Goal: Feedback & Contribution: Contribute content

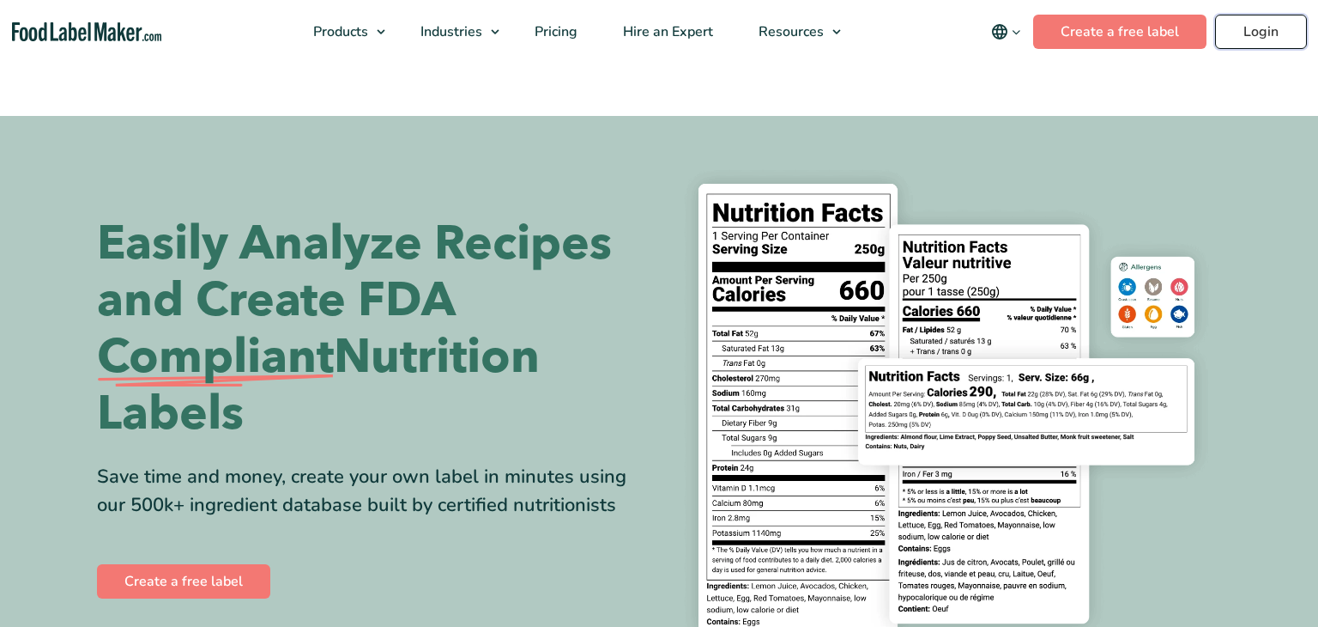
click at [1260, 29] on link "Login" at bounding box center [1261, 32] width 92 height 34
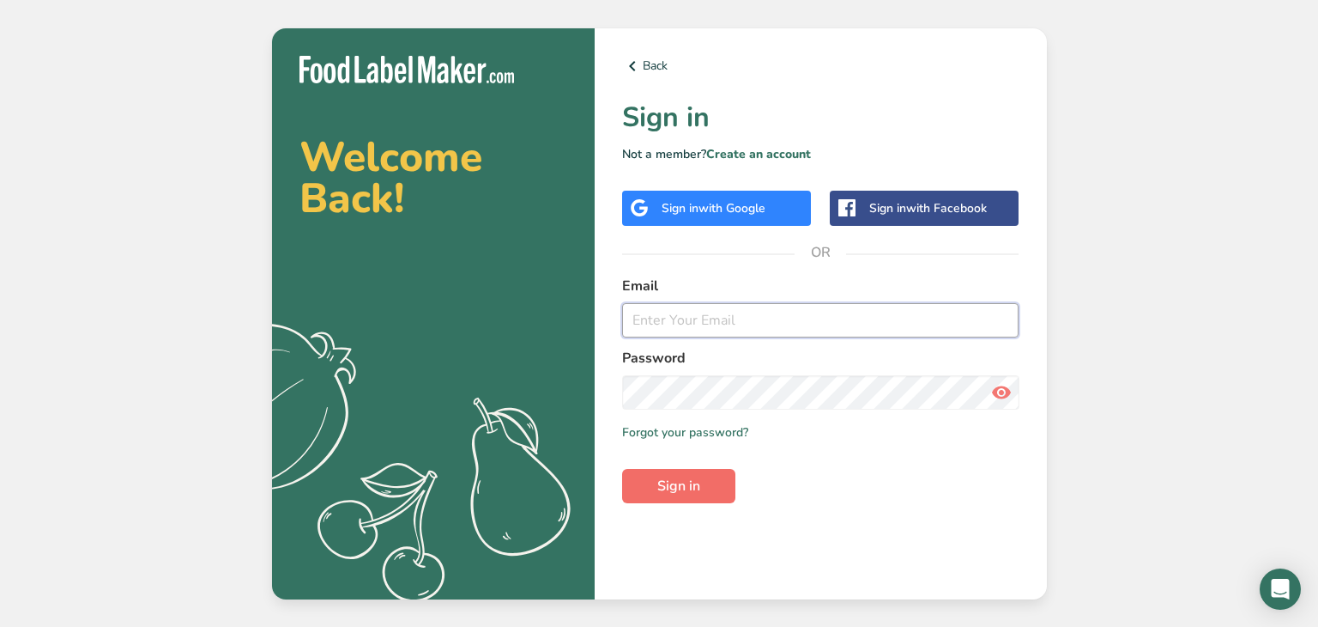
type input "Melissaobetz@gmail.com"
click at [684, 478] on span "Sign in" at bounding box center [678, 486] width 43 height 21
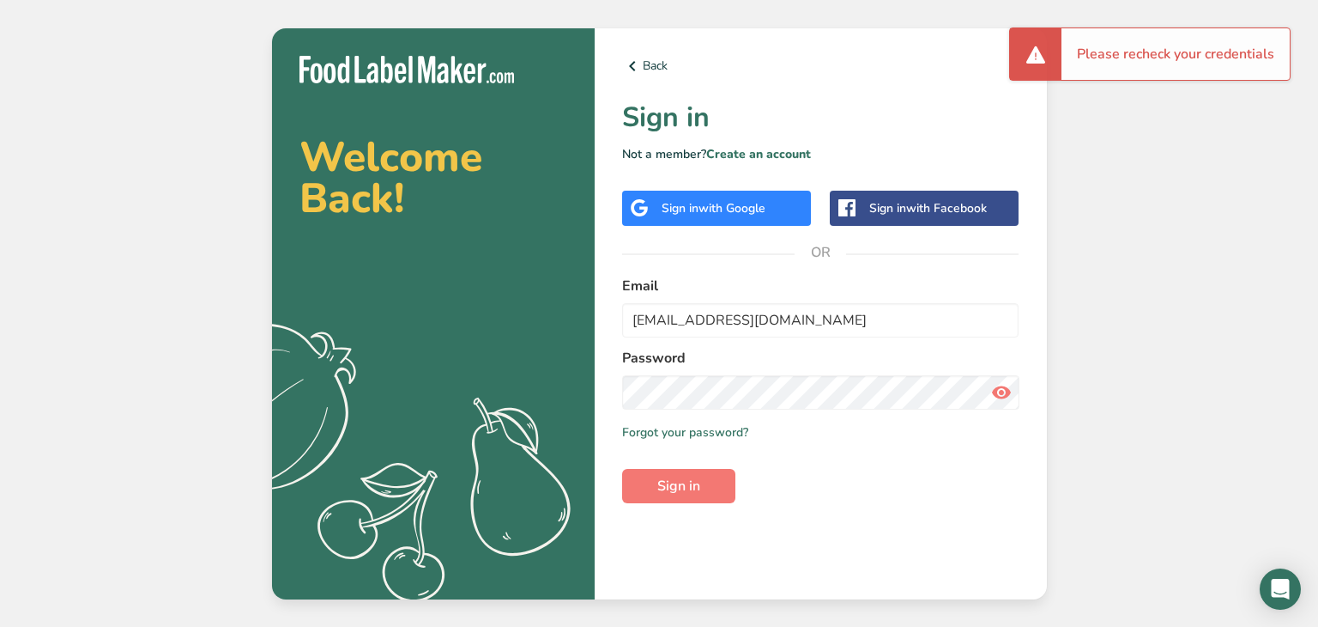
click at [704, 211] on span "with Google" at bounding box center [732, 208] width 67 height 16
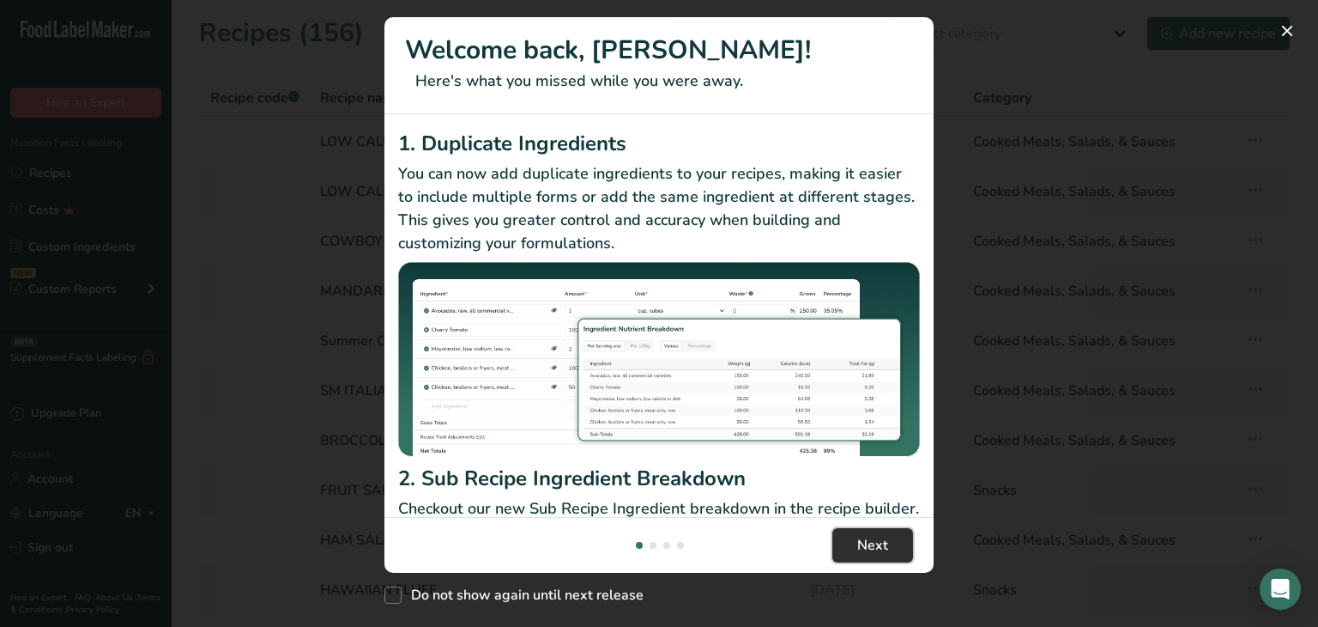
click at [877, 542] on span "Next" at bounding box center [872, 545] width 31 height 21
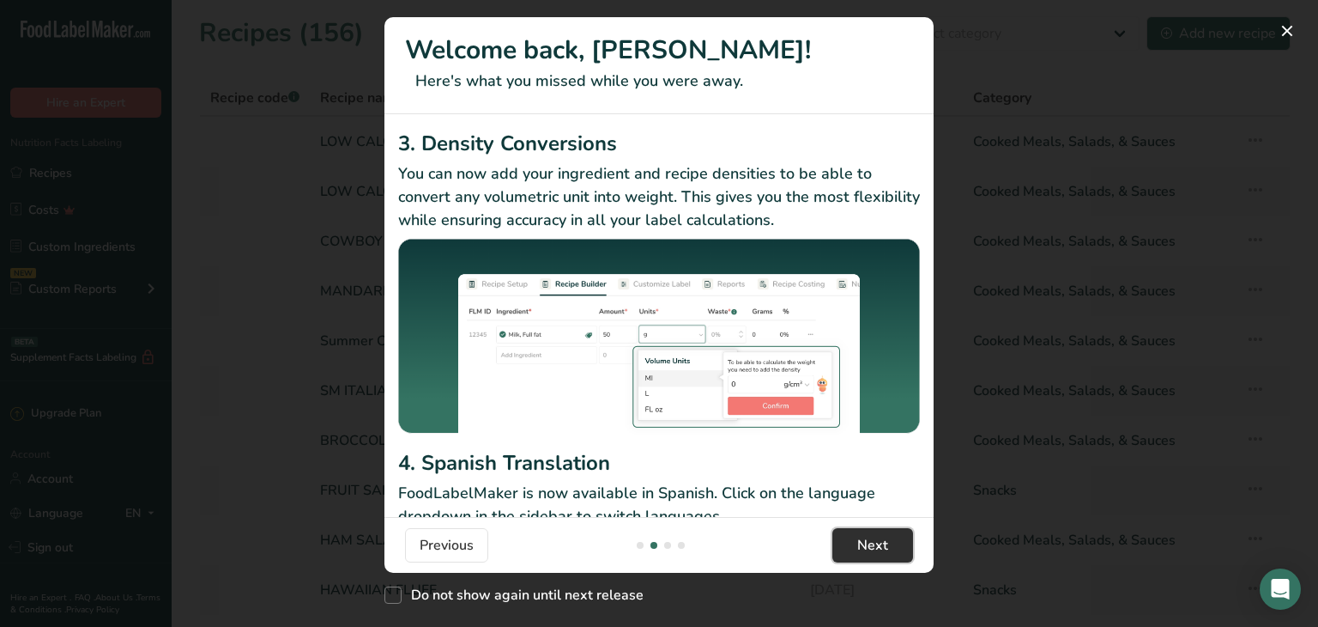
click at [877, 542] on span "Next" at bounding box center [872, 545] width 31 height 21
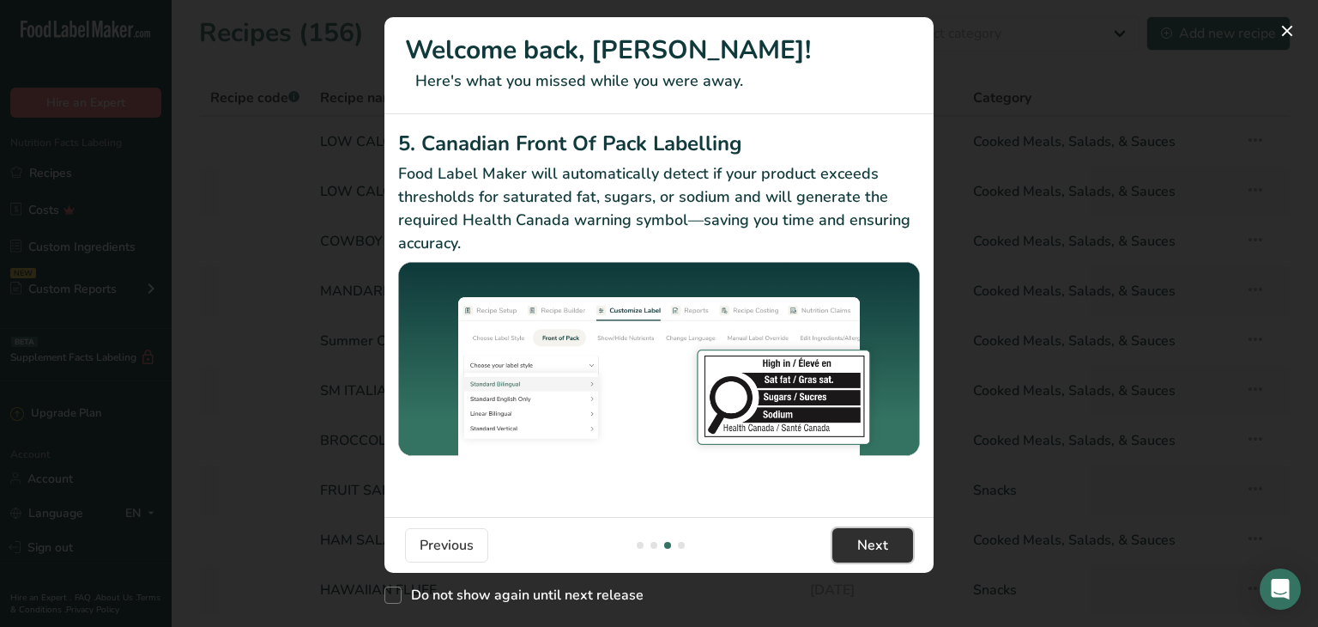
click at [877, 542] on span "Next" at bounding box center [872, 545] width 31 height 21
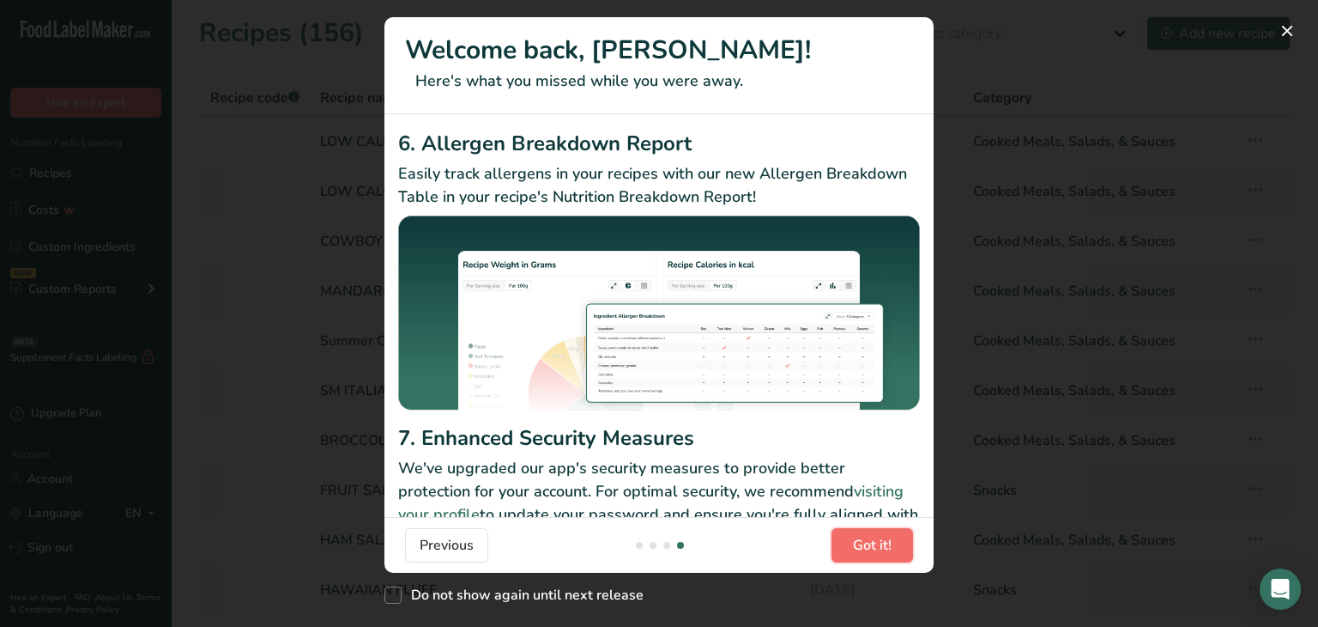
click at [877, 542] on span "Got it!" at bounding box center [872, 545] width 39 height 21
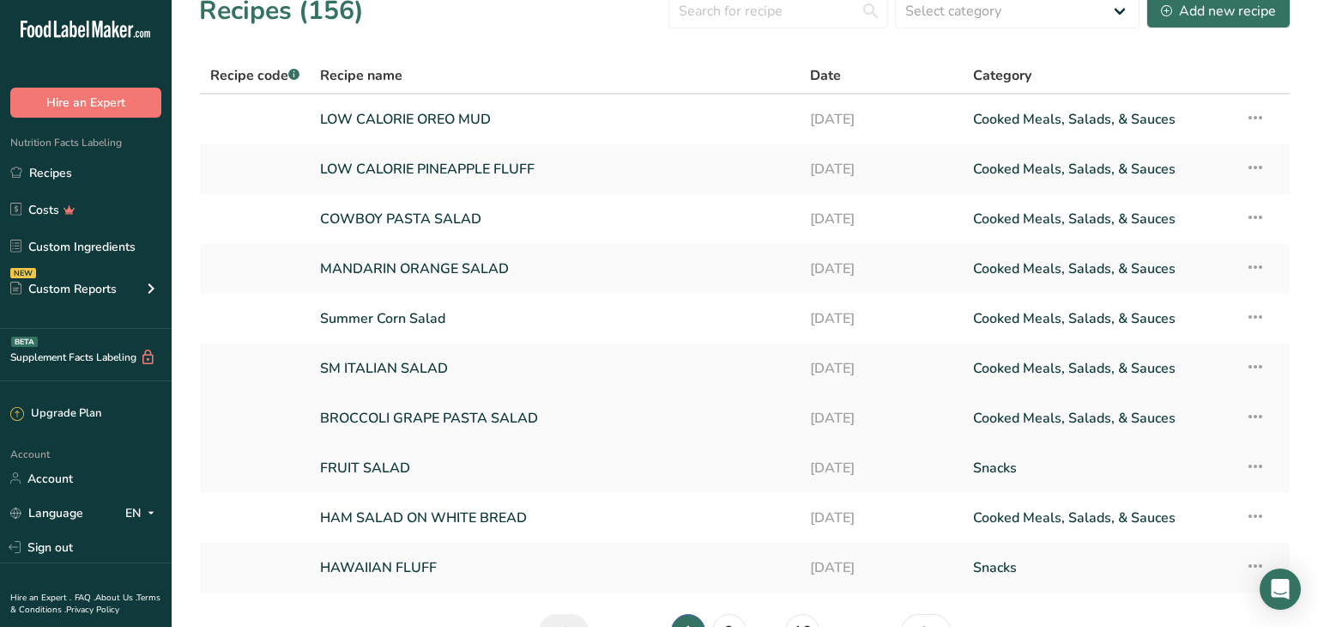
scroll to position [78, 0]
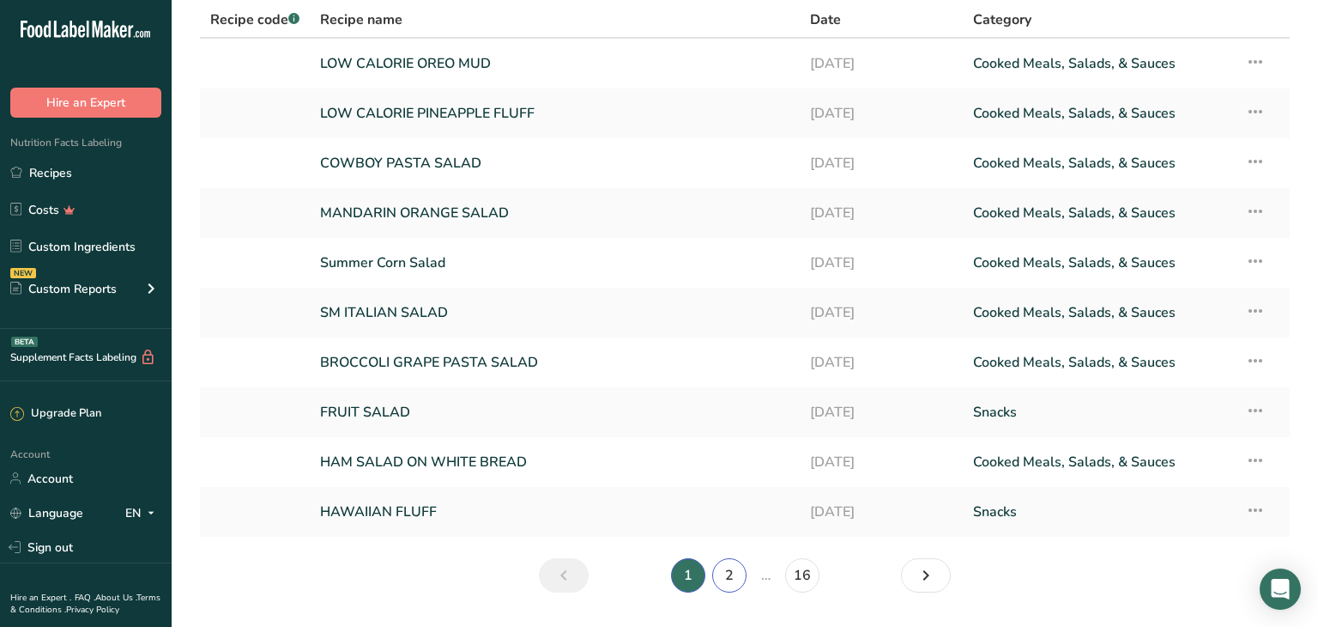
click at [728, 569] on link "2" at bounding box center [729, 575] width 34 height 34
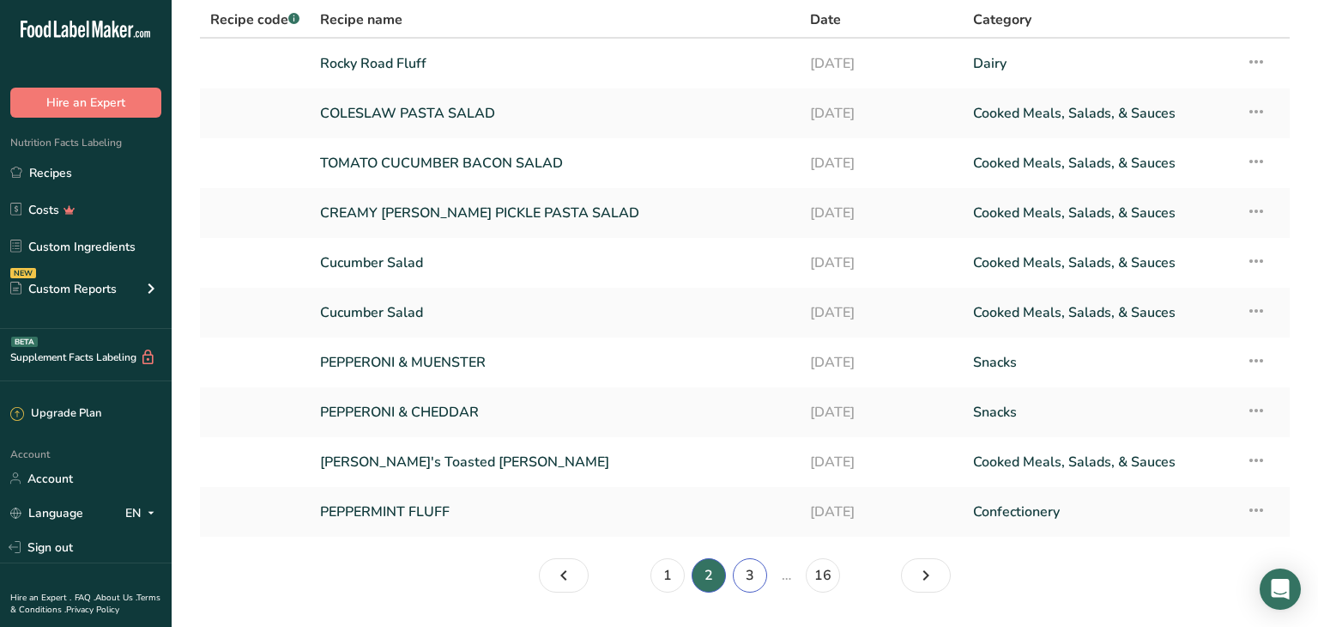
click at [745, 573] on link "3" at bounding box center [750, 575] width 34 height 34
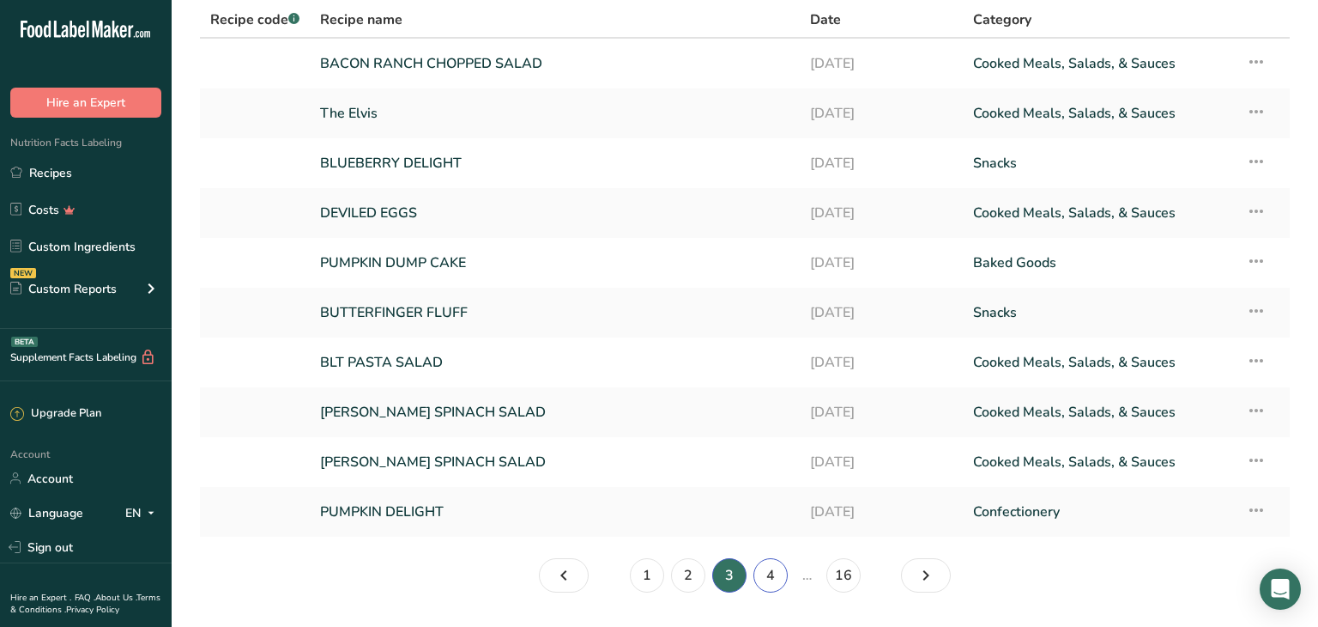
click at [772, 566] on link "4" at bounding box center [771, 575] width 34 height 34
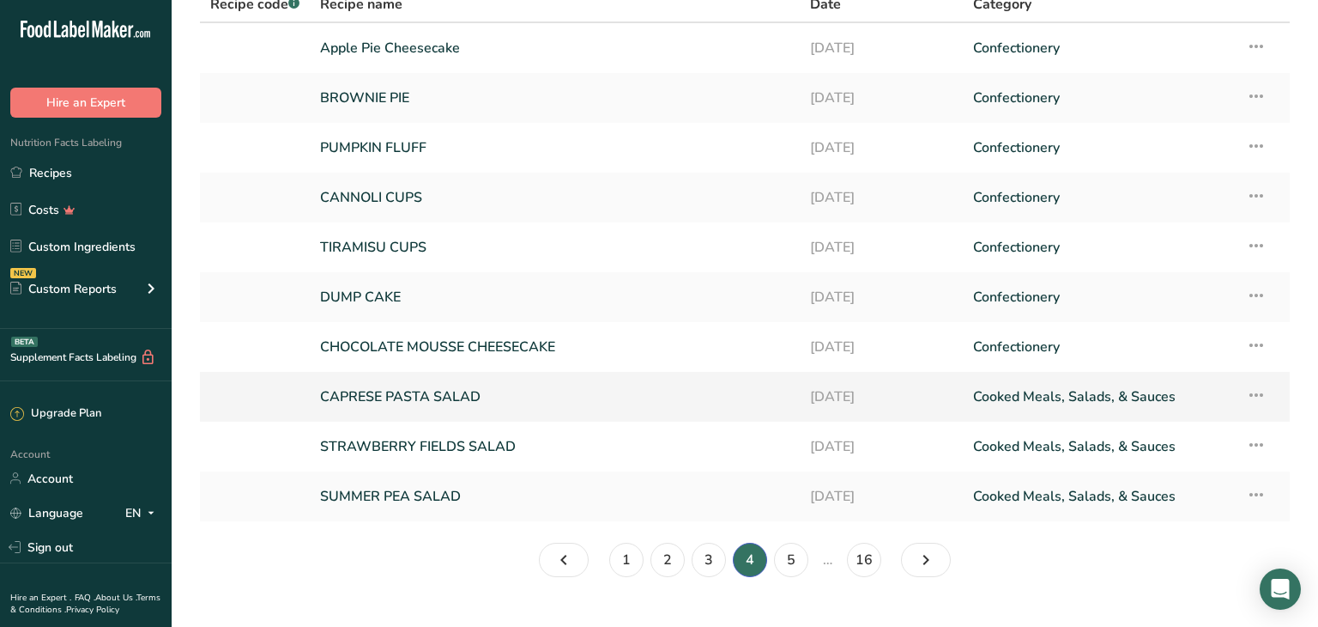
scroll to position [113, 0]
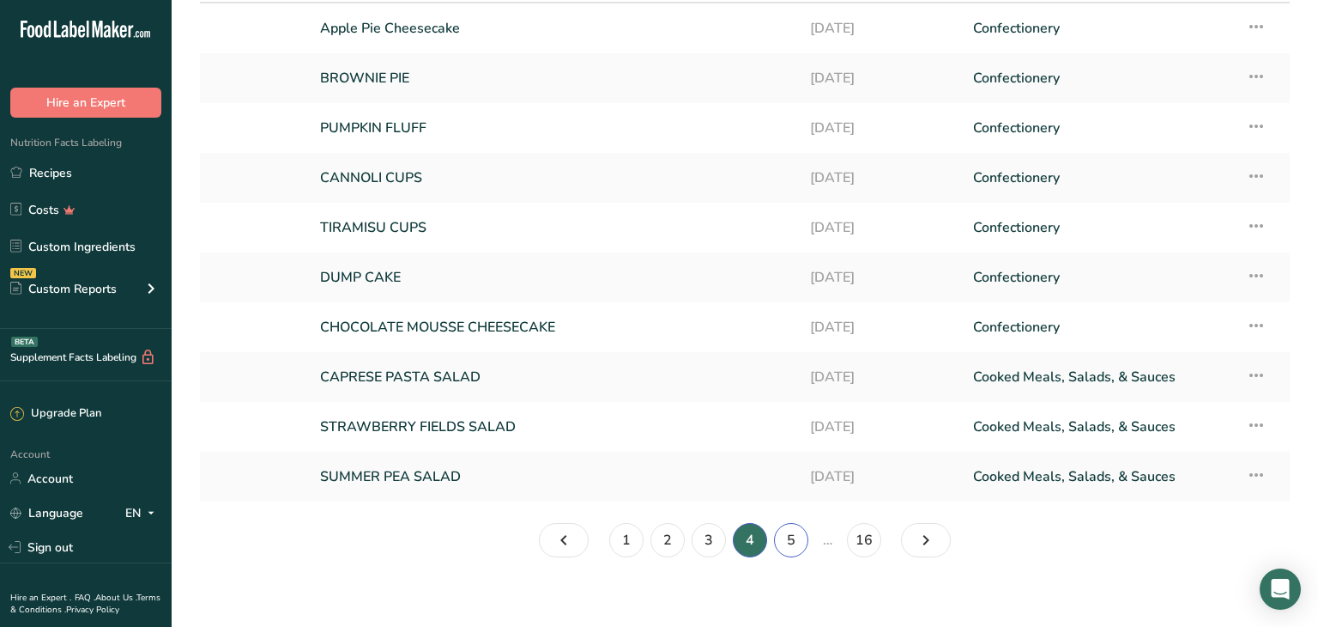
click at [788, 546] on link "5" at bounding box center [791, 540] width 34 height 34
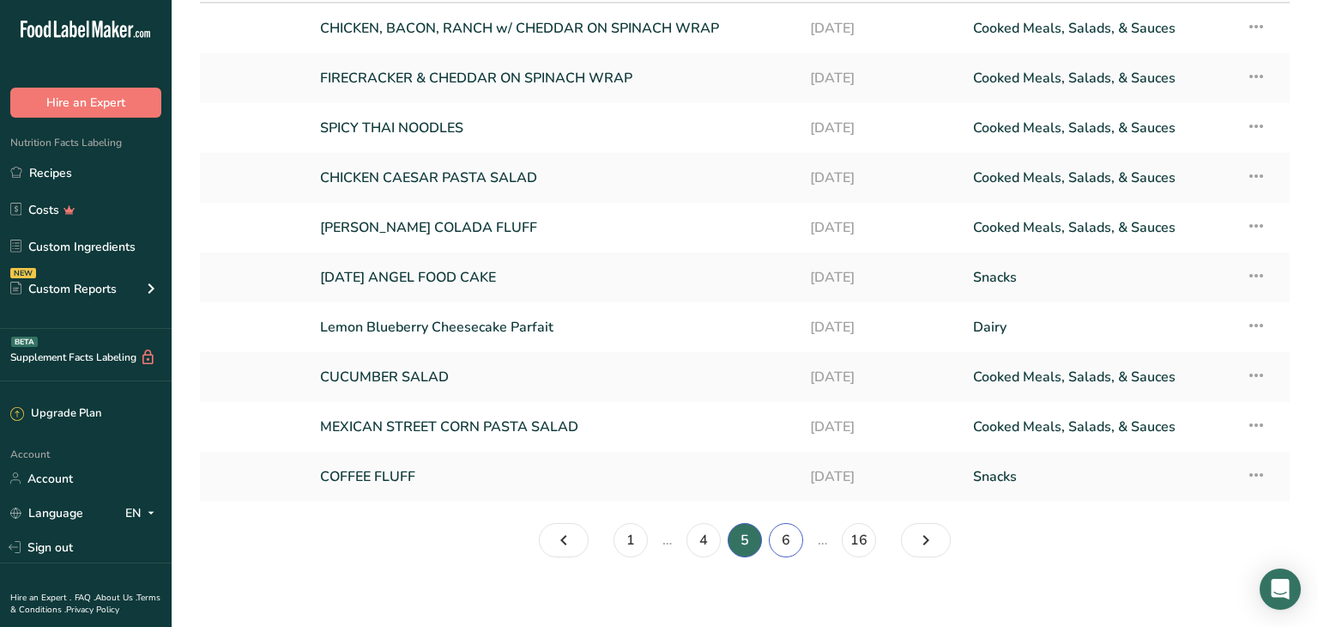
click at [785, 543] on link "6" at bounding box center [786, 540] width 34 height 34
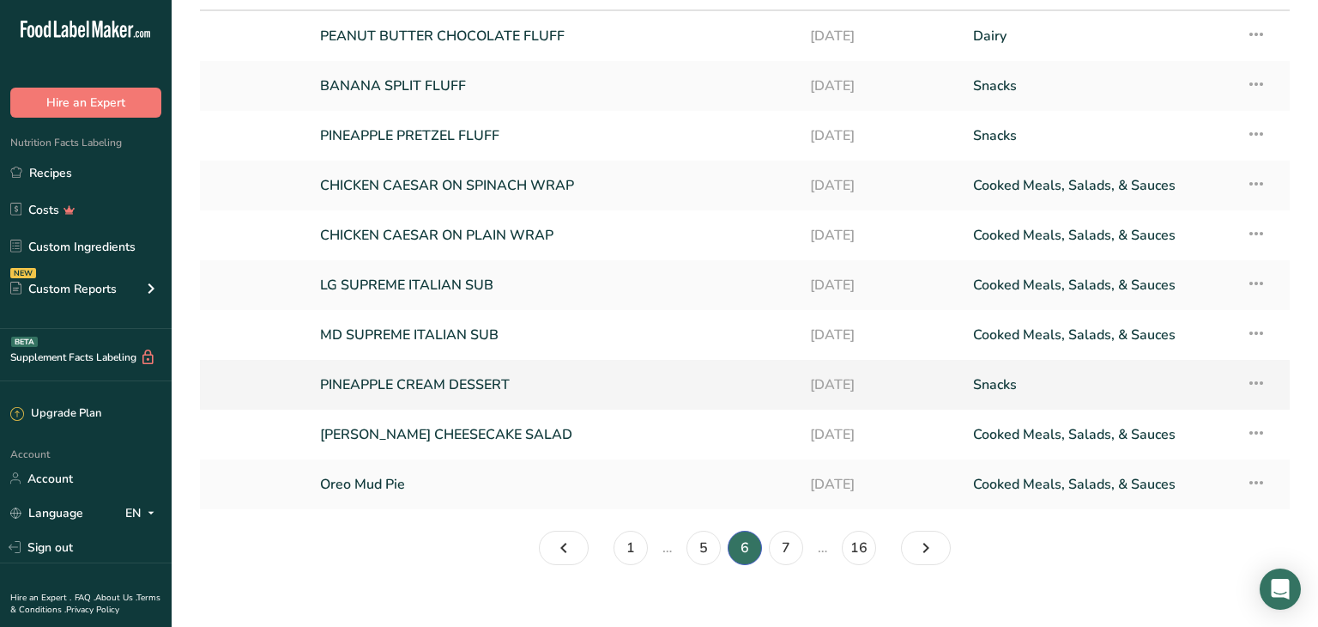
scroll to position [106, 0]
click at [711, 547] on link "5" at bounding box center [704, 547] width 34 height 34
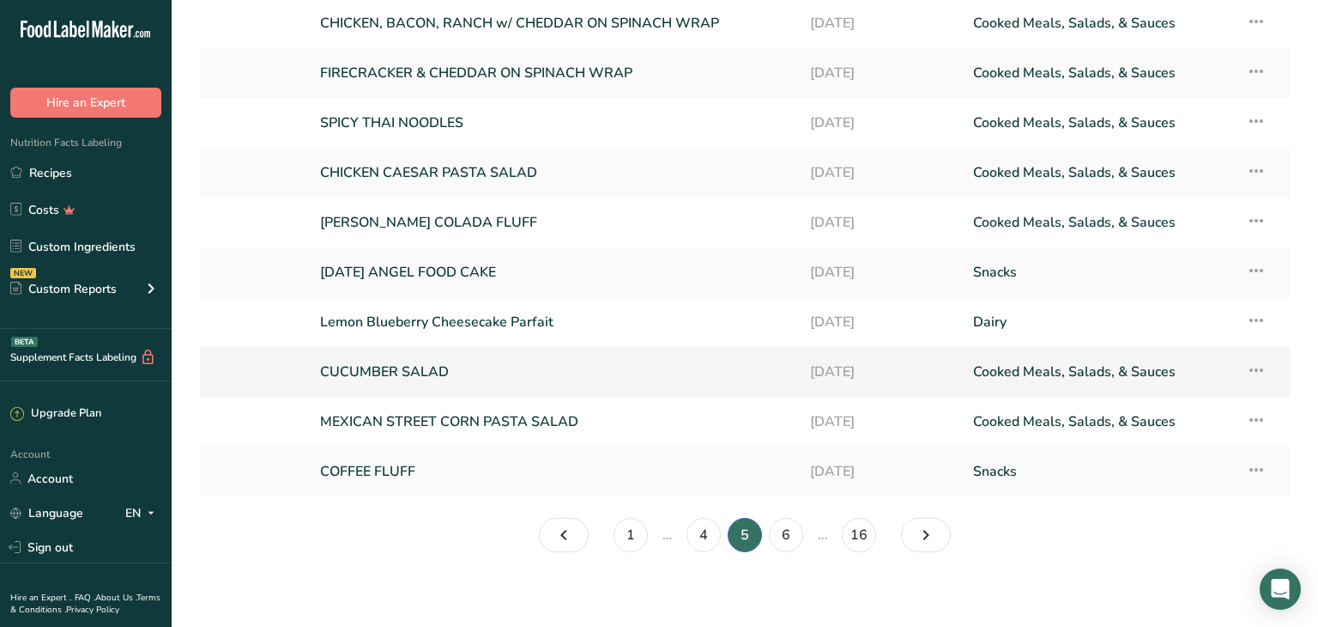
scroll to position [125, 0]
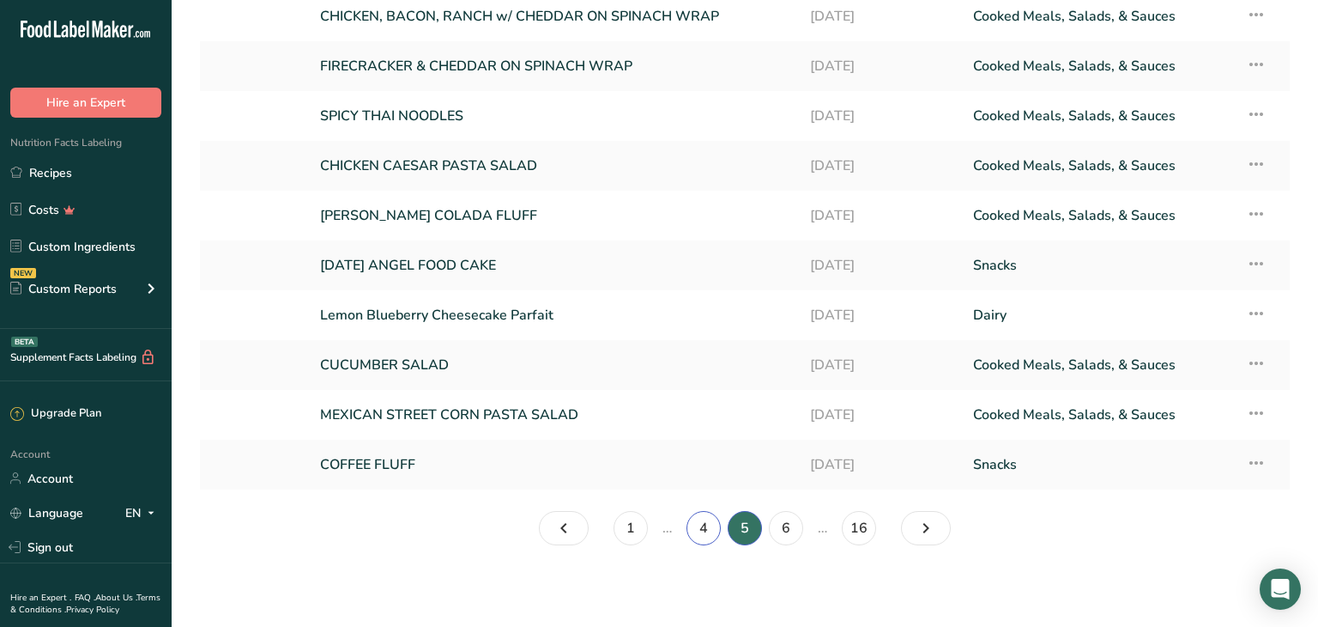
click at [706, 526] on link "4" at bounding box center [704, 528] width 34 height 34
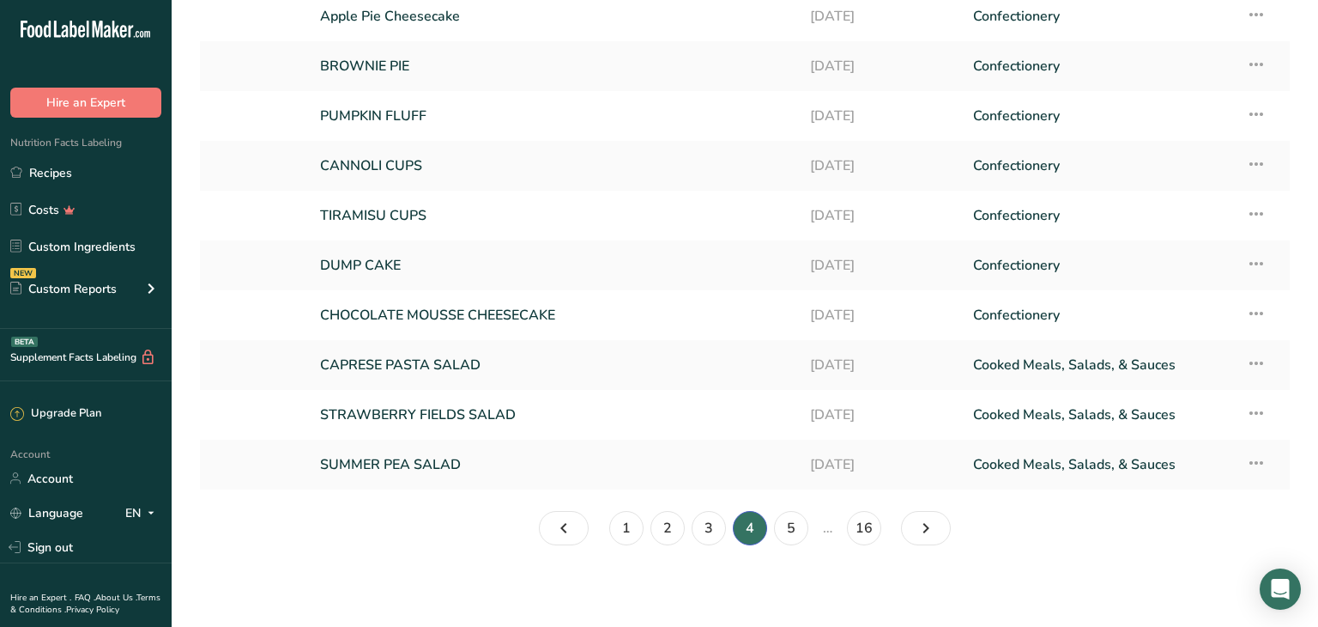
click at [754, 524] on li "4" at bounding box center [750, 528] width 41 height 34
click at [750, 534] on li "4" at bounding box center [750, 528] width 41 height 34
click at [796, 533] on link "5" at bounding box center [791, 528] width 34 height 34
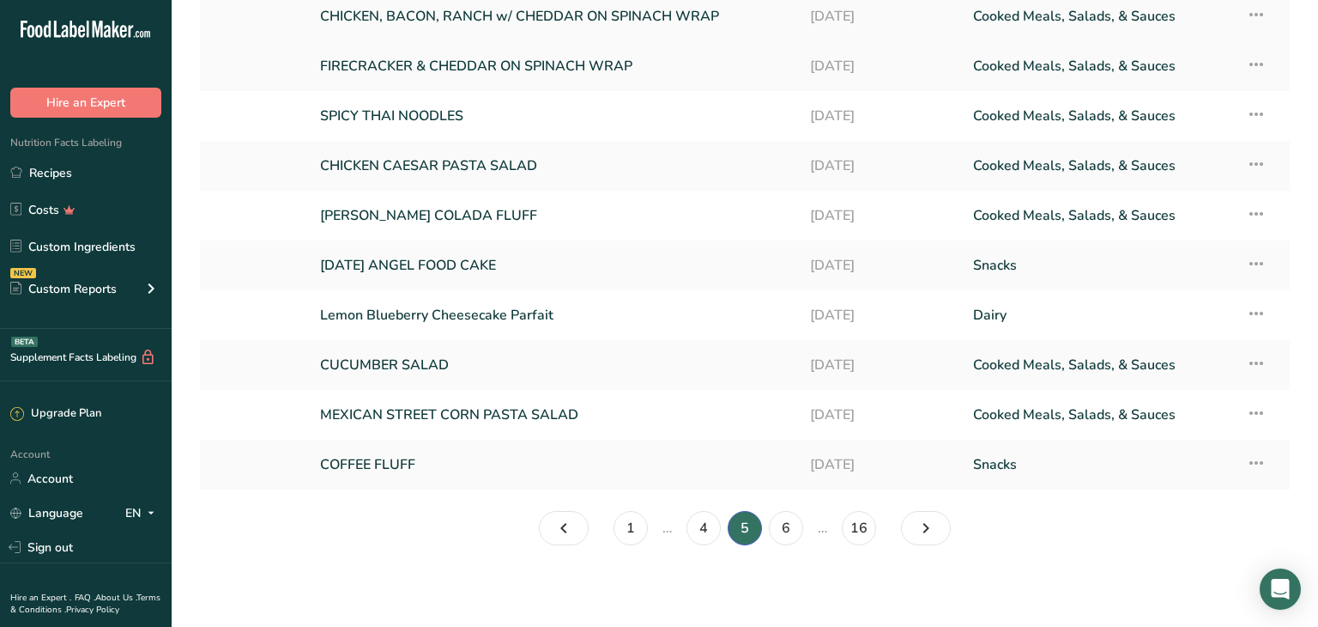
click at [567, 22] on link "CHICKEN, BACON, RANCH w/ CHEDDAR ON SPINACH WRAP" at bounding box center [555, 16] width 470 height 36
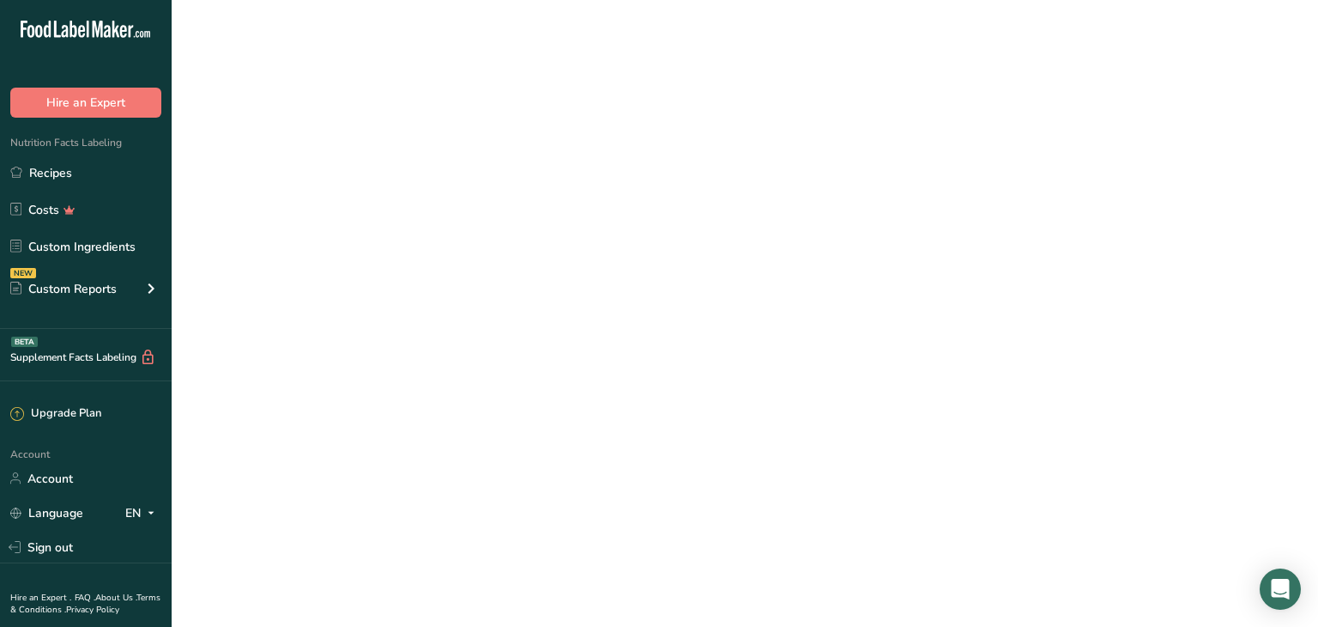
click at [567, 22] on link "CHICKEN, BACON, RANCH w/ CHEDDAR ON SPINACH WRAP" at bounding box center [555, 16] width 470 height 36
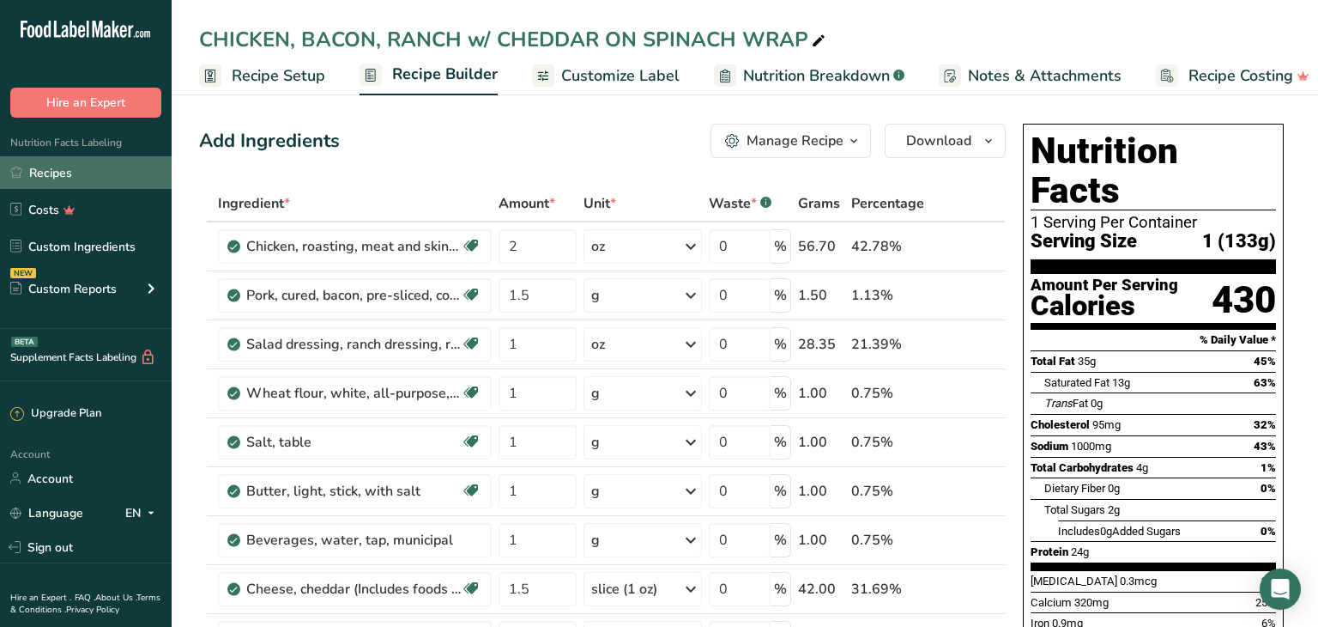
click at [111, 182] on link "Recipes" at bounding box center [86, 172] width 172 height 33
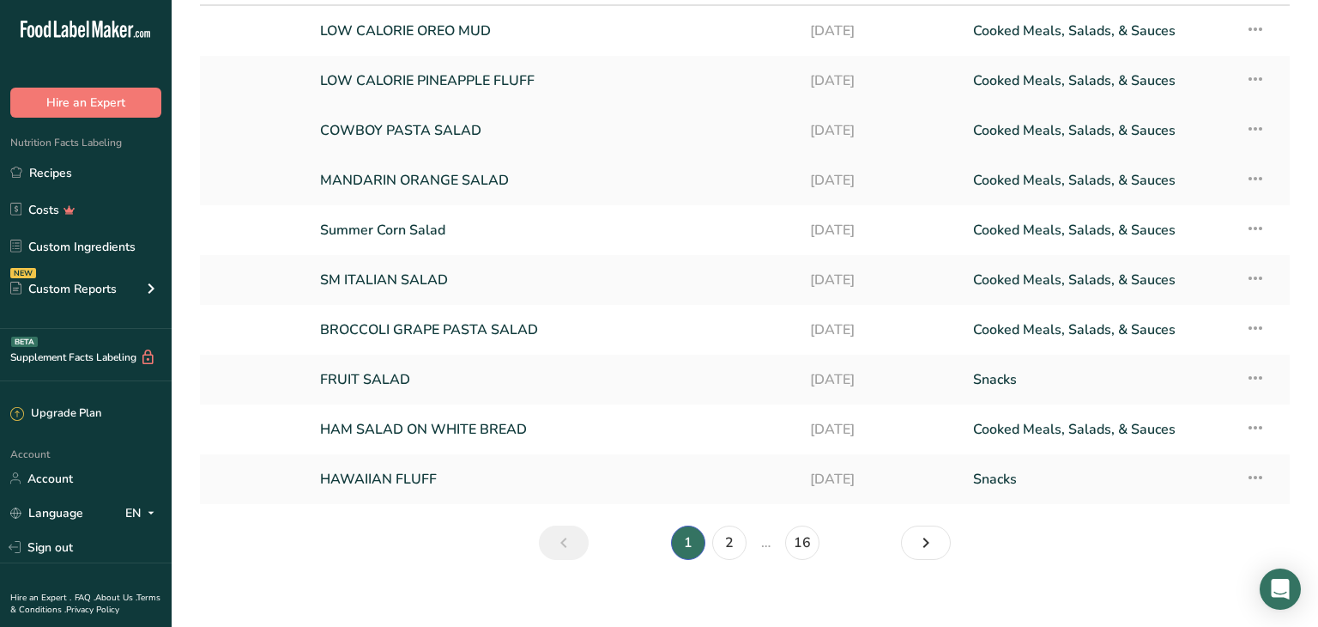
scroll to position [125, 0]
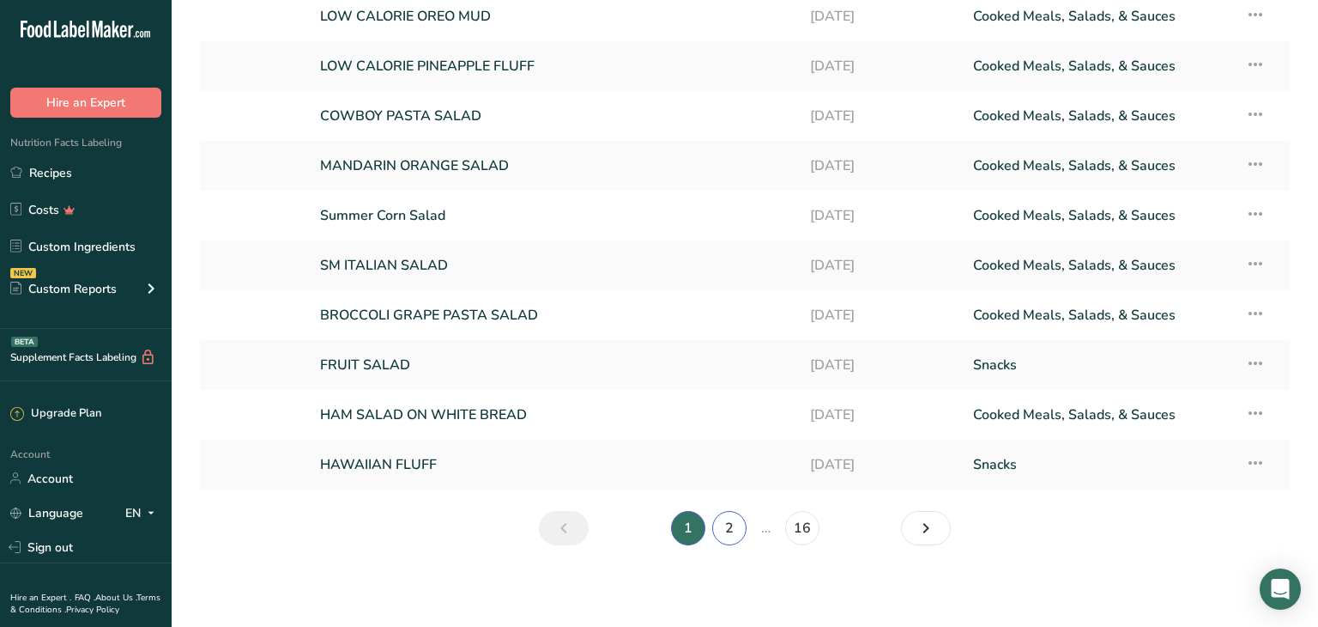
click at [725, 524] on link "2" at bounding box center [729, 528] width 34 height 34
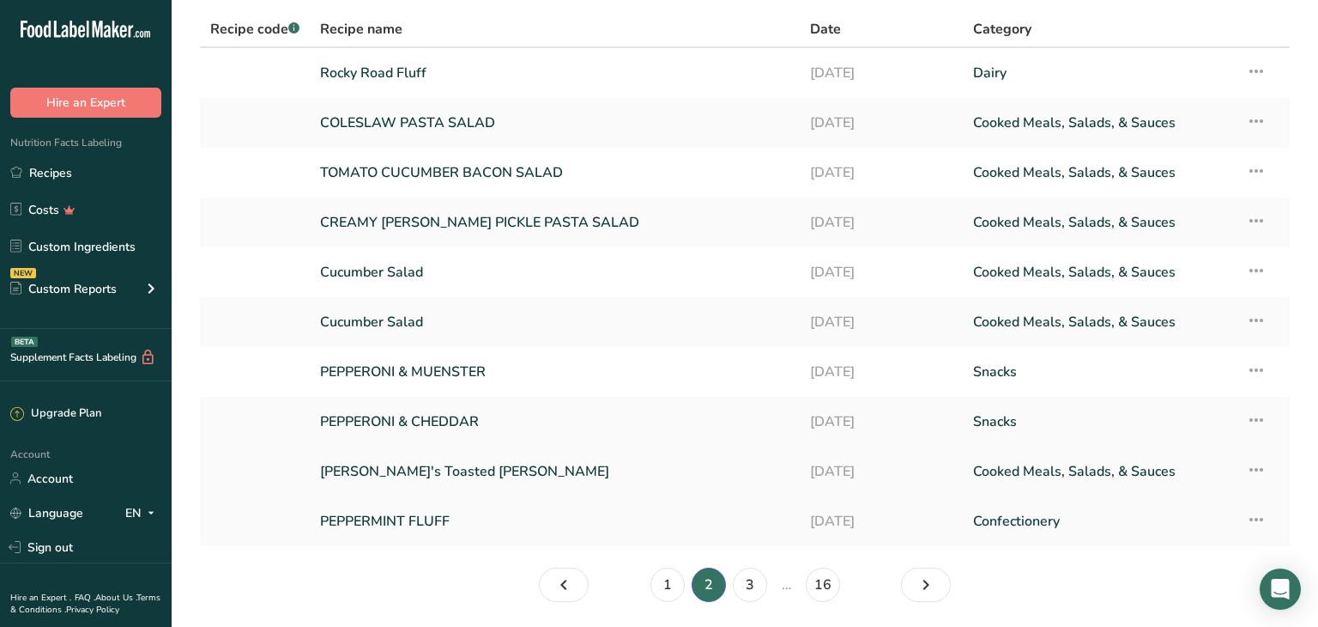
scroll to position [125, 0]
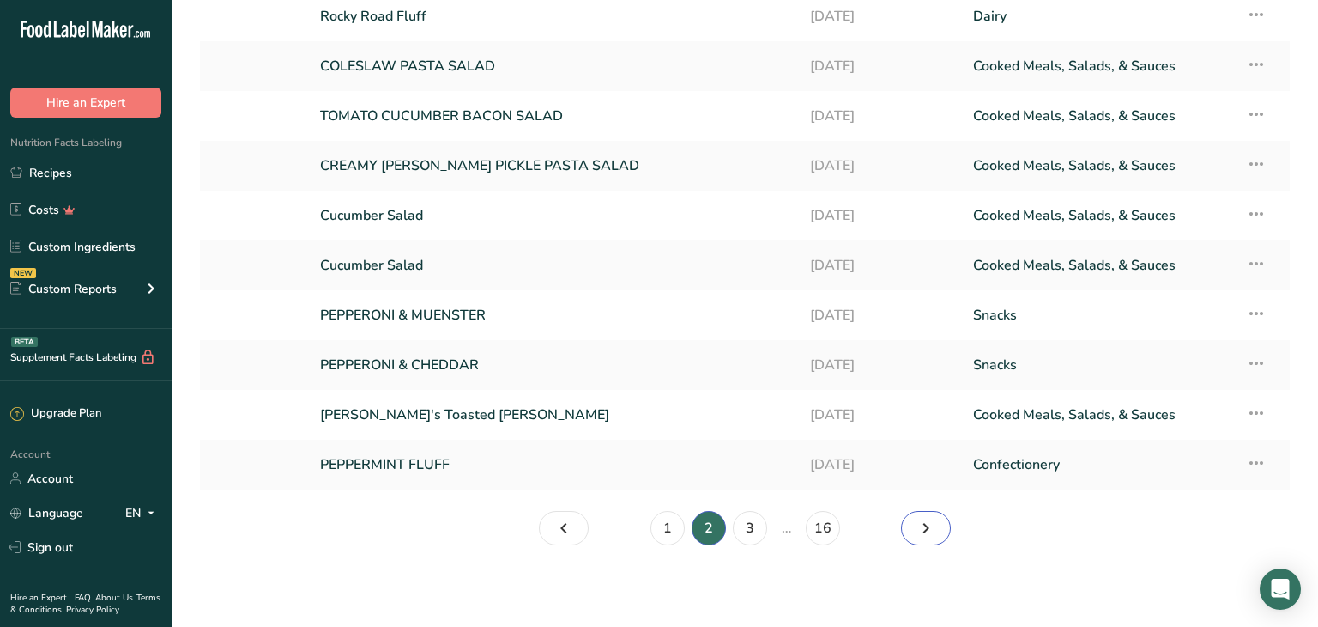
click at [924, 530] on icon "Page 3." at bounding box center [926, 527] width 21 height 31
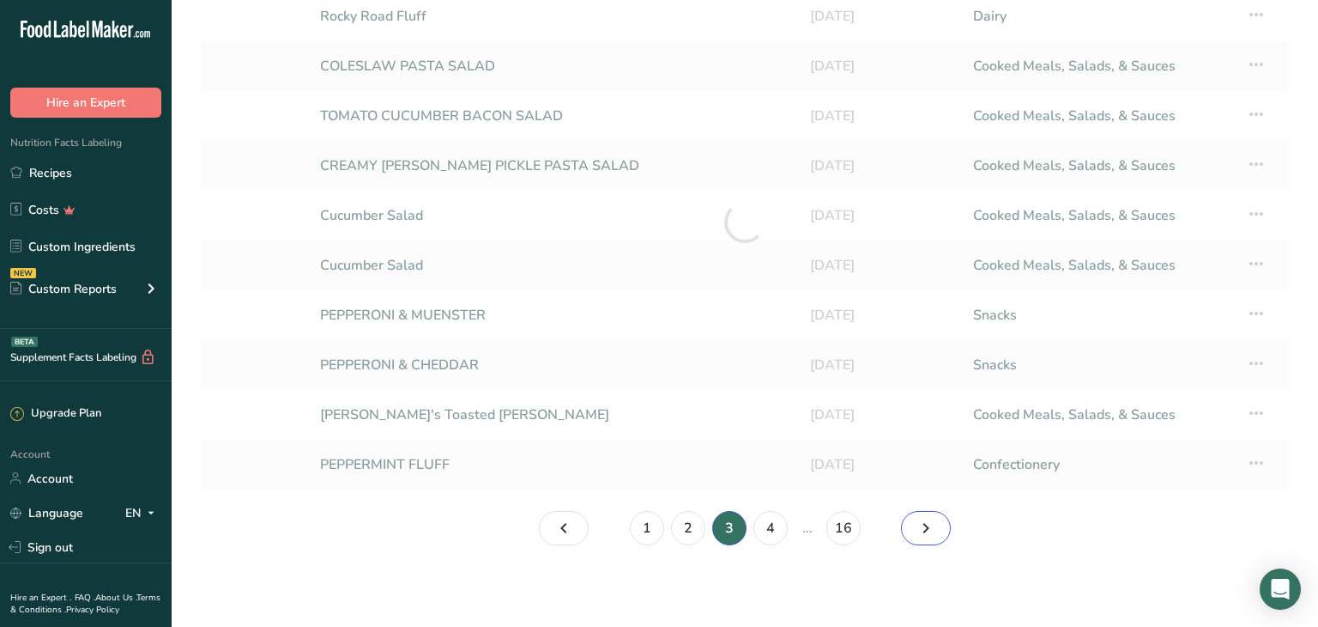
click at [924, 530] on icon "Page 4." at bounding box center [926, 527] width 21 height 31
click at [924, 530] on icon "Page 5." at bounding box center [926, 527] width 21 height 31
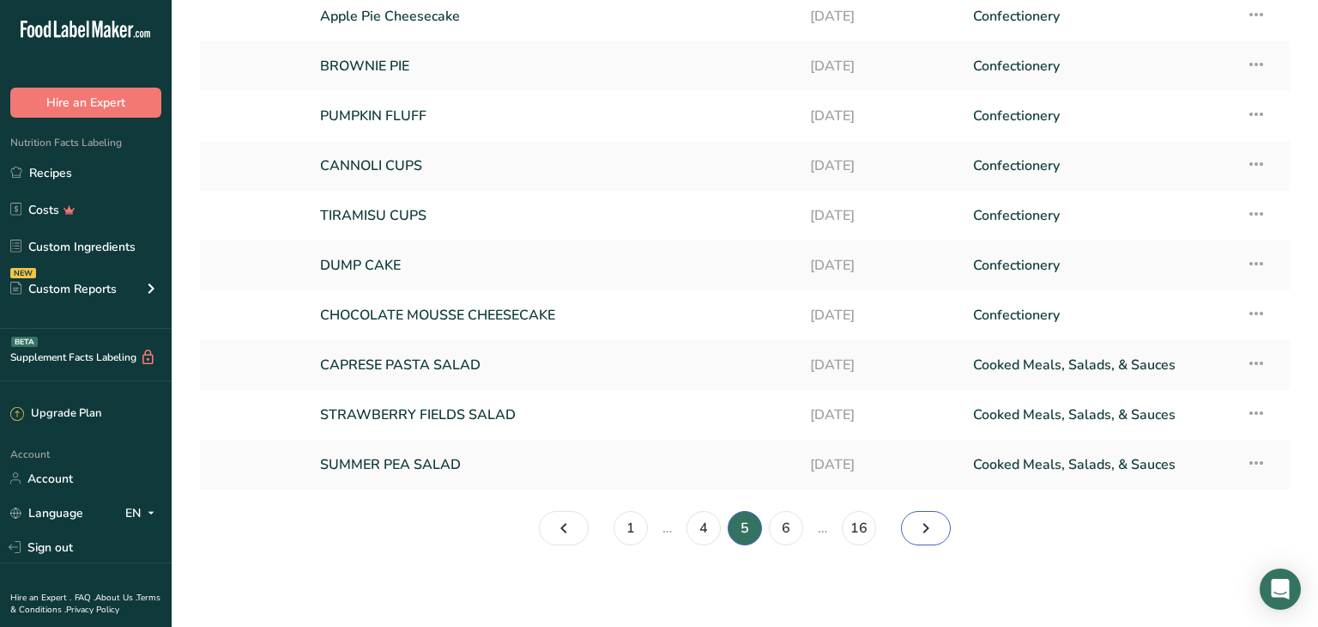
click at [924, 530] on icon "Page 6." at bounding box center [926, 527] width 21 height 31
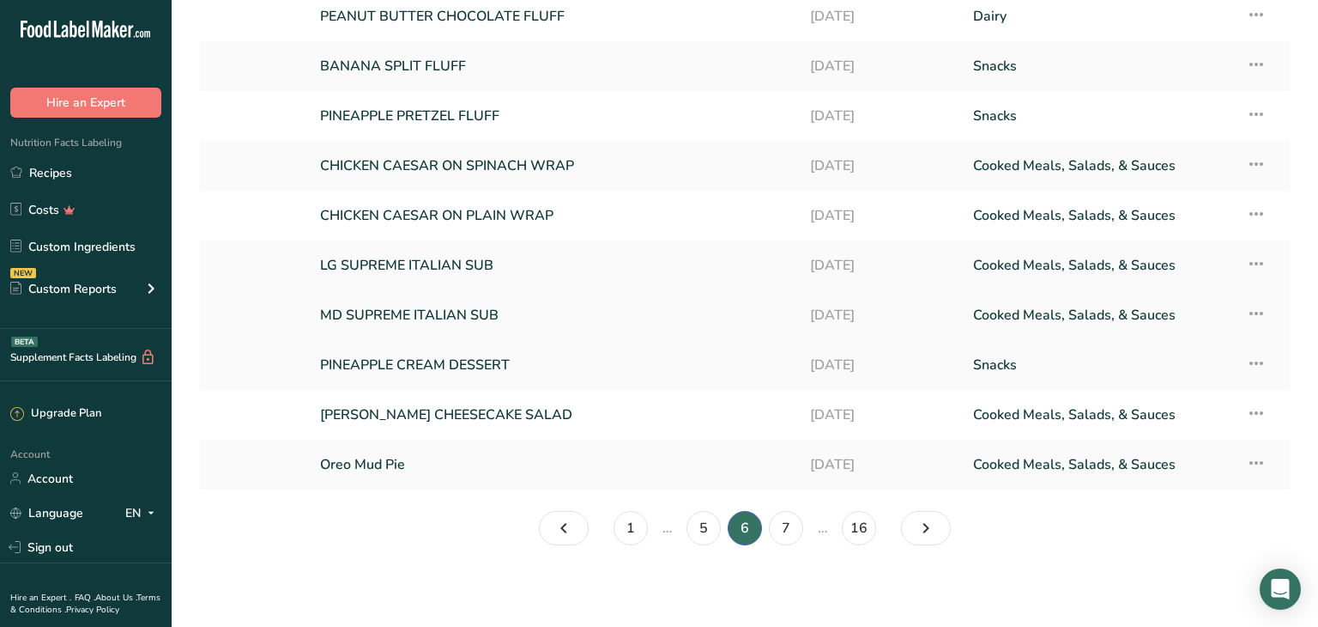
click at [412, 323] on link "MD SUPREME ITALIAN SUB" at bounding box center [555, 315] width 470 height 36
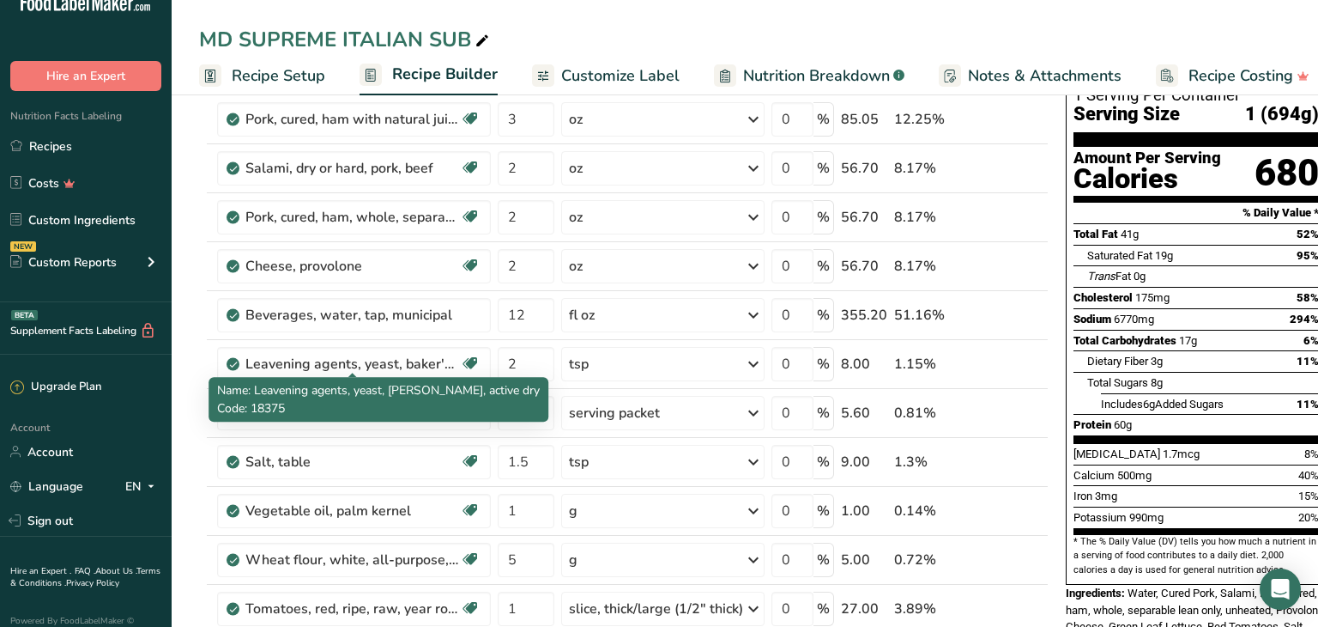
scroll to position [488, 0]
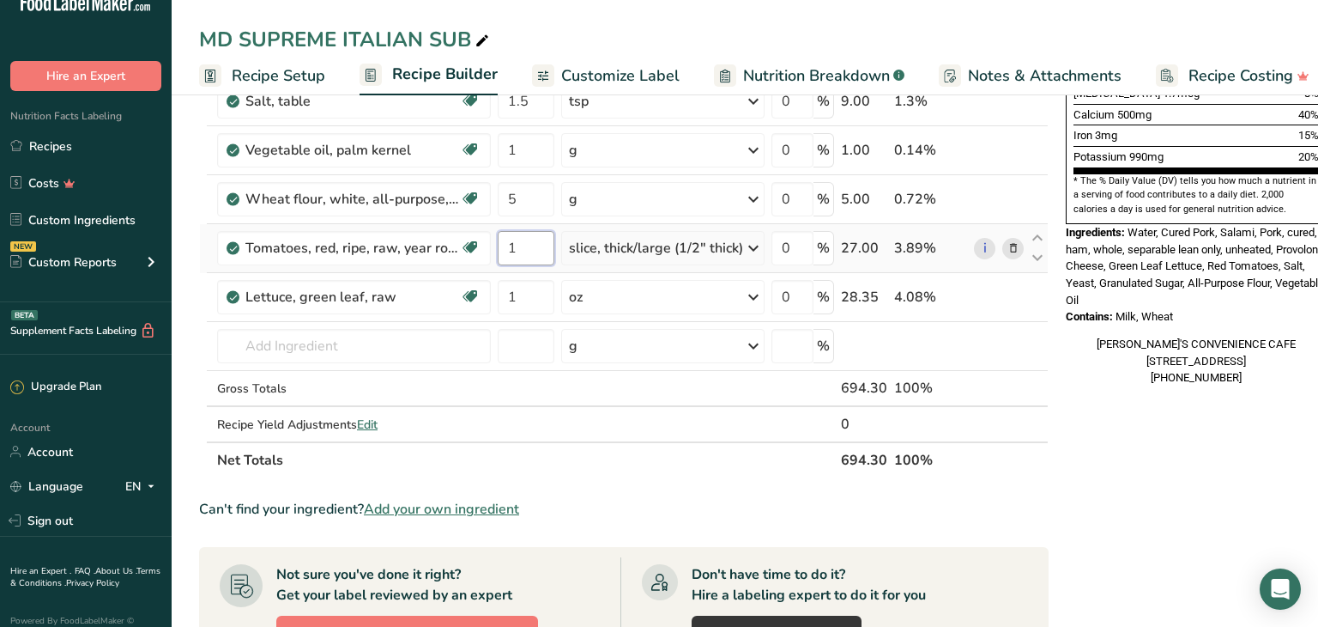
click at [527, 249] on input "1" at bounding box center [526, 248] width 57 height 34
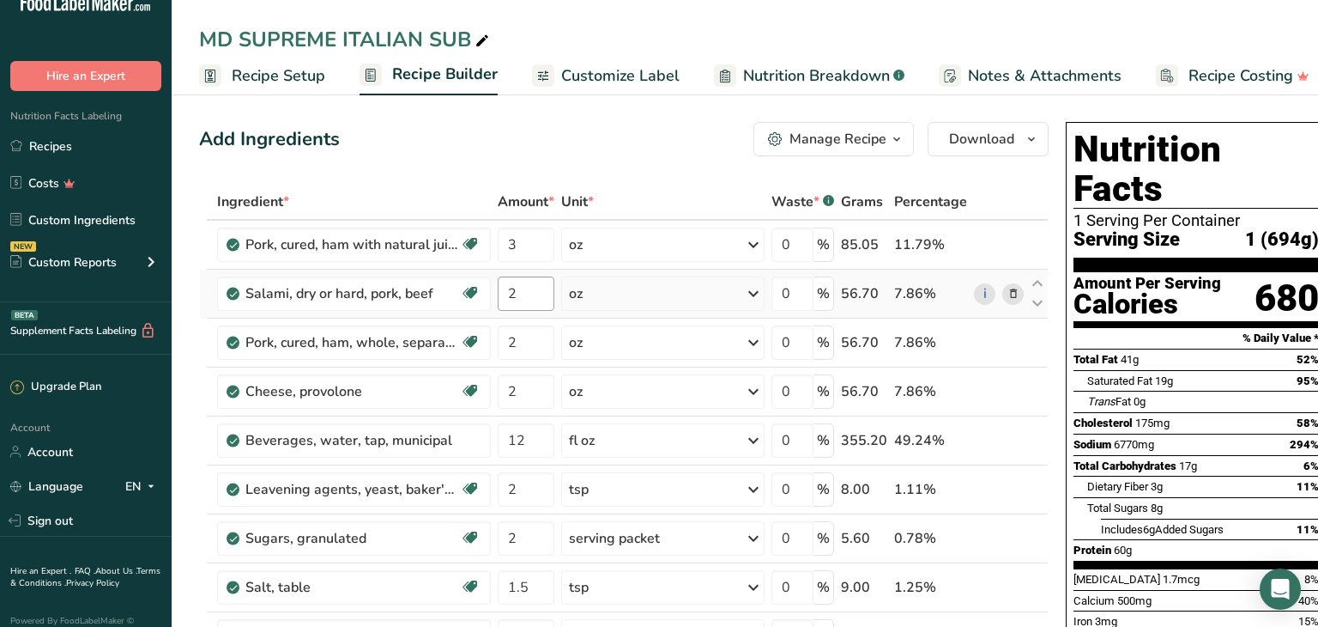
scroll to position [0, 0]
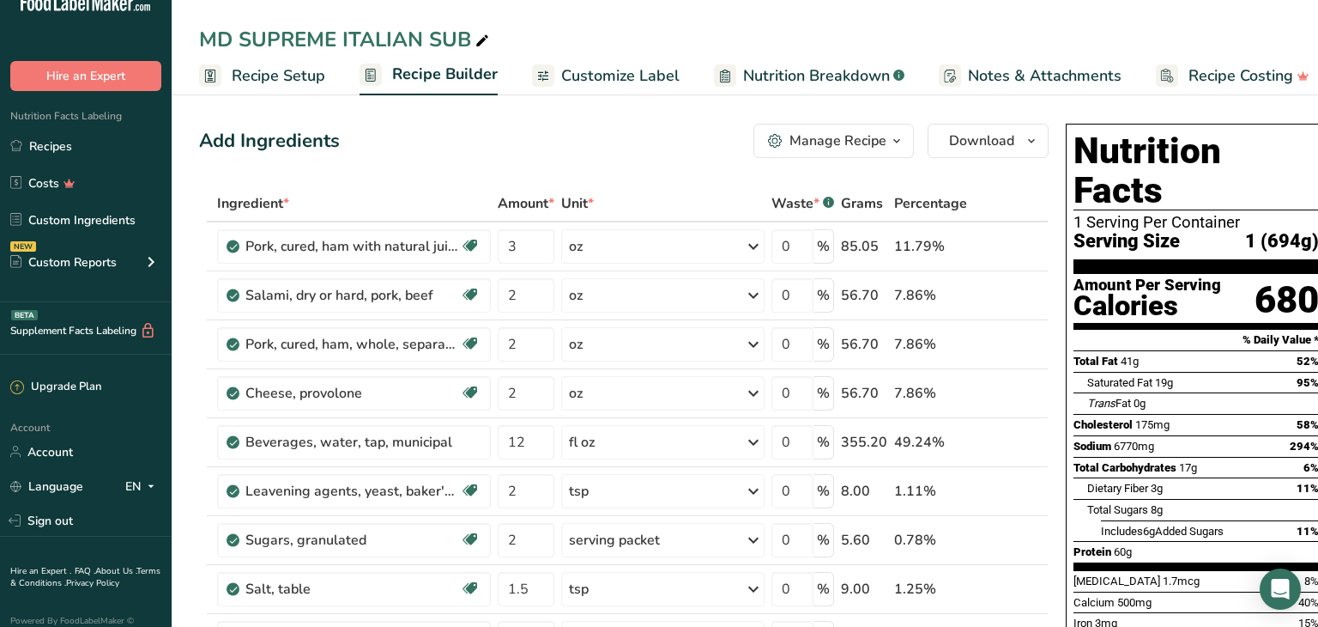
type input "2"
click at [409, 134] on div "Add Ingredients Manage Recipe Delete Recipe Duplicate Recipe Scale Recipe Save …" at bounding box center [624, 141] width 850 height 34
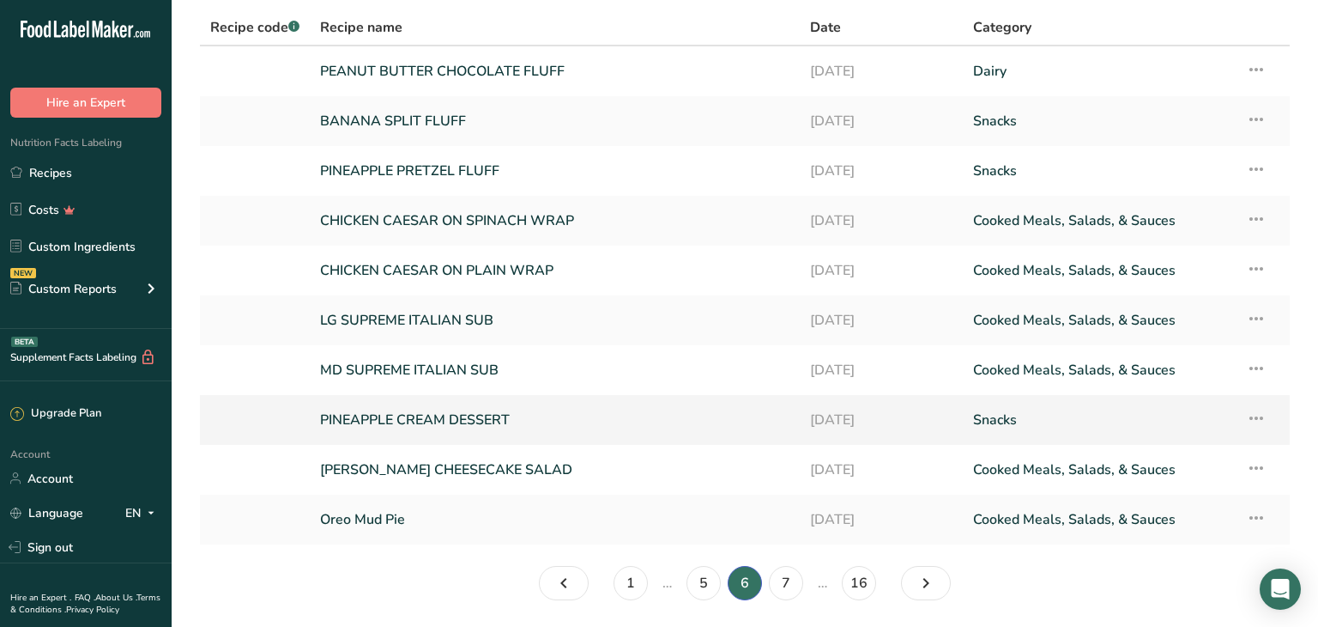
scroll to position [71, 0]
click at [797, 575] on link "7" at bounding box center [786, 582] width 34 height 34
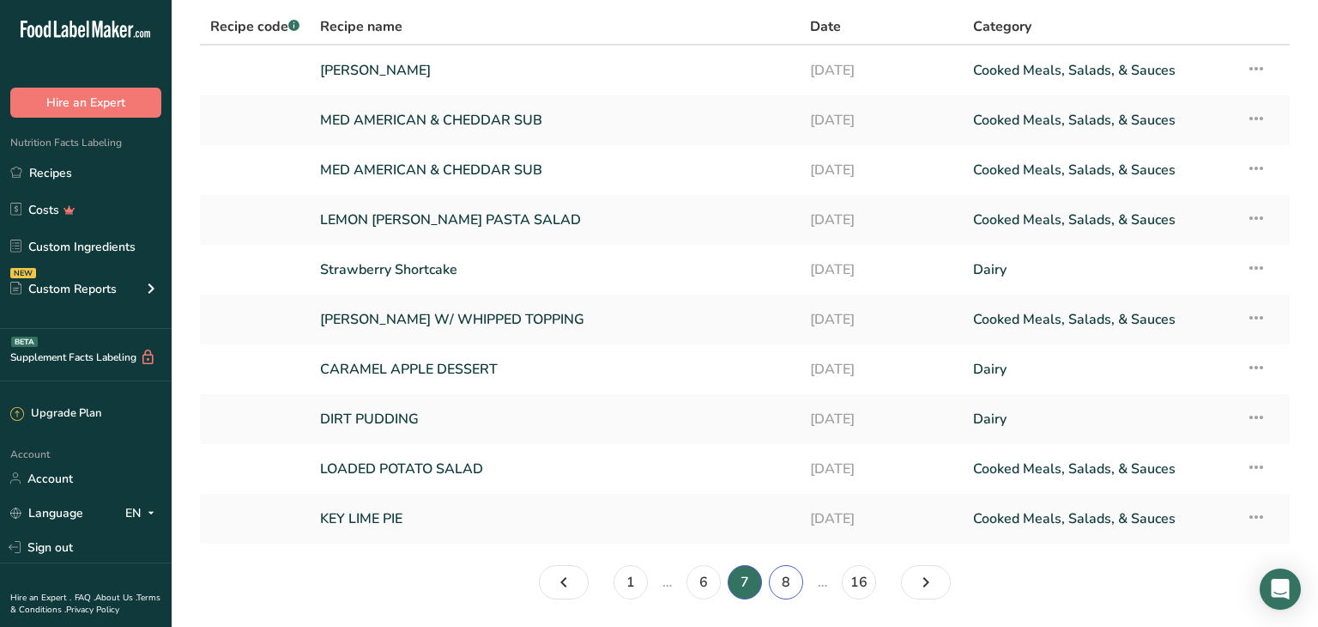
click at [791, 579] on link "8" at bounding box center [786, 582] width 34 height 34
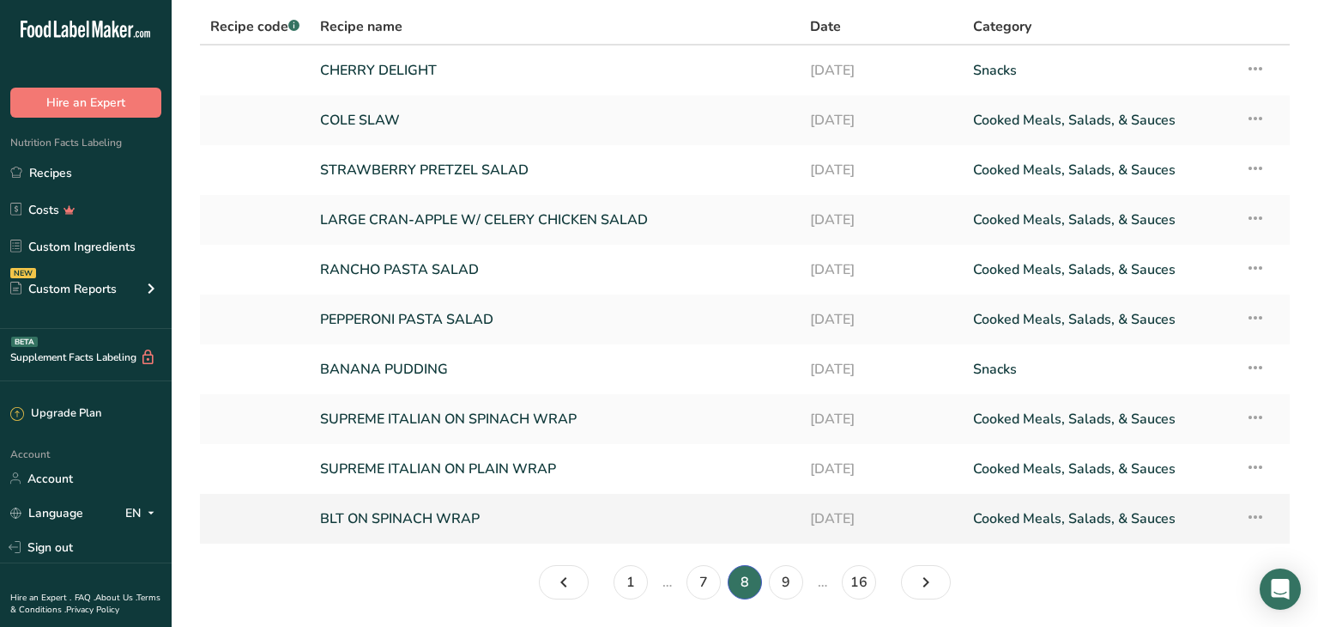
click at [488, 522] on link "BLT ON SPINACH WRAP" at bounding box center [555, 518] width 470 height 36
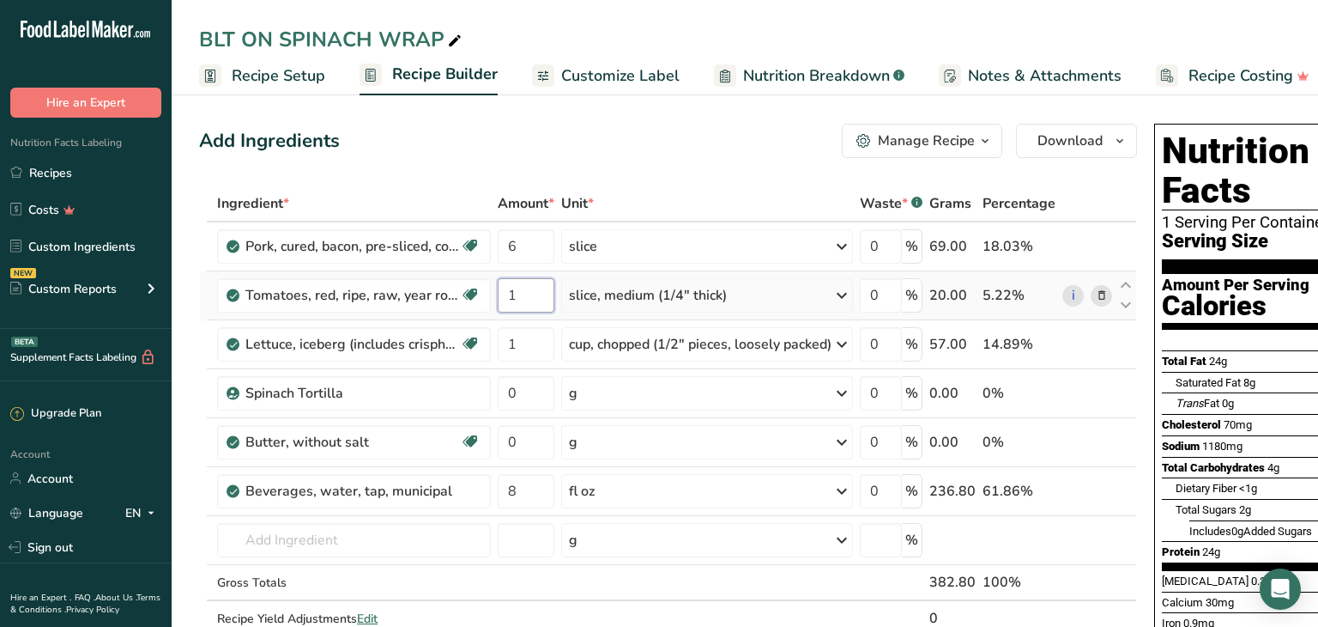
click at [531, 291] on input "1" at bounding box center [526, 295] width 57 height 34
type input "2"
click at [669, 141] on div "Add Ingredients Manage Recipe Delete Recipe Duplicate Recipe Scale Recipe Save …" at bounding box center [668, 141] width 938 height 34
click at [68, 173] on link "Recipes" at bounding box center [86, 172] width 172 height 33
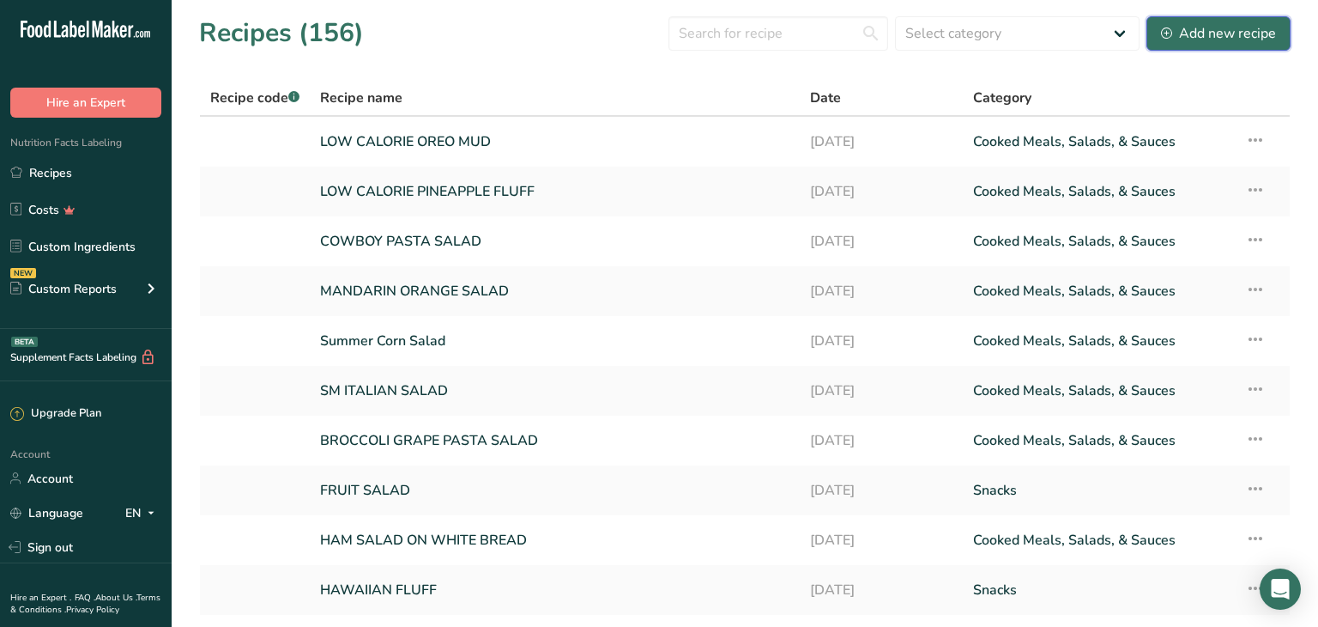
click at [1241, 31] on div "Add new recipe" at bounding box center [1218, 33] width 115 height 21
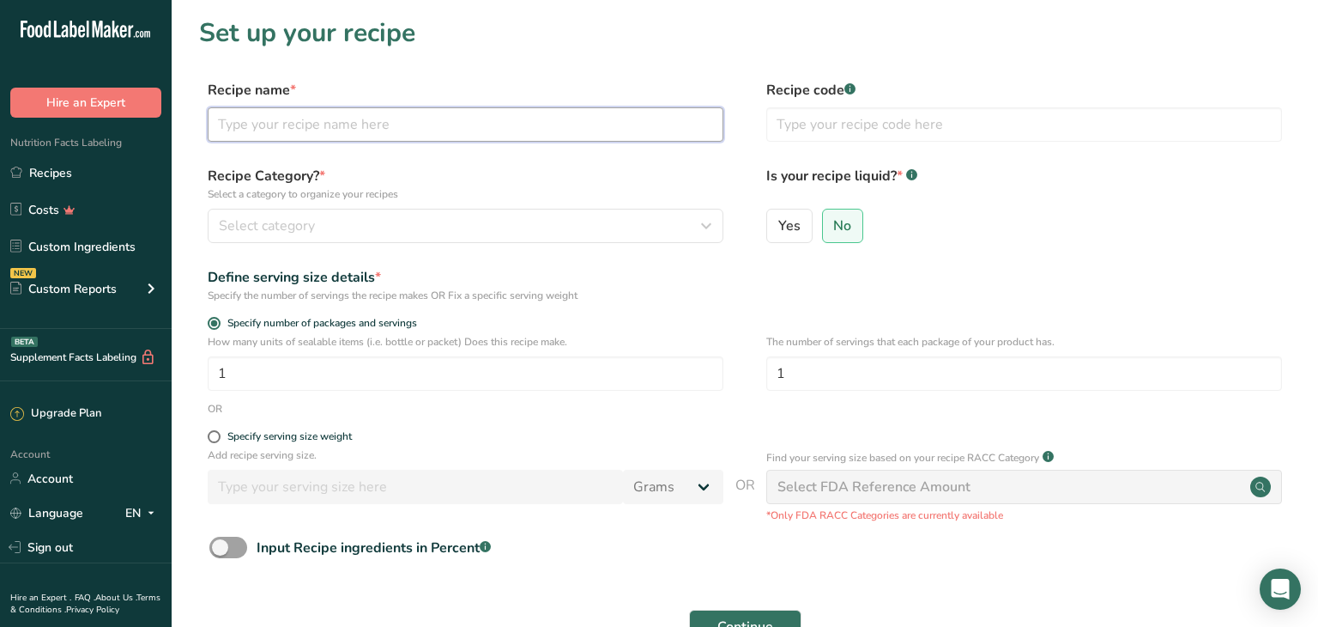
click at [229, 123] on input "text" at bounding box center [466, 124] width 516 height 34
type input "BLT MD SUB"
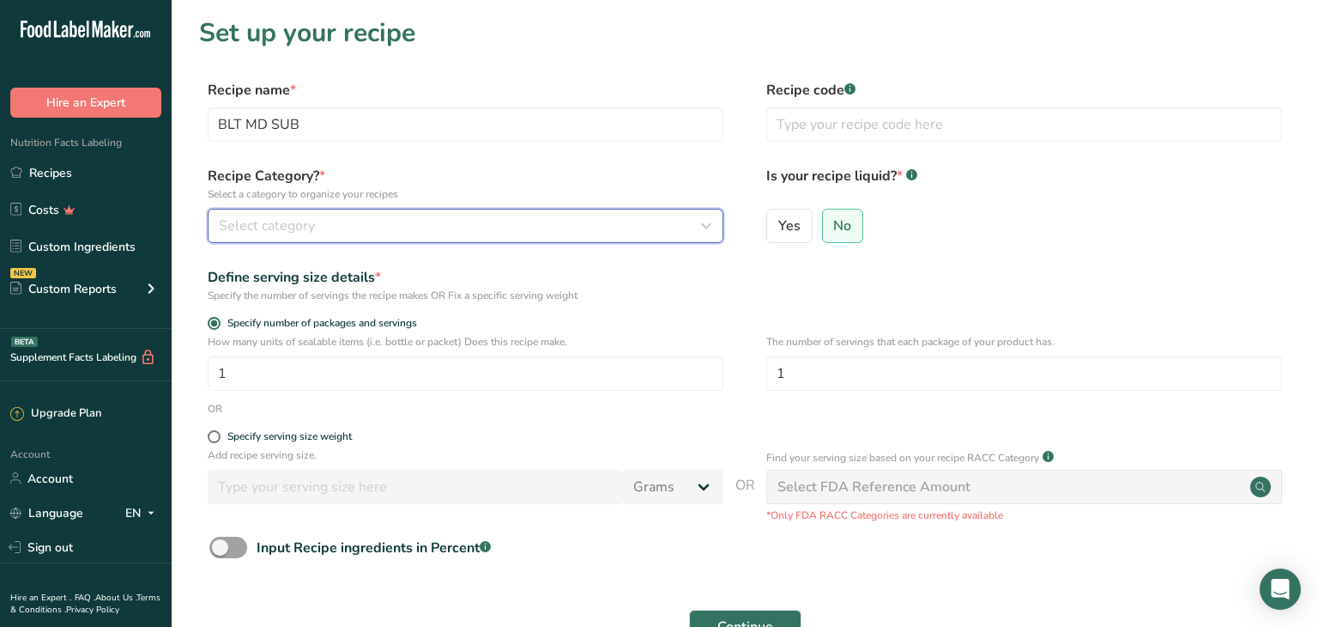
click at [714, 218] on icon "button" at bounding box center [706, 225] width 21 height 31
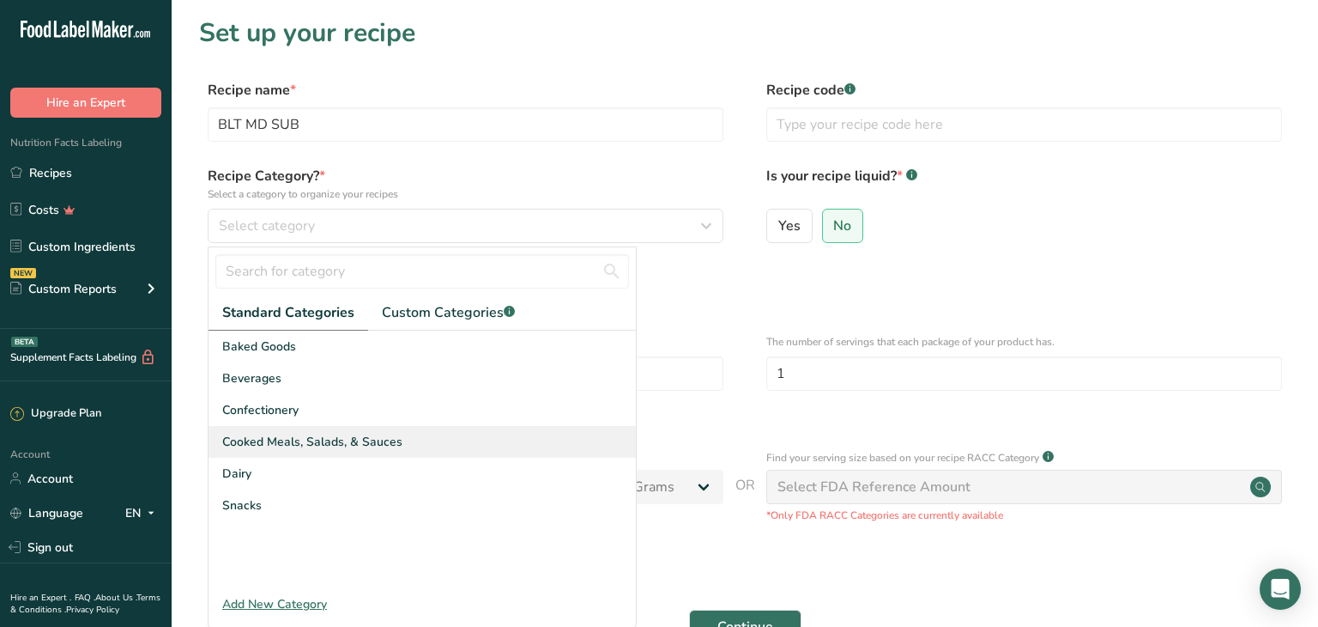
click at [311, 436] on span "Cooked Meals, Salads, & Sauces" at bounding box center [312, 442] width 180 height 18
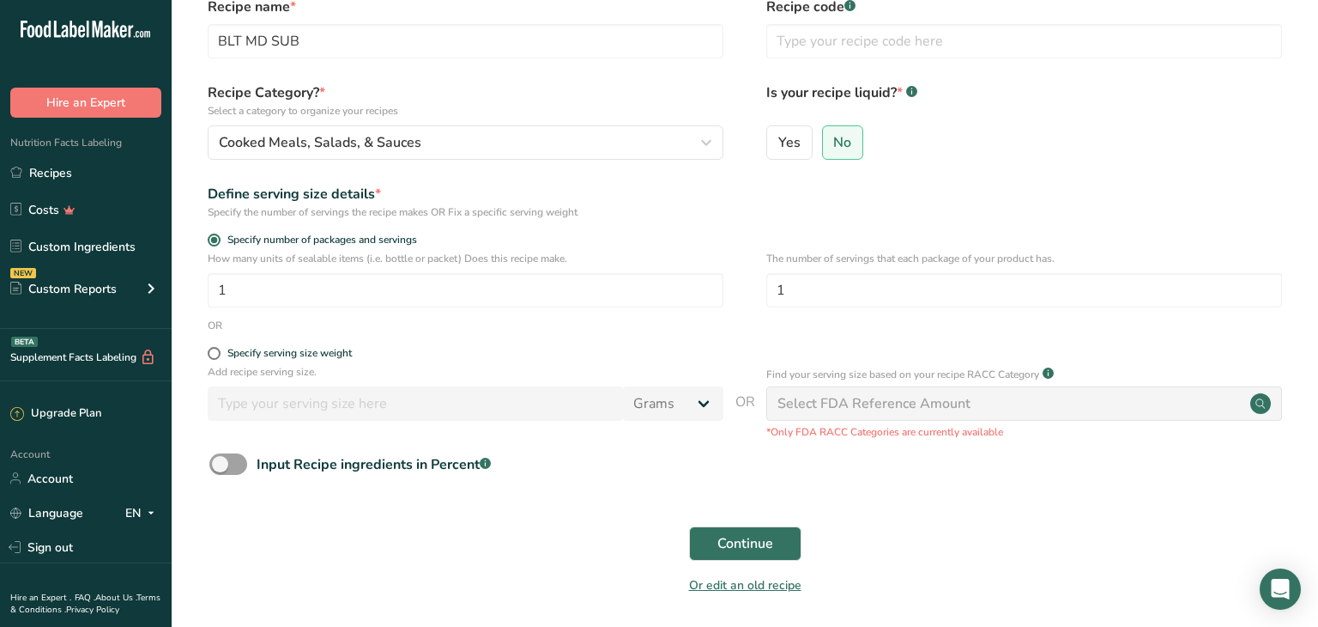
scroll to position [120, 0]
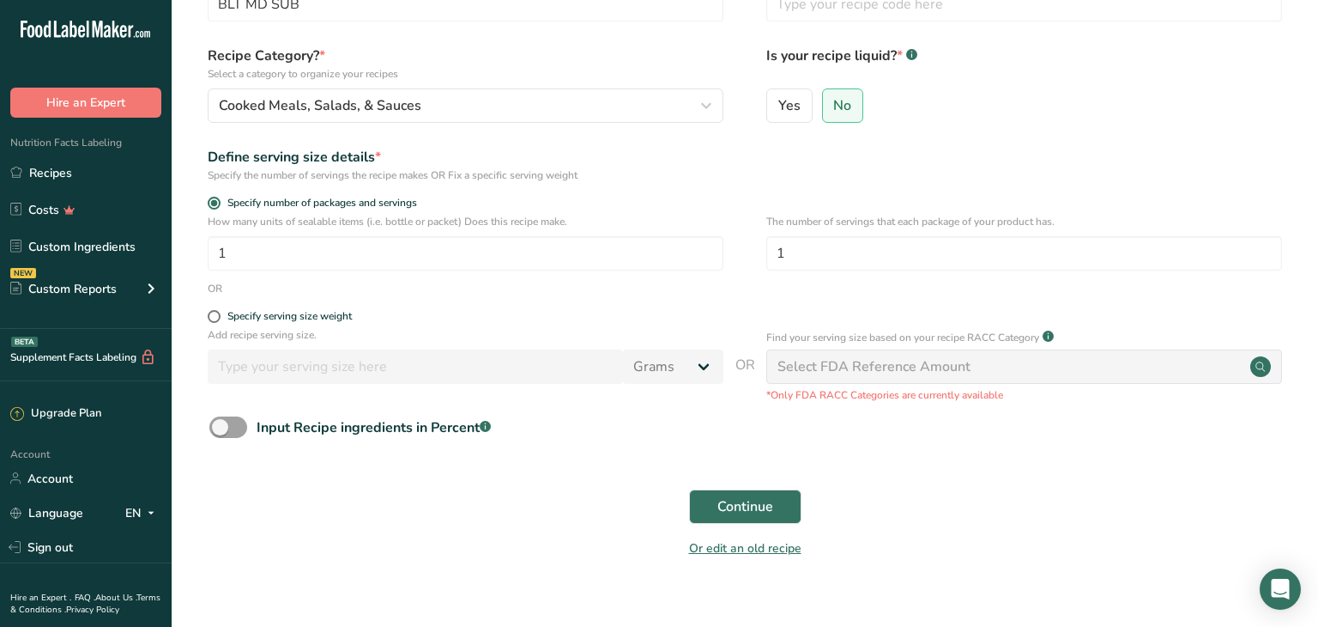
click at [687, 298] on form "Recipe name * BLT MD SUB Recipe code .a-a{fill:#347362;}.b-a{fill:#fff;} Recipe…" at bounding box center [745, 264] width 1092 height 609
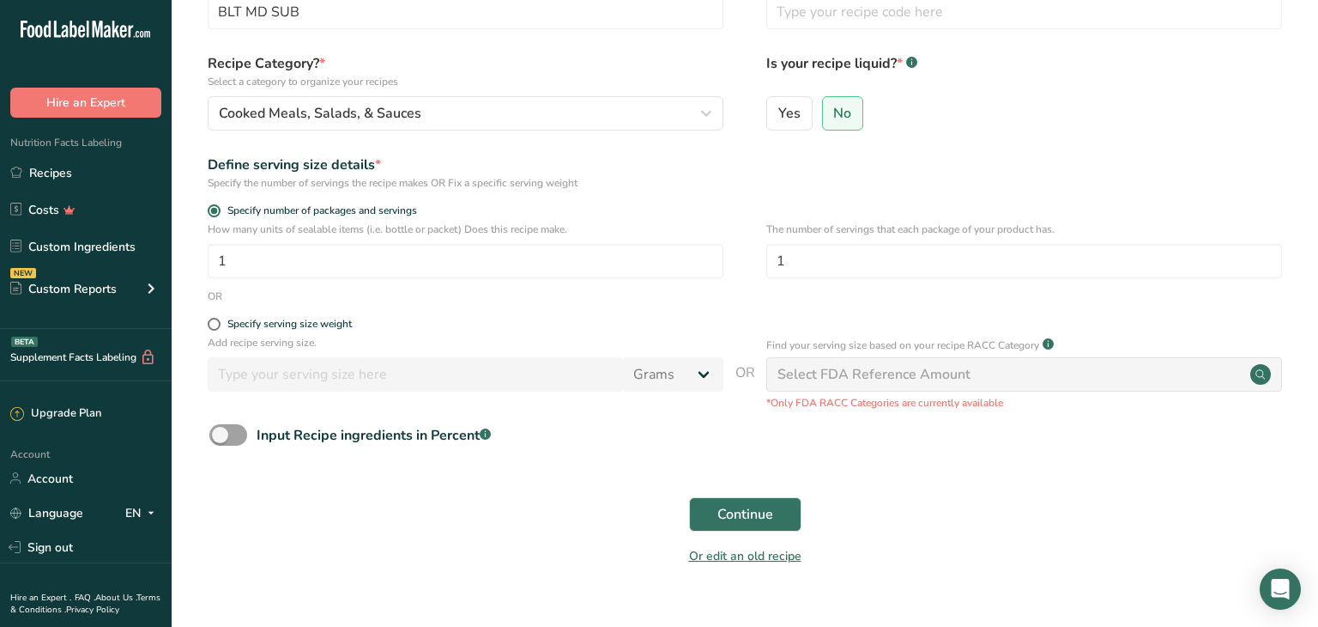
scroll to position [147, 0]
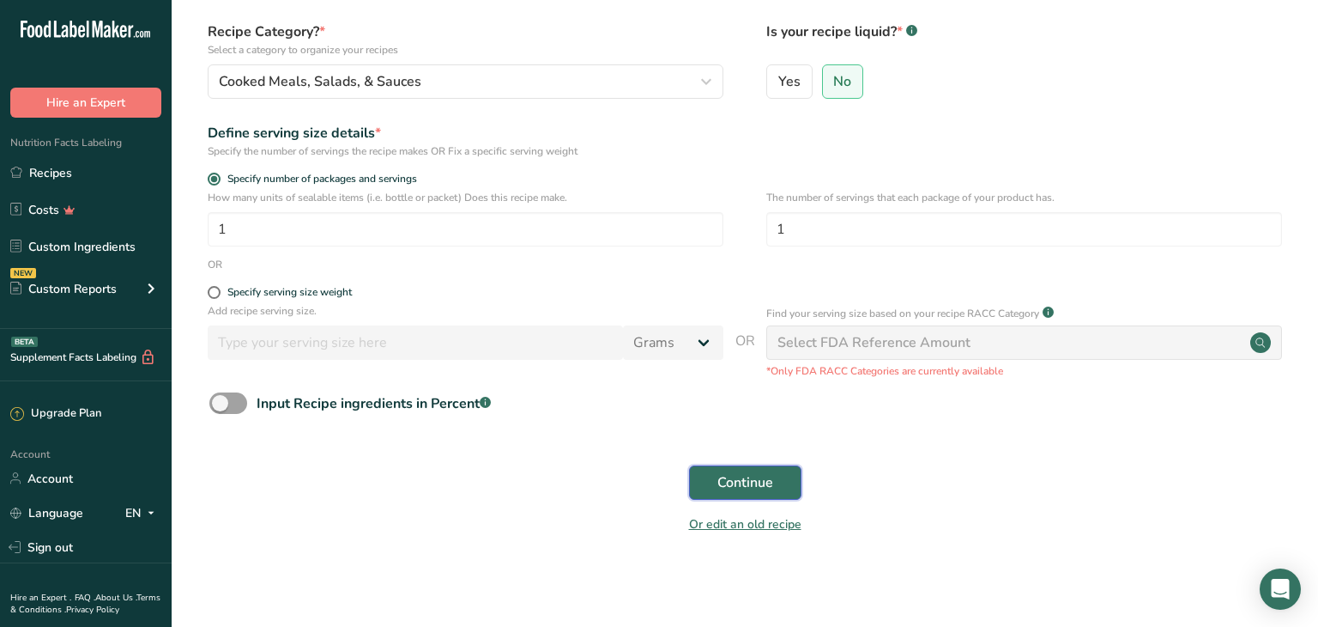
click at [726, 472] on span "Continue" at bounding box center [746, 482] width 56 height 21
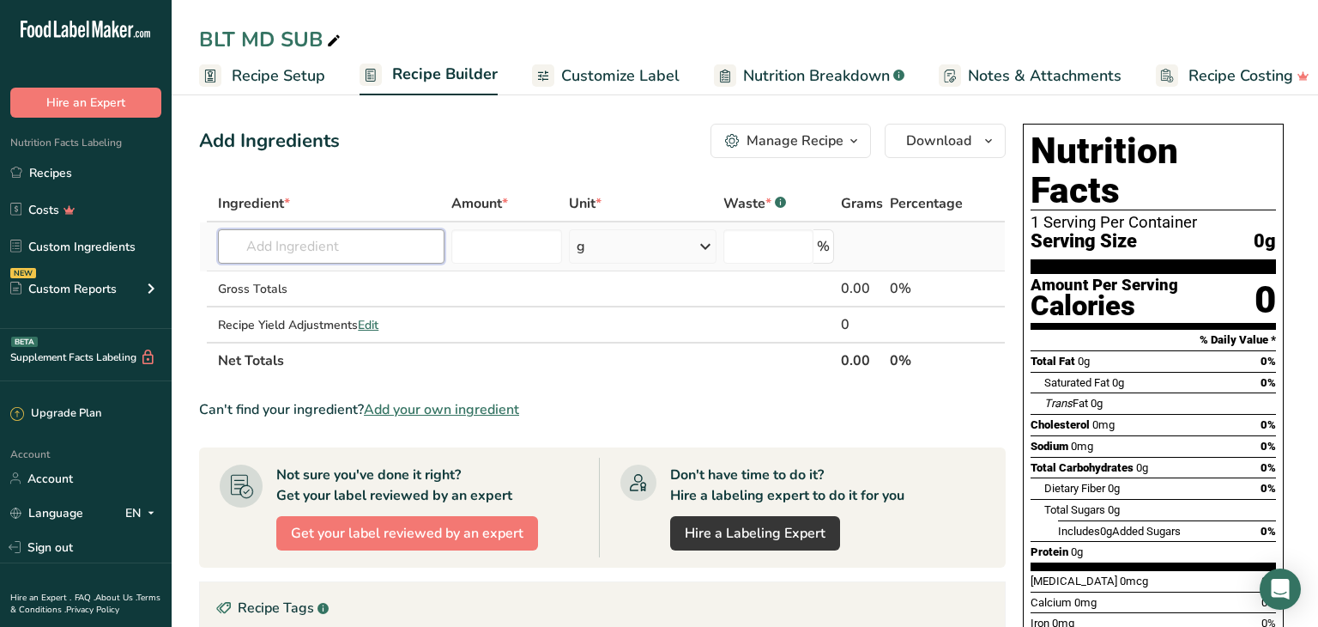
click at [261, 247] on input "text" at bounding box center [331, 246] width 227 height 34
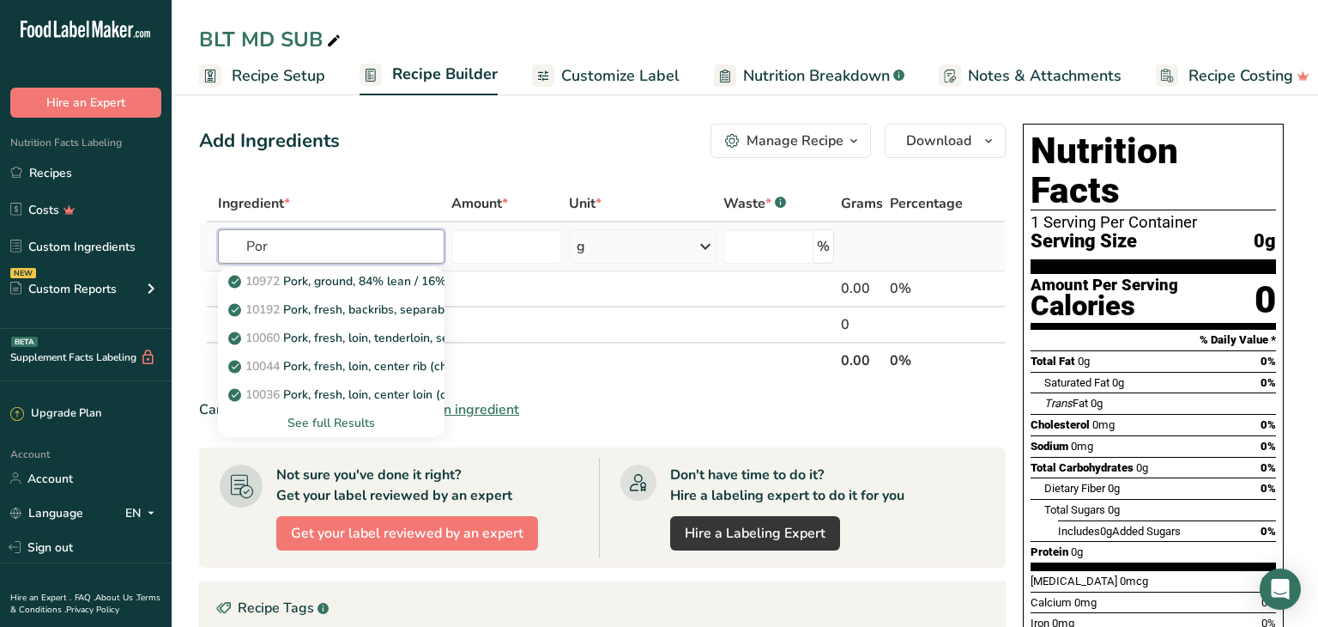
type input "Por"
click at [331, 421] on div "See full Results" at bounding box center [331, 423] width 199 height 18
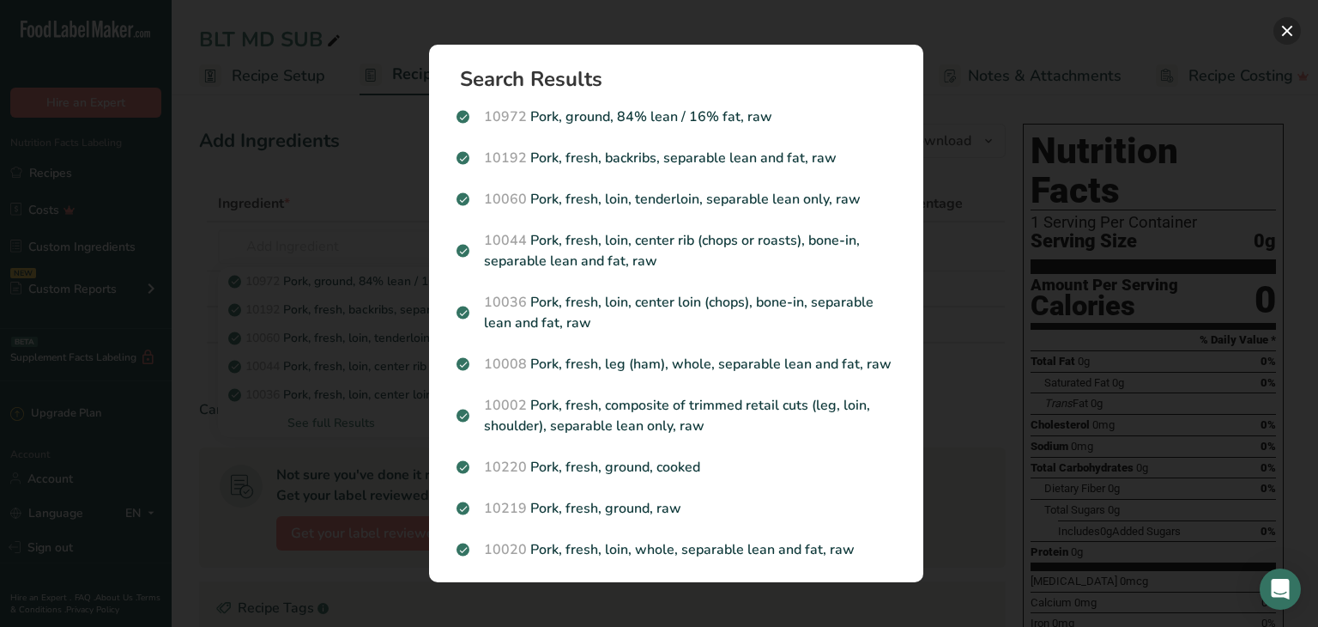
click at [1284, 21] on button "Search results modal" at bounding box center [1287, 30] width 27 height 27
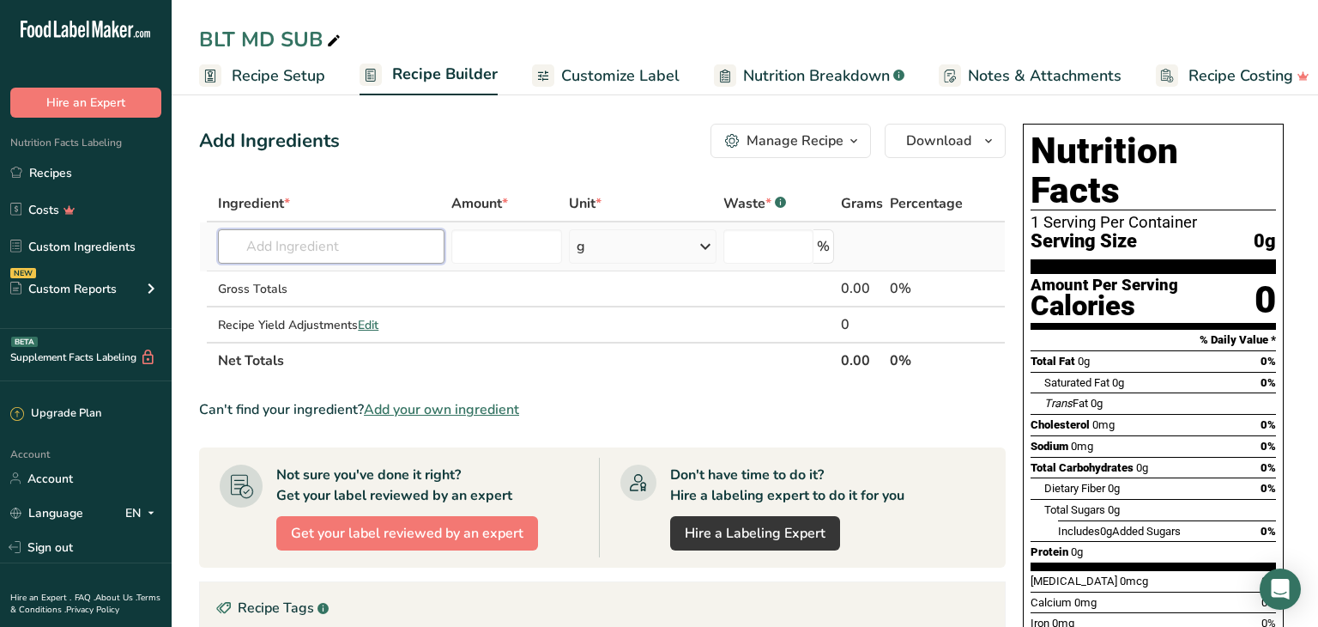
click at [260, 249] on input "text" at bounding box center [331, 246] width 227 height 34
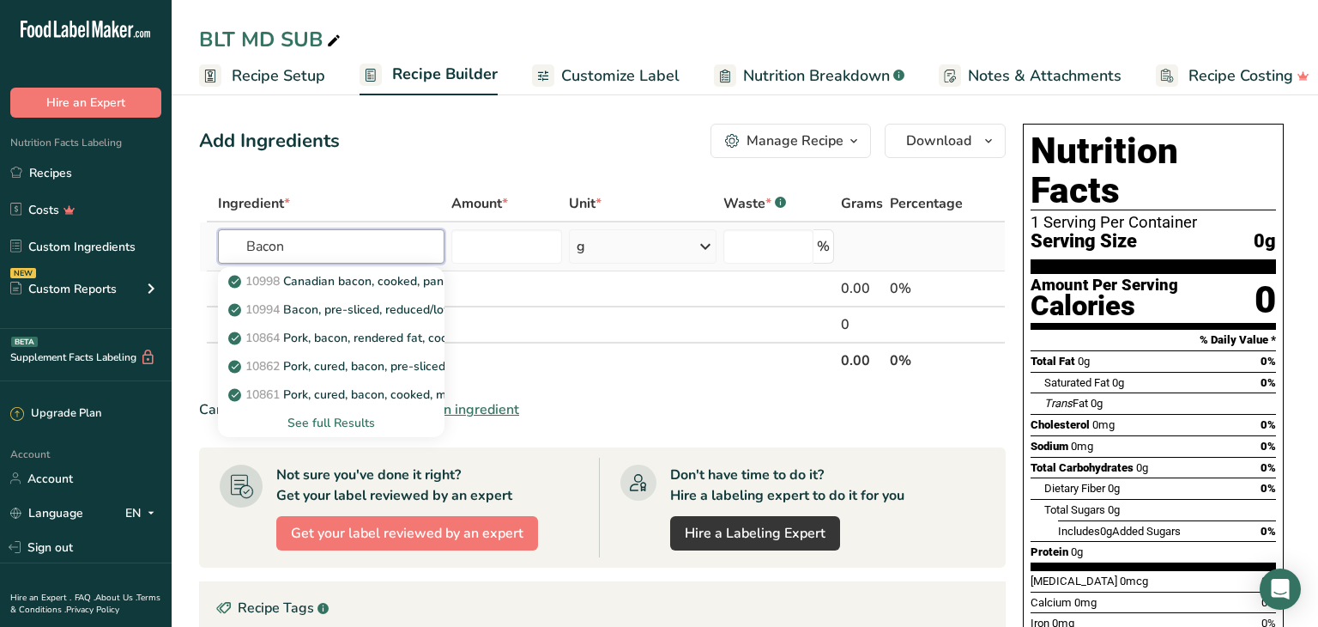
type input "Bacon"
click at [330, 420] on div "See full Results" at bounding box center [331, 423] width 199 height 18
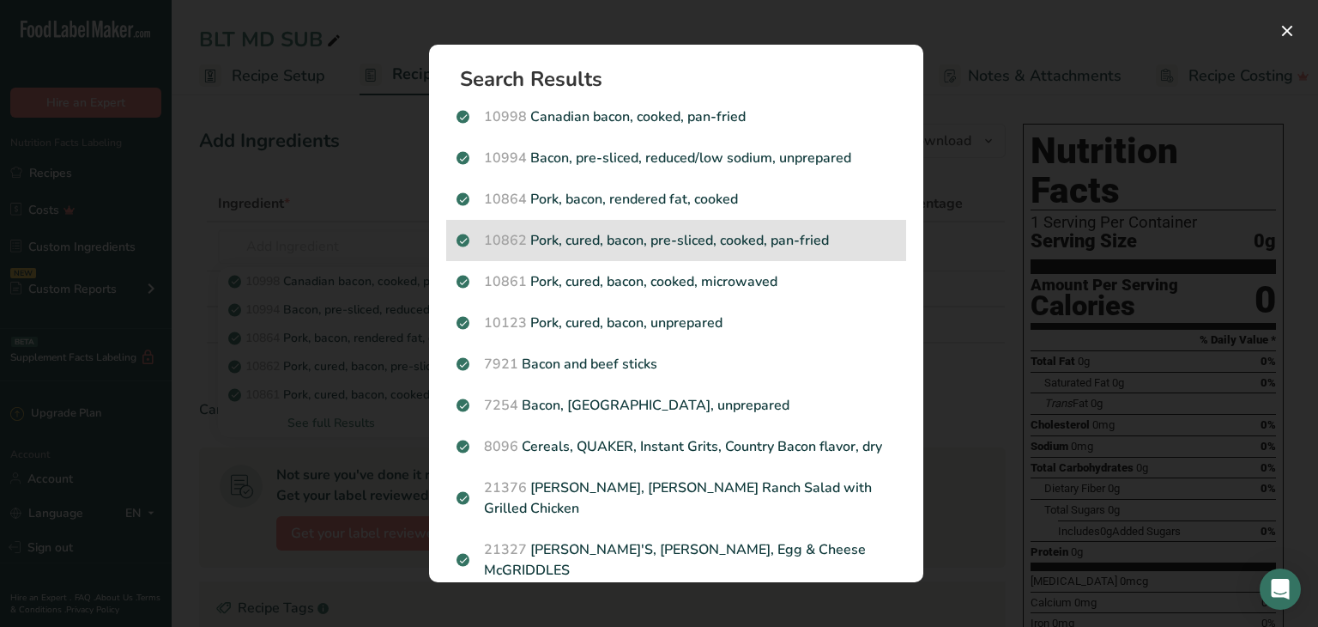
click at [646, 249] on p "10862 Pork, cured, bacon, pre-sliced, cooked, pan-fried" at bounding box center [676, 240] width 439 height 21
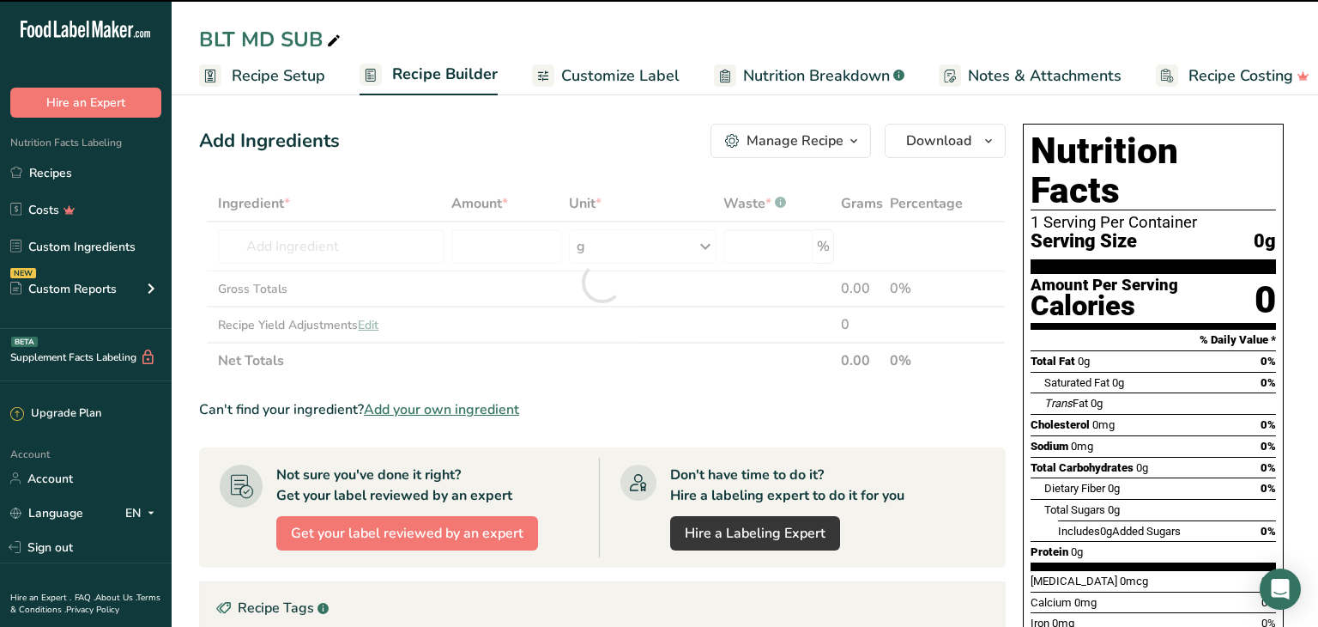
type input "0"
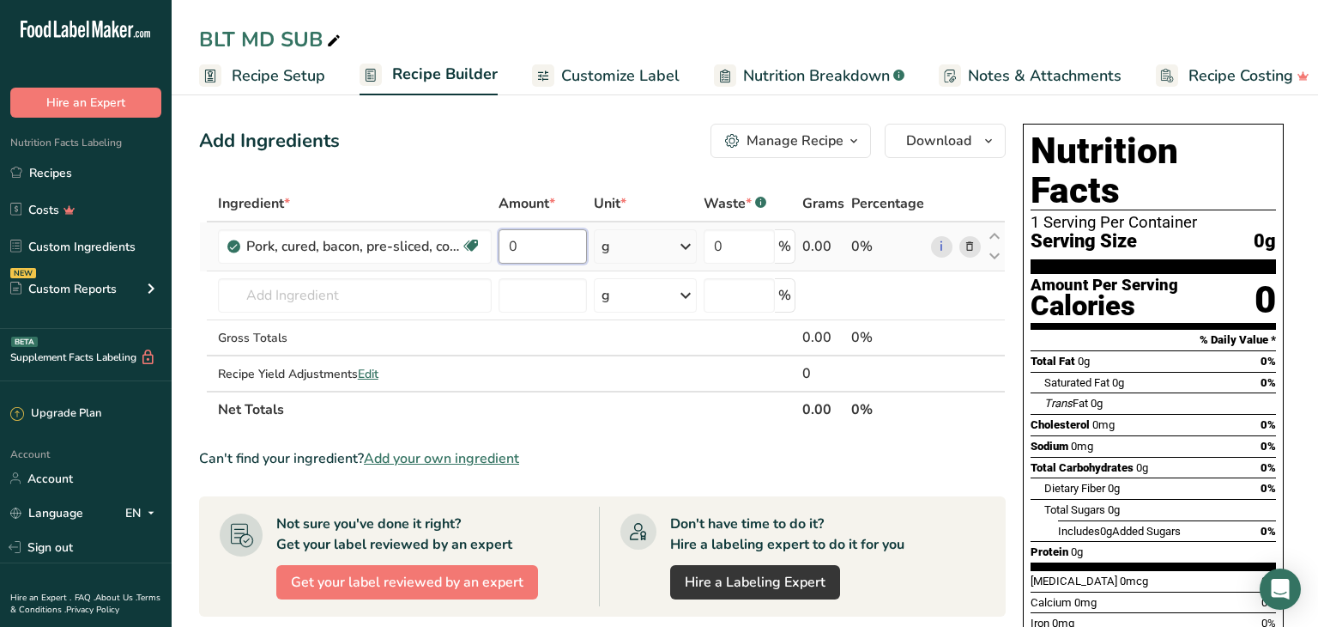
click at [533, 245] on input "0" at bounding box center [543, 246] width 88 height 34
type input "6"
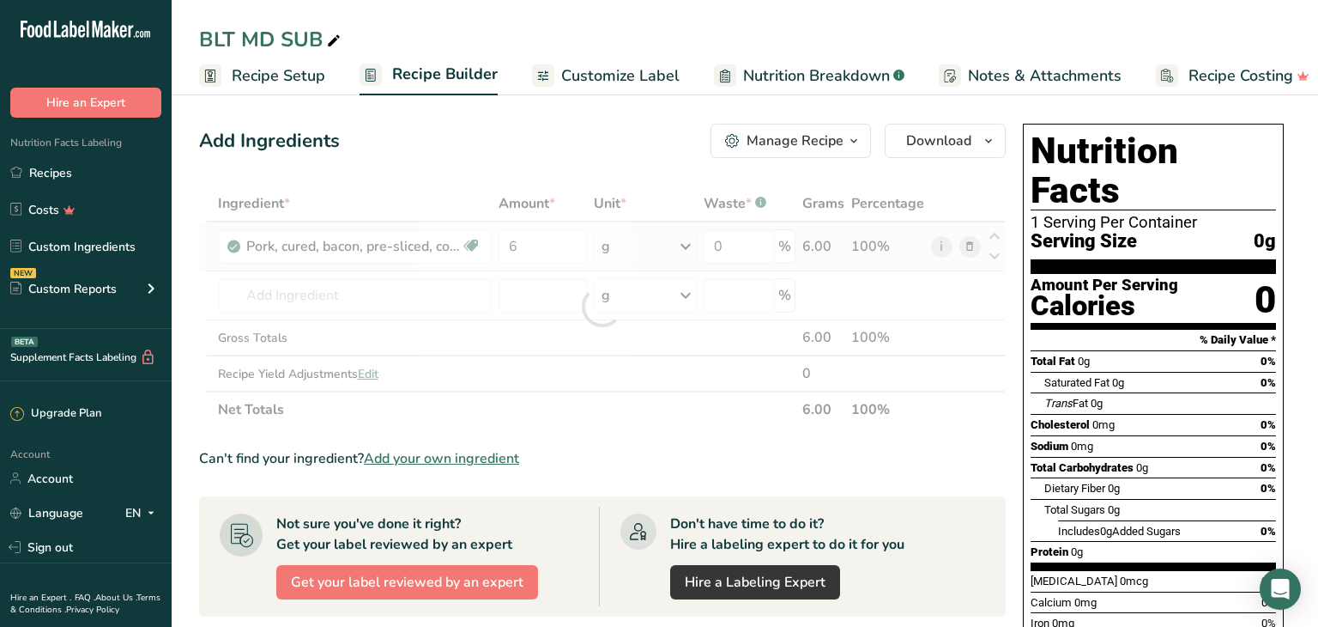
click at [691, 245] on div "Ingredient * Amount * Unit * Waste * .a-a{fill:#347362;}.b-a{fill:#fff;} Grams …" at bounding box center [602, 306] width 807 height 242
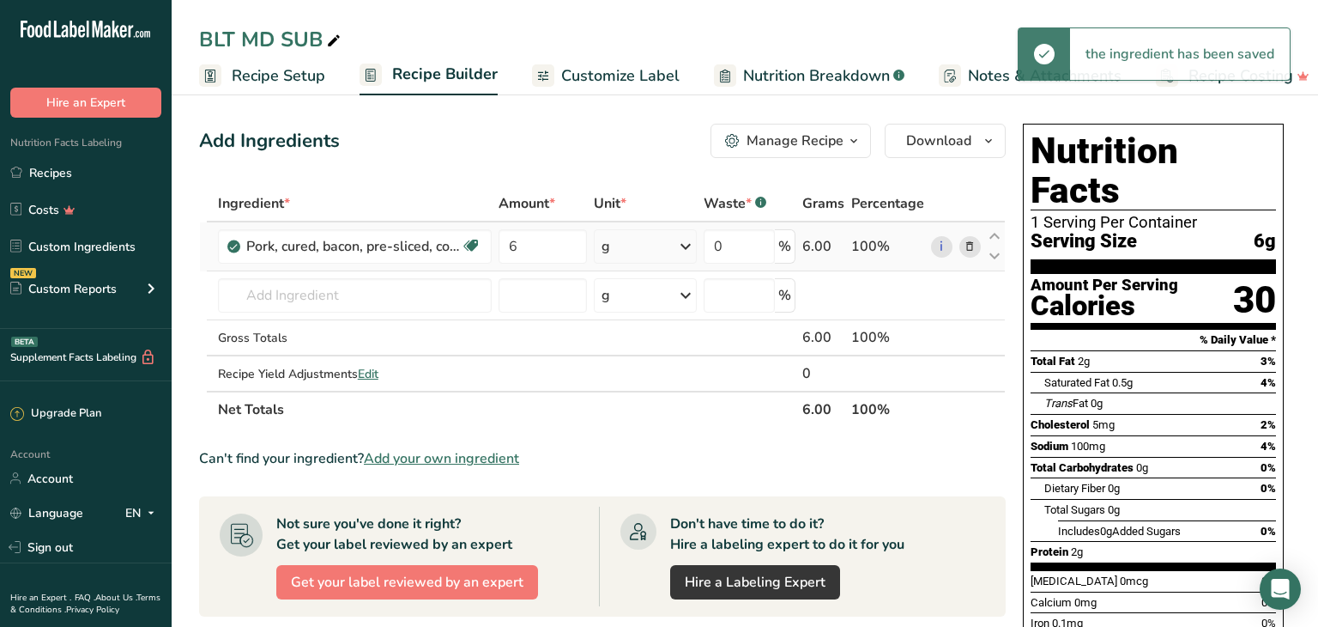
click at [687, 244] on icon at bounding box center [685, 246] width 21 height 31
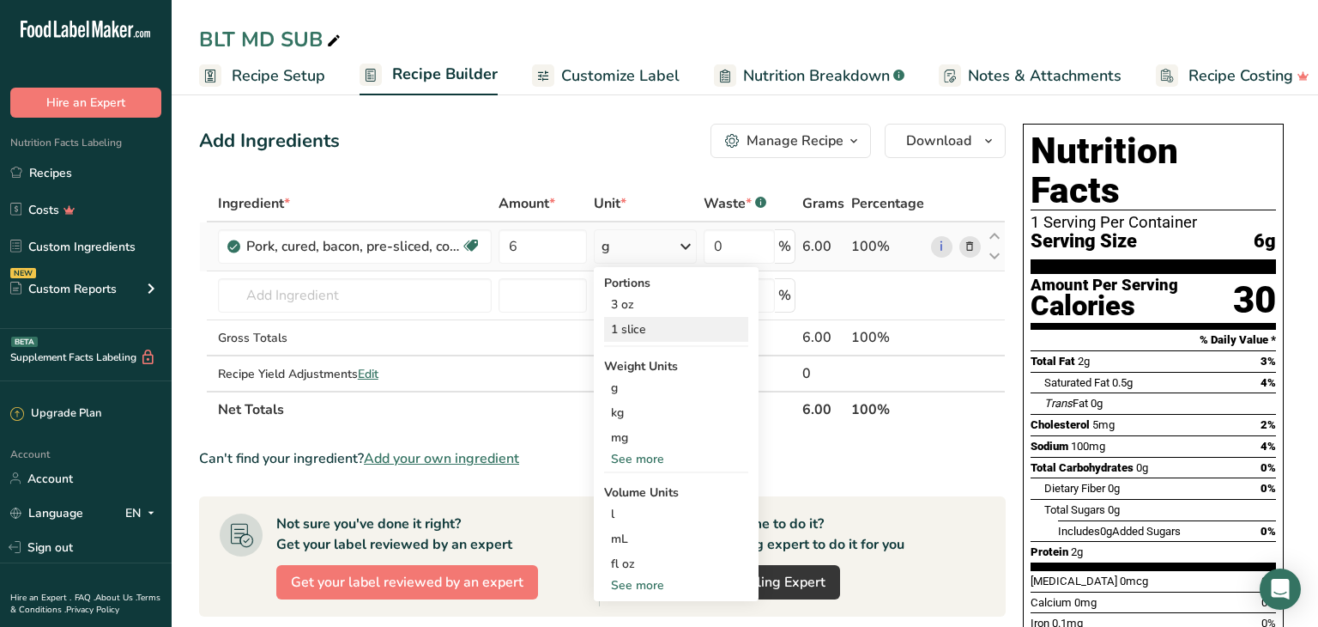
click at [650, 323] on div "1 slice" at bounding box center [676, 329] width 144 height 25
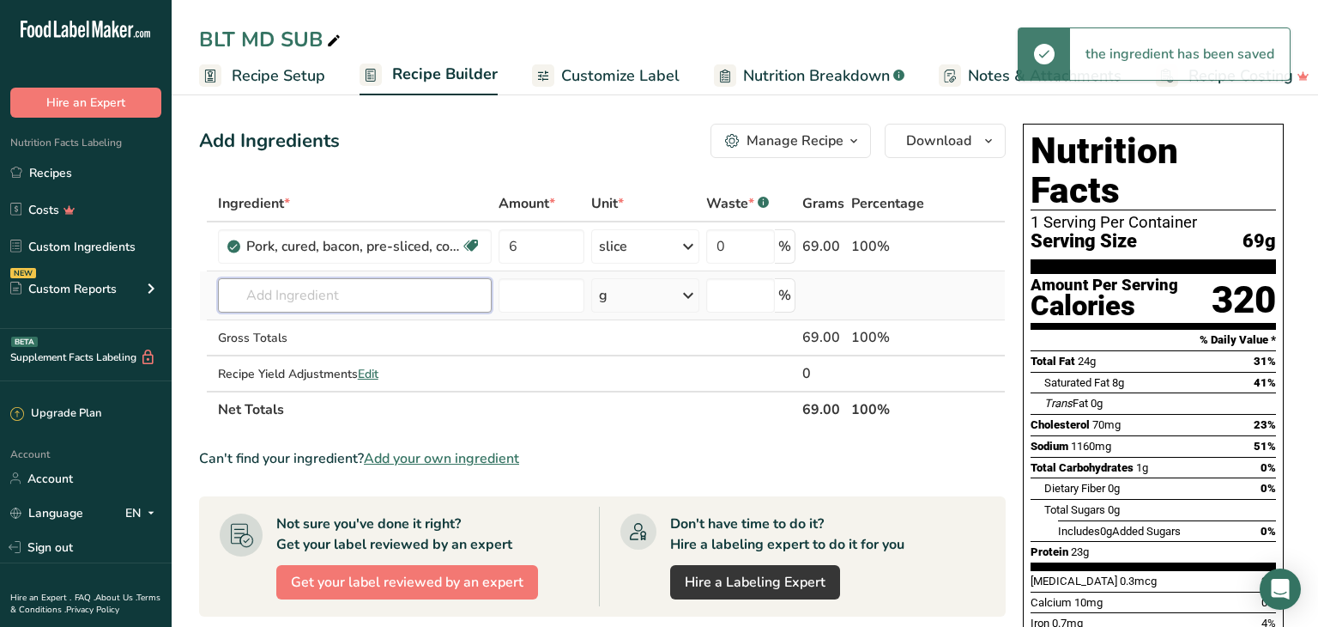
click at [250, 294] on input "text" at bounding box center [355, 295] width 274 height 34
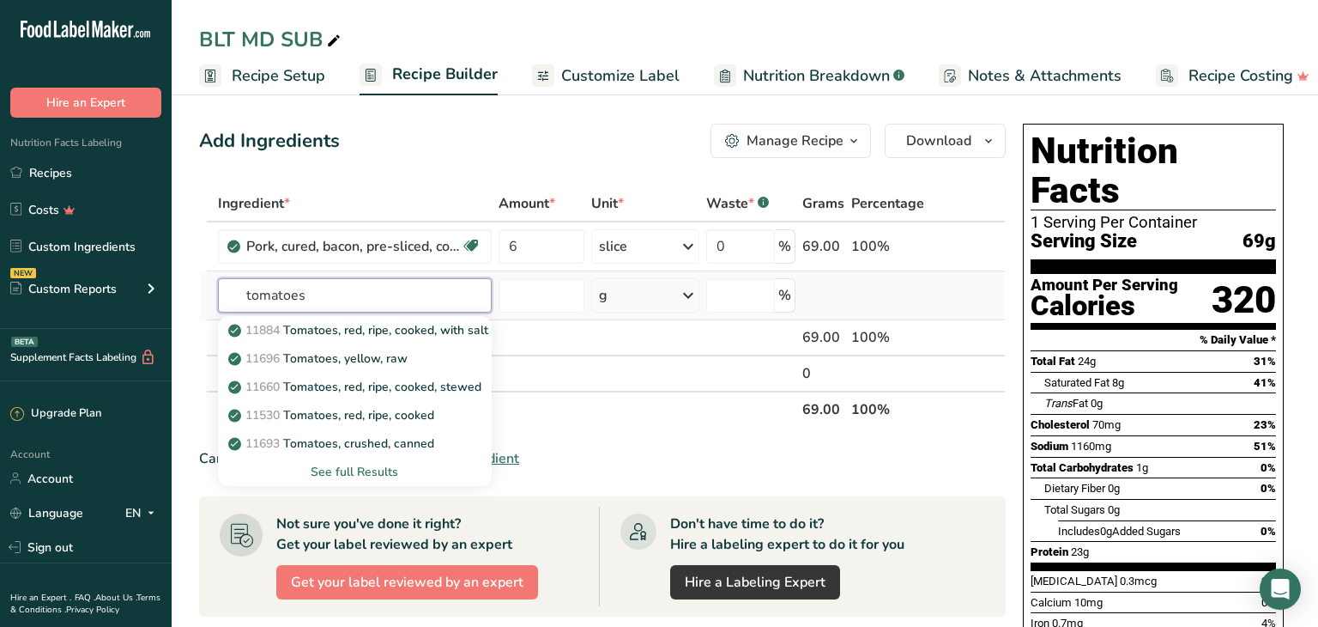
type input "tomatoes"
click at [352, 477] on div "See full Results" at bounding box center [355, 472] width 246 height 18
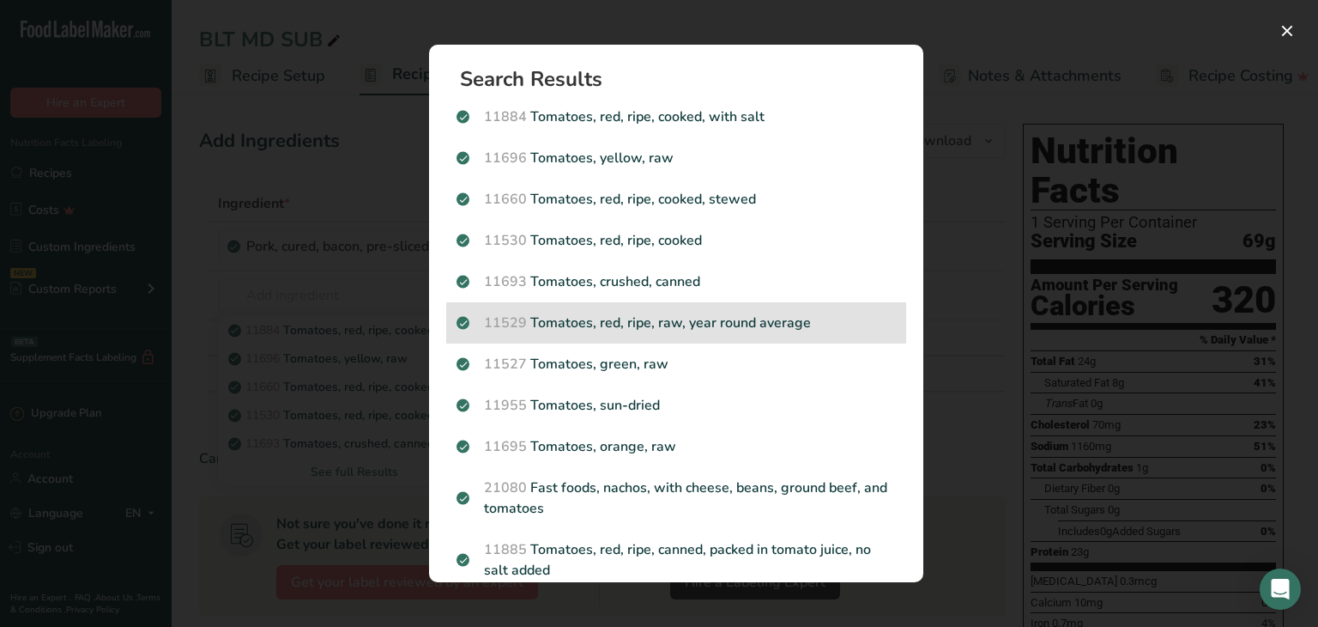
click at [615, 320] on p "11529 Tomatoes, red, ripe, raw, year round average" at bounding box center [676, 322] width 439 height 21
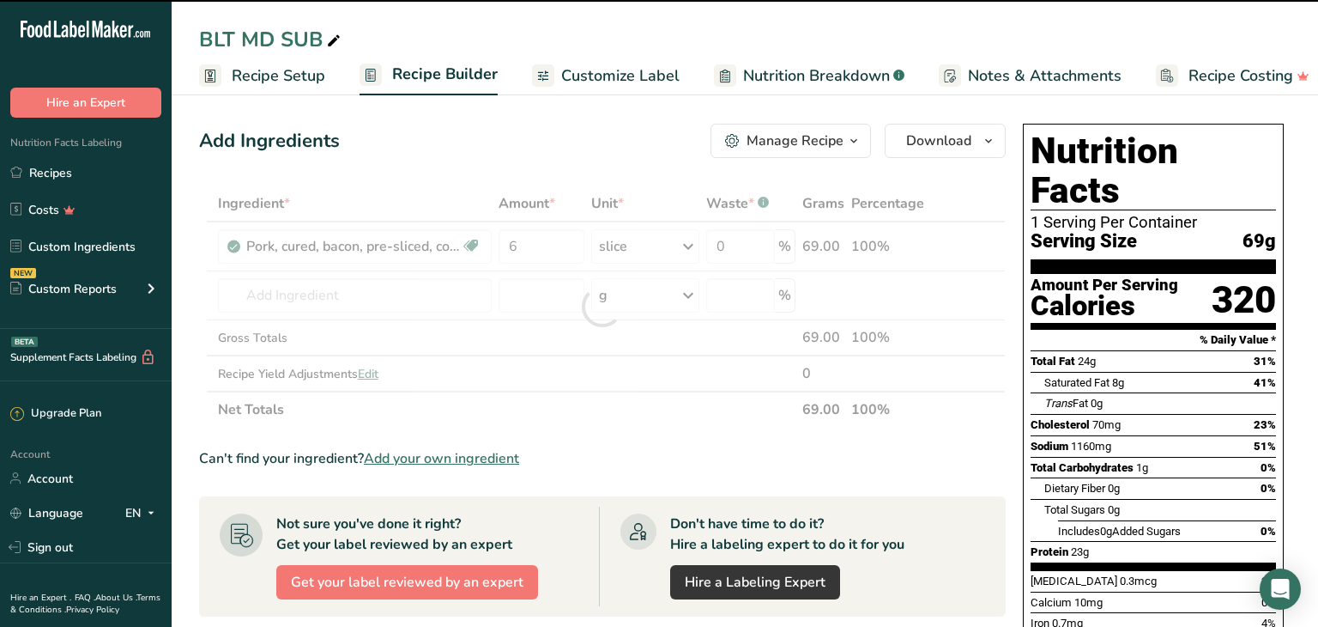
type input "0"
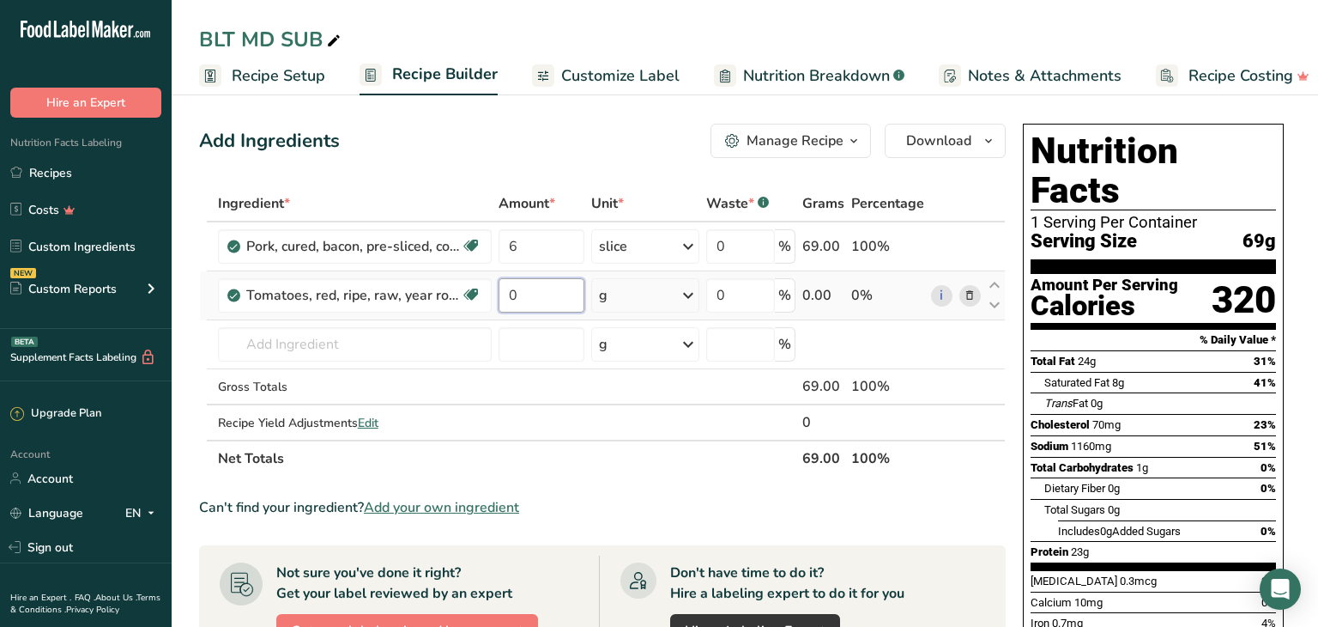
click at [527, 289] on input "0" at bounding box center [542, 295] width 87 height 34
type input "2"
click at [692, 291] on div "Ingredient * Amount * Unit * Waste * .a-a{fill:#347362;}.b-a{fill:#fff;} Grams …" at bounding box center [602, 330] width 807 height 291
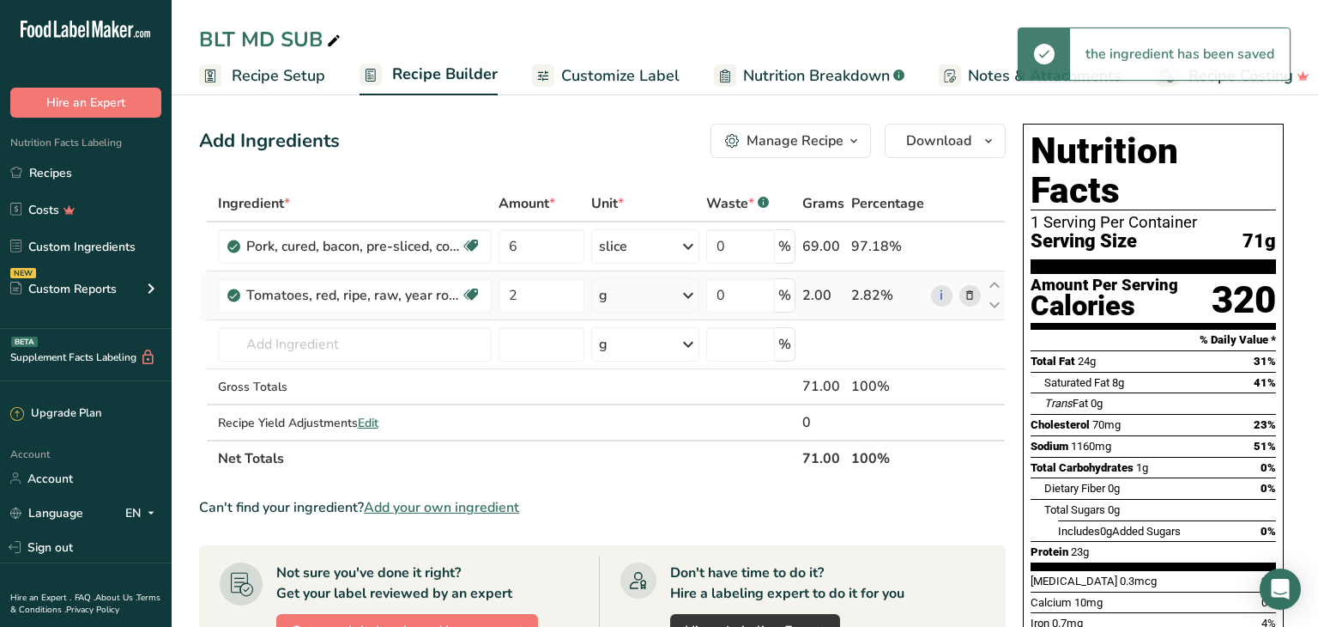
click at [688, 295] on icon at bounding box center [688, 295] width 21 height 31
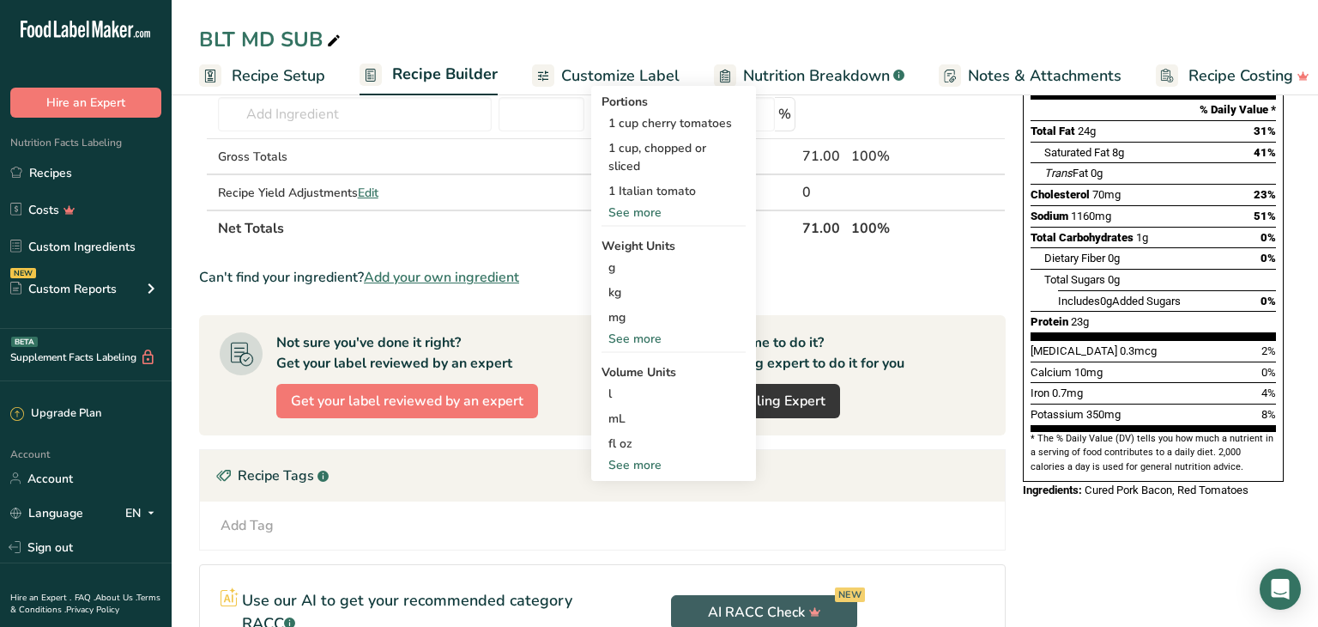
scroll to position [221, 0]
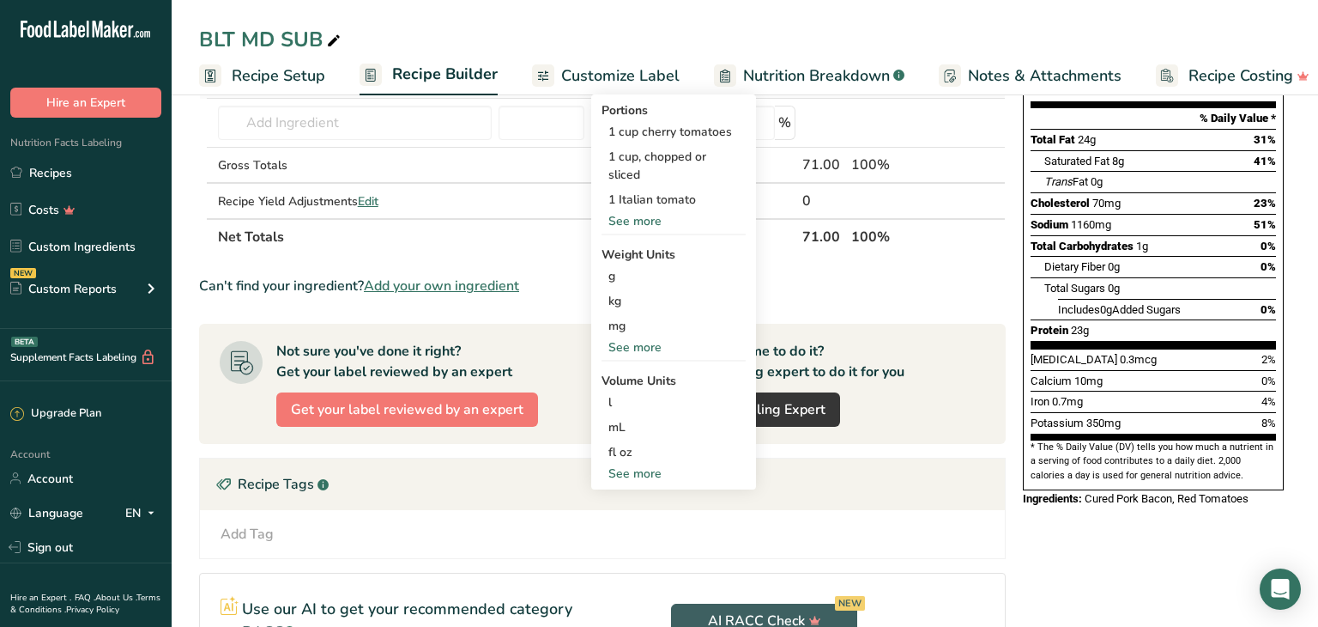
click at [644, 220] on div "See more" at bounding box center [674, 221] width 144 height 18
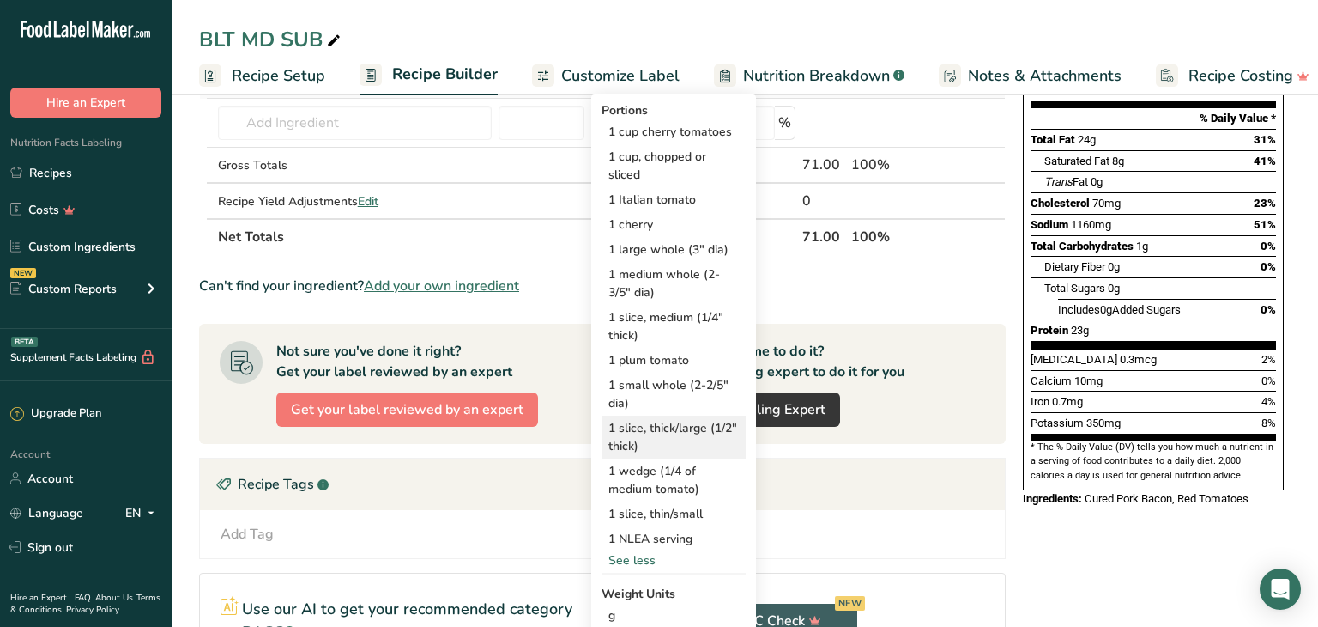
click at [659, 433] on div "1 slice, thick/large (1/2" thick)" at bounding box center [674, 436] width 144 height 43
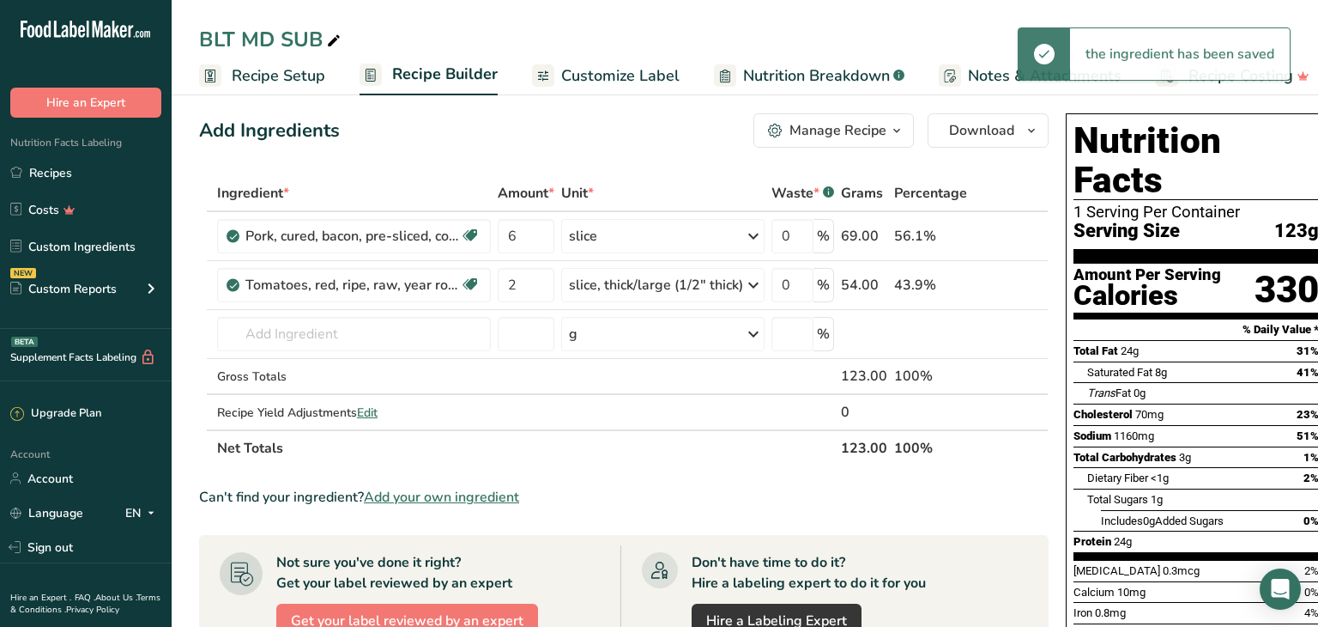
scroll to position [0, 0]
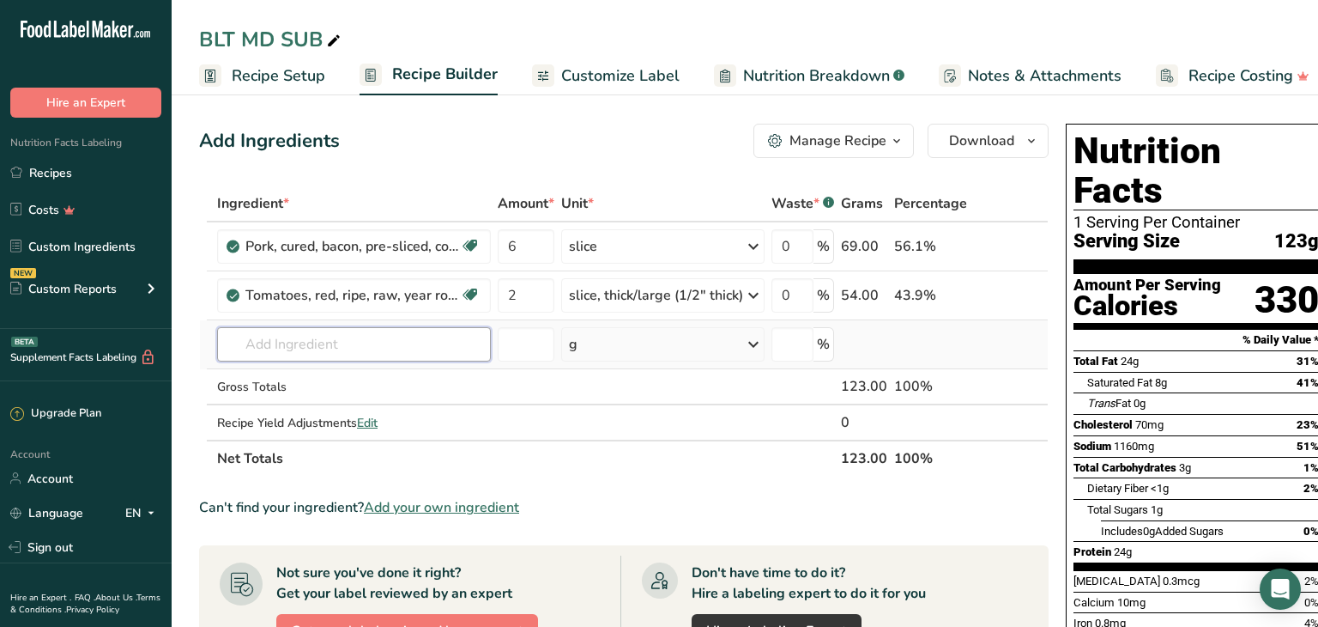
click at [238, 347] on input "text" at bounding box center [354, 344] width 274 height 34
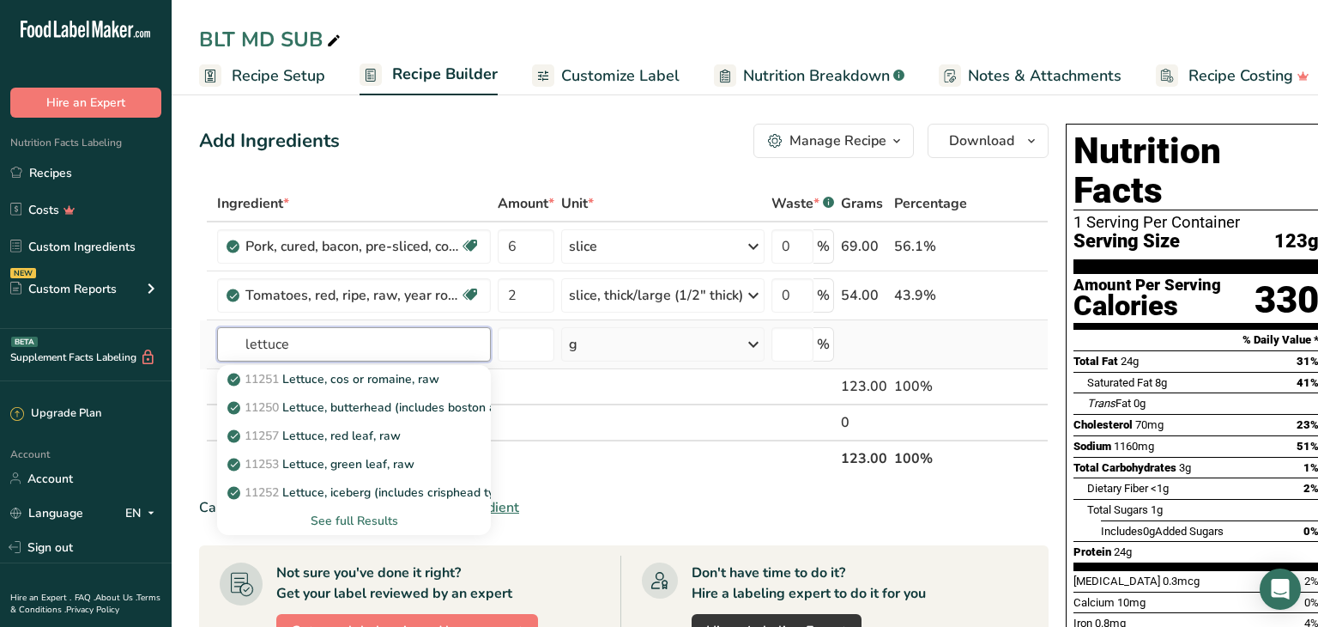
type input "lettuce"
click at [379, 518] on div "See full Results" at bounding box center [354, 521] width 246 height 18
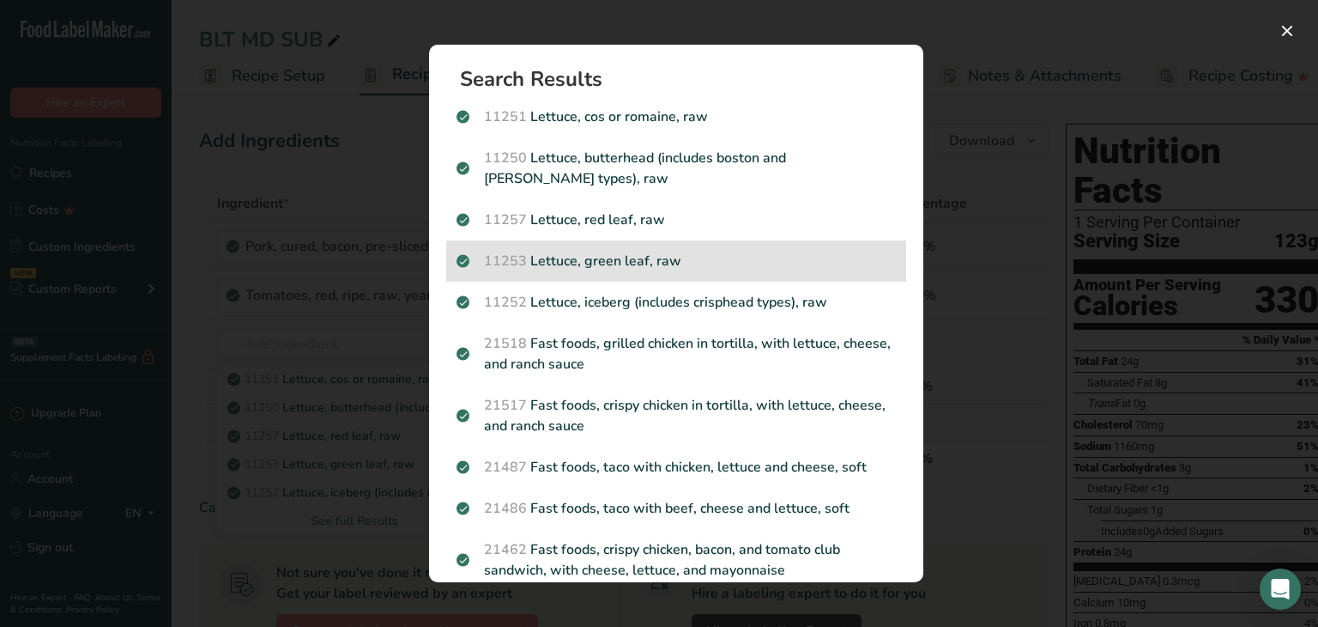
click at [621, 251] on div "11253 Lettuce, green leaf, raw" at bounding box center [676, 260] width 460 height 41
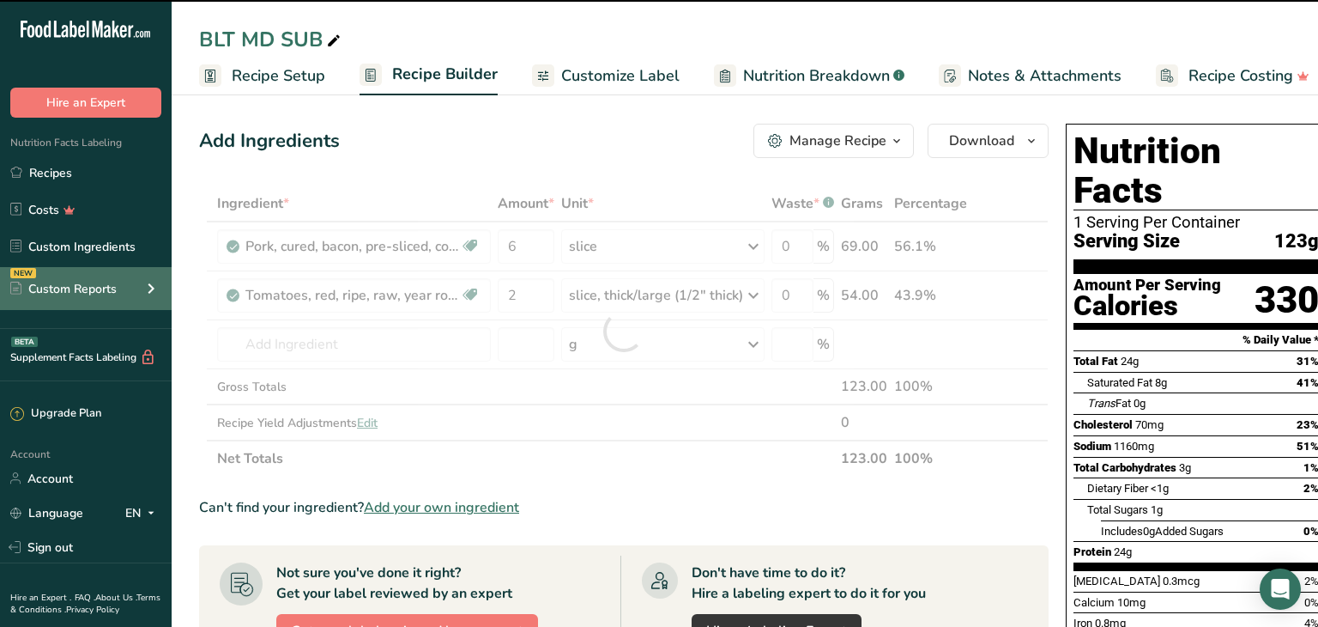
type input "0"
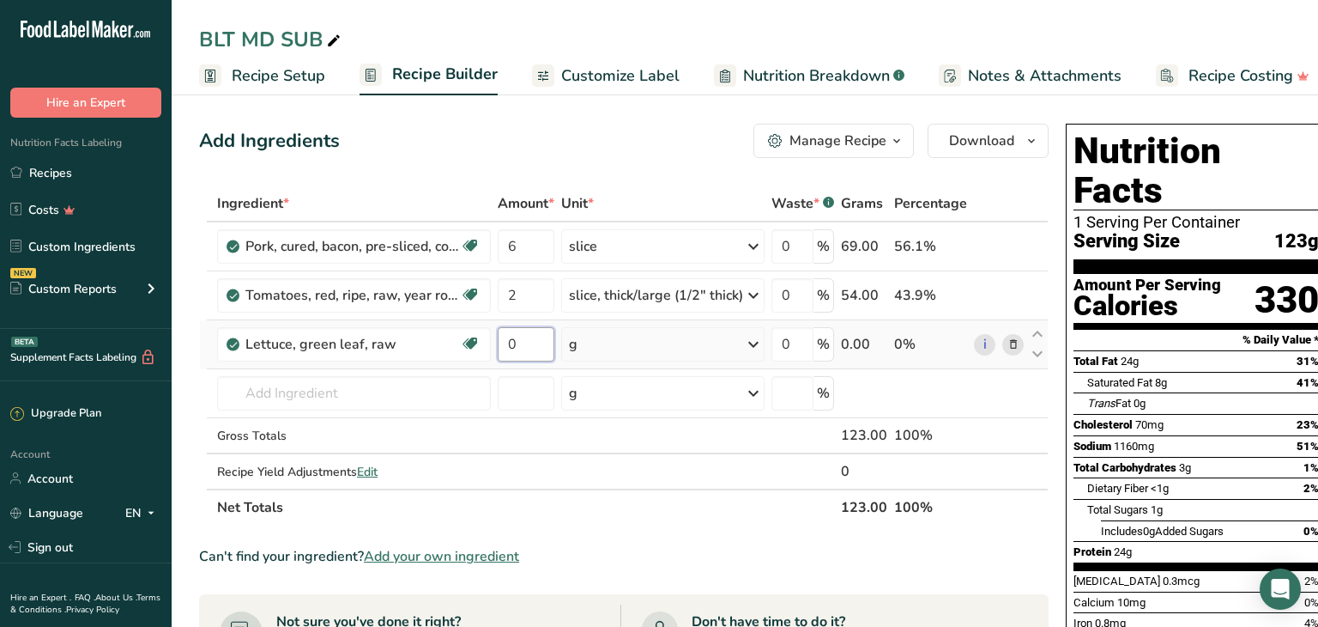
click at [520, 335] on input "0" at bounding box center [526, 344] width 57 height 34
type input "1"
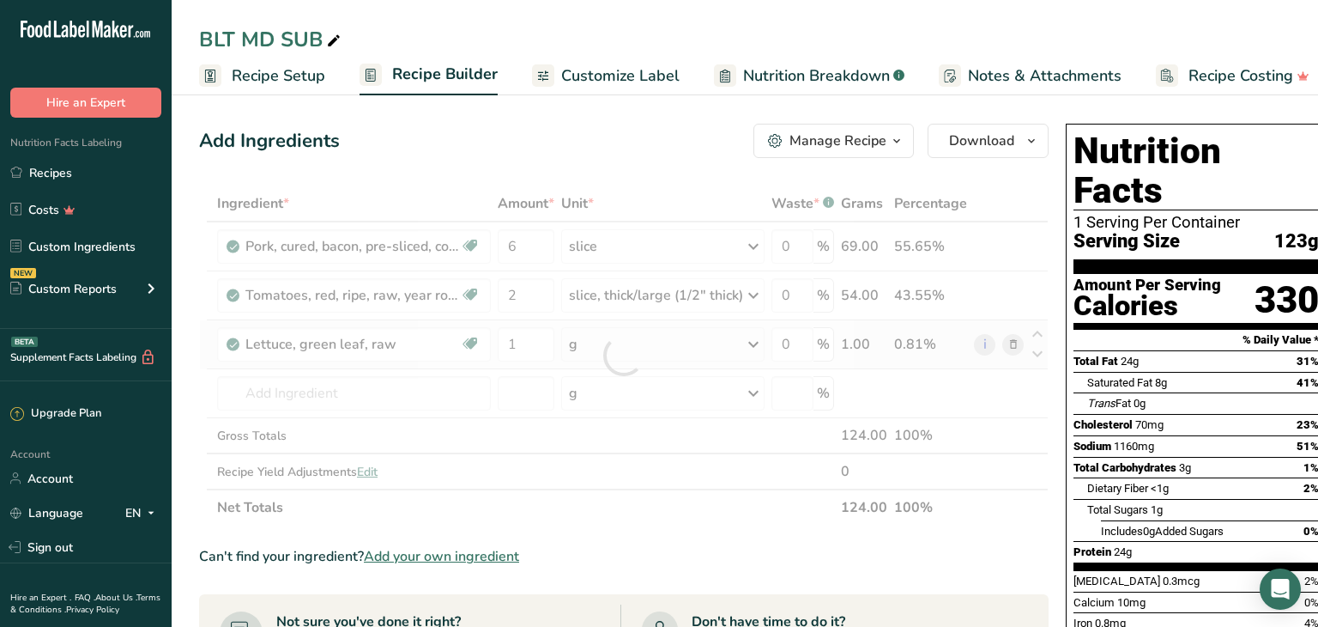
click at [757, 339] on div "Ingredient * Amount * Unit * Waste * .a-a{fill:#347362;}.b-a{fill:#fff;} Grams …" at bounding box center [624, 355] width 850 height 340
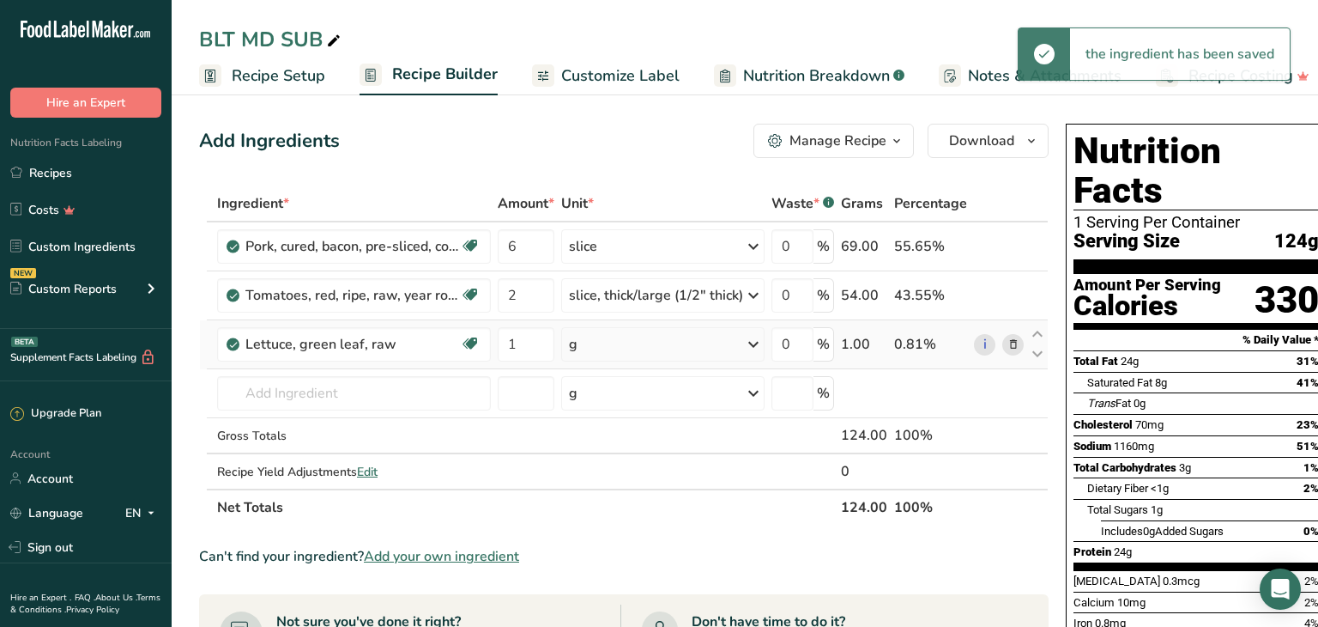
click at [748, 342] on icon at bounding box center [753, 344] width 21 height 31
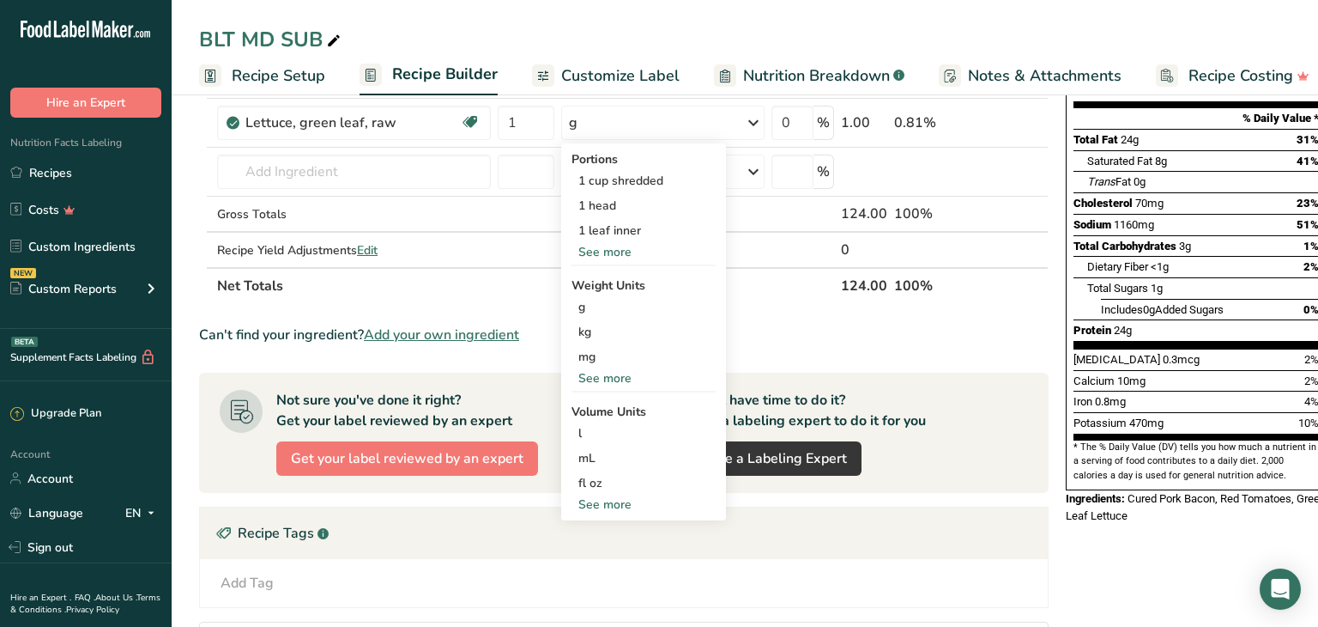
scroll to position [307, 0]
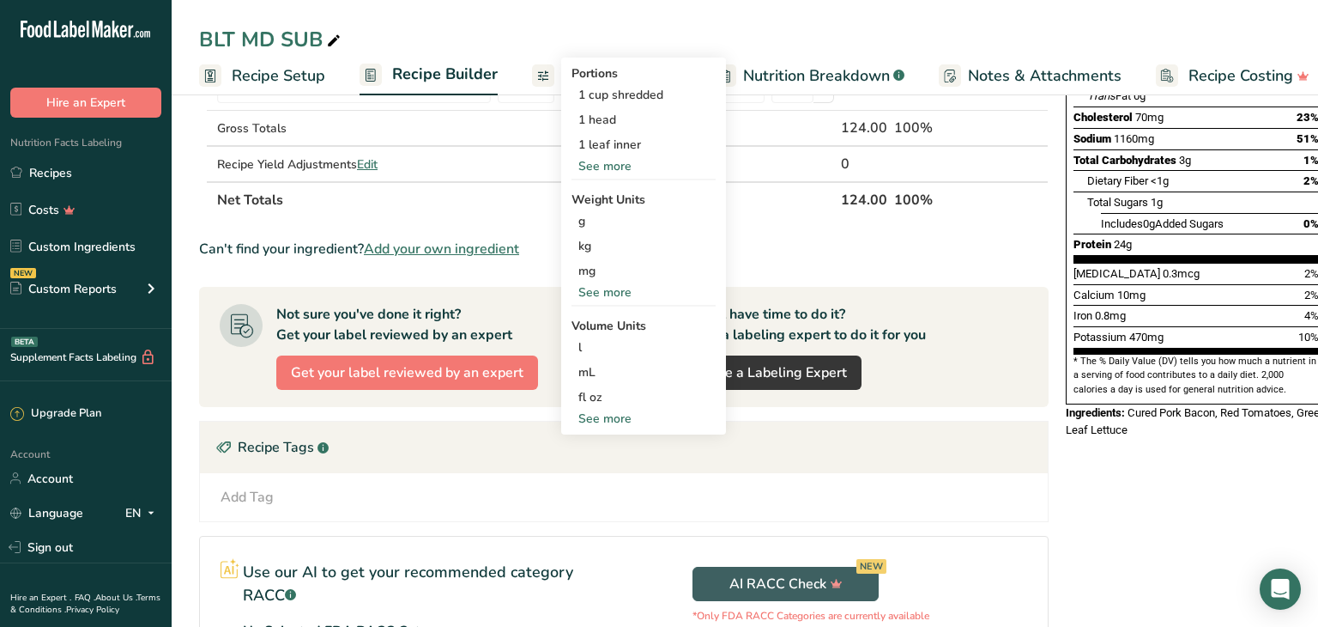
click at [609, 420] on div "See more" at bounding box center [644, 418] width 144 height 18
click at [587, 169] on div "See more" at bounding box center [644, 166] width 144 height 18
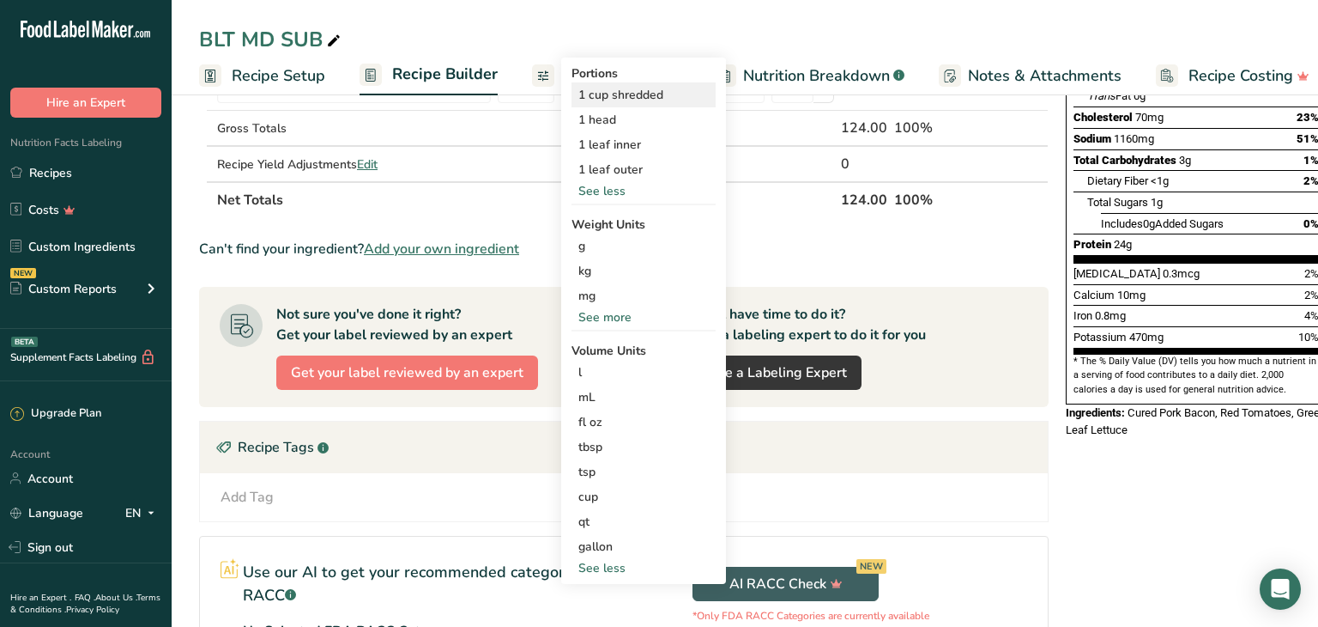
click at [622, 94] on div "1 cup shredded" at bounding box center [644, 94] width 144 height 25
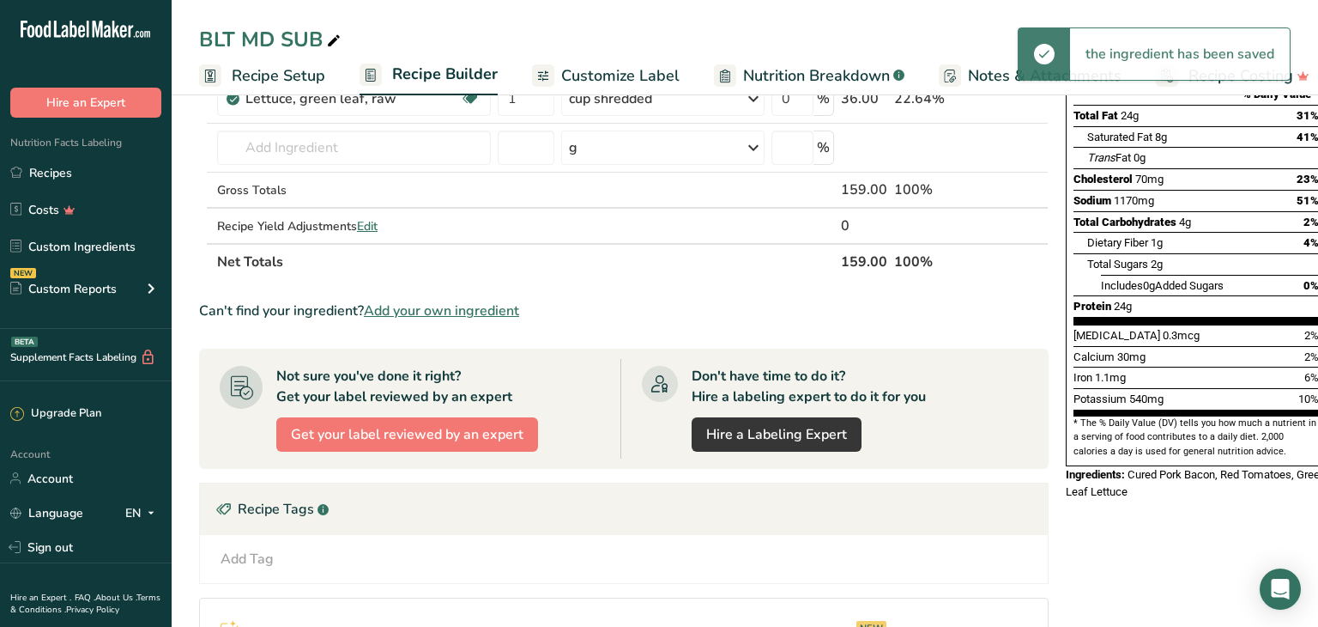
scroll to position [0, 0]
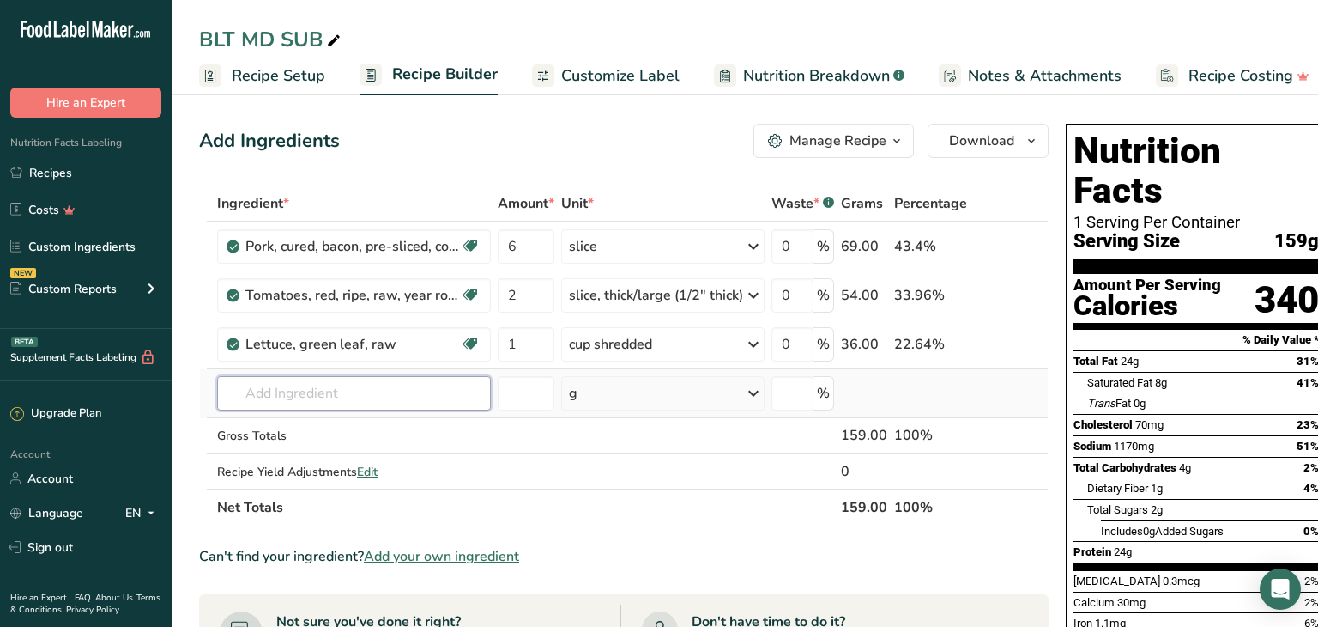
click at [243, 388] on input "text" at bounding box center [354, 393] width 274 height 34
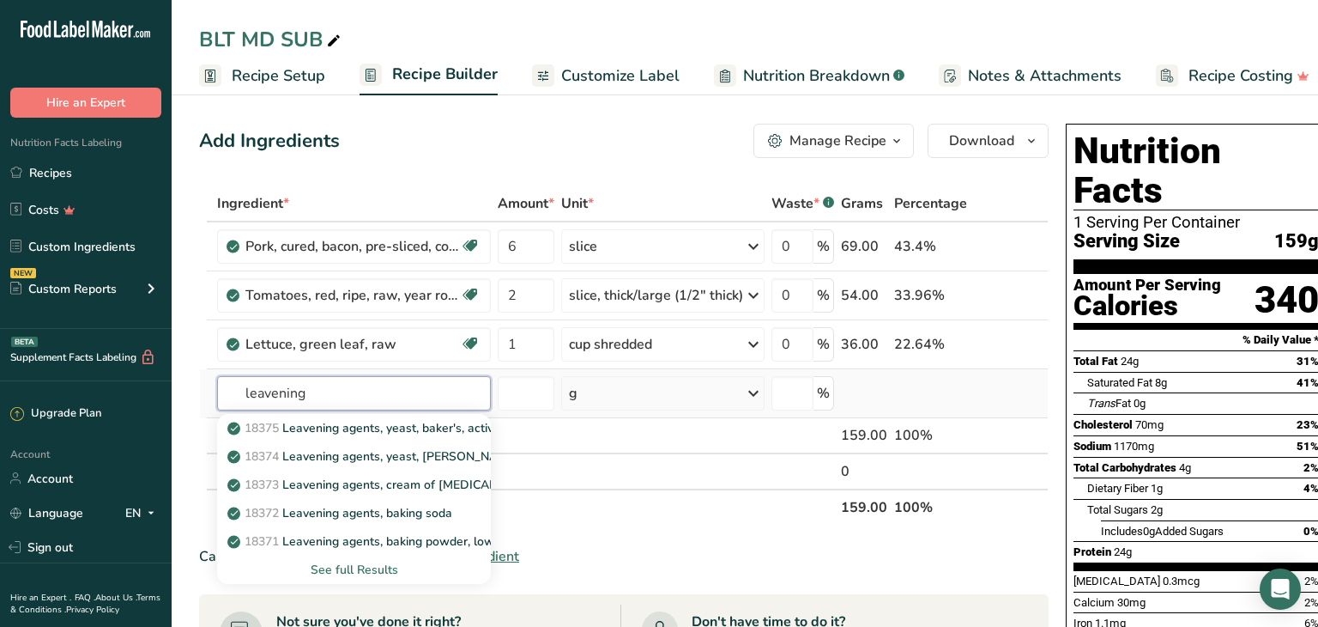
type input "leavening"
click at [359, 570] on div "See full Results" at bounding box center [354, 569] width 246 height 18
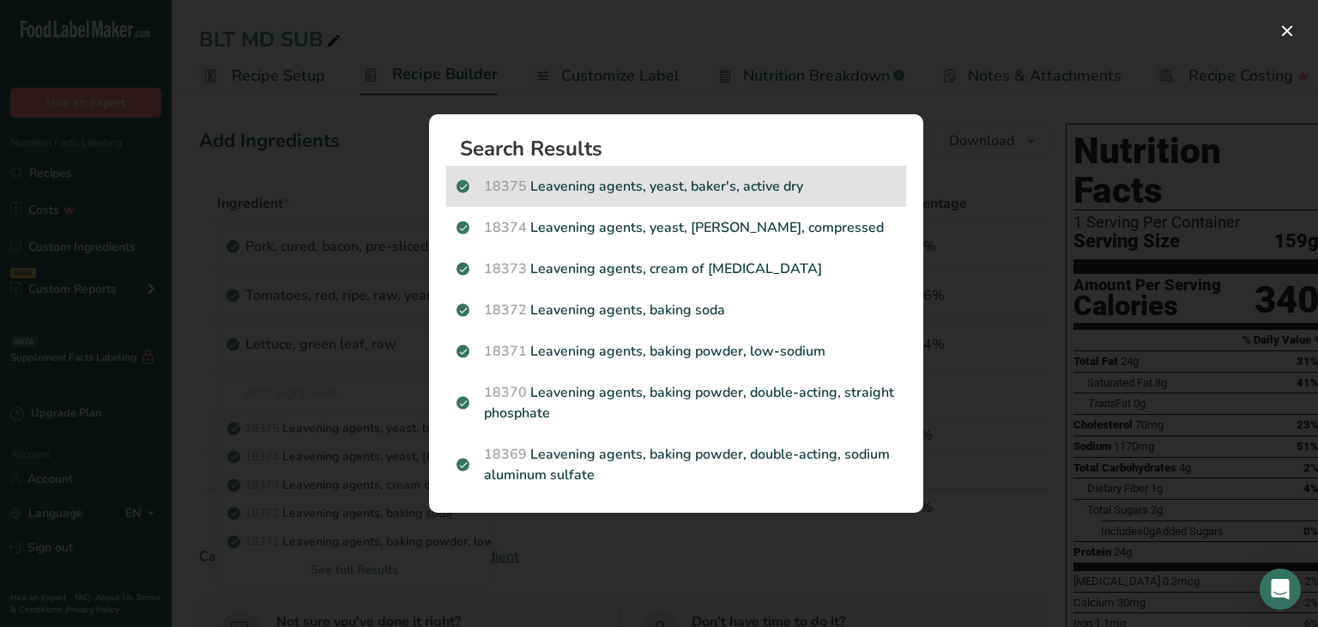
click at [651, 201] on div "18375 Leavening agents, yeast, [PERSON_NAME], active dry" at bounding box center [676, 186] width 460 height 41
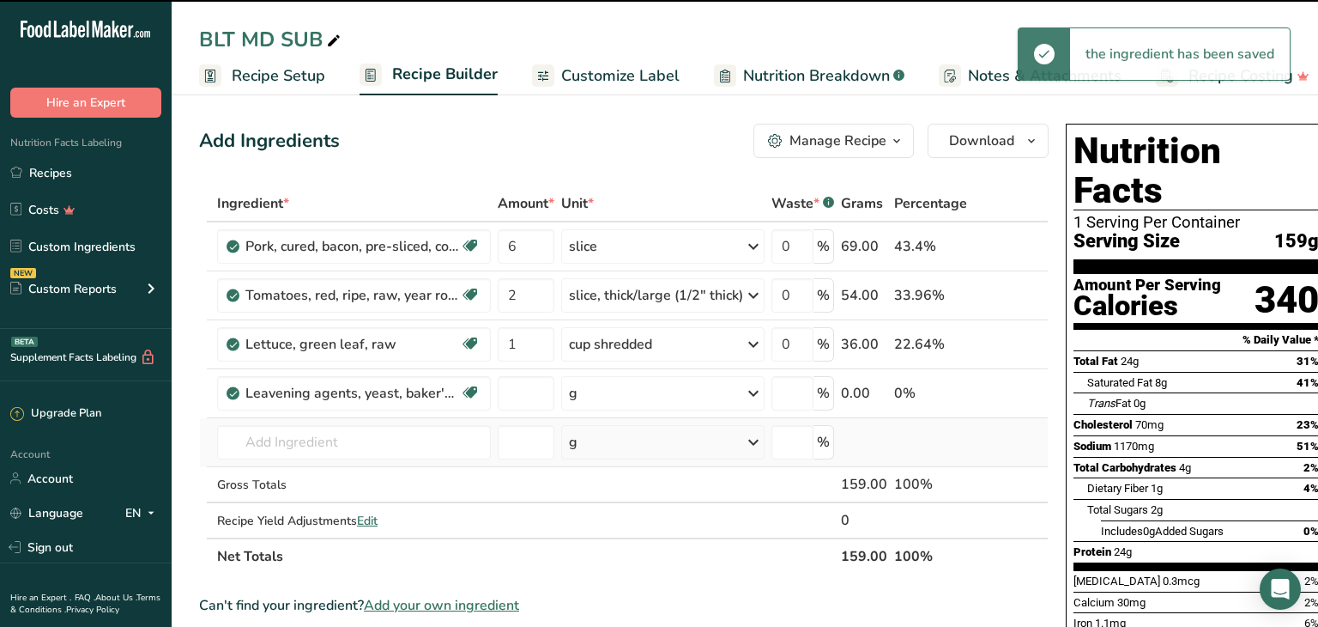
type input "0"
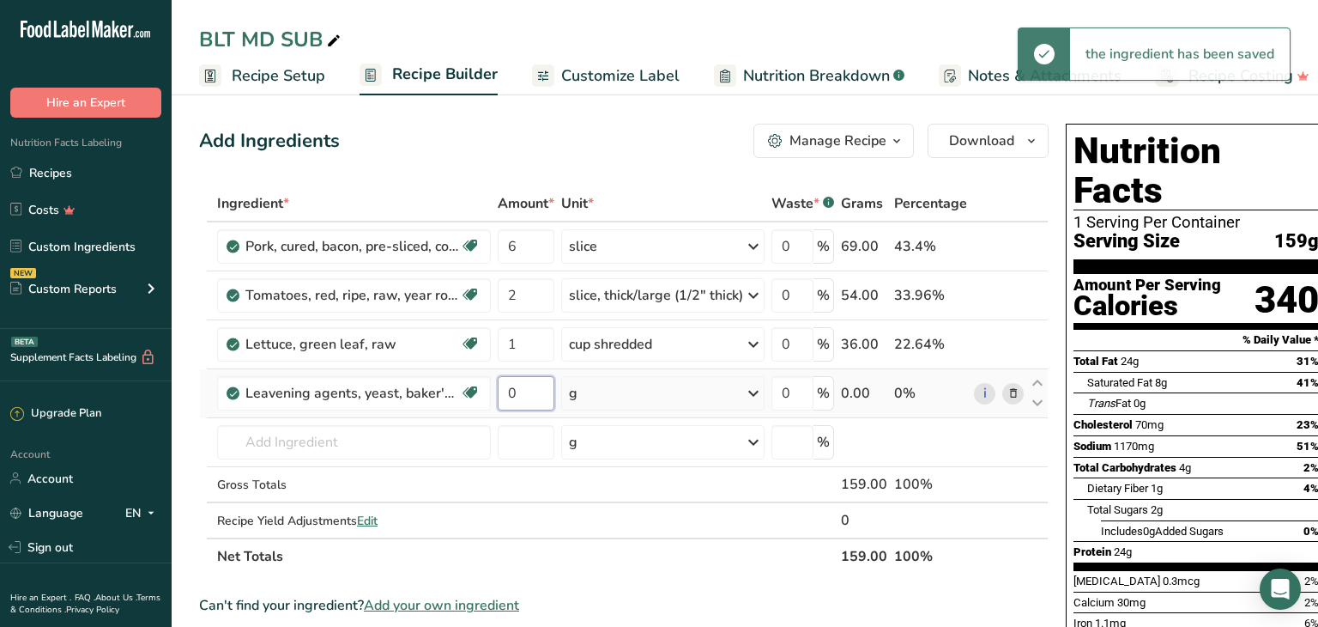
click at [529, 392] on input "0" at bounding box center [526, 393] width 57 height 34
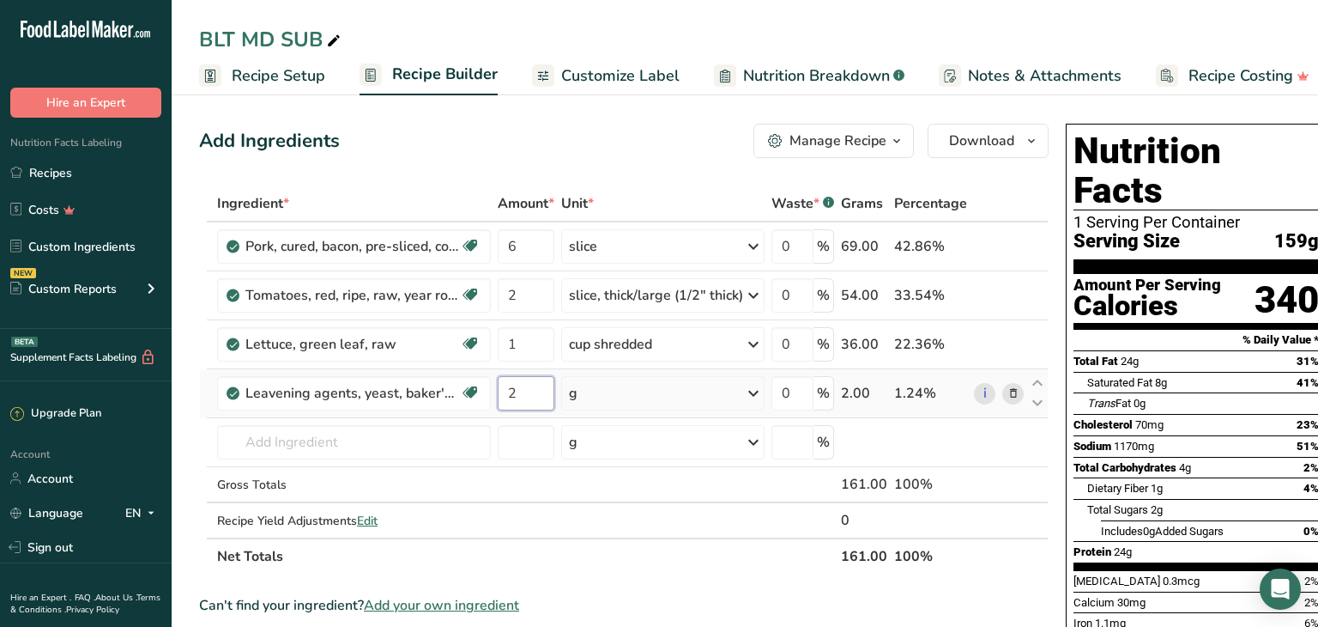
type input "2"
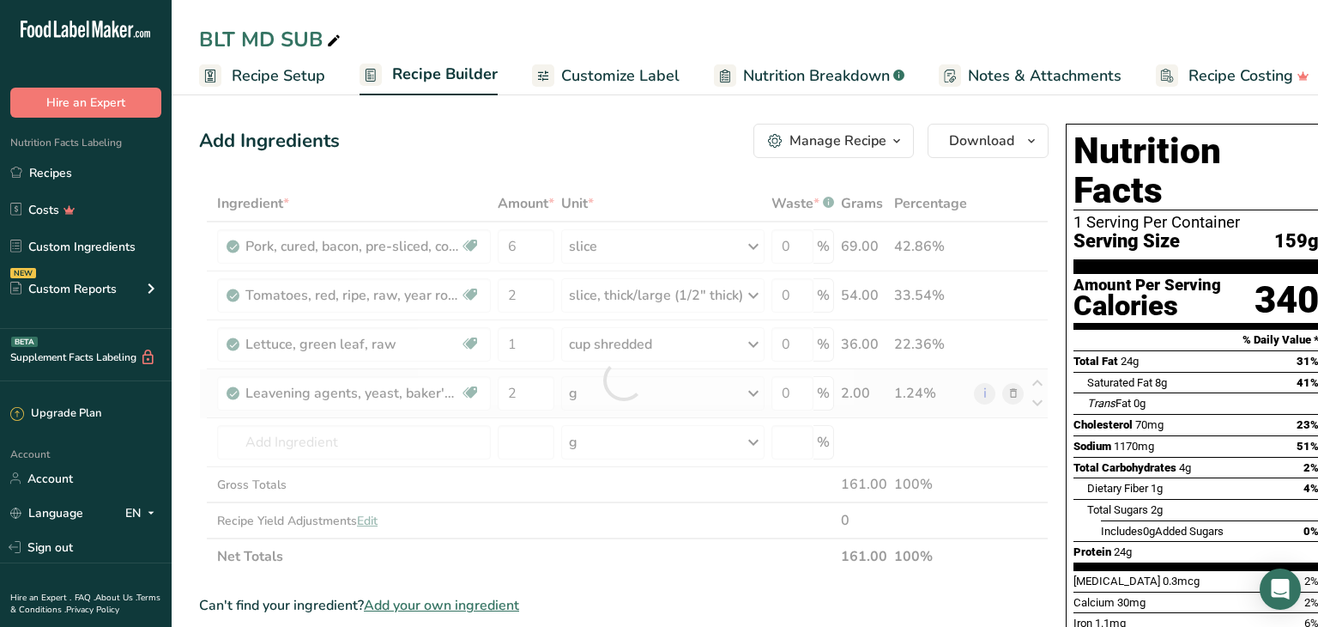
click at [758, 396] on div "Ingredient * Amount * Unit * Waste * .a-a{fill:#347362;}.b-a{fill:#fff;} Grams …" at bounding box center [624, 379] width 850 height 389
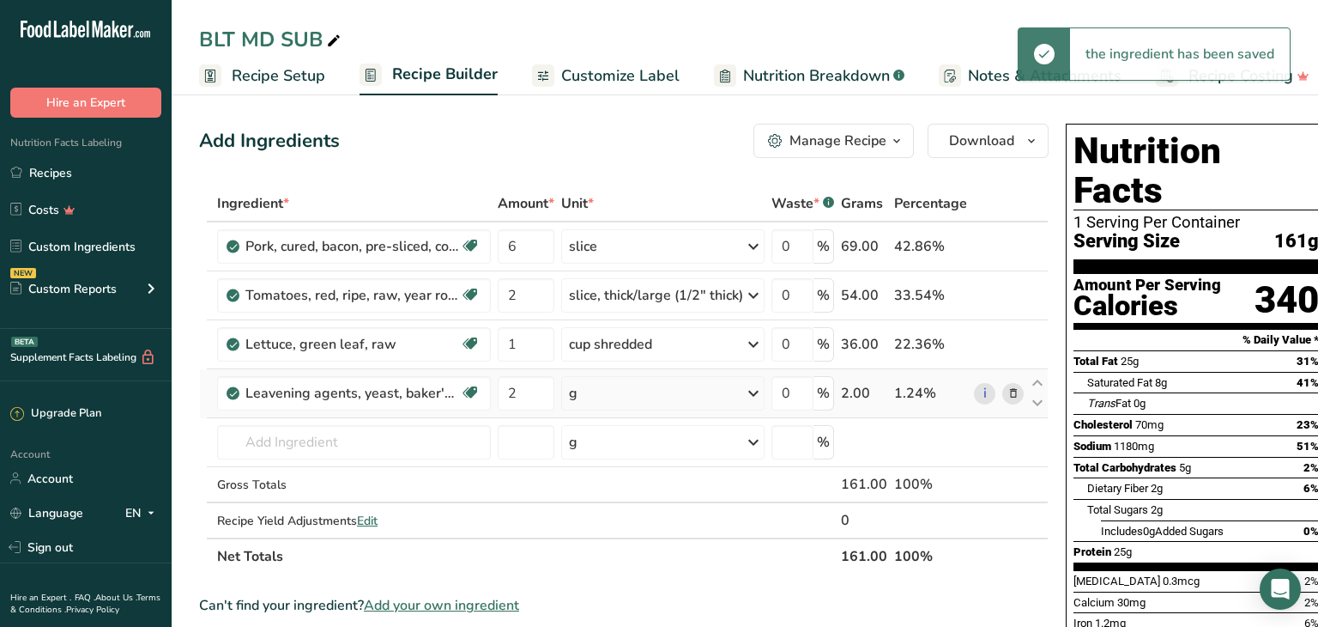
click at [753, 387] on icon at bounding box center [753, 393] width 21 height 31
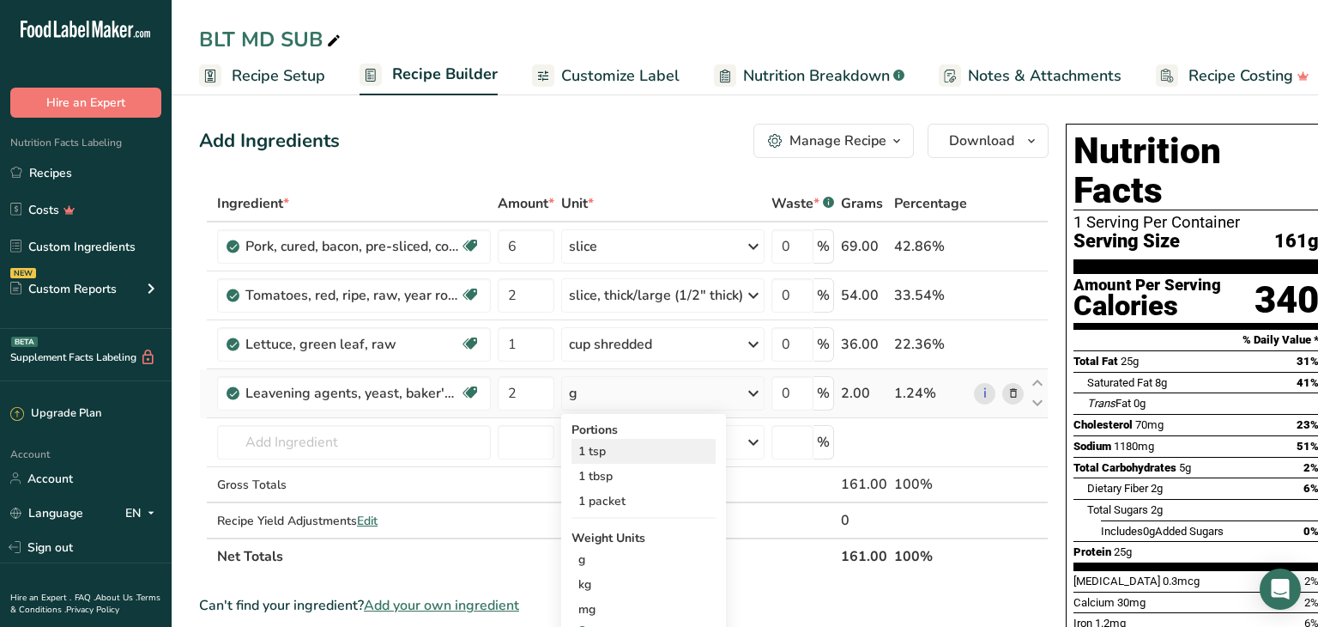
click at [603, 453] on div "1 tsp" at bounding box center [644, 451] width 144 height 25
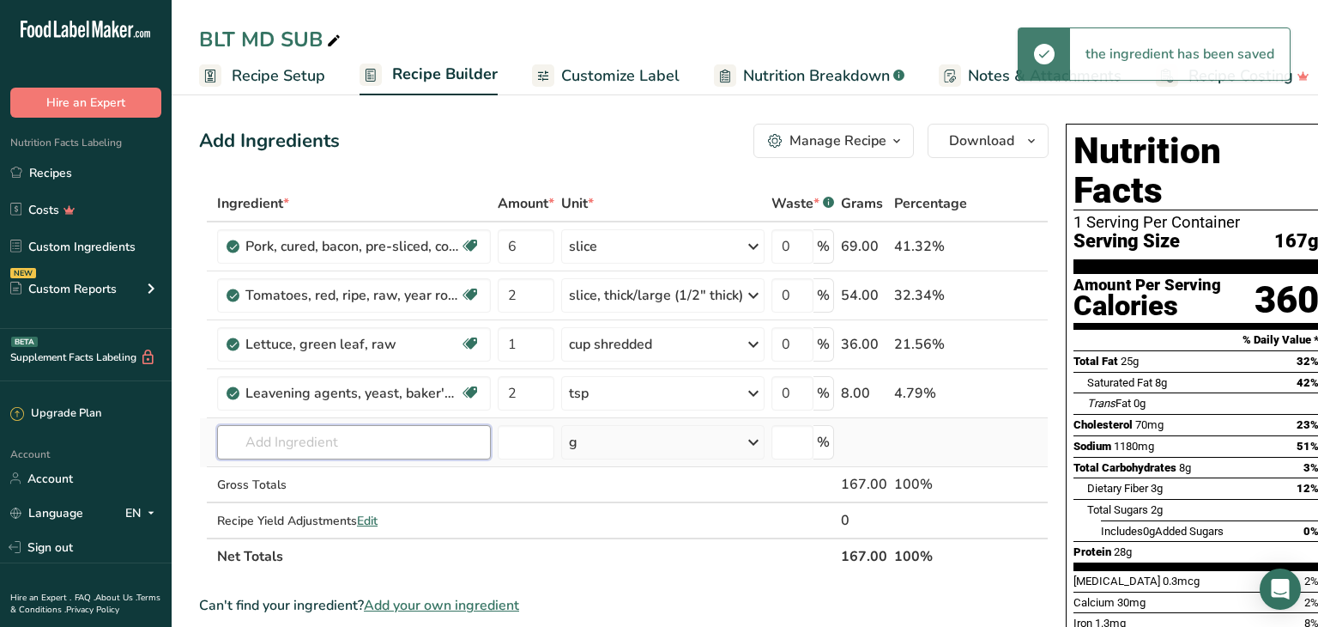
click at [254, 433] on input "text" at bounding box center [354, 442] width 274 height 34
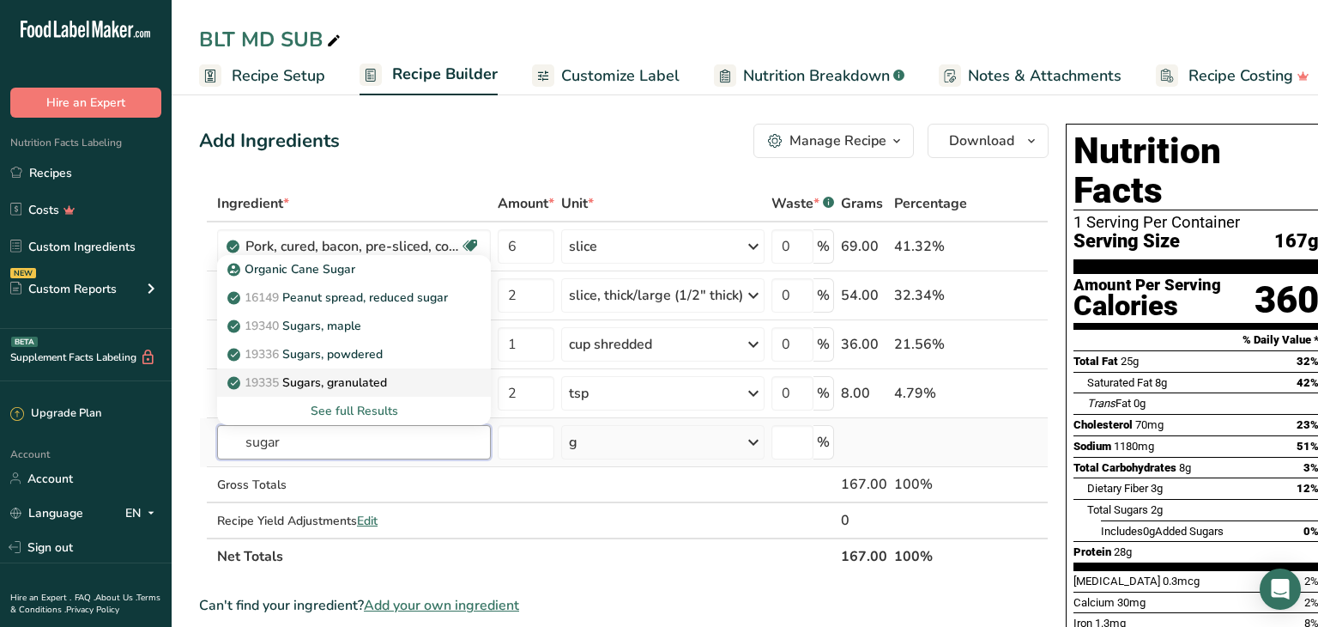
type input "sugar"
click at [336, 385] on p "19335 [GEOGRAPHIC_DATA], granulated" at bounding box center [309, 382] width 156 height 18
type input "Sugars, granulated"
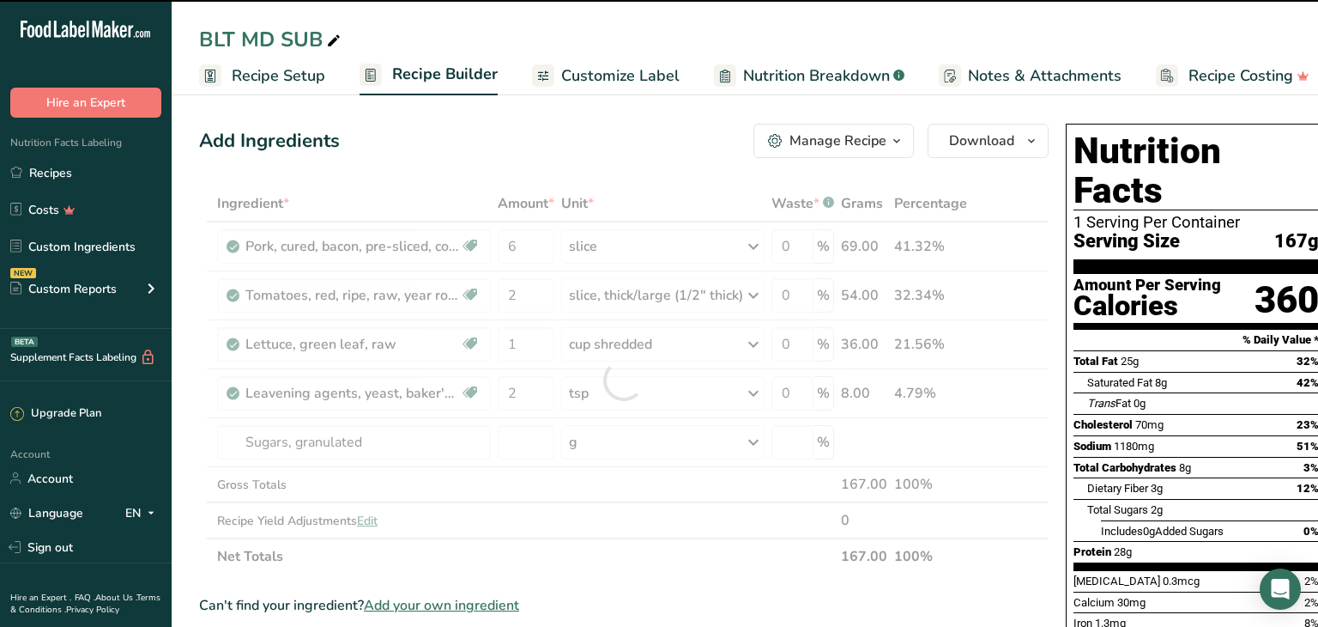
type input "0"
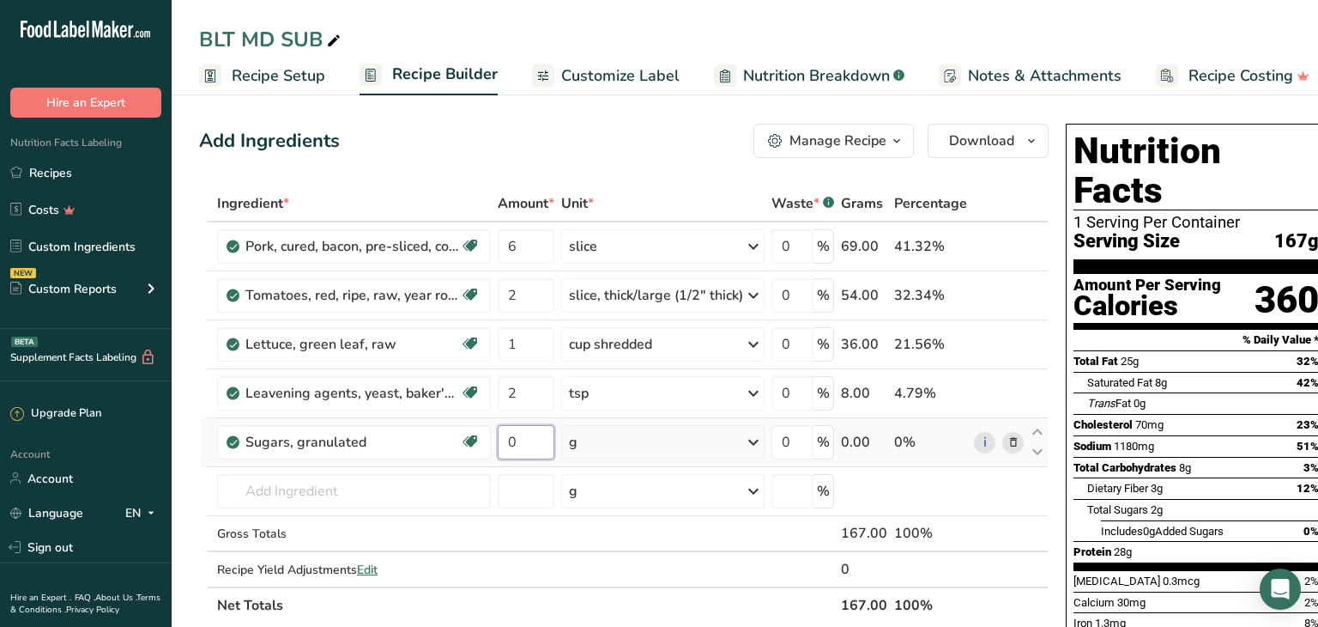
click at [521, 443] on input "0" at bounding box center [526, 442] width 57 height 34
type input "2"
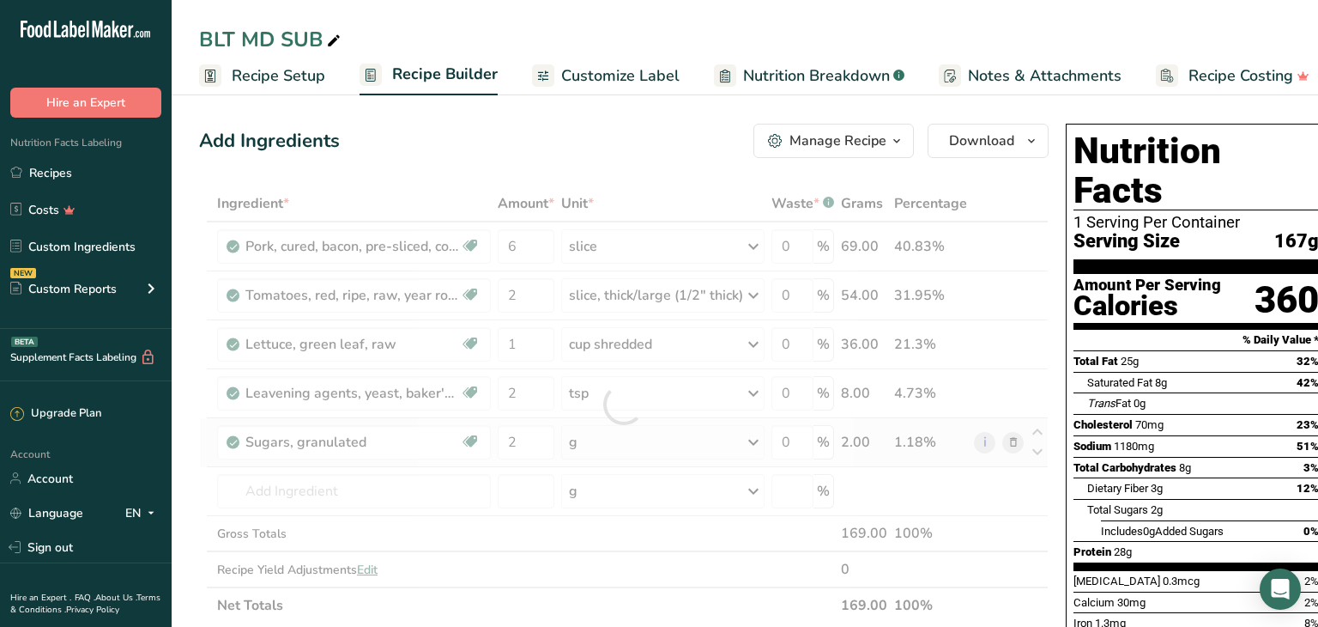
click at [754, 441] on div "Ingredient * Amount * Unit * Waste * .a-a{fill:#347362;}.b-a{fill:#fff;} Grams …" at bounding box center [624, 404] width 850 height 438
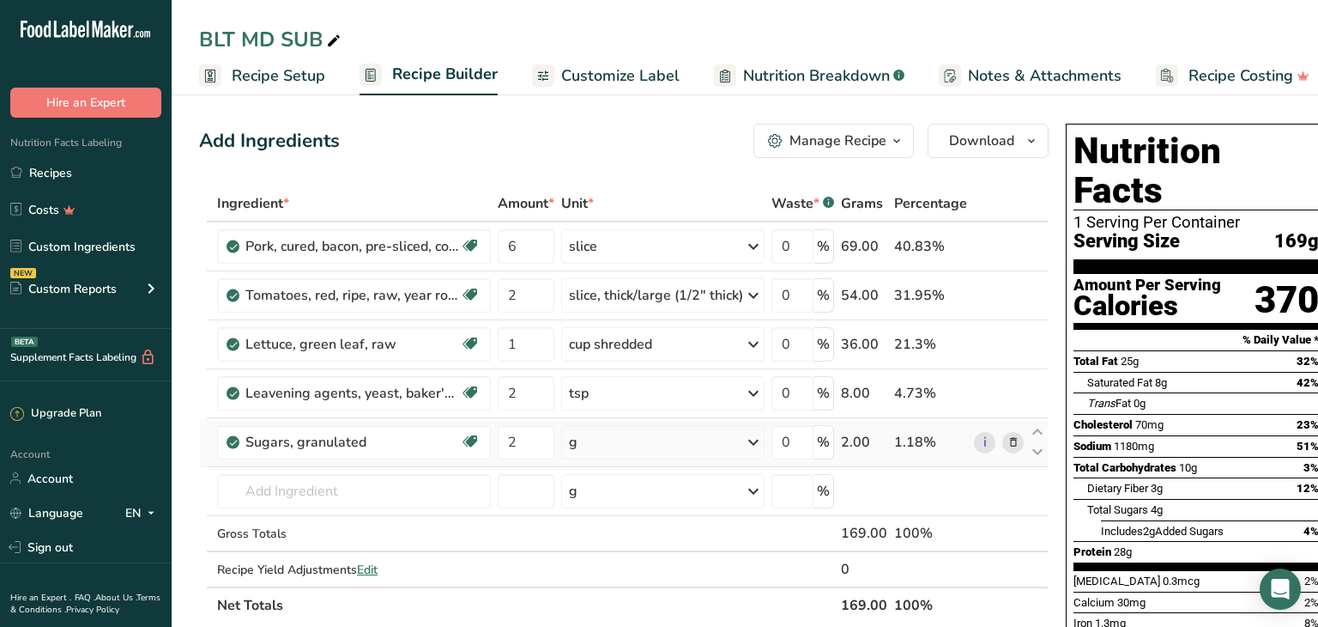
click at [756, 442] on icon at bounding box center [753, 442] width 21 height 31
click at [650, 504] on div "1 serving packet" at bounding box center [644, 500] width 144 height 25
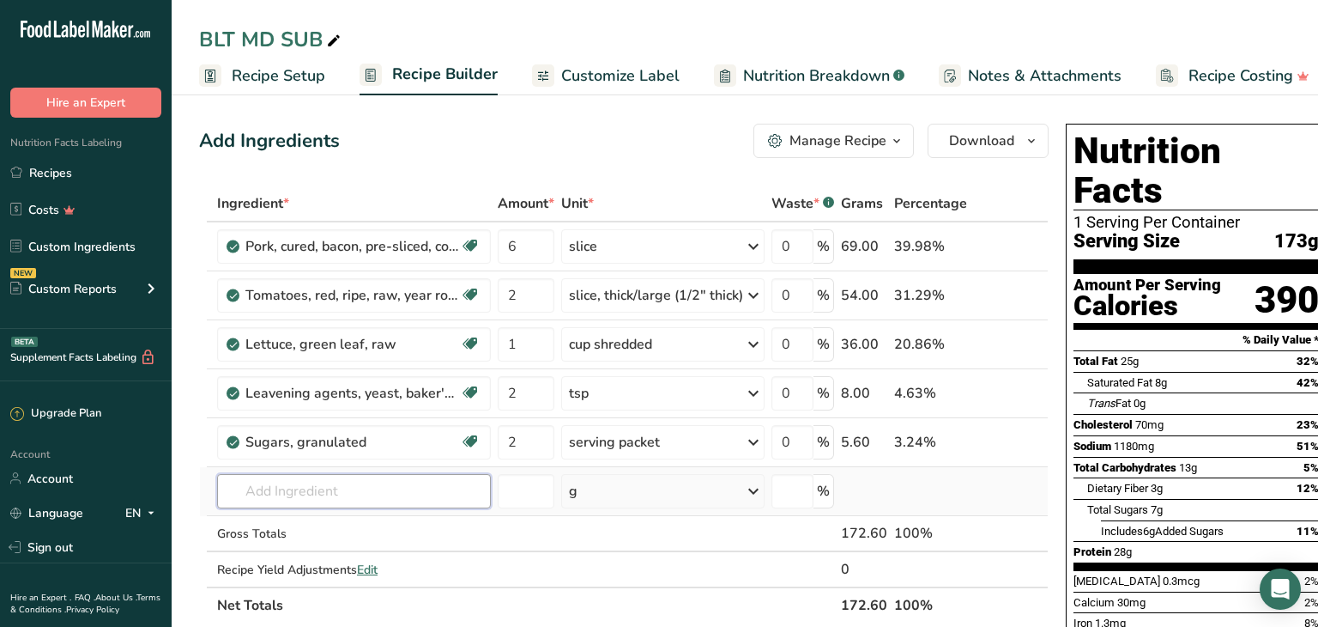
click at [247, 490] on input "text" at bounding box center [354, 491] width 274 height 34
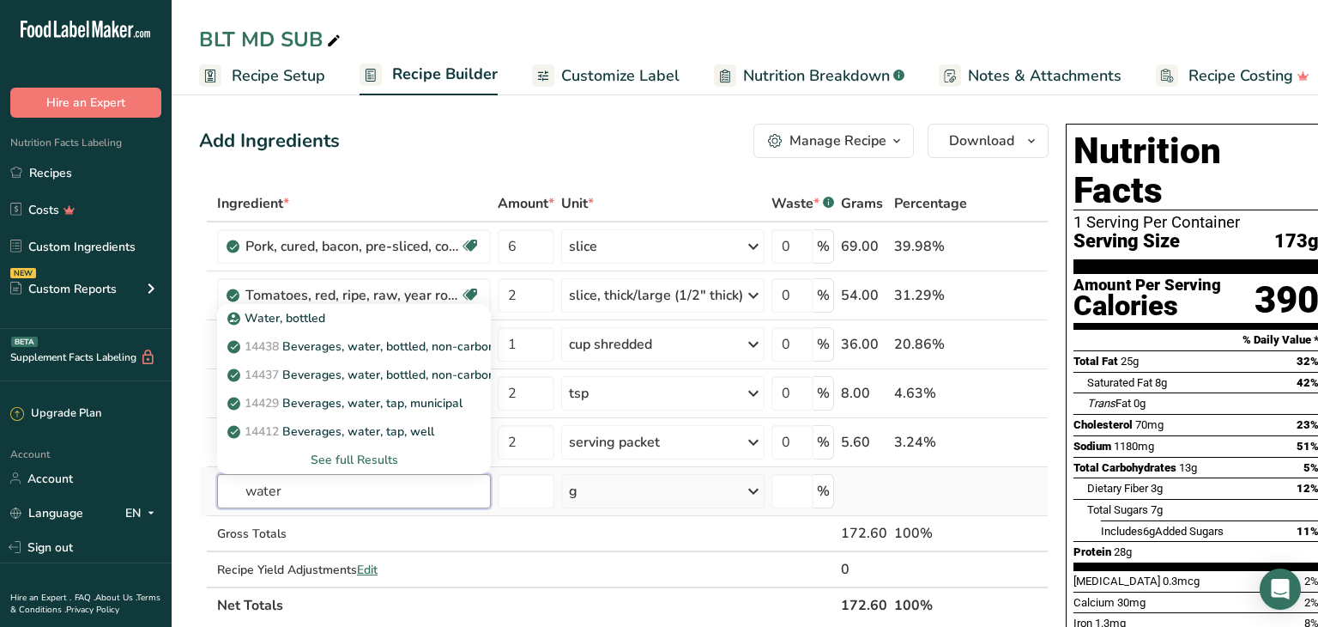
type input "water"
click at [354, 461] on div "See full Results" at bounding box center [354, 460] width 246 height 18
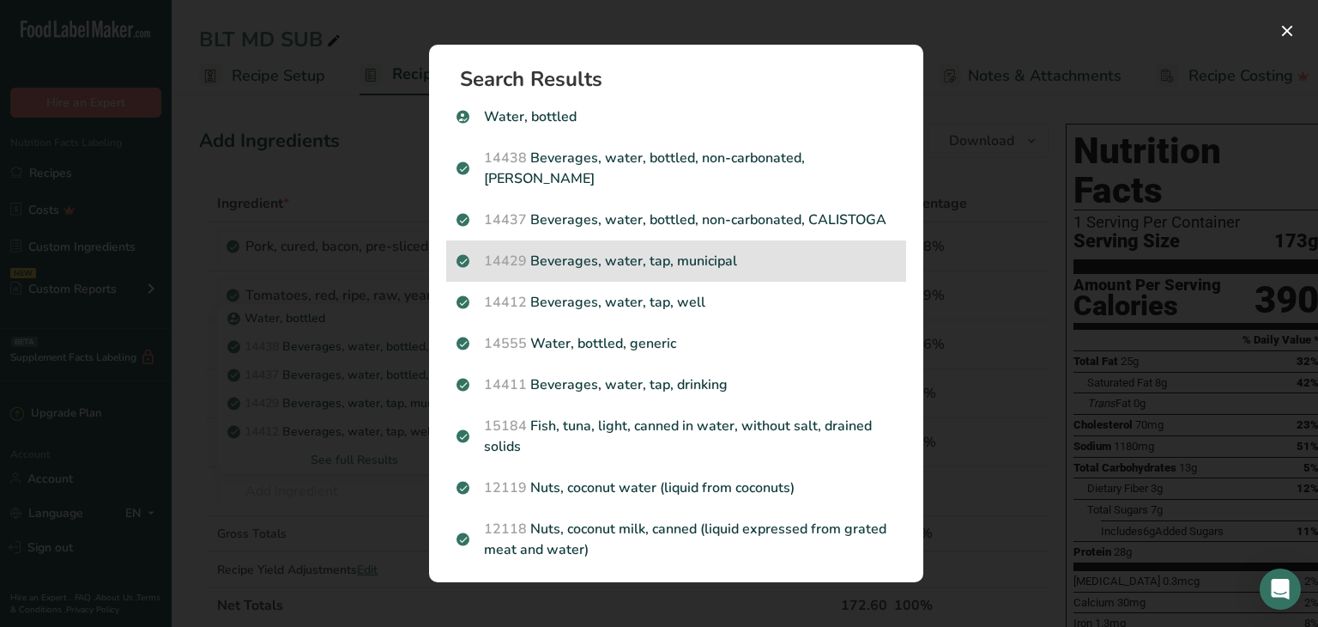
click at [650, 268] on p "14429 [GEOGRAPHIC_DATA], water, tap, municipal" at bounding box center [676, 261] width 439 height 21
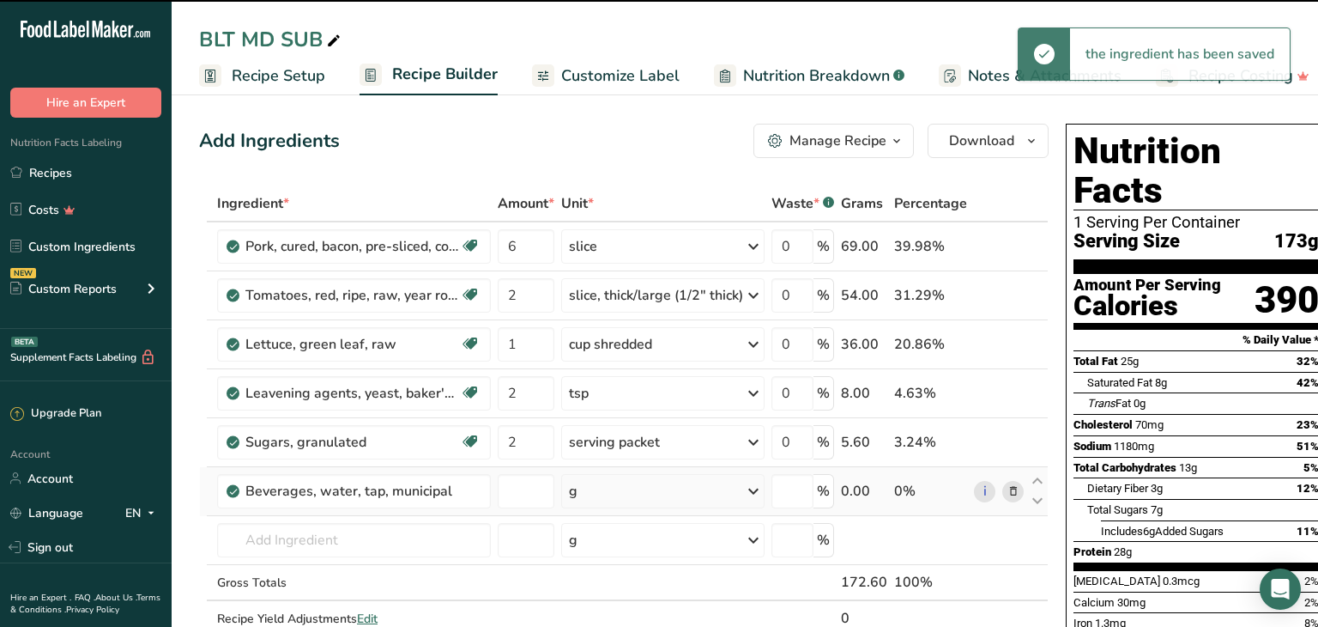
type input "0"
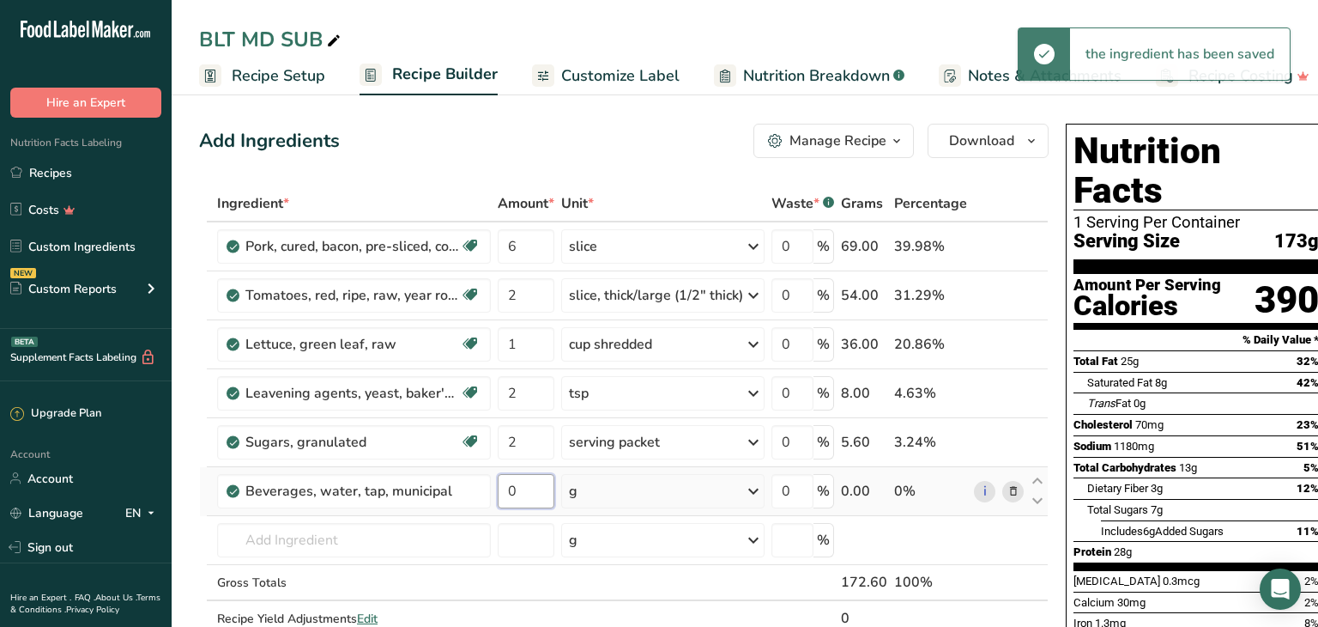
click at [536, 488] on input "0" at bounding box center [526, 491] width 57 height 34
type input "2"
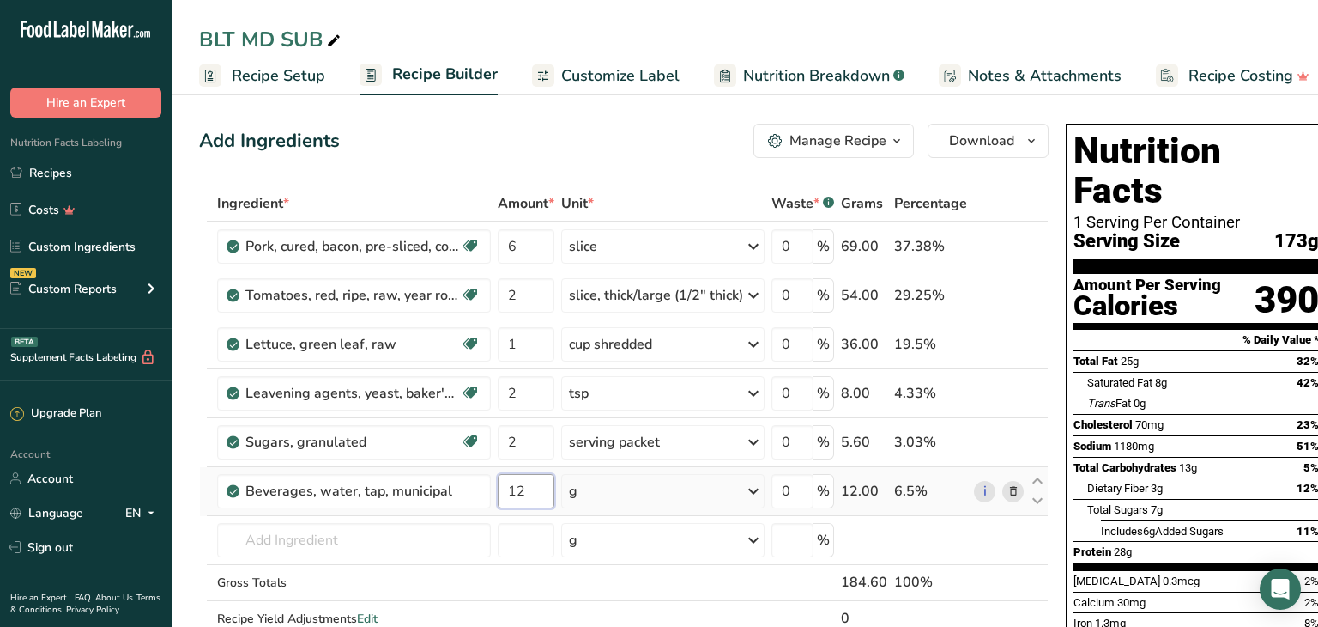
type input "12"
click at [750, 492] on div "Ingredient * Amount * Unit * Waste * .a-a{fill:#347362;}.b-a{fill:#fff;} Grams …" at bounding box center [624, 428] width 850 height 487
click at [752, 488] on icon at bounding box center [753, 491] width 21 height 31
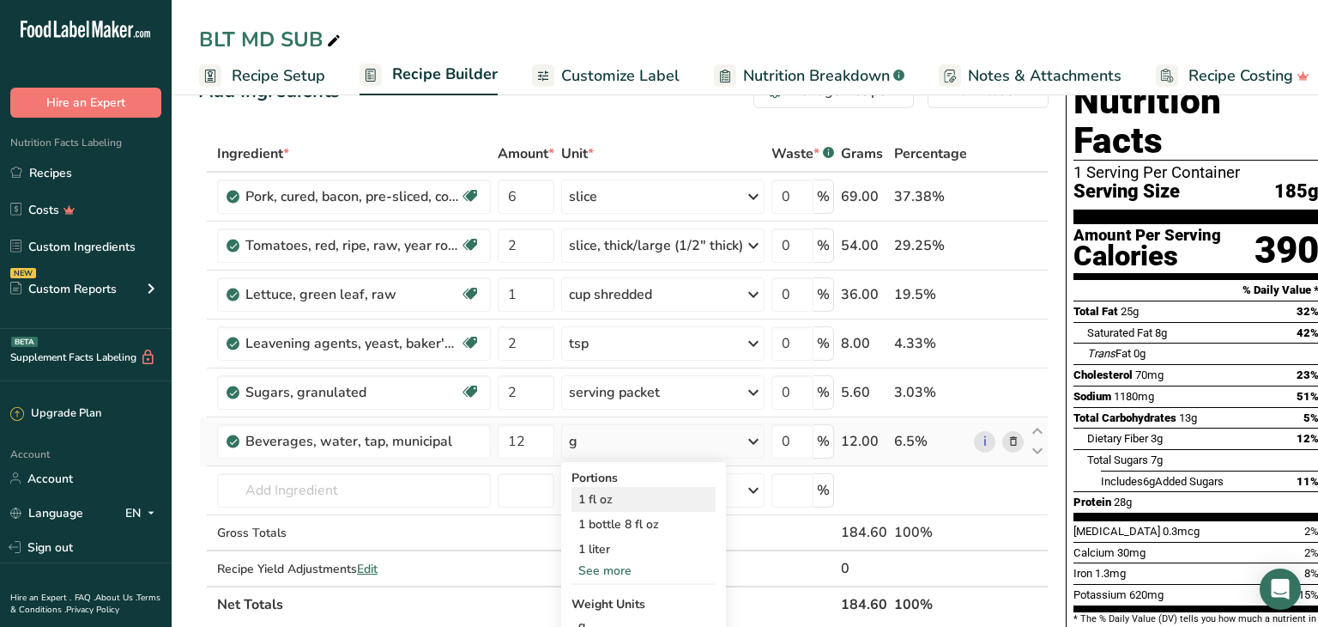
scroll to position [89, 0]
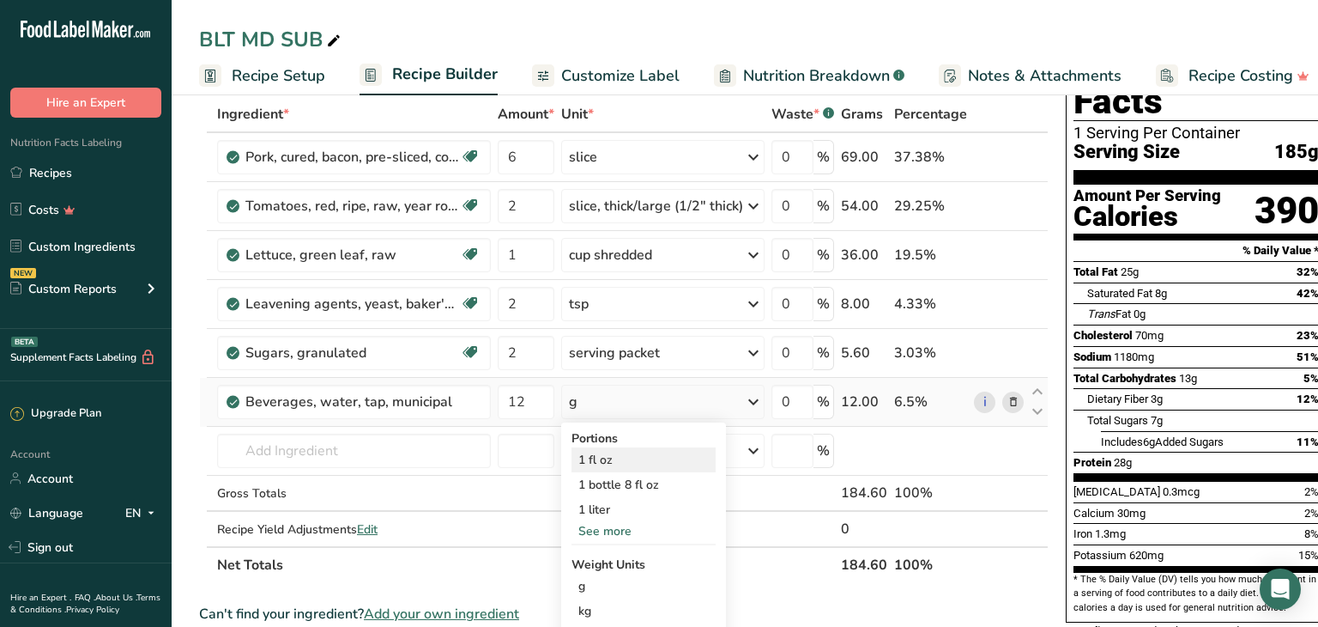
click at [621, 459] on div "1 fl oz" at bounding box center [644, 459] width 144 height 25
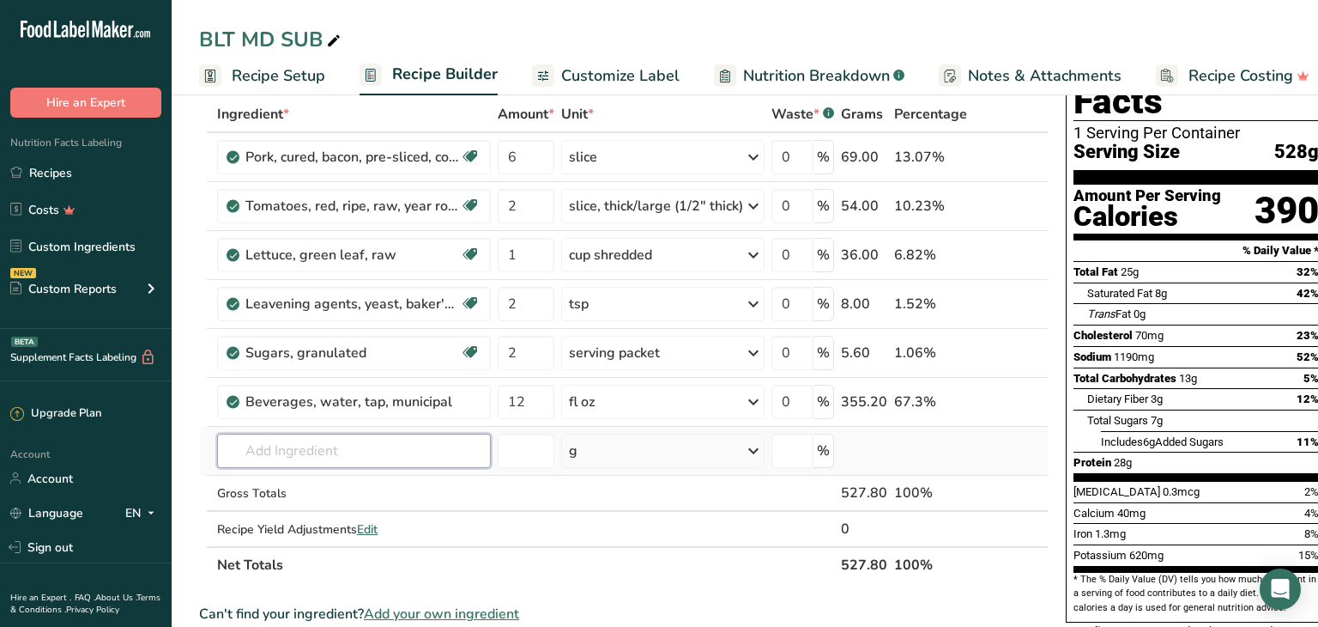
click at [245, 446] on input "text" at bounding box center [354, 450] width 274 height 34
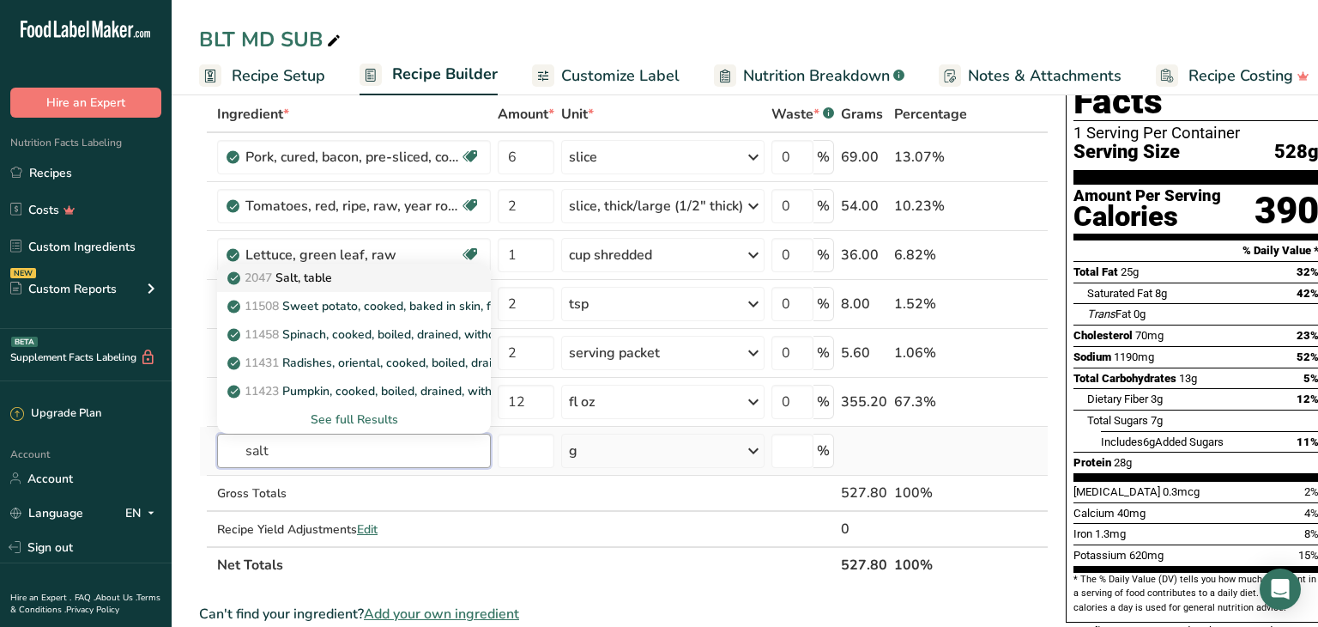
type input "salt"
click at [257, 278] on span "2047" at bounding box center [258, 278] width 27 height 16
type input "Salt, table"
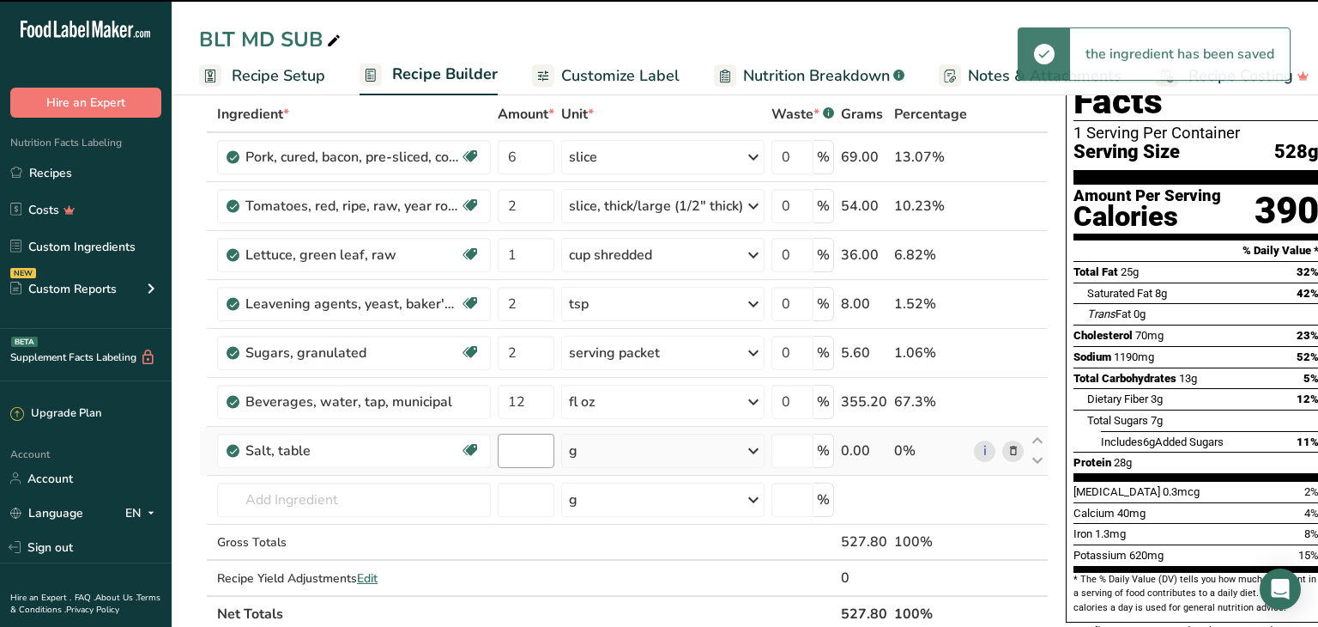
type input "0"
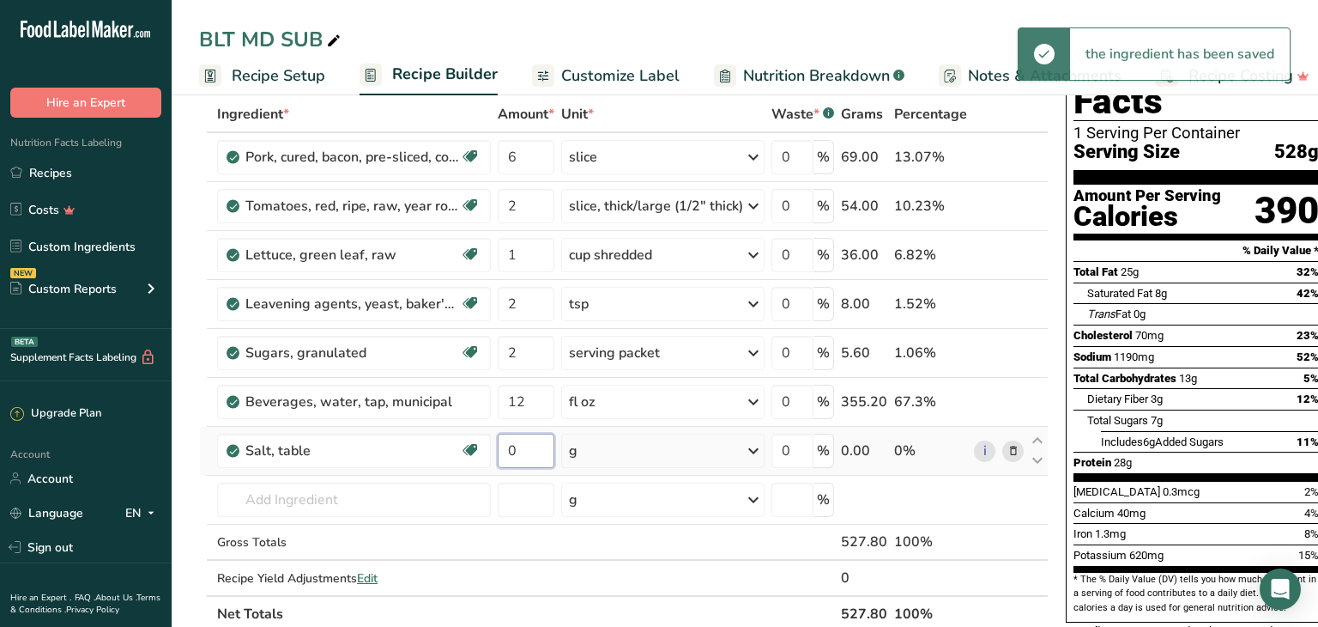
click at [524, 449] on input "0" at bounding box center [526, 450] width 57 height 34
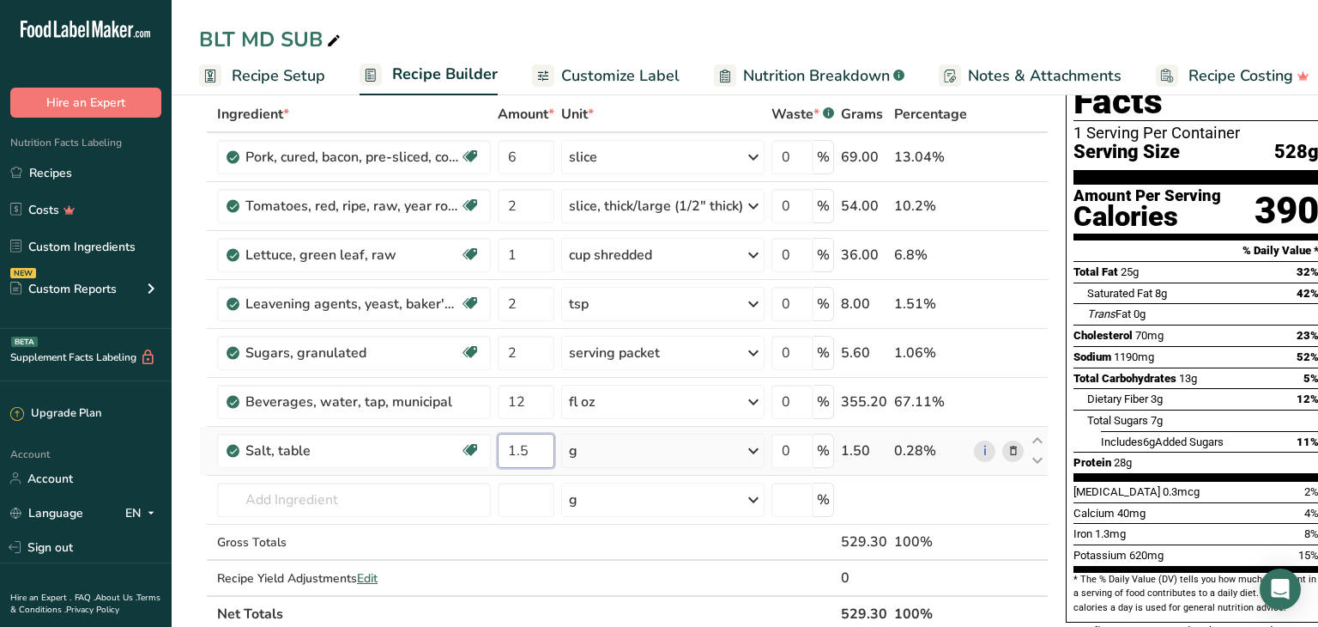
type input "1.5"
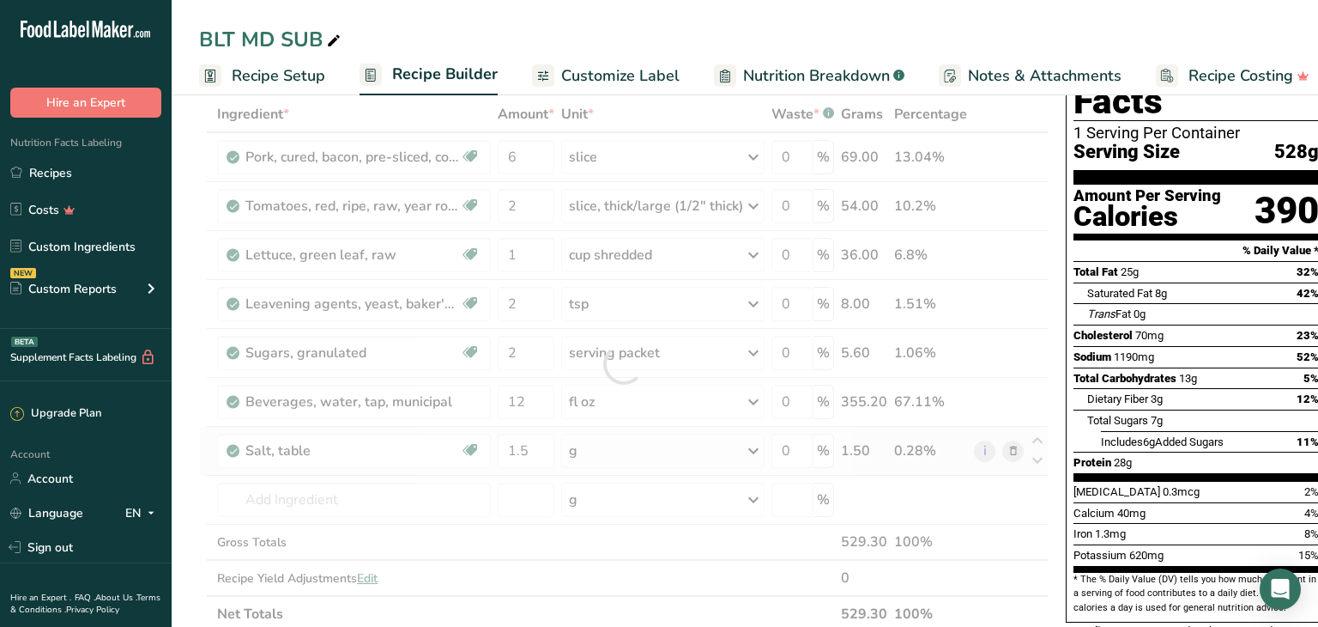
click at [750, 447] on div "Ingredient * Amount * Unit * Waste * .a-a{fill:#347362;}.b-a{fill:#fff;} Grams …" at bounding box center [624, 364] width 850 height 536
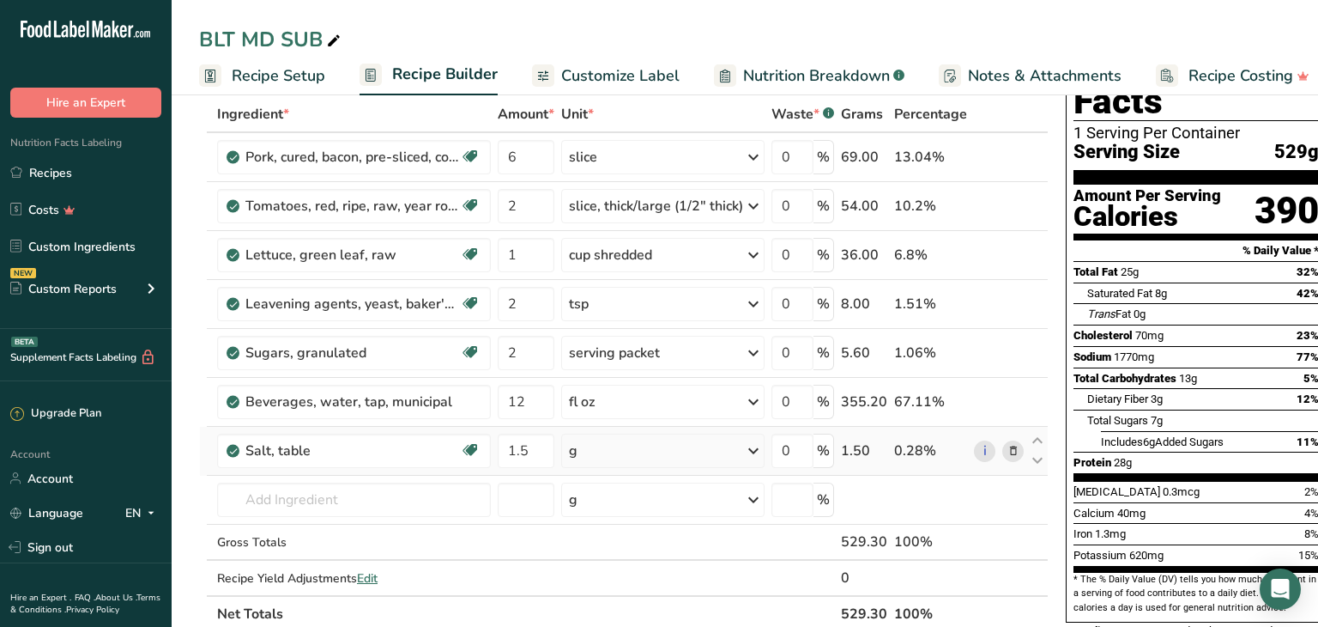
click at [754, 447] on icon at bounding box center [753, 450] width 21 height 31
click at [605, 511] on div "1 tsp" at bounding box center [644, 508] width 144 height 25
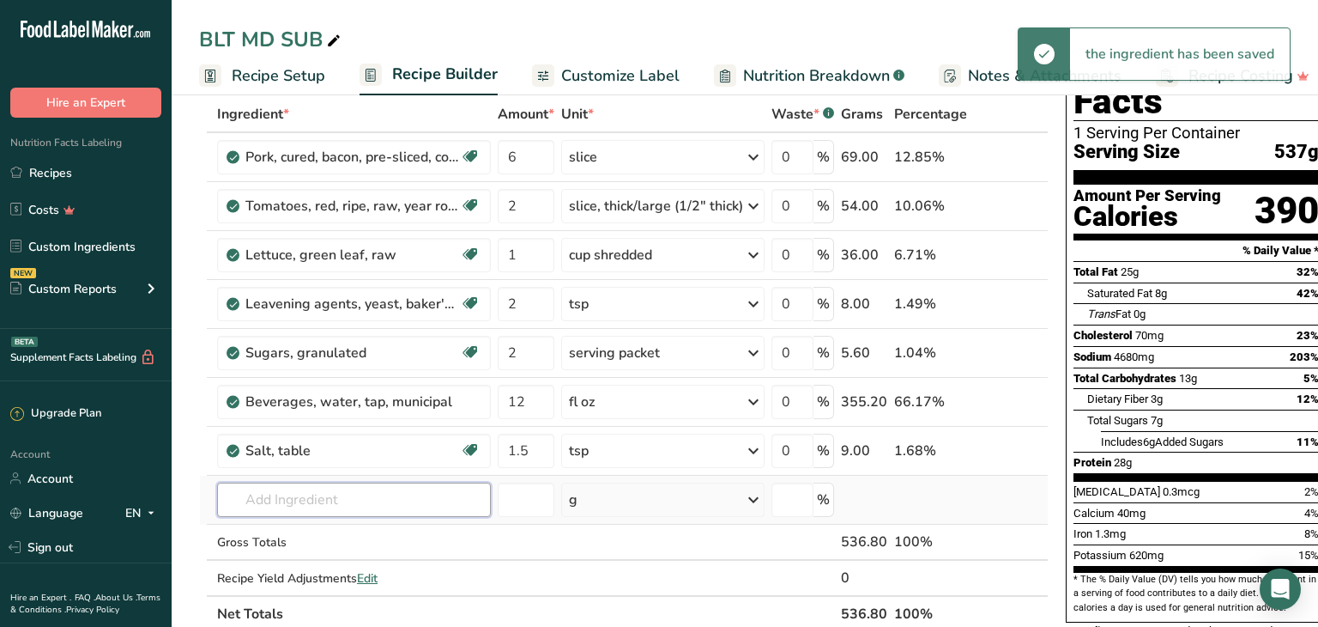
click at [237, 499] on input "text" at bounding box center [354, 499] width 274 height 34
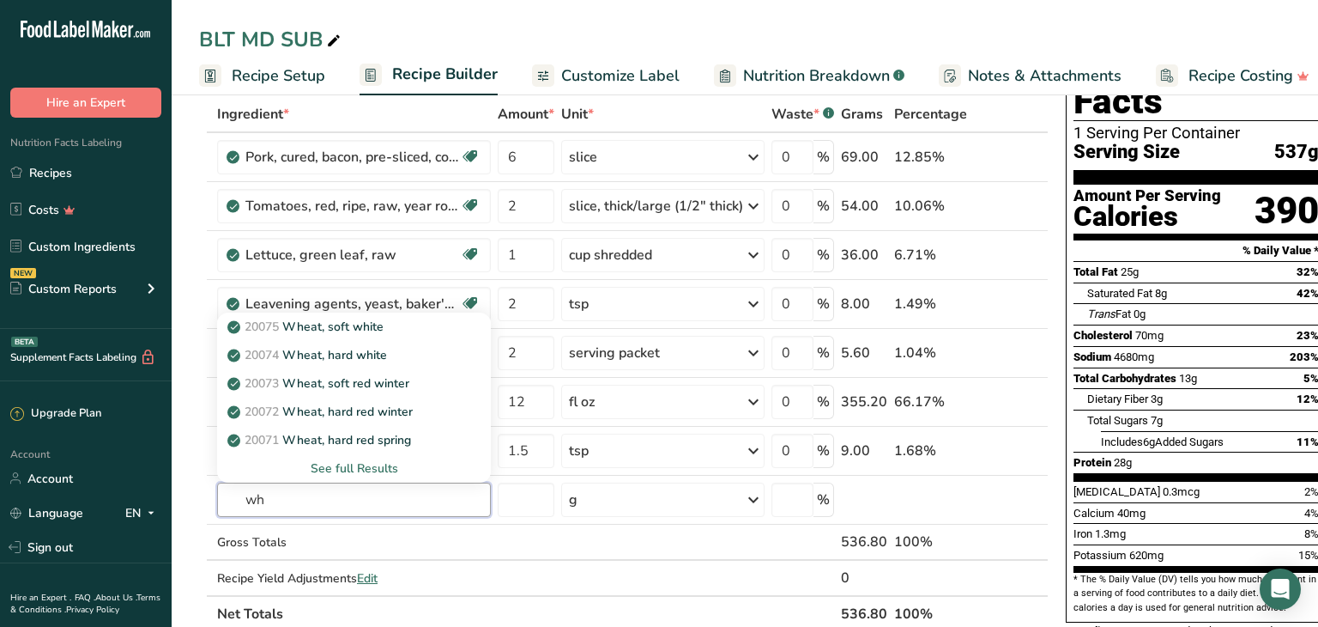
type input "w"
type input "flour"
click at [361, 463] on div "See full Results" at bounding box center [354, 468] width 246 height 18
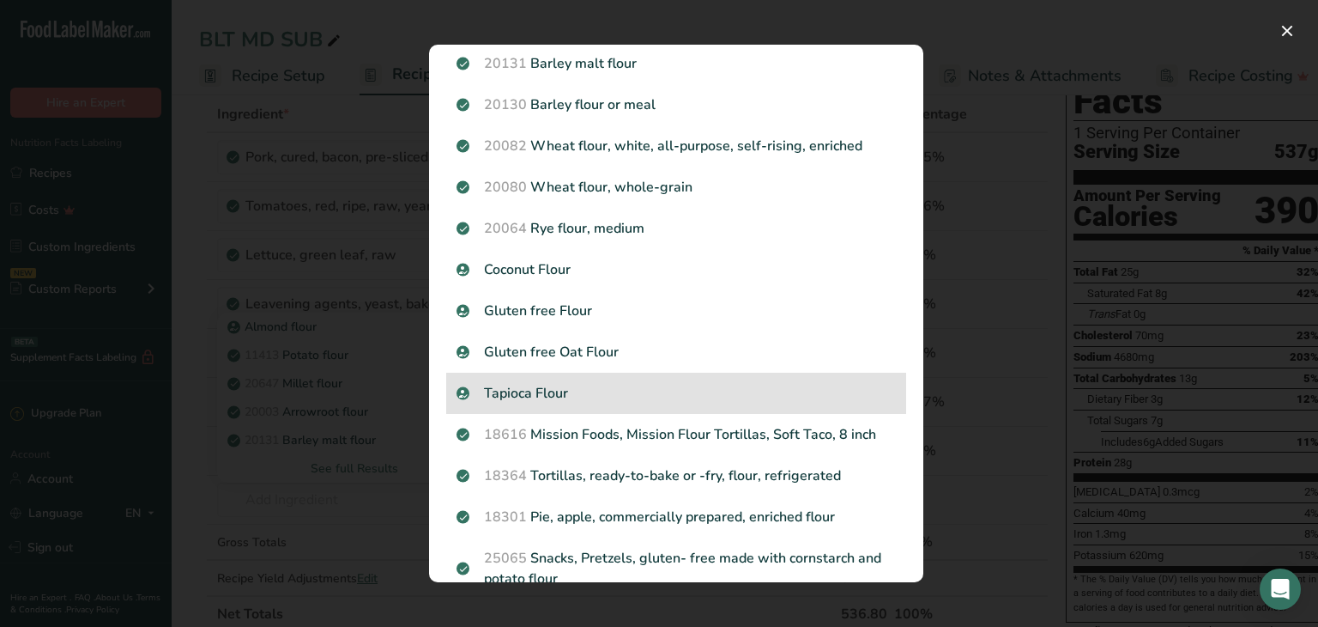
scroll to position [0, 0]
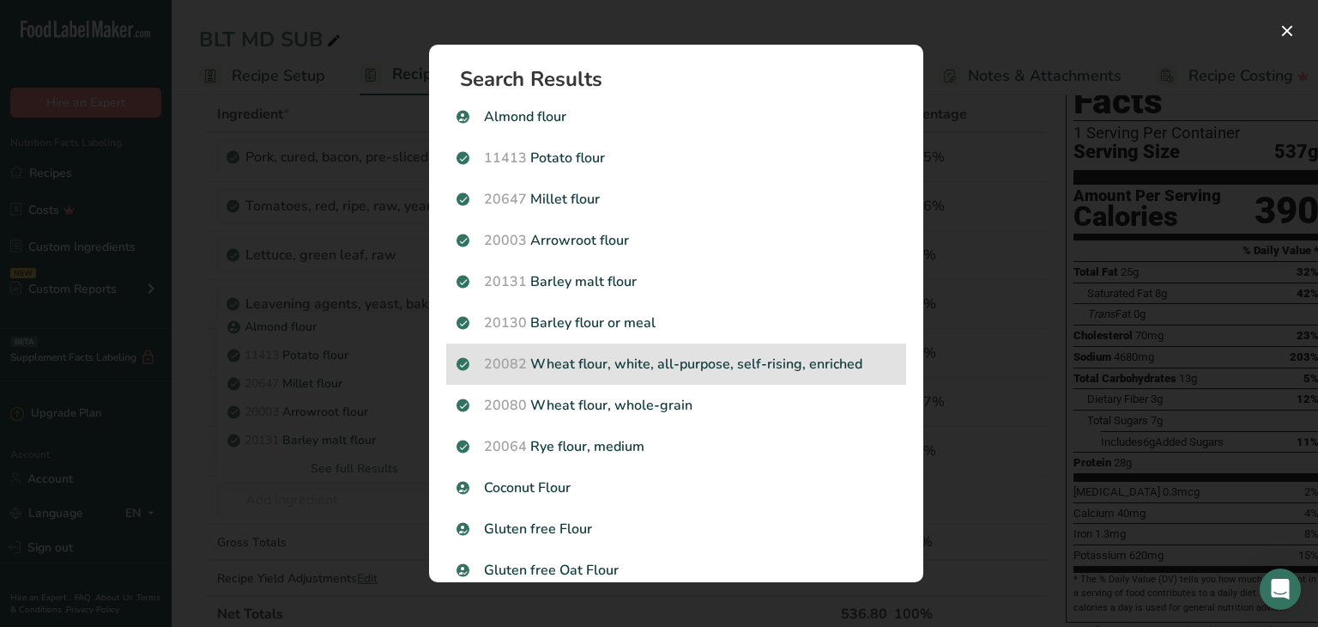
click at [650, 367] on p "20082 Wheat flour, white, all-purpose, self-rising, enriched" at bounding box center [676, 364] width 439 height 21
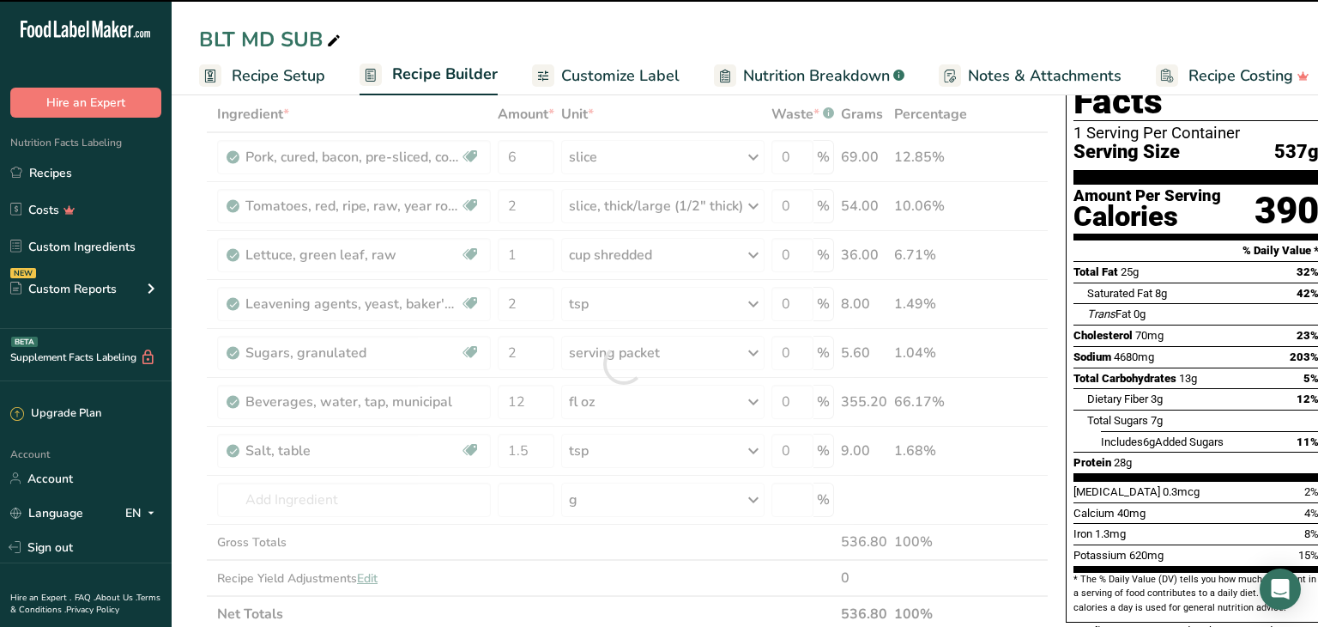
type input "0"
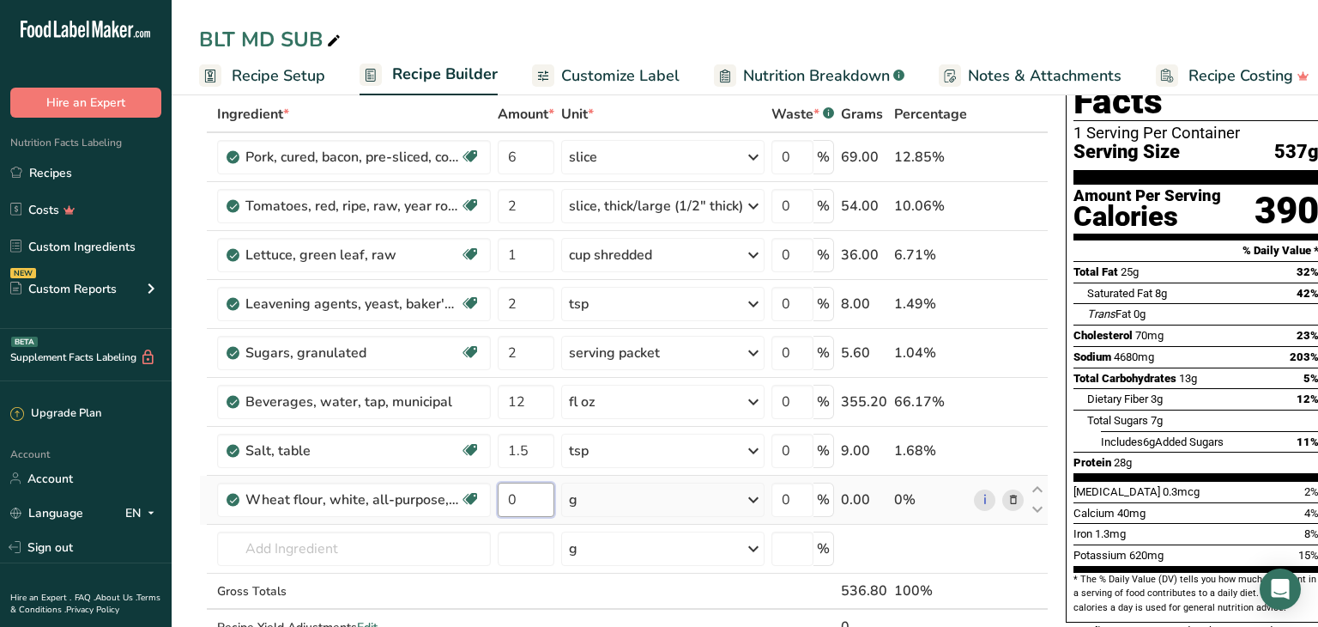
click at [524, 495] on input "0" at bounding box center [526, 499] width 57 height 34
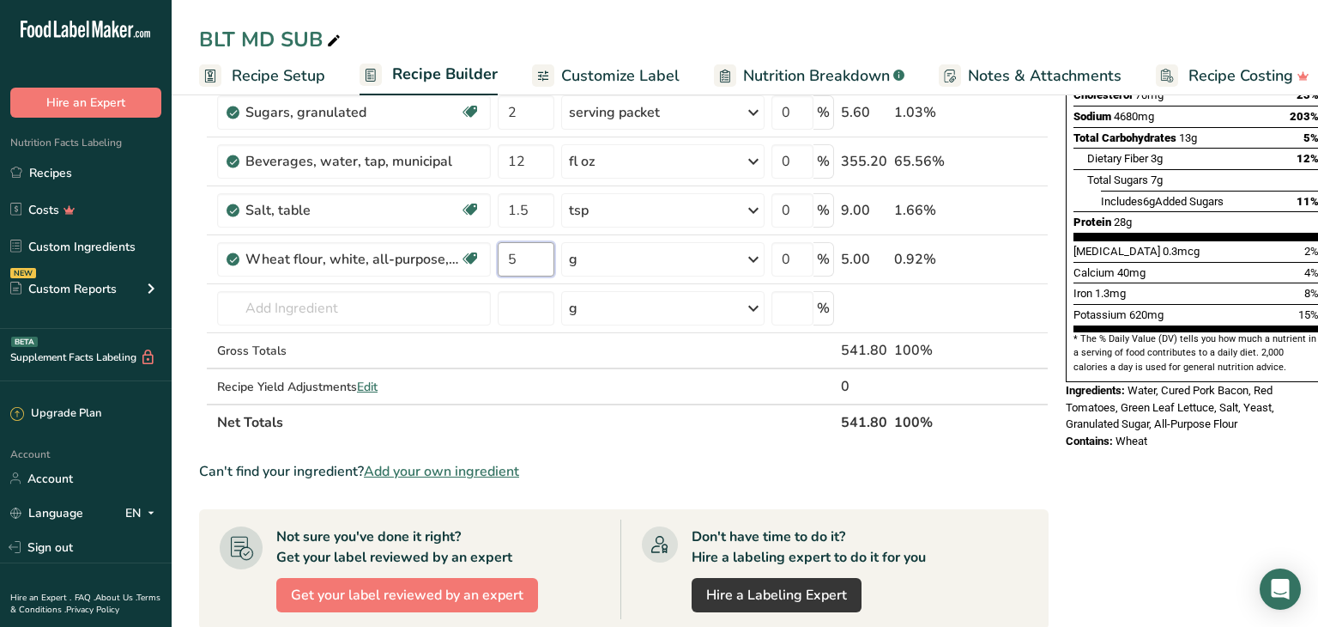
scroll to position [370, 0]
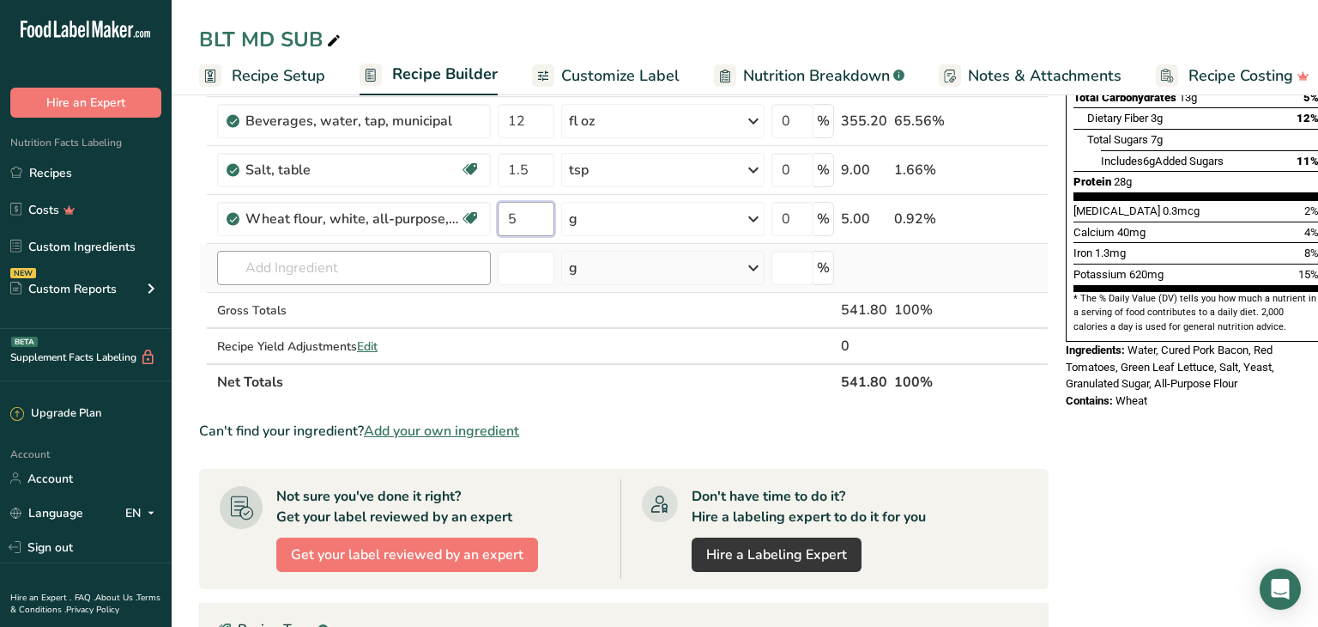
type input "5"
click at [249, 267] on div "Ingredient * Amount * Unit * Waste * .a-a{fill:#347362;}.b-a{fill:#fff;} Grams …" at bounding box center [624, 107] width 850 height 585
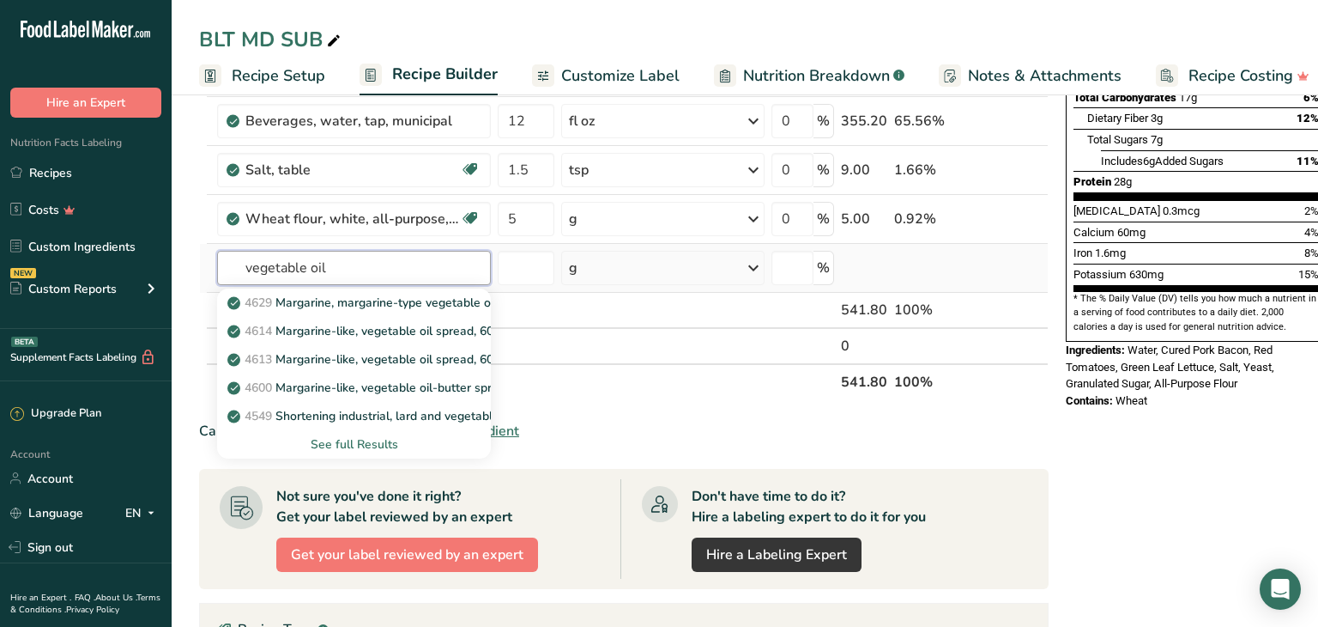
type input "vegetable oil"
click at [363, 442] on div "See full Results" at bounding box center [354, 444] width 246 height 18
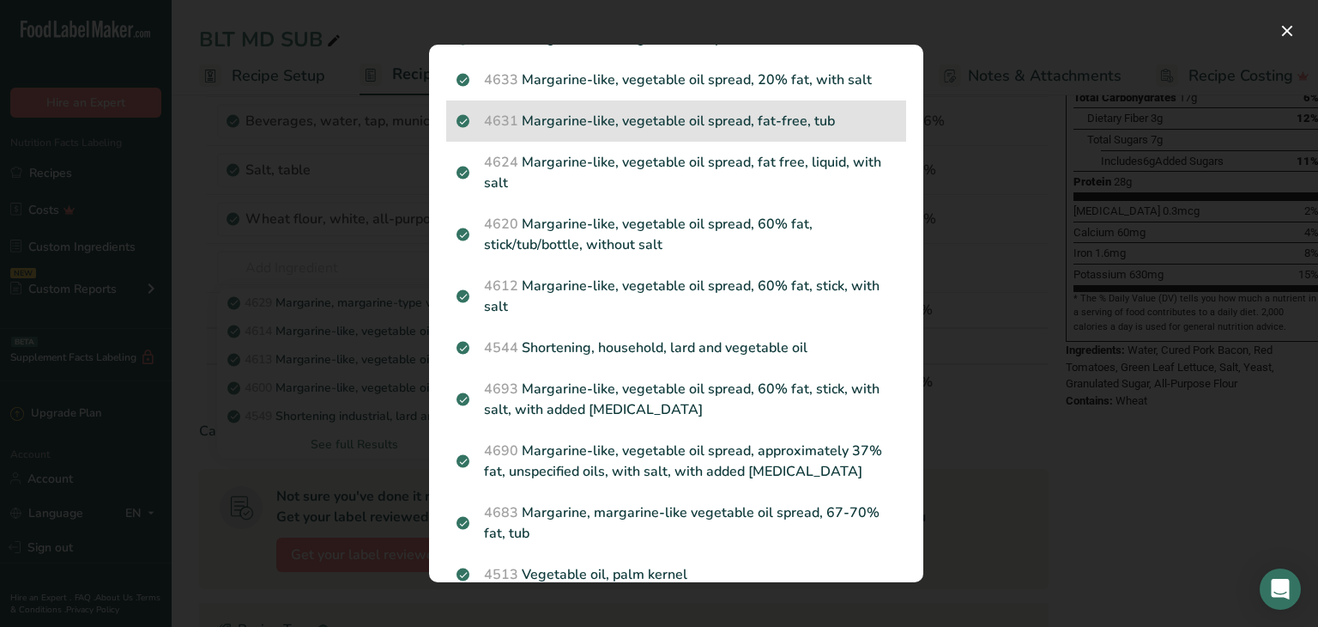
scroll to position [395, 0]
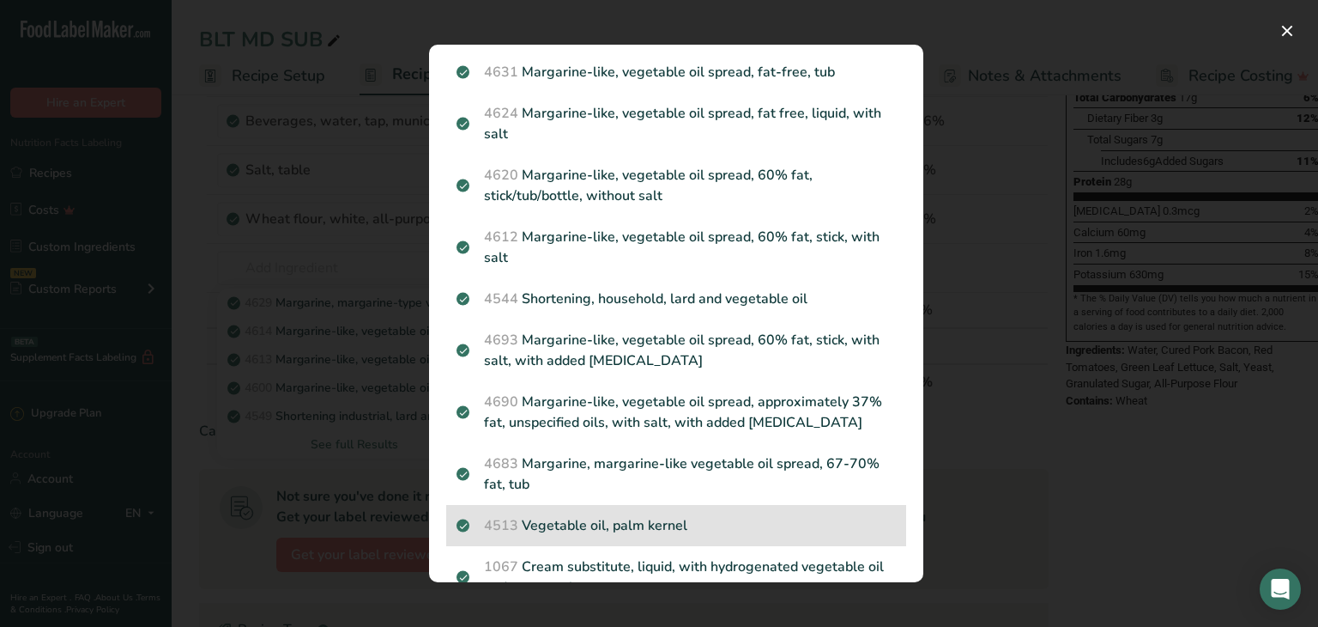
click at [562, 515] on p "4513 Vegetable oil, palm kernel" at bounding box center [676, 525] width 439 height 21
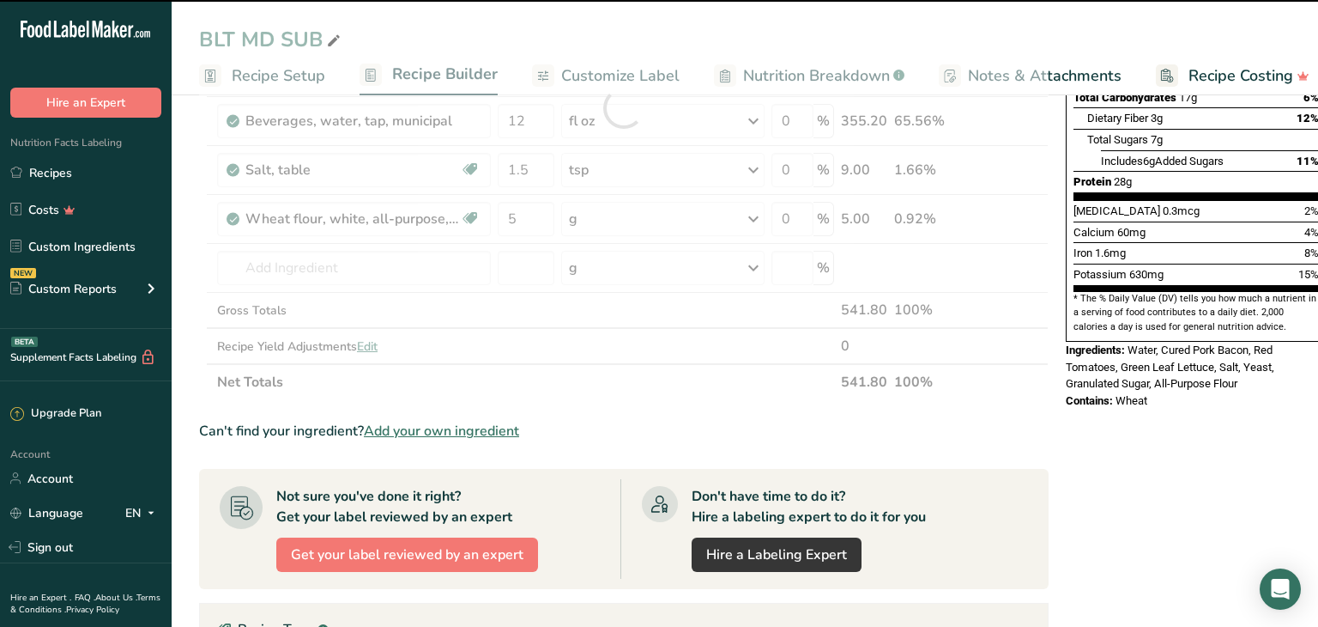
type input "0"
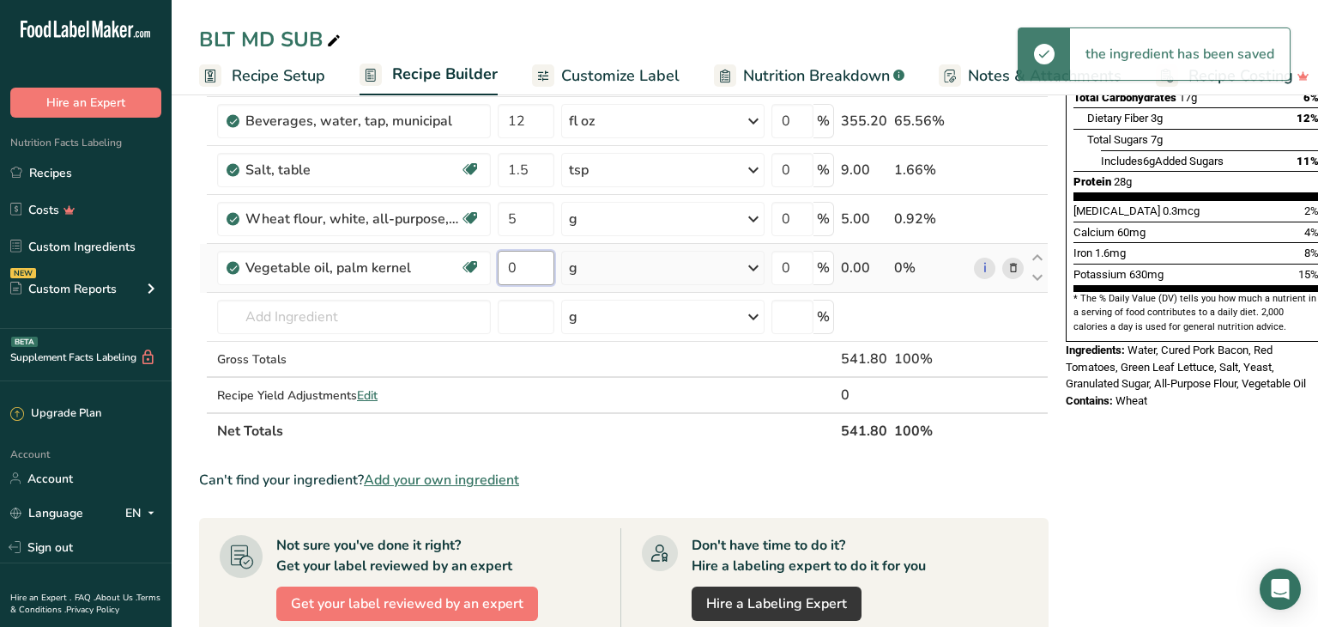
click at [519, 264] on input "0" at bounding box center [526, 268] width 57 height 34
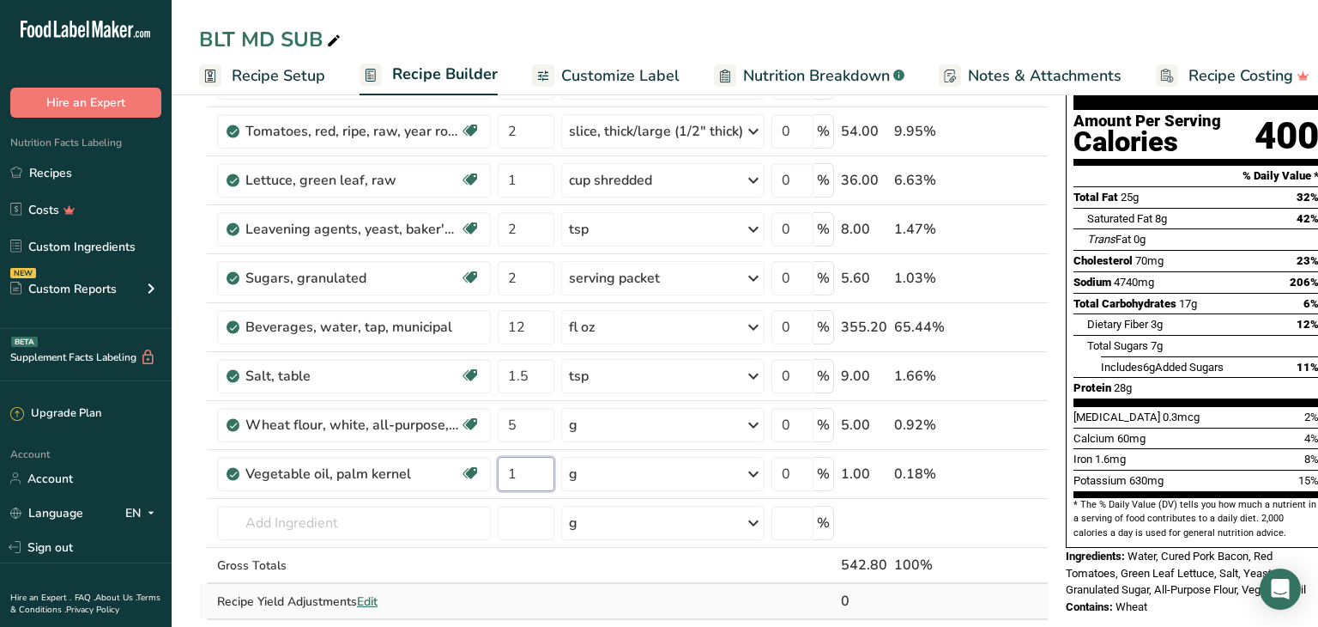
scroll to position [0, 0]
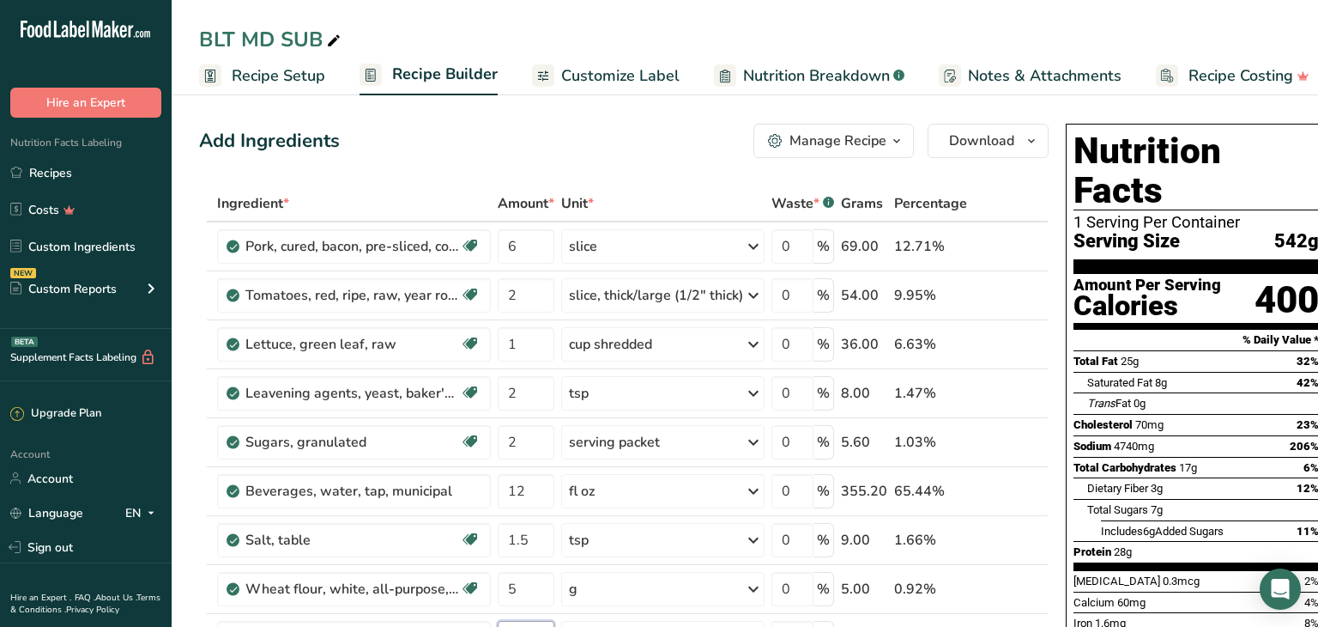
type input "1"
click at [645, 75] on span "Customize Label" at bounding box center [620, 75] width 118 height 23
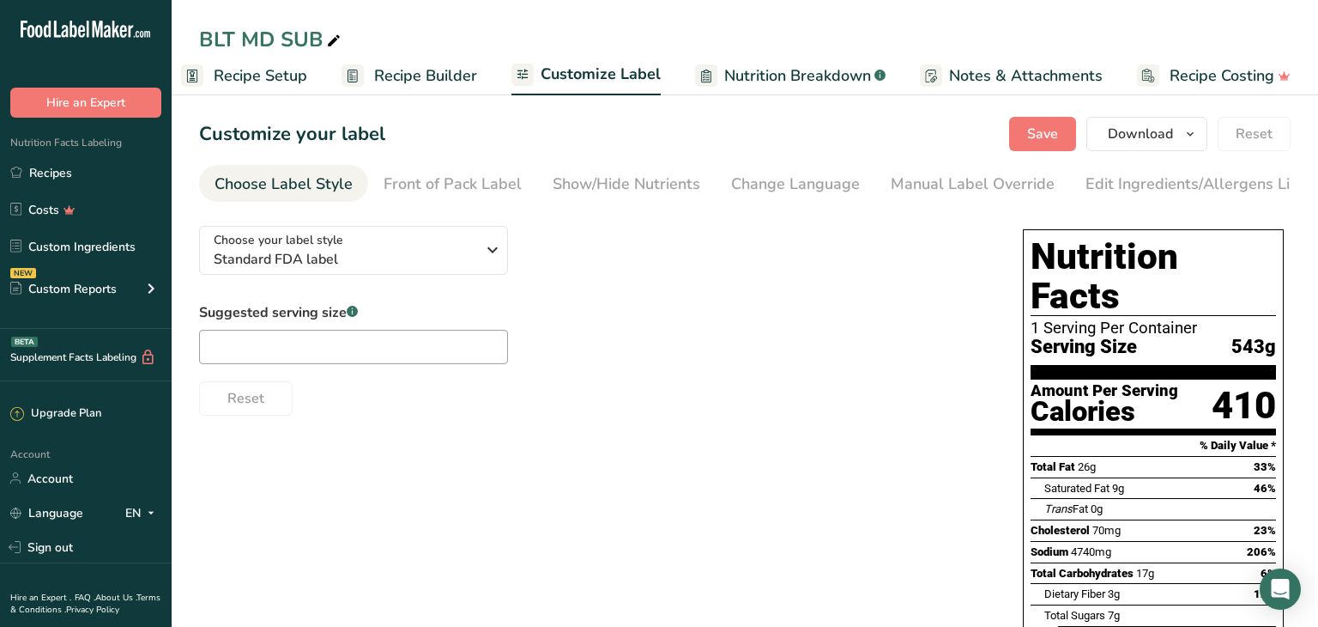
scroll to position [0, 154]
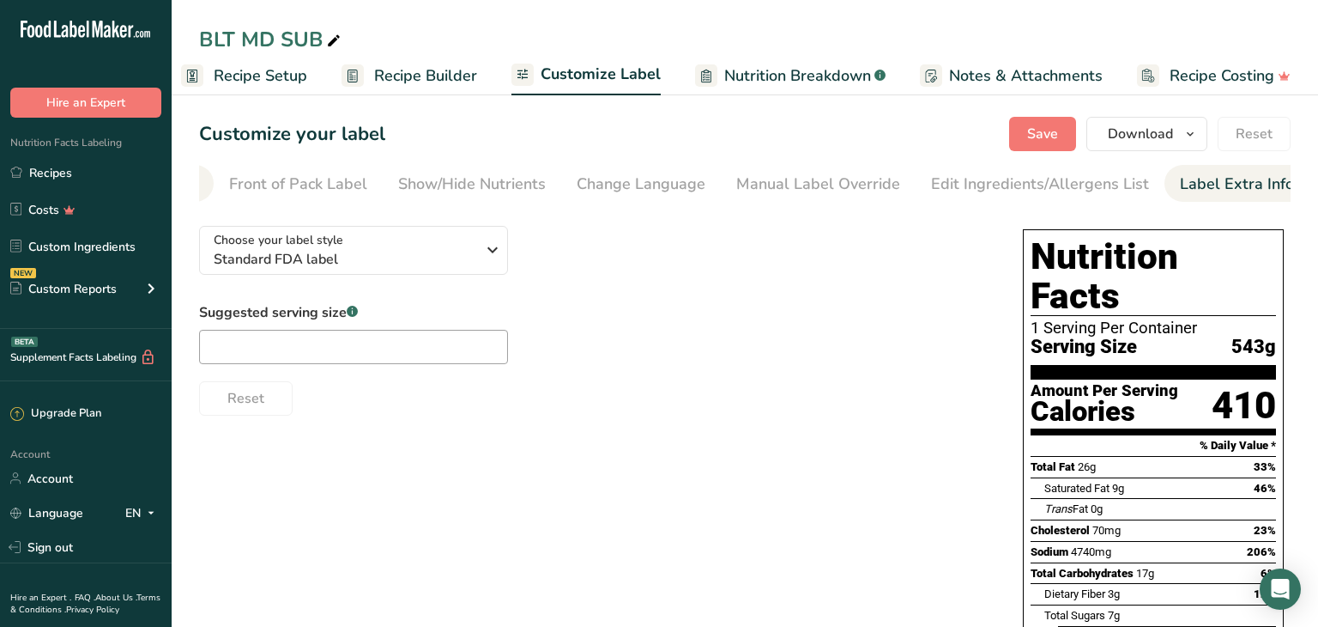
click at [1188, 191] on div "Label Extra Info" at bounding box center [1237, 184] width 114 height 23
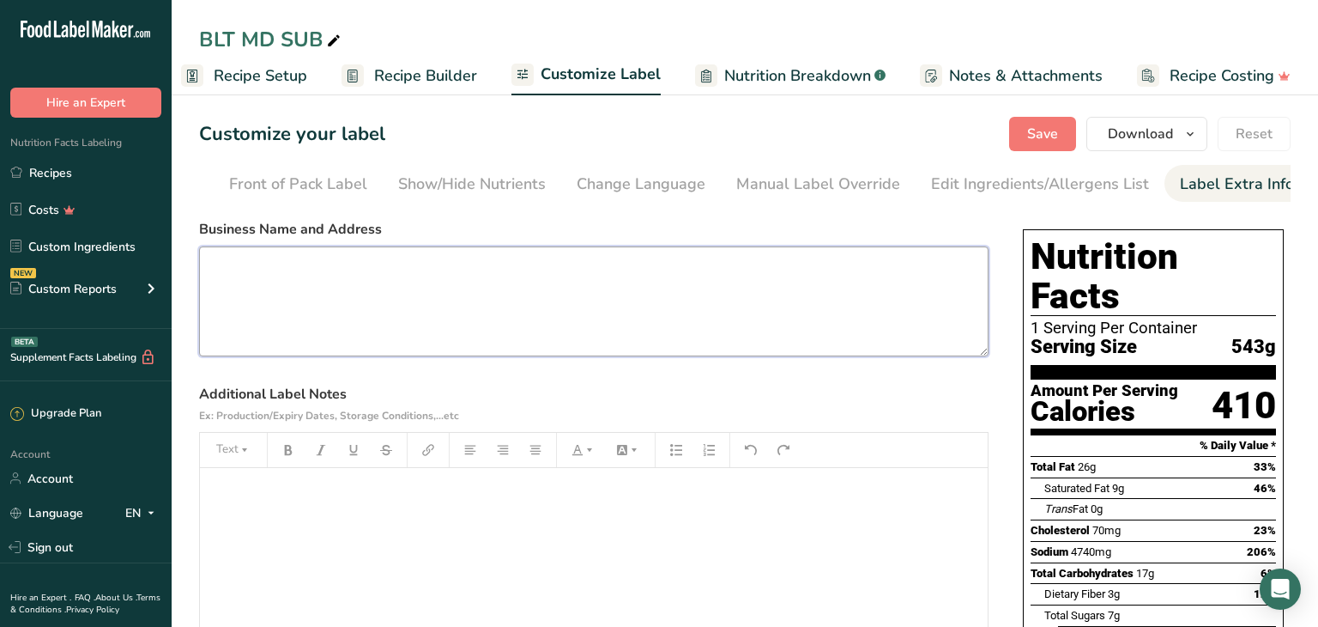
click at [218, 267] on textarea at bounding box center [594, 301] width 790 height 110
type textarea "[PERSON_NAME]'S CONVENIENCE CAFE [STREET_ADDRESS] [PHONE_NUMBER]"
click at [1051, 138] on span "Save" at bounding box center [1042, 134] width 31 height 21
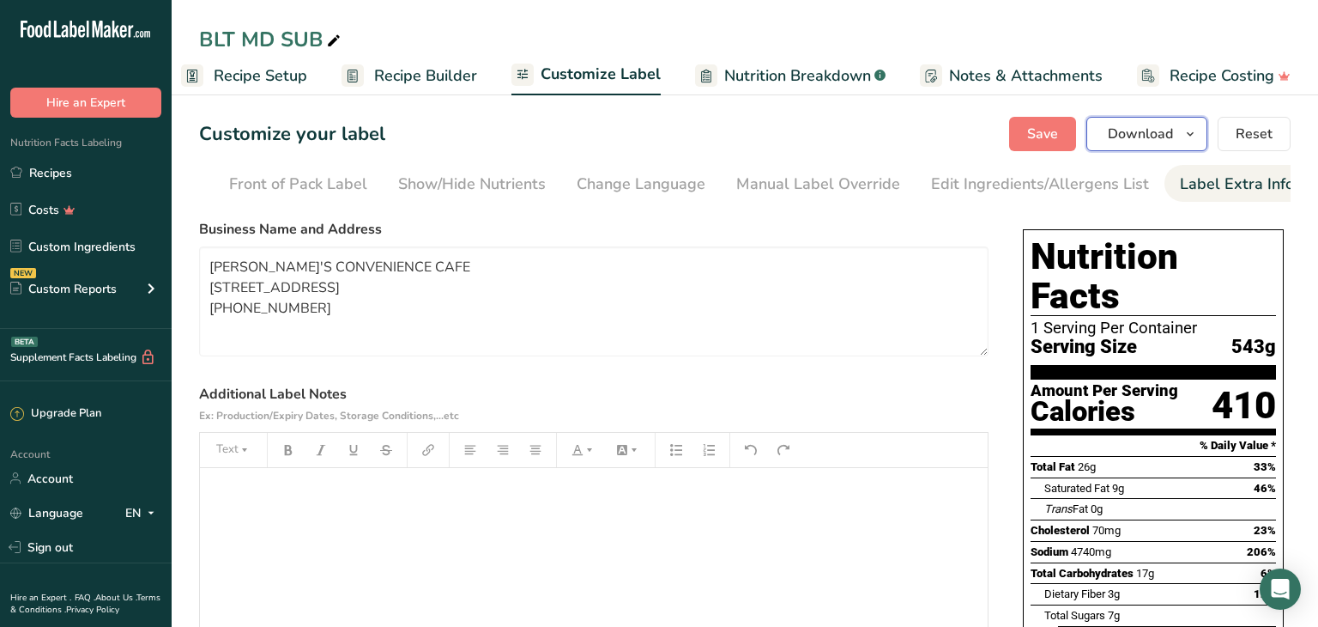
click at [1189, 125] on icon "button" at bounding box center [1191, 134] width 14 height 21
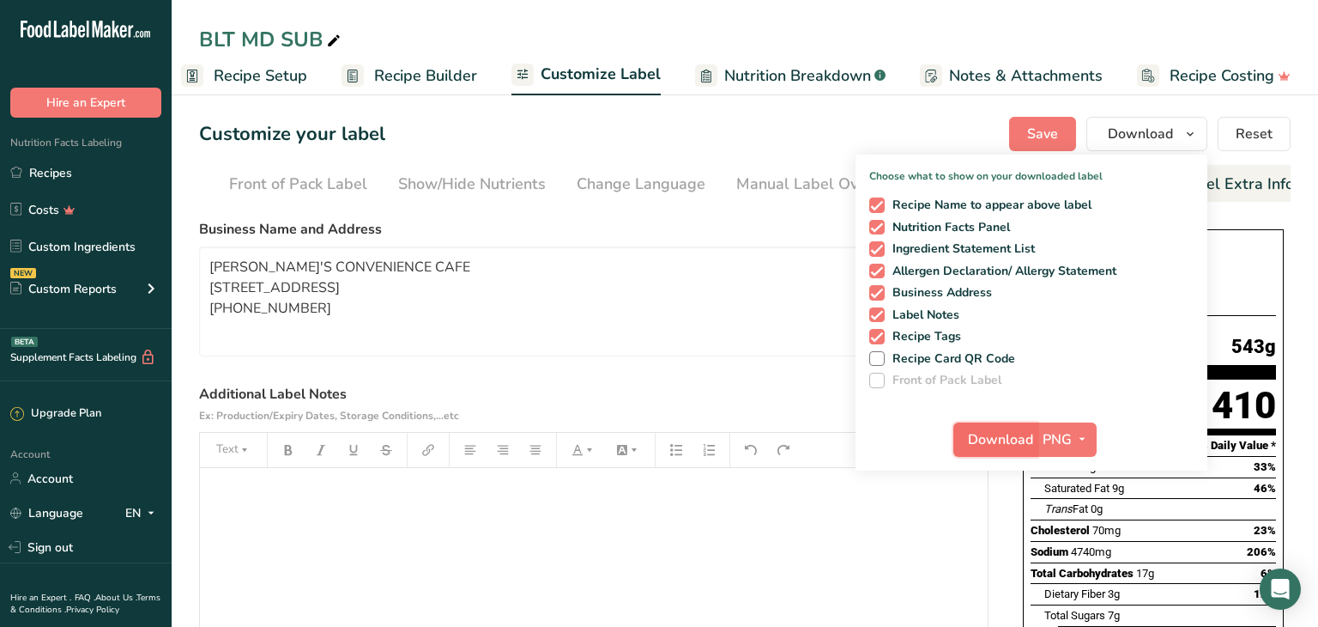
click at [1012, 438] on span "Download" at bounding box center [1000, 439] width 65 height 21
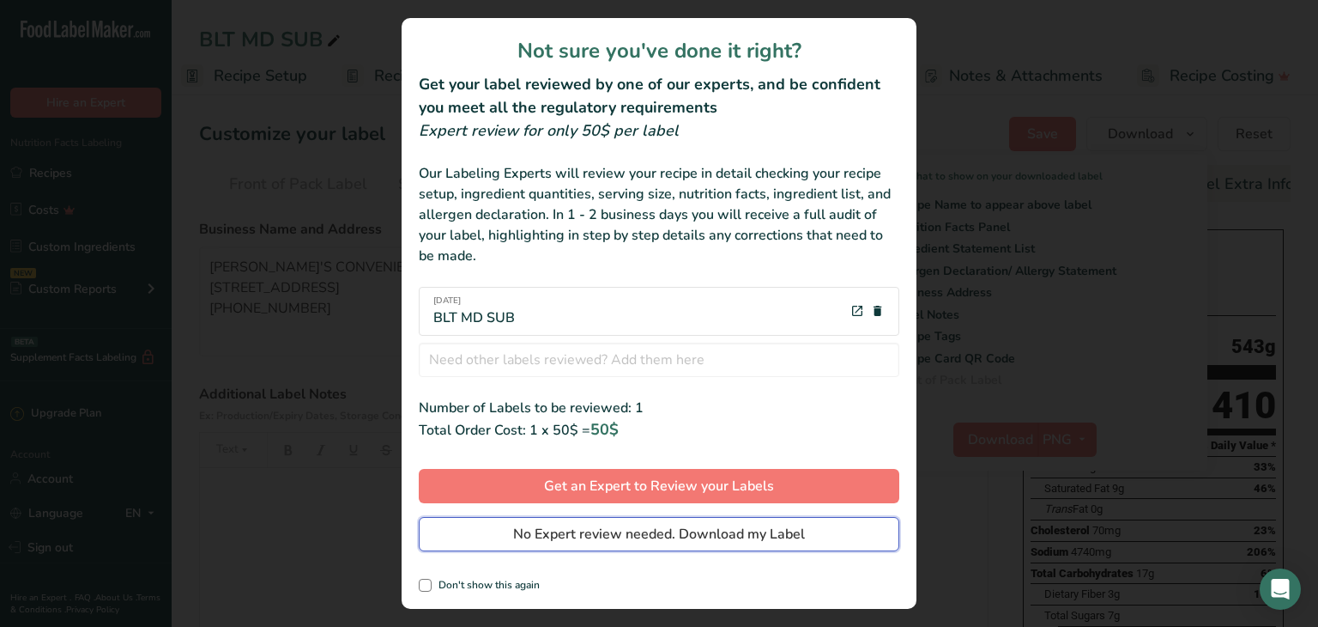
click at [557, 529] on span "No Expert review needed. Download my Label" at bounding box center [659, 534] width 292 height 21
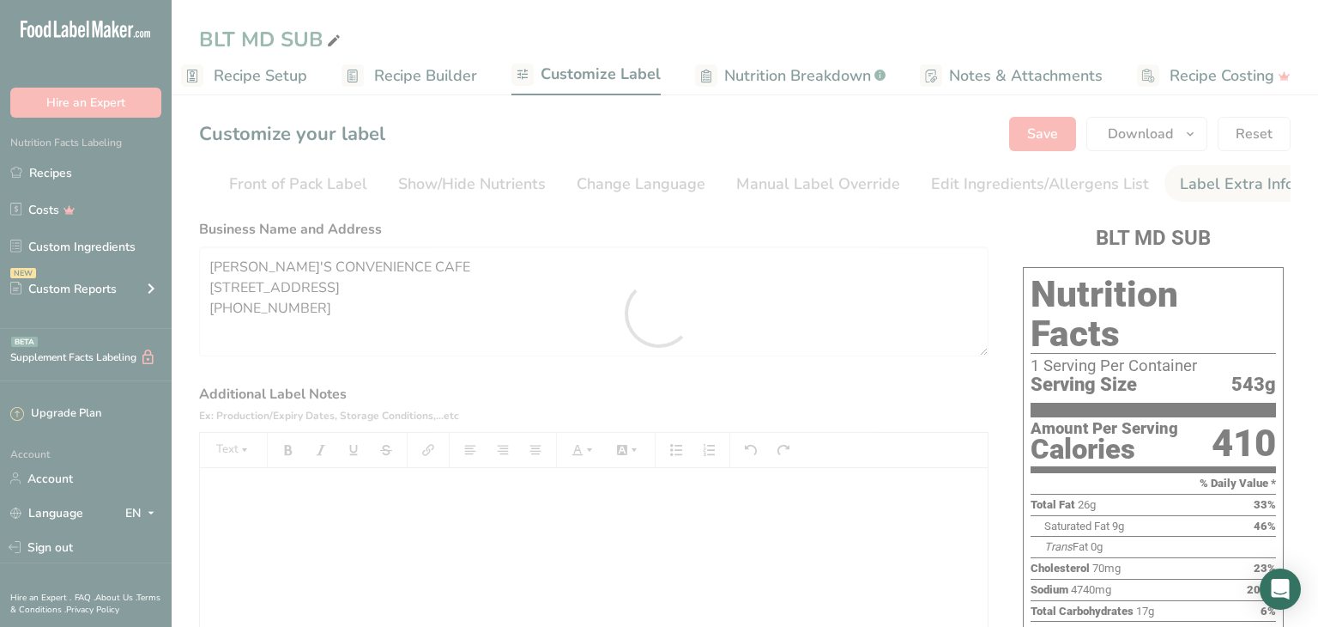
scroll to position [0, 0]
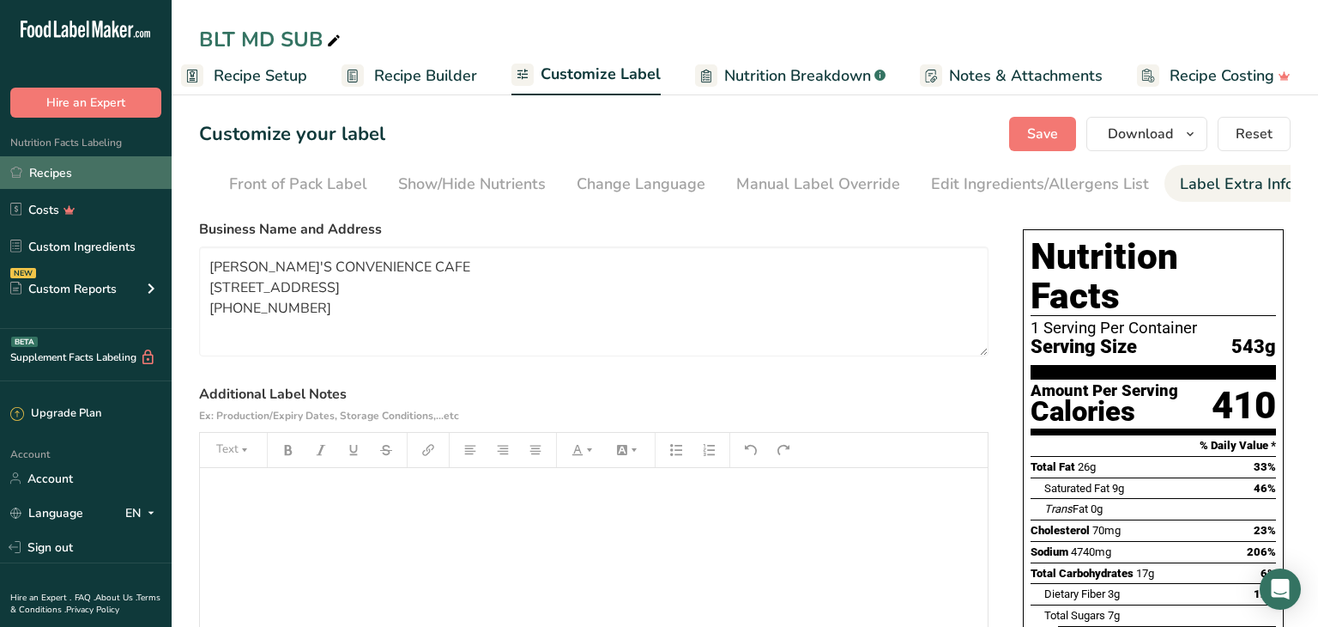
click at [50, 168] on link "Recipes" at bounding box center [86, 172] width 172 height 33
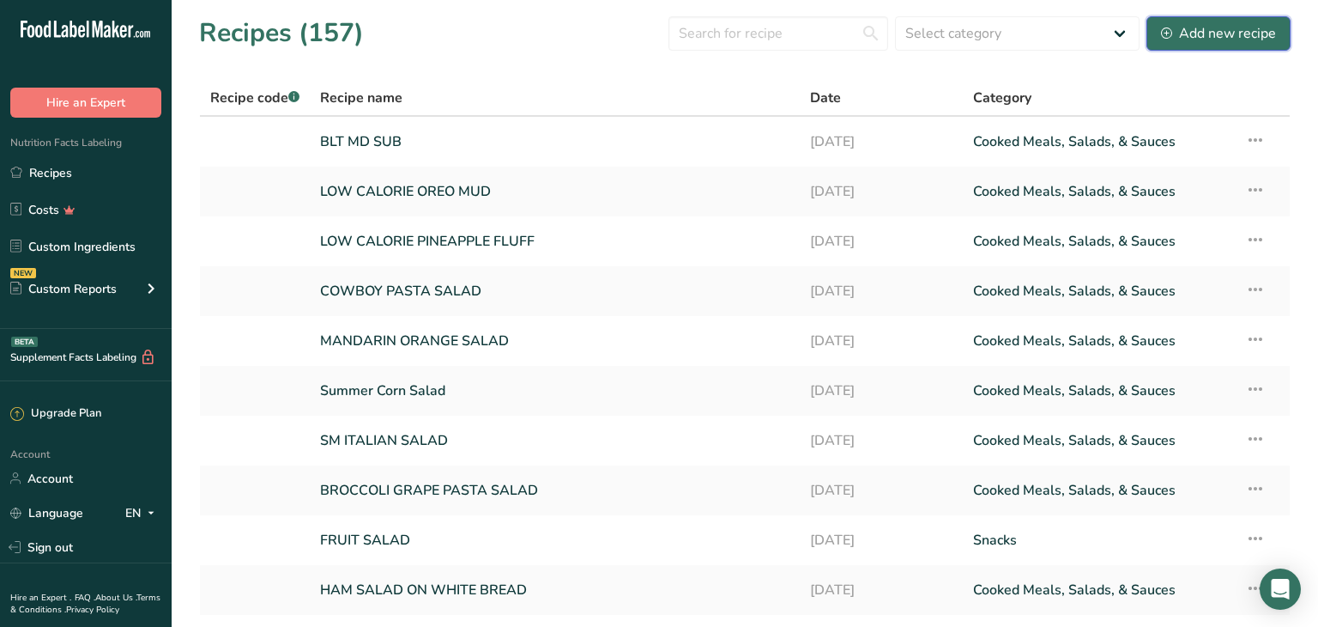
click at [1204, 39] on div "Add new recipe" at bounding box center [1218, 33] width 115 height 21
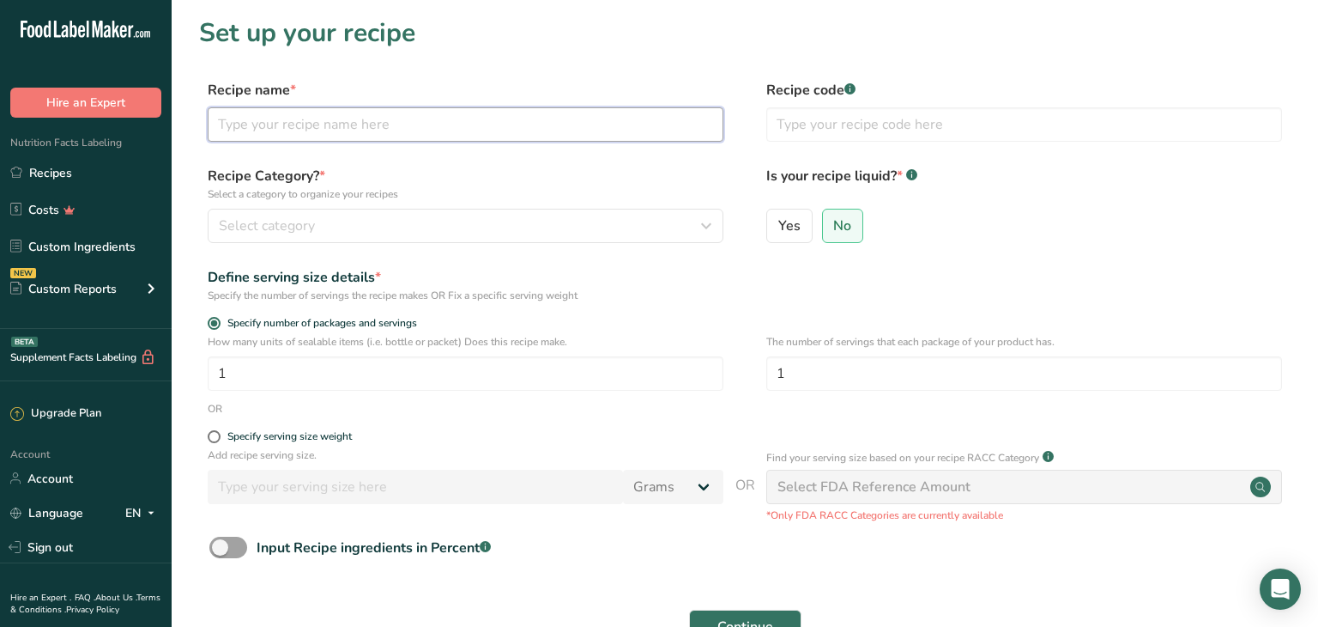
click at [232, 118] on input "text" at bounding box center [466, 124] width 516 height 34
type input "CHICKEN, BACON, CHEDDAR, RANCH MD SUB"
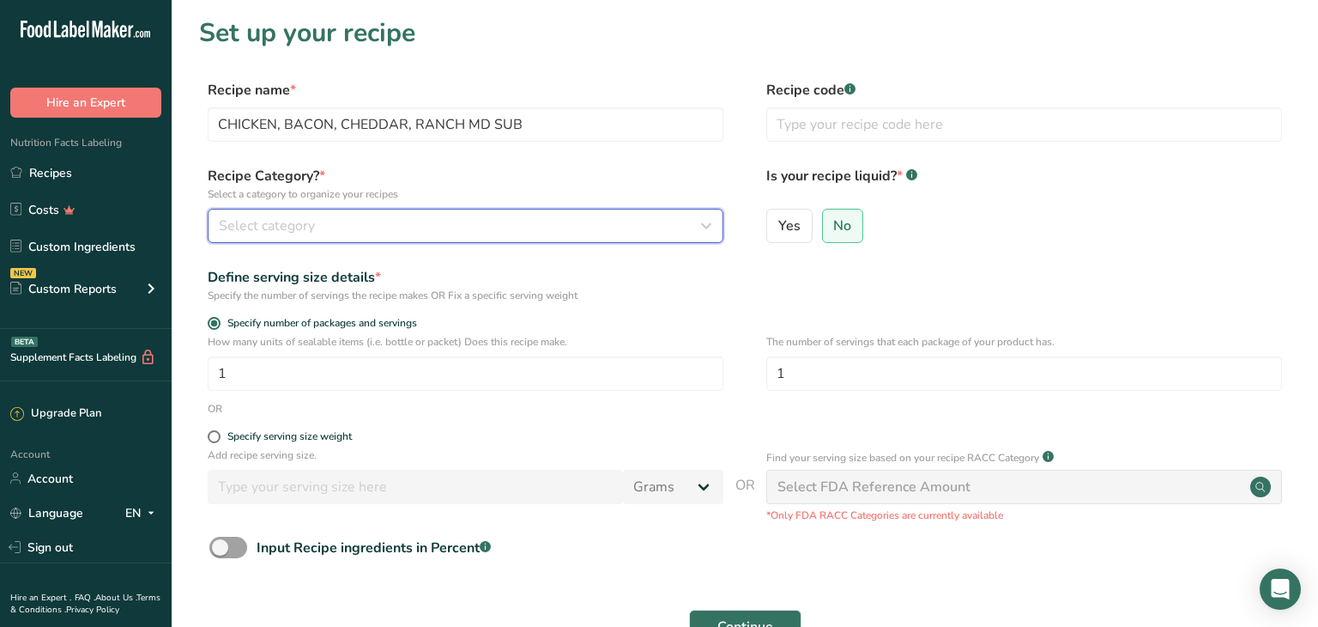
click at [712, 219] on icon "button" at bounding box center [706, 225] width 21 height 31
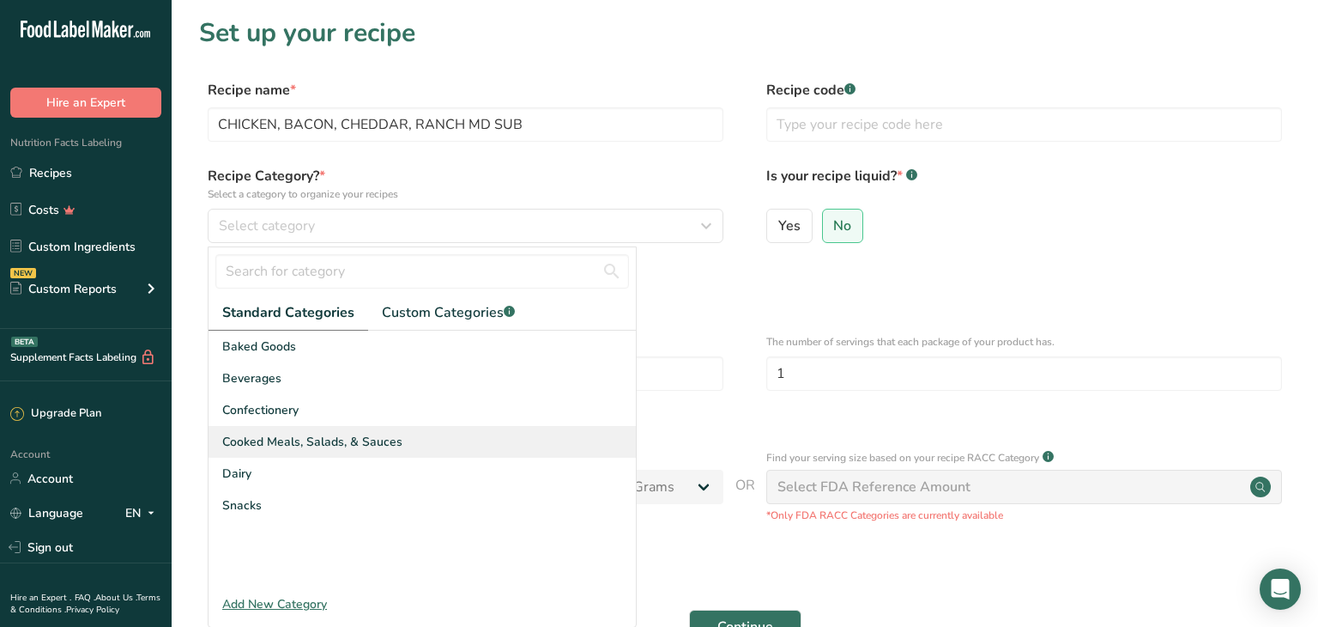
click at [315, 452] on div "Cooked Meals, Salads, & Sauces" at bounding box center [422, 442] width 427 height 32
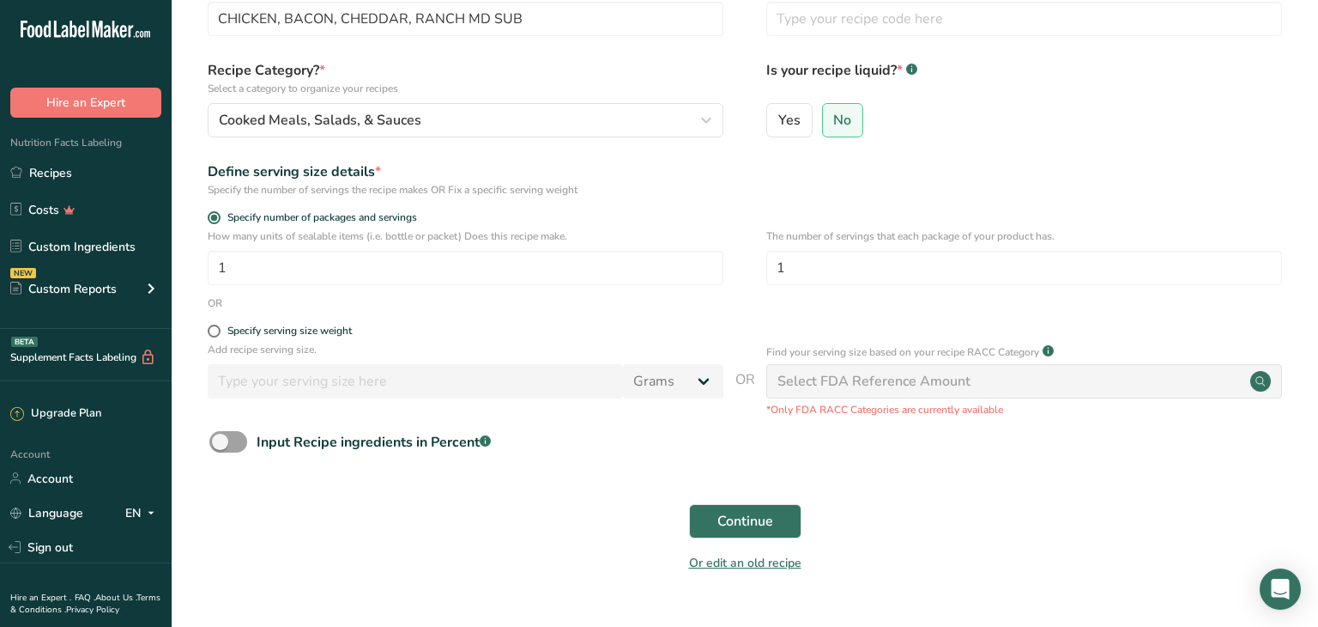
scroll to position [113, 0]
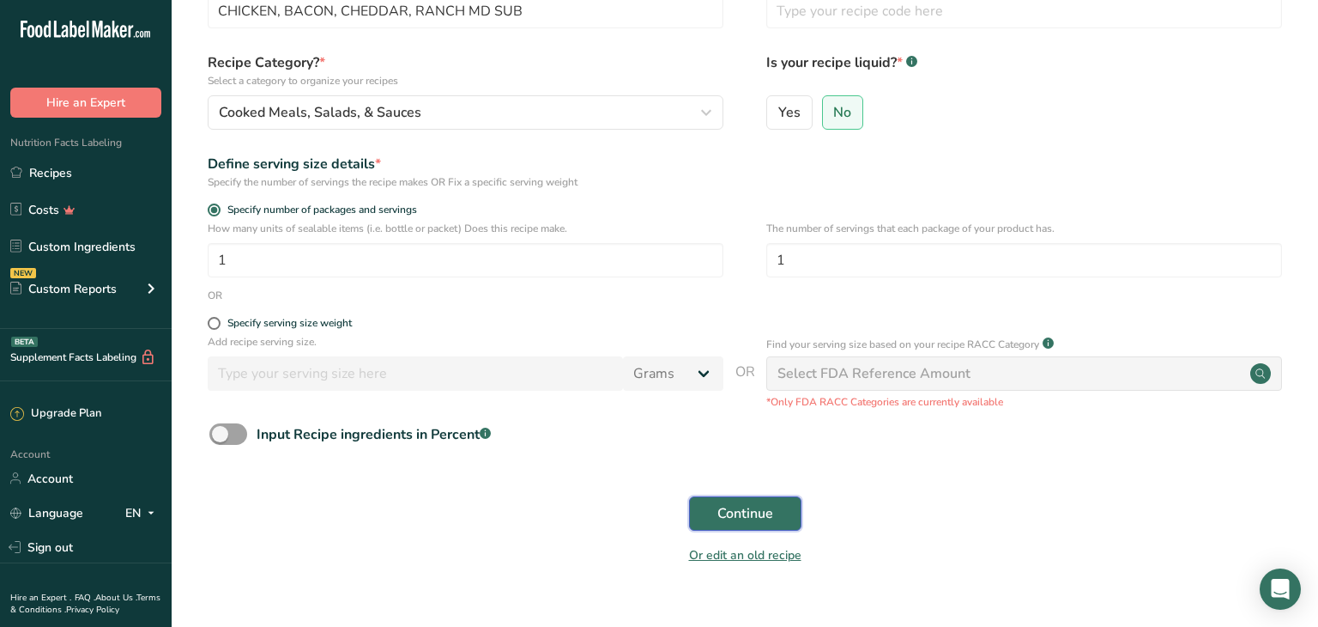
click at [768, 518] on span "Continue" at bounding box center [746, 513] width 56 height 21
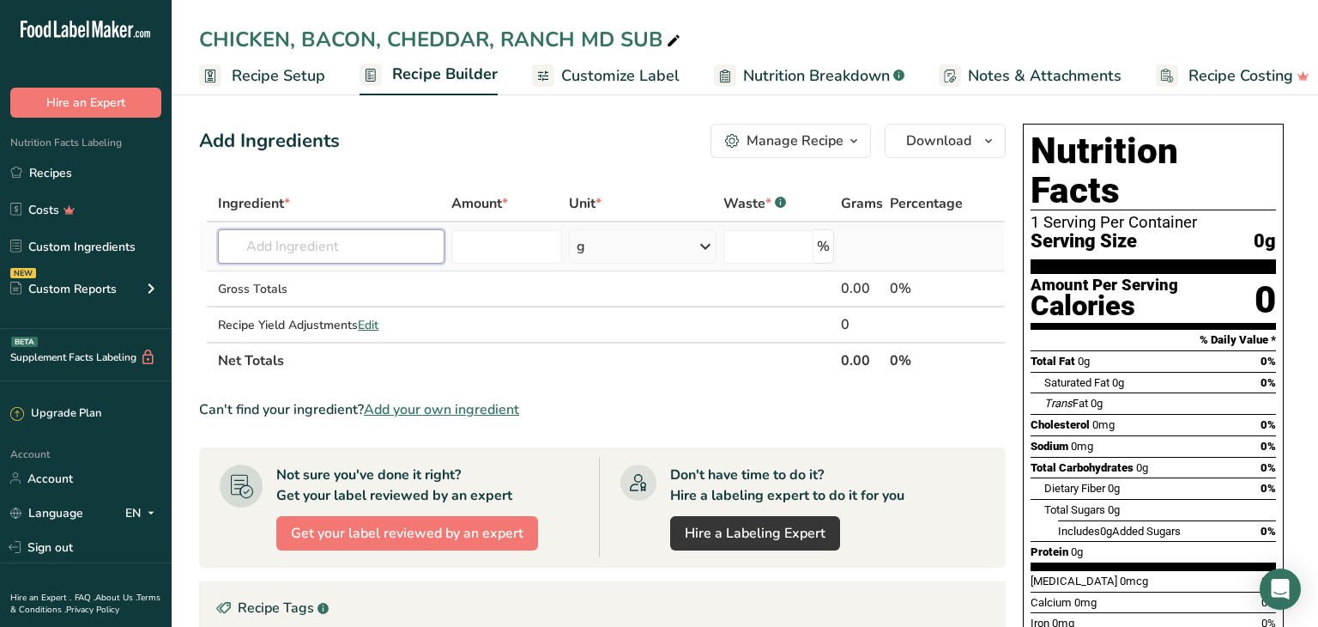
click at [239, 245] on input "text" at bounding box center [331, 246] width 227 height 34
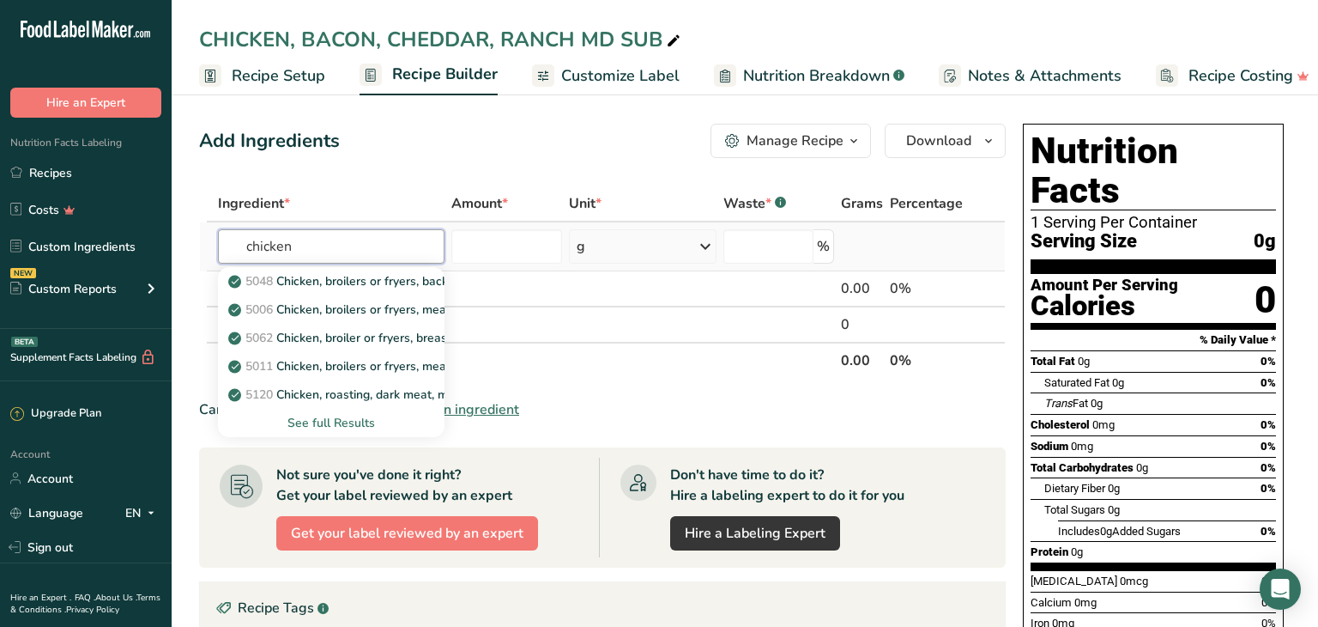
type input "chicken"
click at [339, 418] on div "See full Results" at bounding box center [331, 423] width 199 height 18
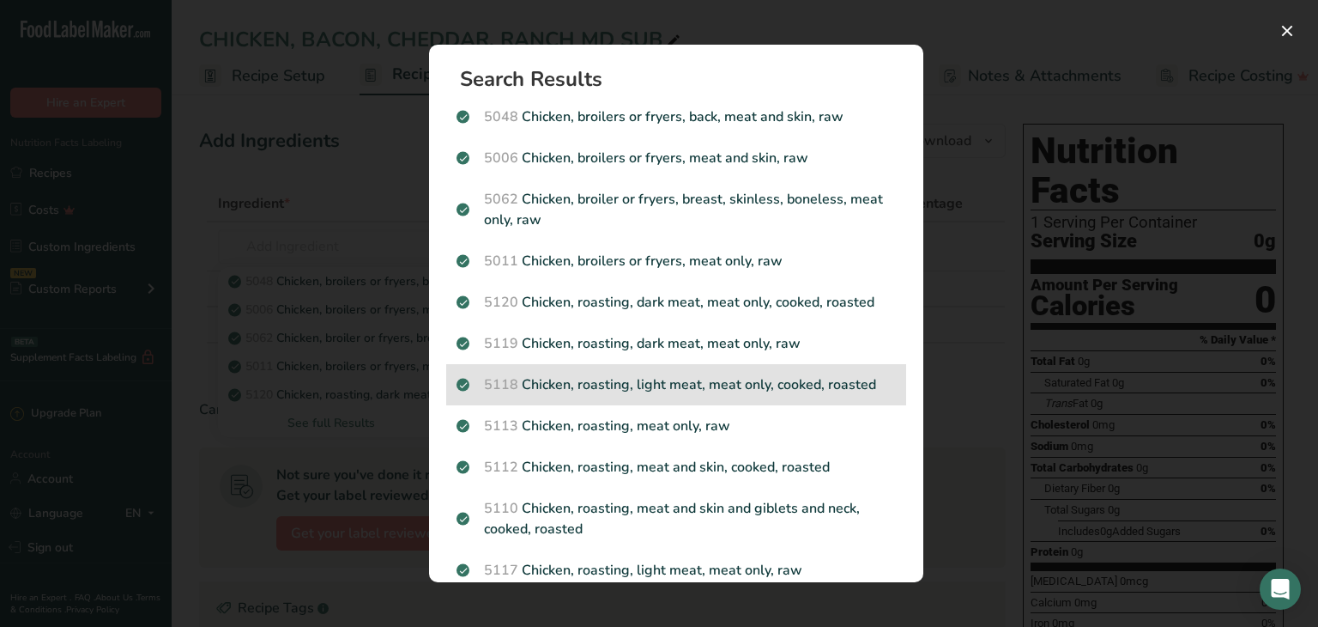
click at [652, 391] on p "5118 Chicken, roasting, light meat, meat only, cooked, roasted" at bounding box center [676, 384] width 439 height 21
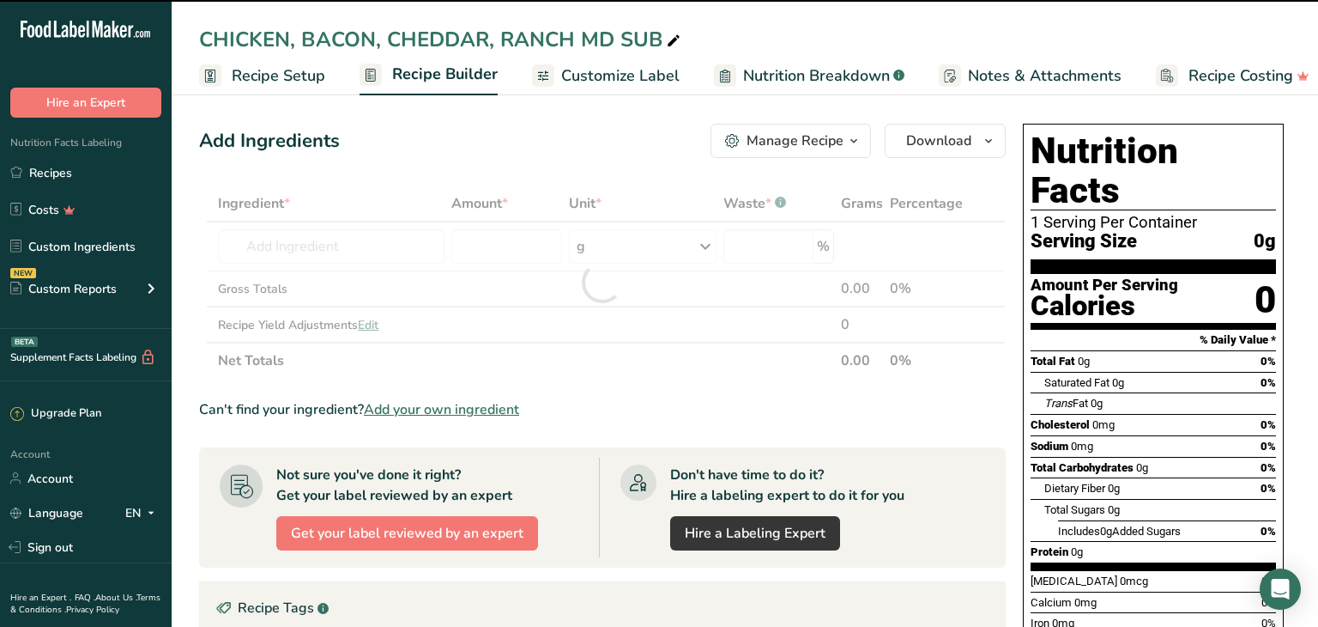
type input "0"
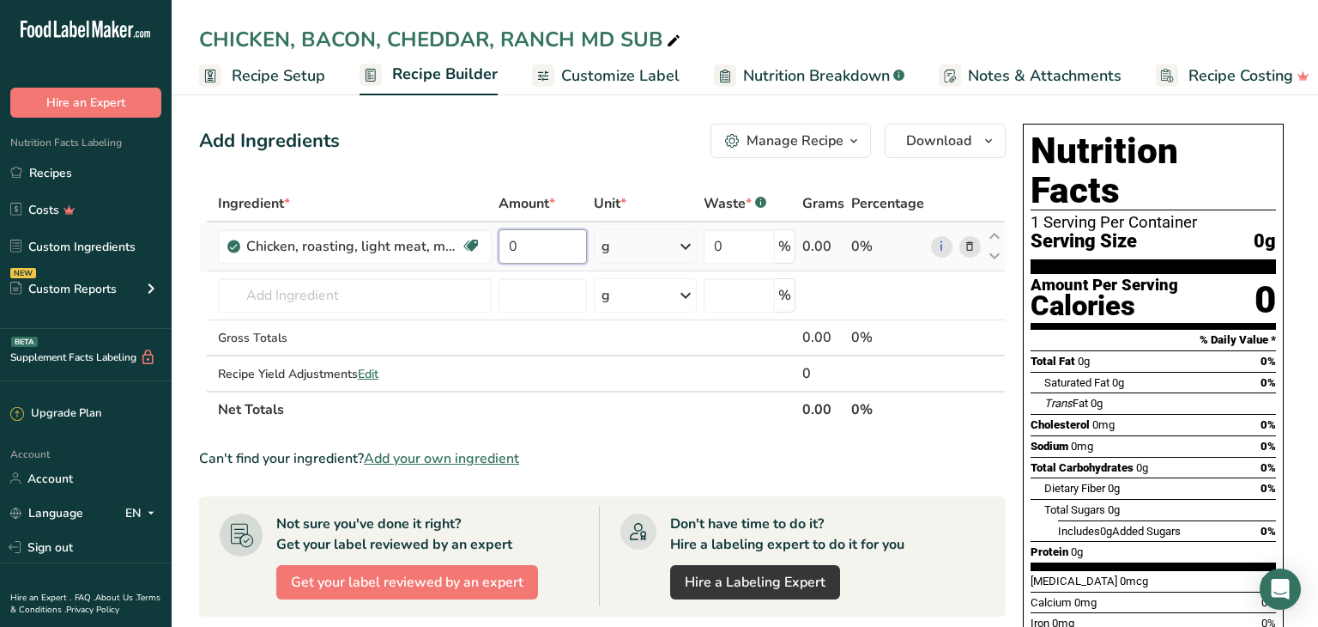
click at [523, 256] on input "0" at bounding box center [543, 246] width 88 height 34
type input "4"
click at [690, 243] on div "Ingredient * Amount * Unit * Waste * .a-a{fill:#347362;}.b-a{fill:#fff;} Grams …" at bounding box center [602, 306] width 807 height 242
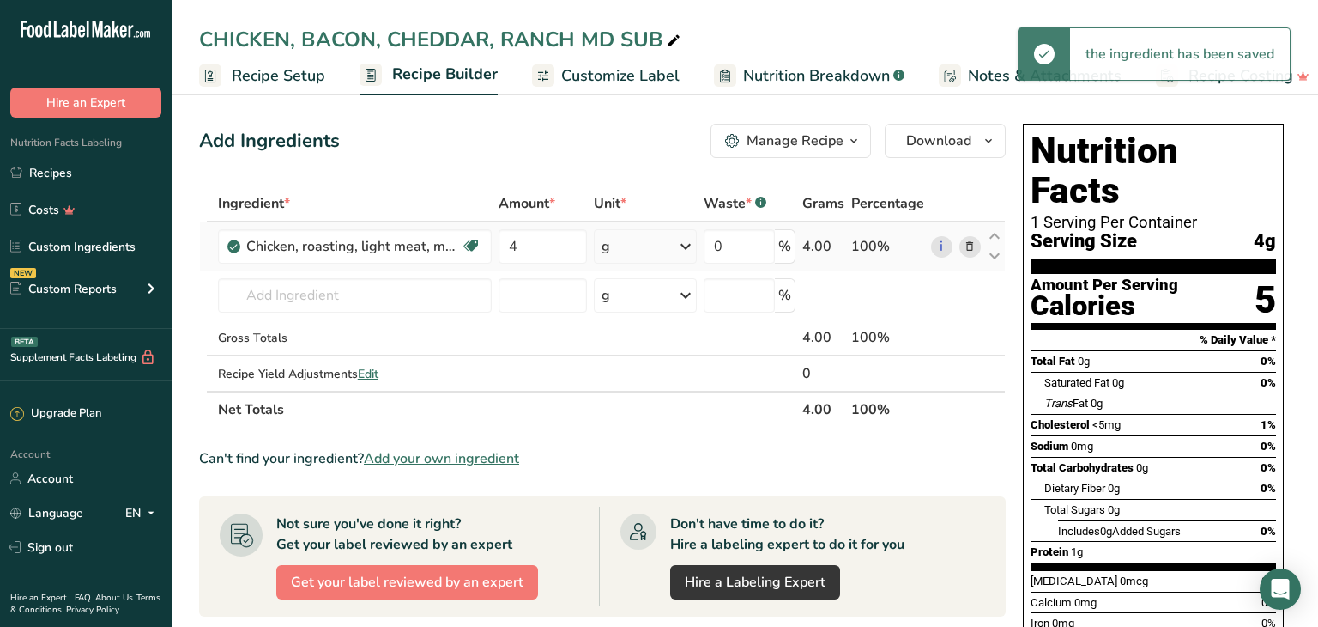
click at [686, 240] on icon at bounding box center [685, 246] width 21 height 31
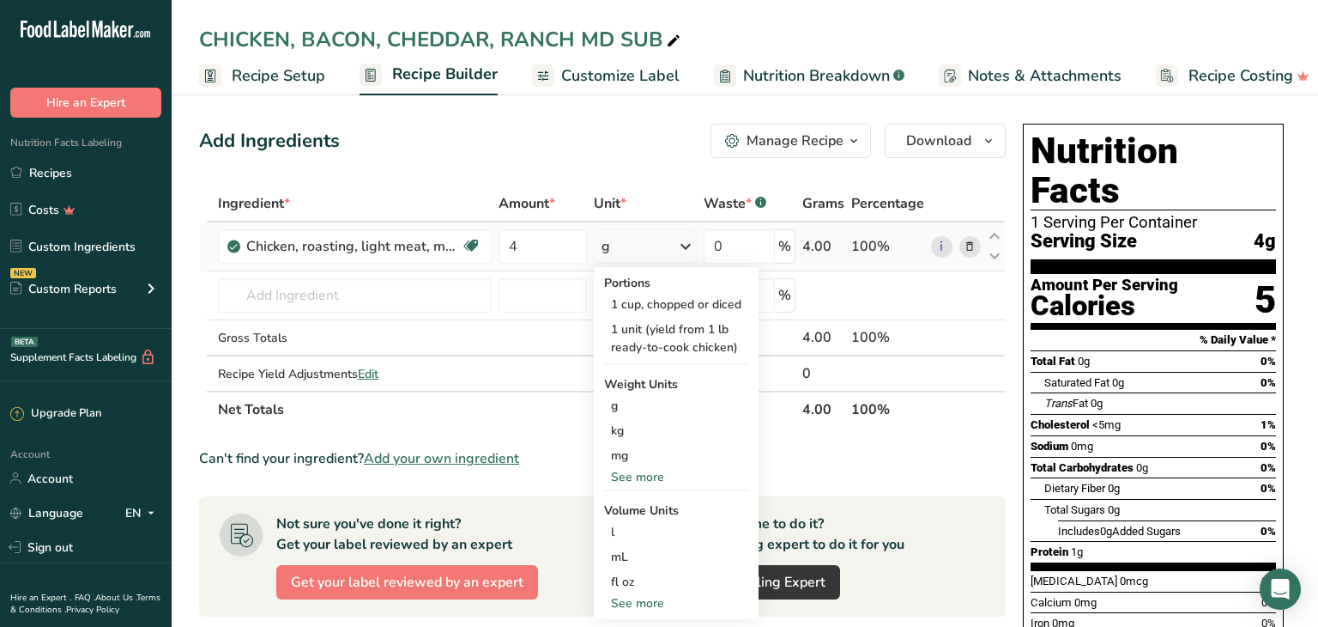
click at [651, 479] on div "See more" at bounding box center [676, 477] width 144 height 18
click at [615, 525] on div "oz" at bounding box center [676, 530] width 144 height 25
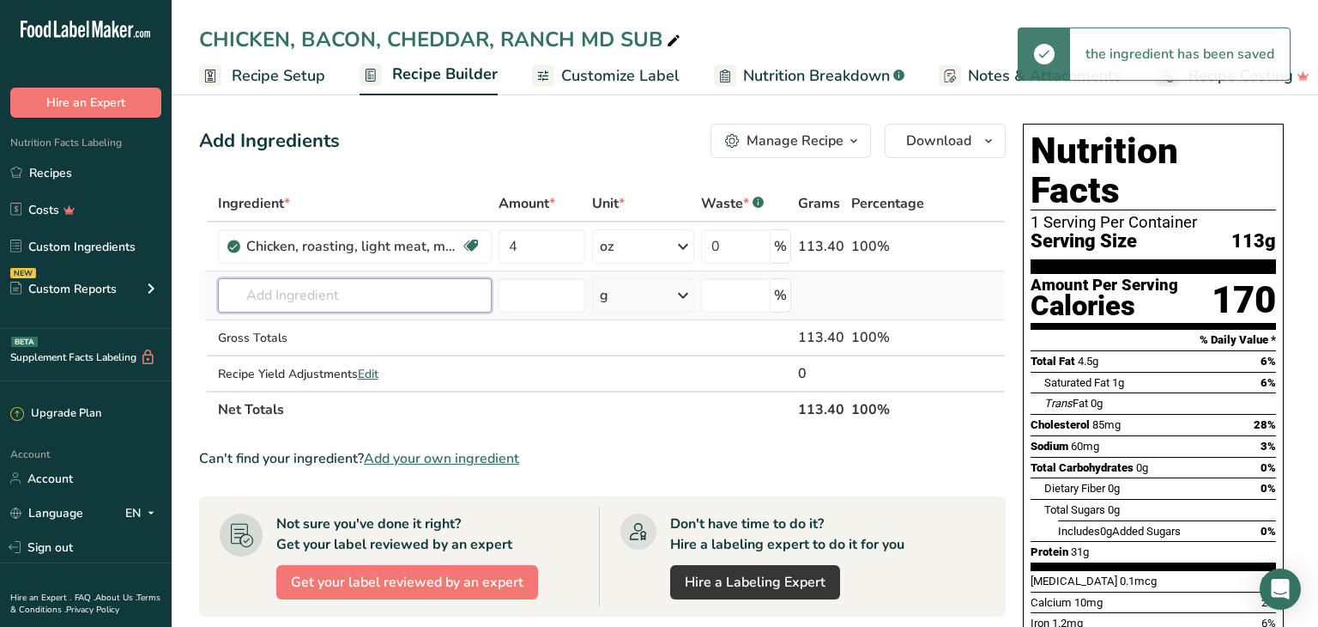
click at [259, 292] on input "text" at bounding box center [355, 295] width 274 height 34
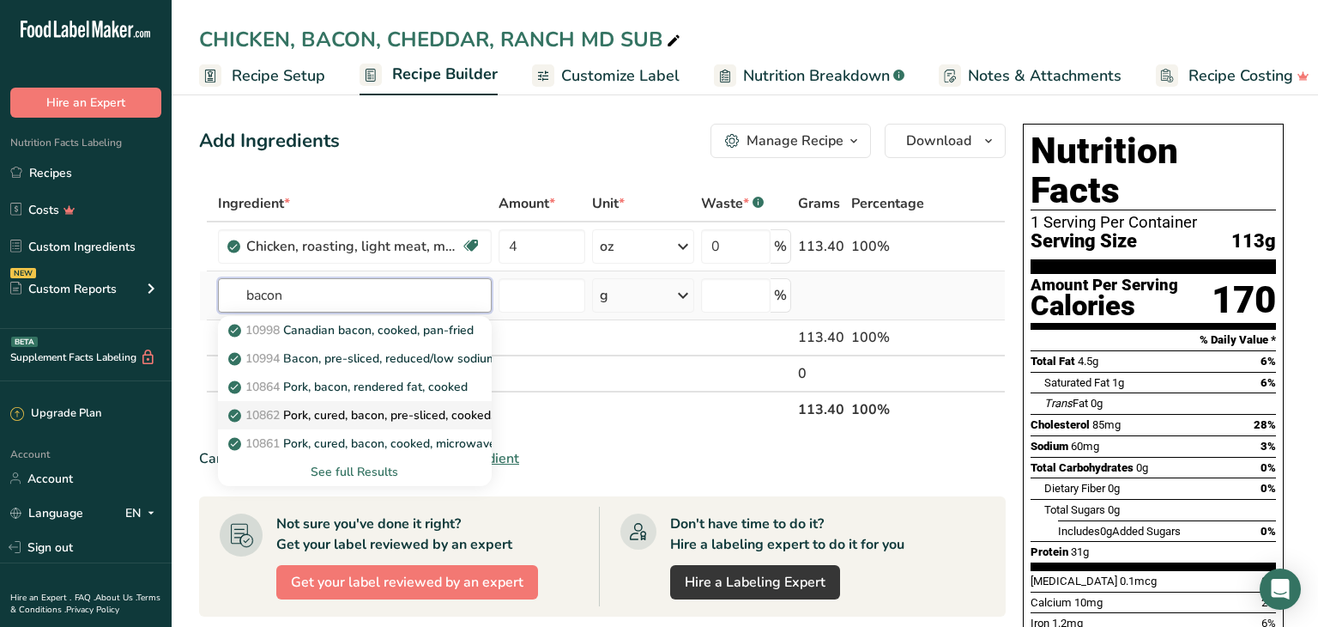
type input "bacon"
click at [403, 419] on p "10862 Pork, cured, bacon, pre-sliced, cooked, pan-fried" at bounding box center [390, 415] width 316 height 18
type input "Pork, cured, bacon, pre-sliced, cooked, pan-fried"
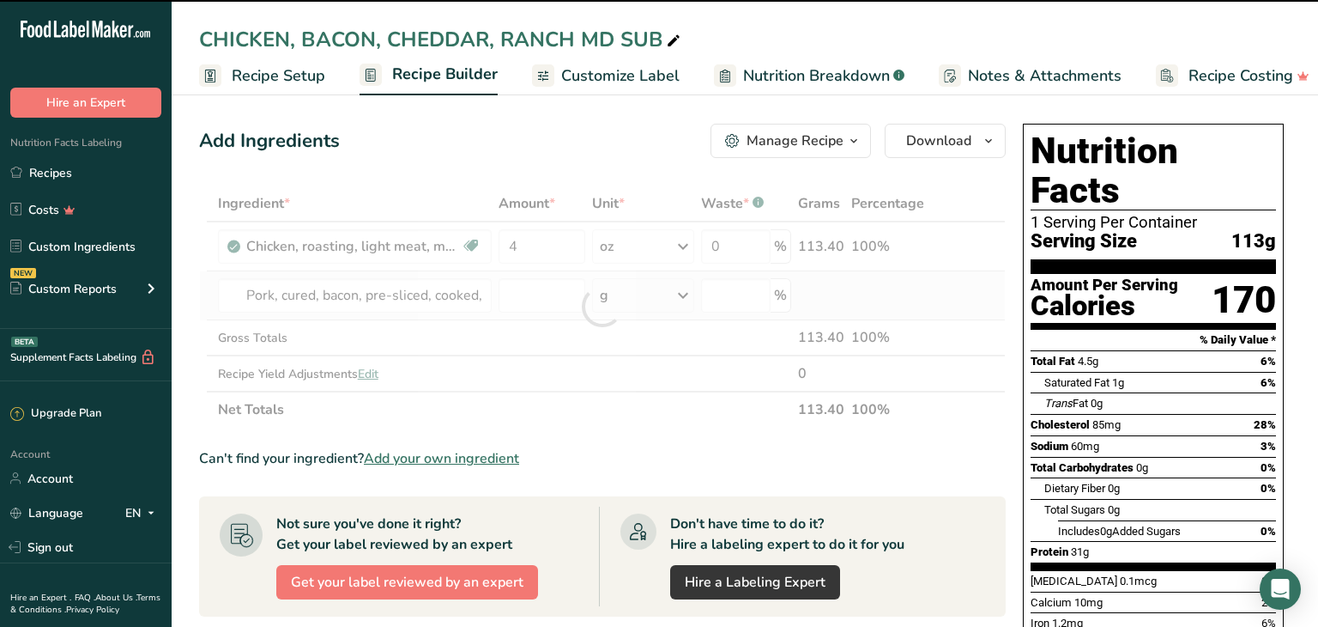
type input "0"
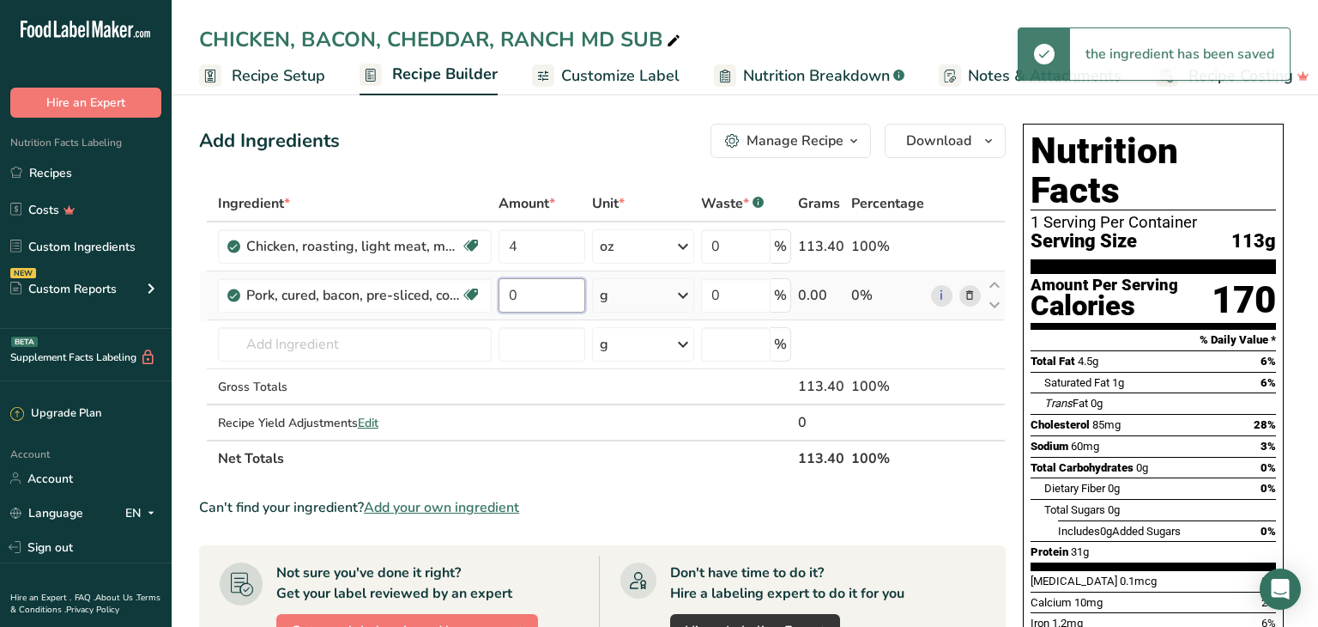
click at [522, 286] on input "0" at bounding box center [542, 295] width 87 height 34
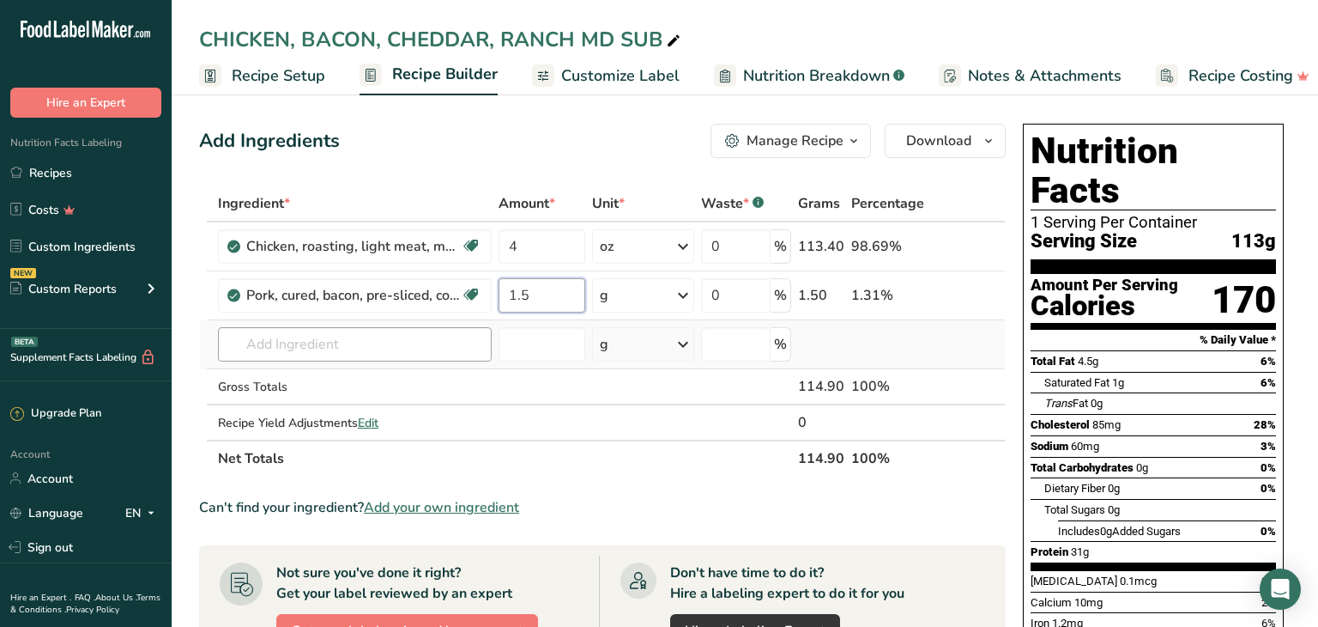
type input "1.5"
click at [242, 339] on div "Ingredient * Amount * Unit * Waste * .a-a{fill:#347362;}.b-a{fill:#fff;} Grams …" at bounding box center [602, 330] width 807 height 291
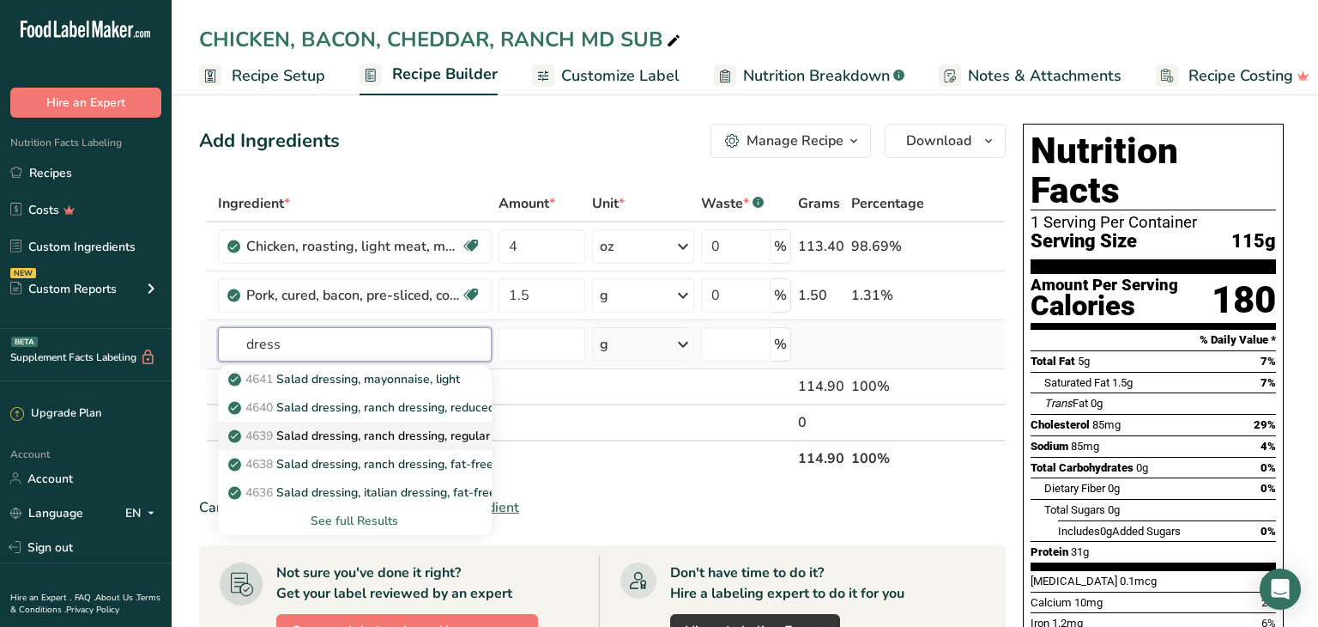
type input "dress"
click at [330, 434] on p "4639 Salad dressing, ranch dressing, regular" at bounding box center [361, 436] width 258 height 18
type input "Salad dressing, ranch dressing, regular"
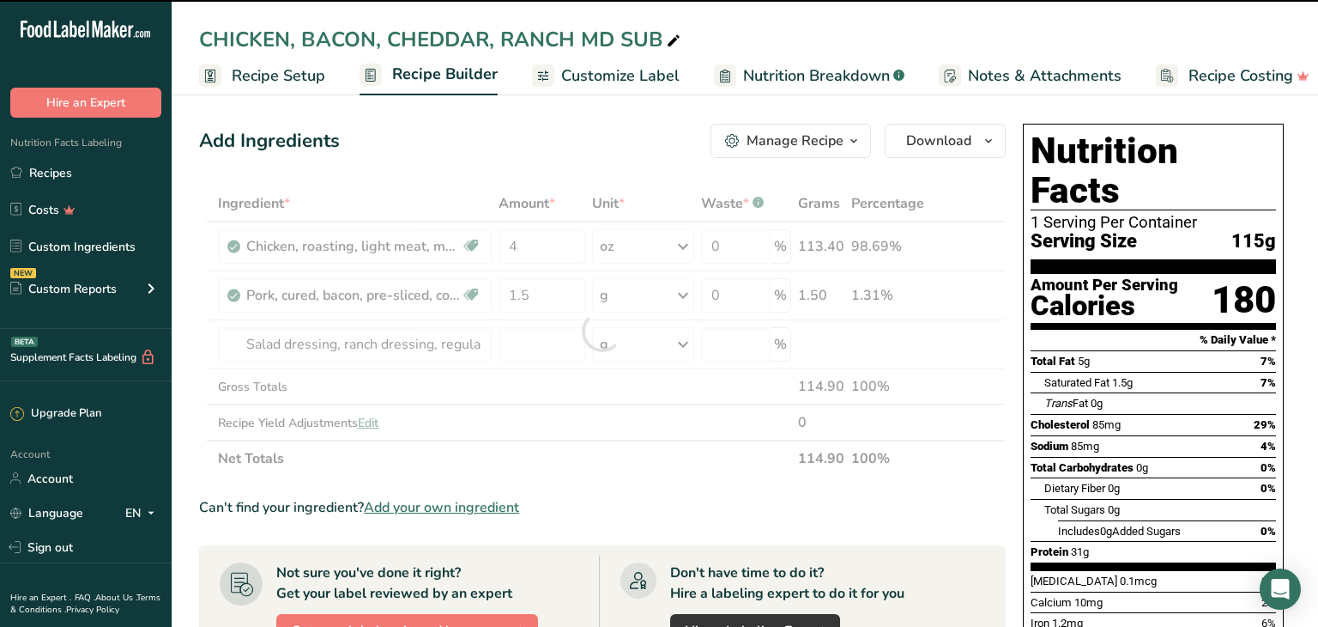
type input "0"
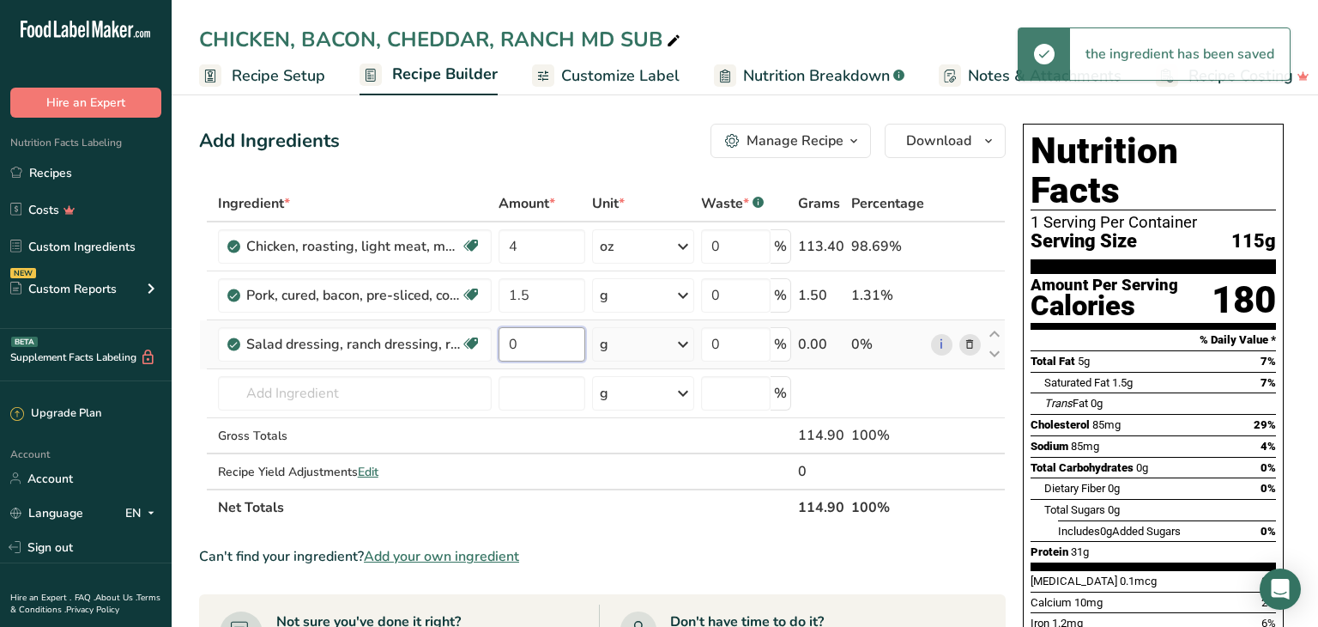
click at [524, 342] on input "0" at bounding box center [542, 344] width 87 height 34
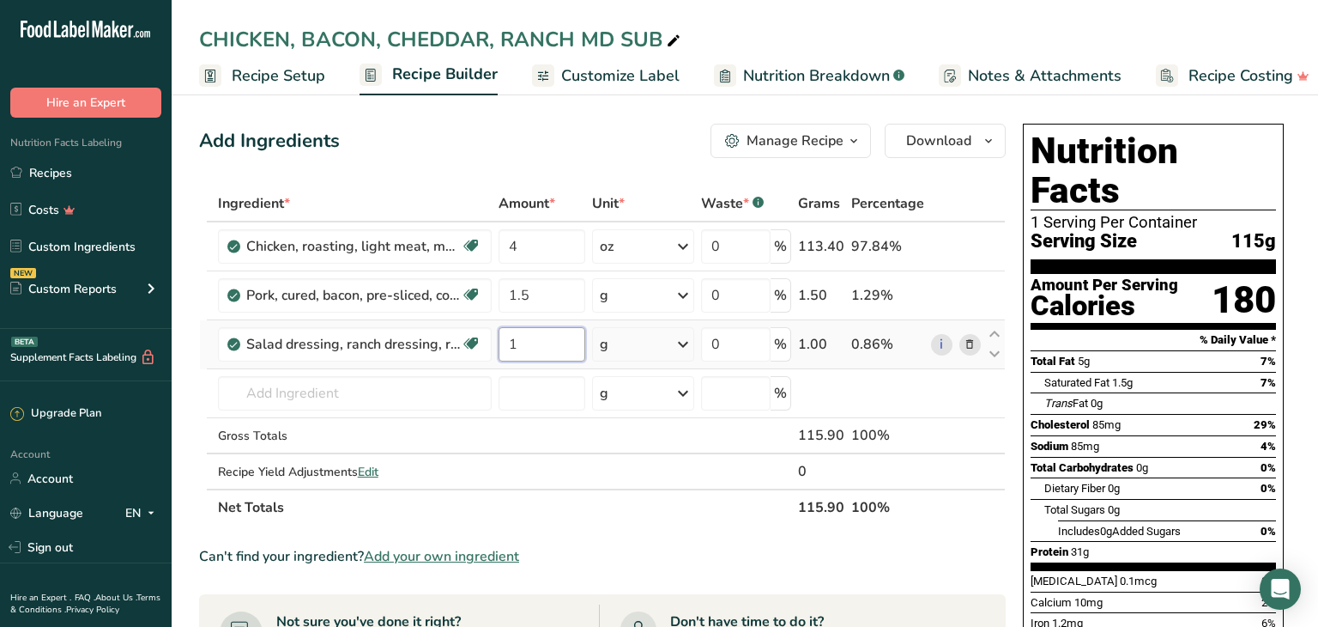
type input "1"
click at [682, 348] on div "Ingredient * Amount * Unit * Waste * .a-a{fill:#347362;}.b-a{fill:#fff;} Grams …" at bounding box center [602, 355] width 807 height 340
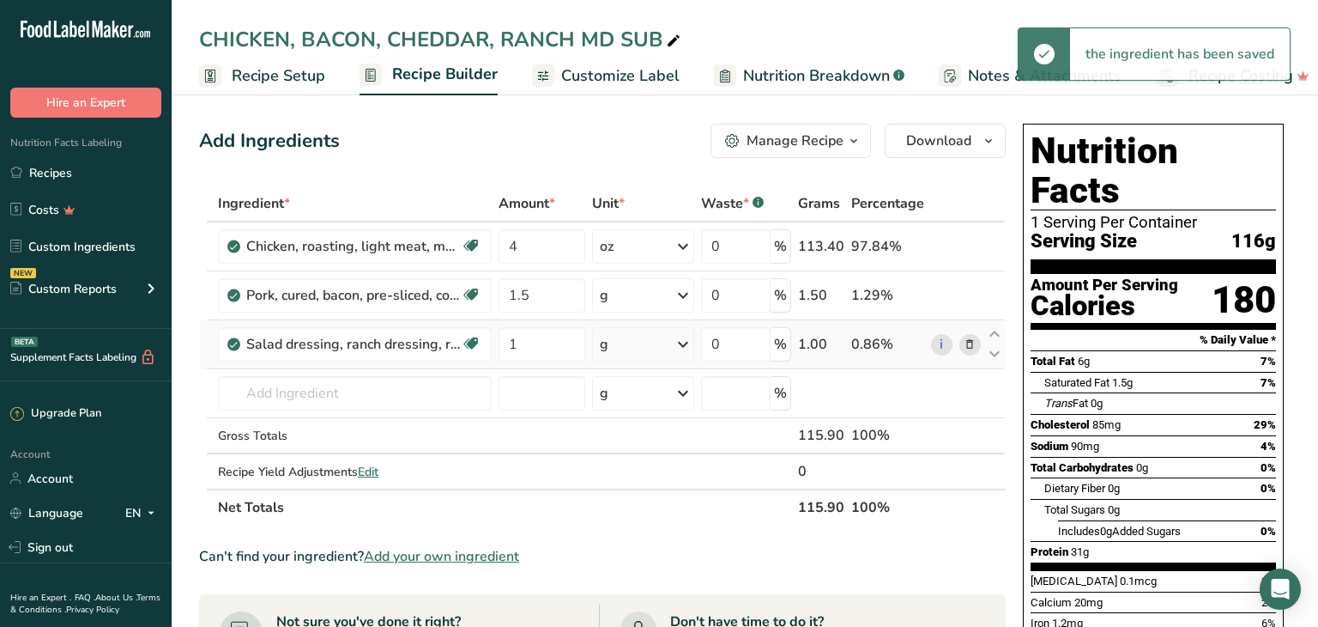
click at [689, 341] on icon at bounding box center [683, 344] width 21 height 31
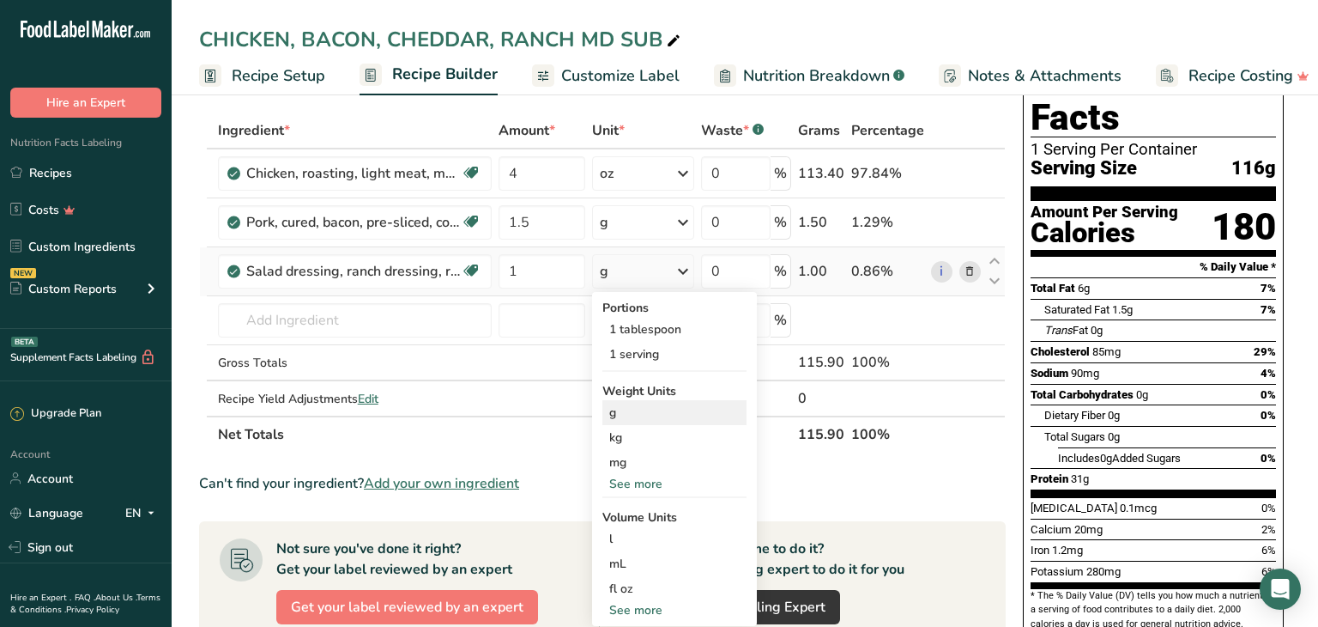
scroll to position [82, 0]
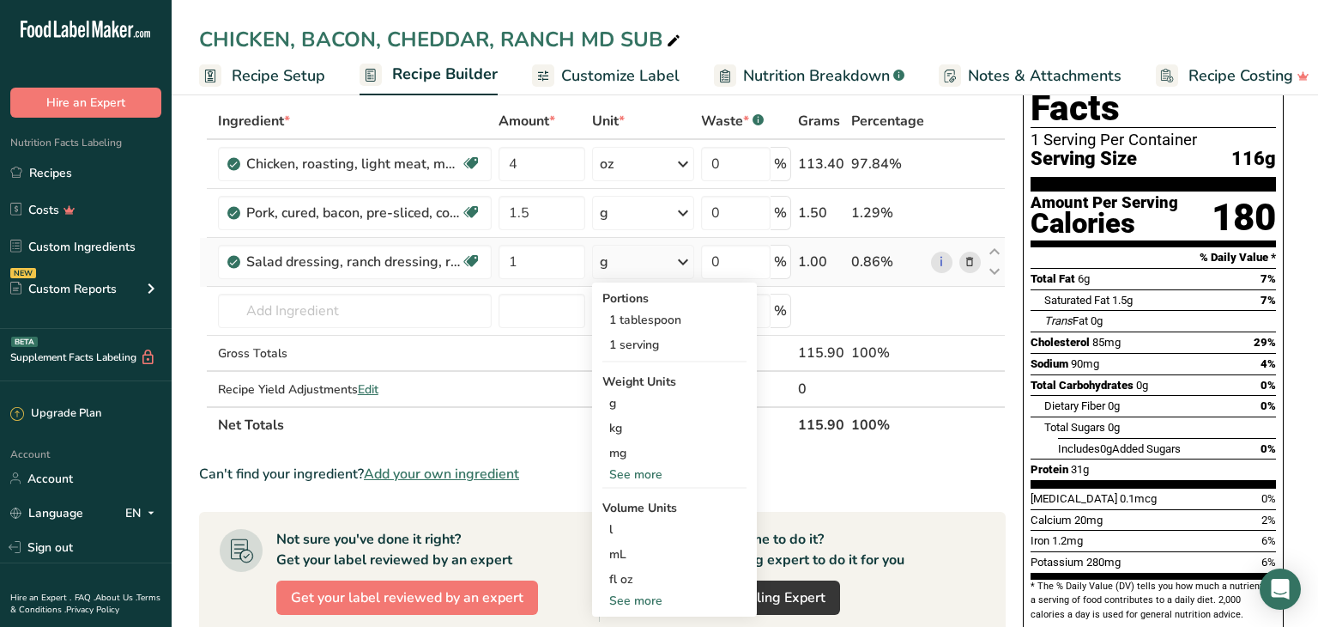
click at [633, 476] on div "See more" at bounding box center [675, 474] width 144 height 18
click at [615, 522] on div "oz" at bounding box center [675, 527] width 144 height 25
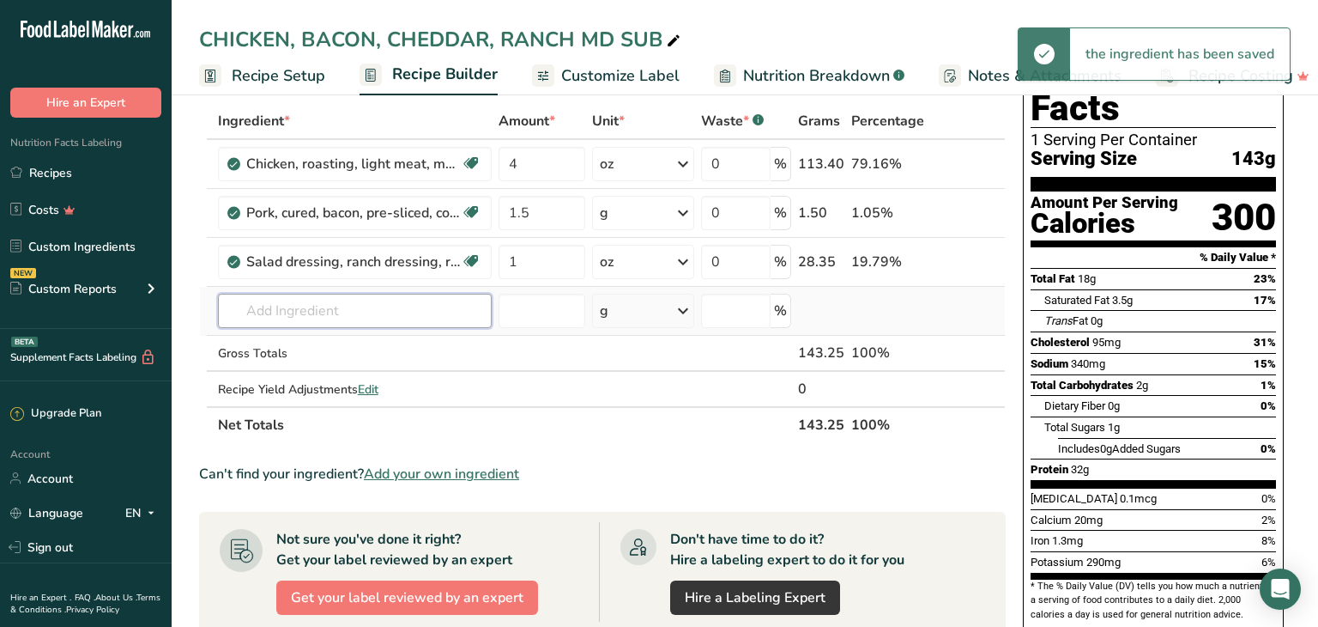
click at [249, 303] on input "text" at bounding box center [355, 311] width 274 height 34
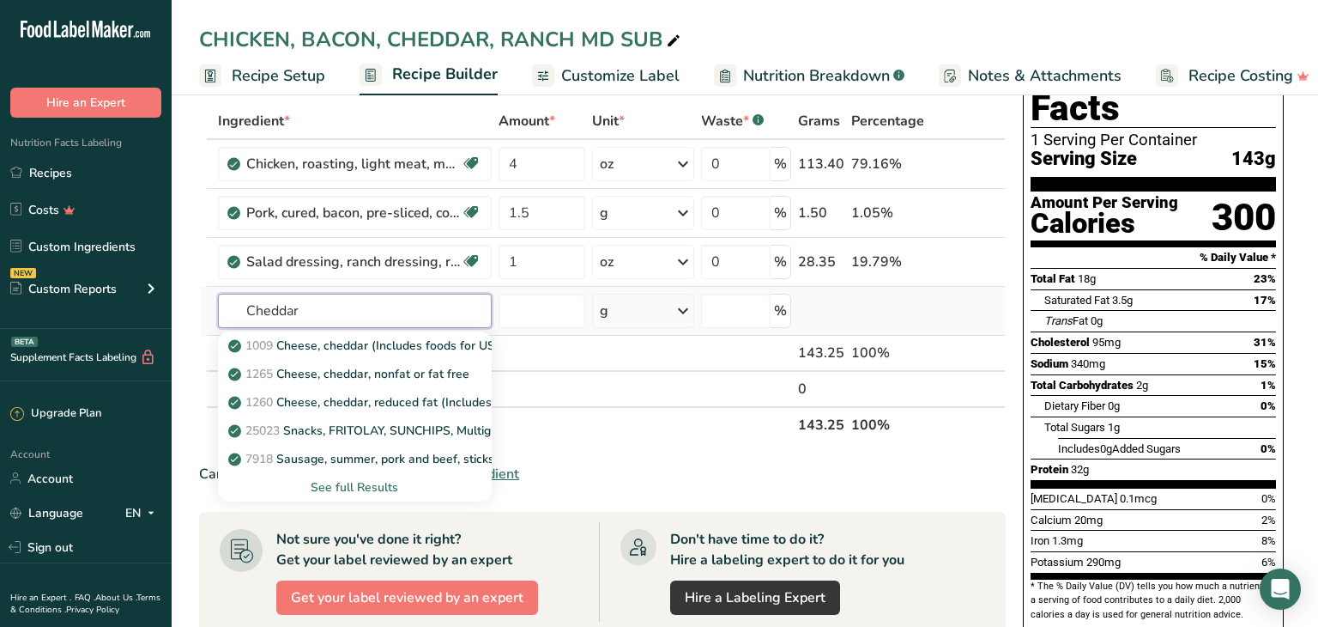
type input "Cheddar"
click at [367, 487] on div "See full Results" at bounding box center [355, 487] width 246 height 18
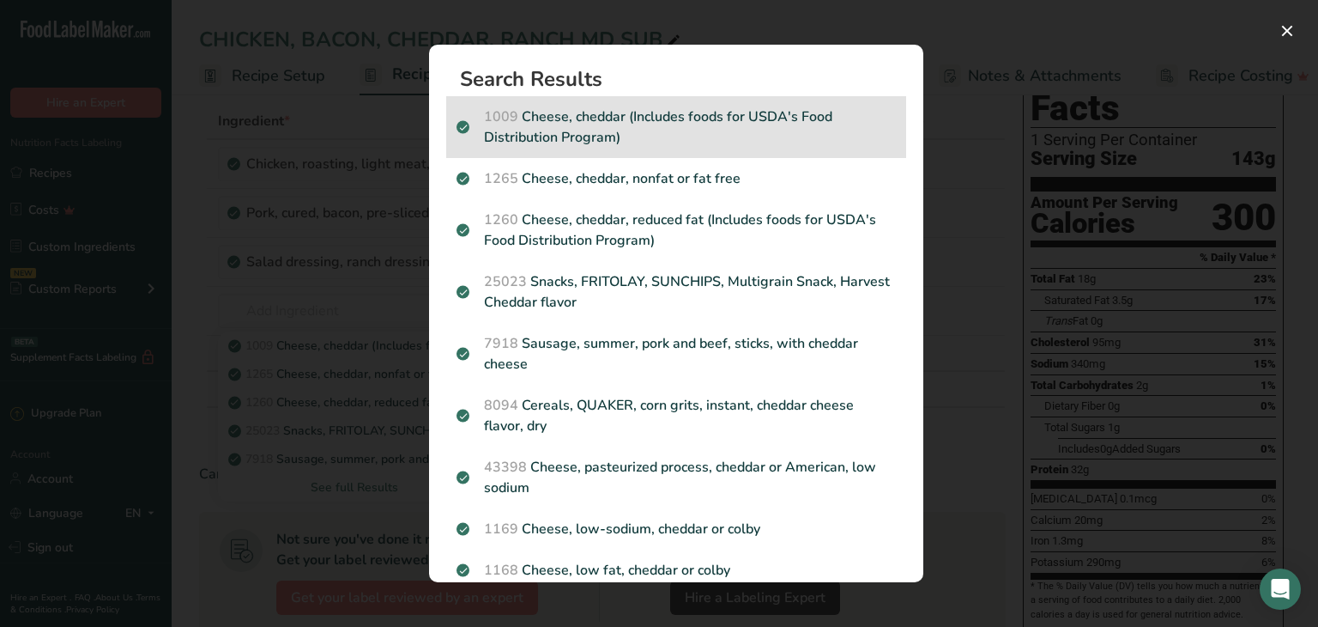
click at [569, 116] on p "1009 Cheese, cheddar (Includes foods for USDA's Food Distribution Program)" at bounding box center [676, 126] width 439 height 41
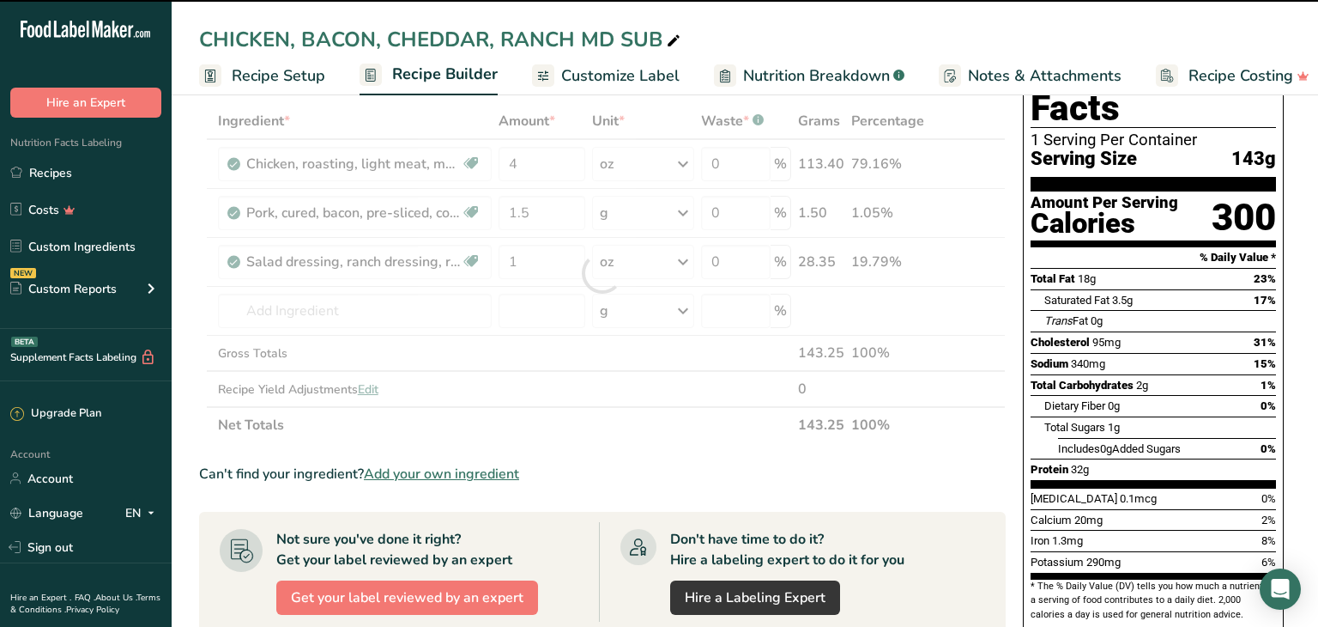
type input "0"
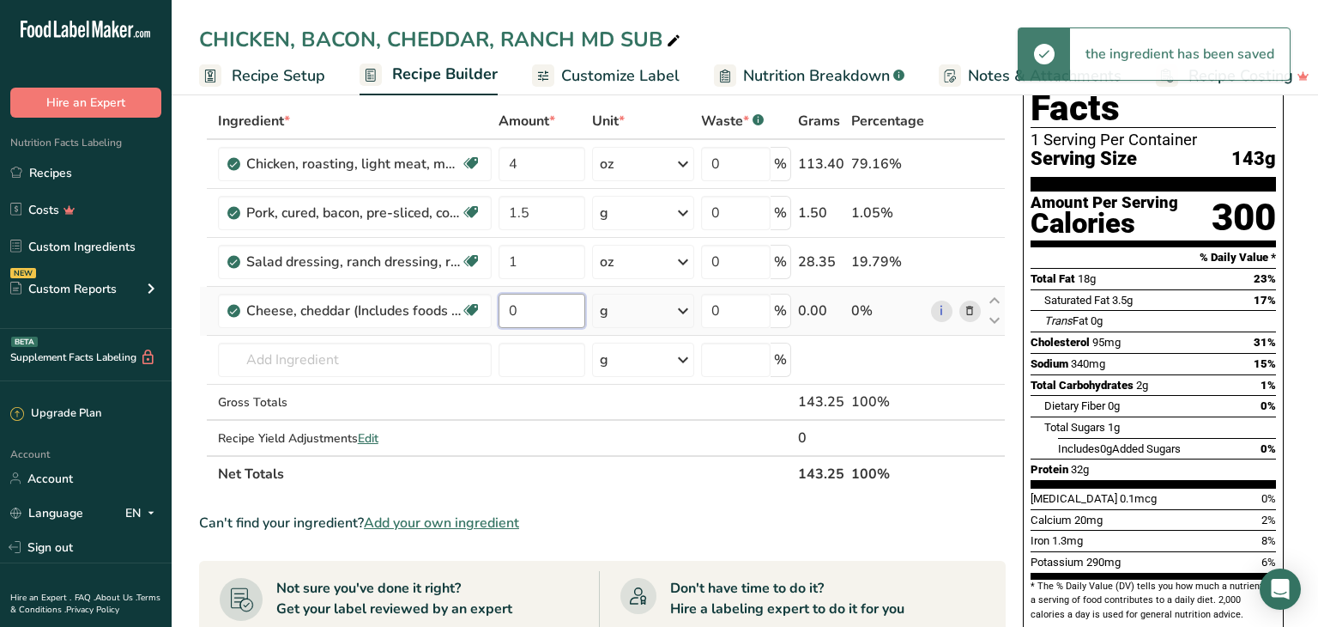
click at [530, 312] on input "0" at bounding box center [542, 311] width 87 height 34
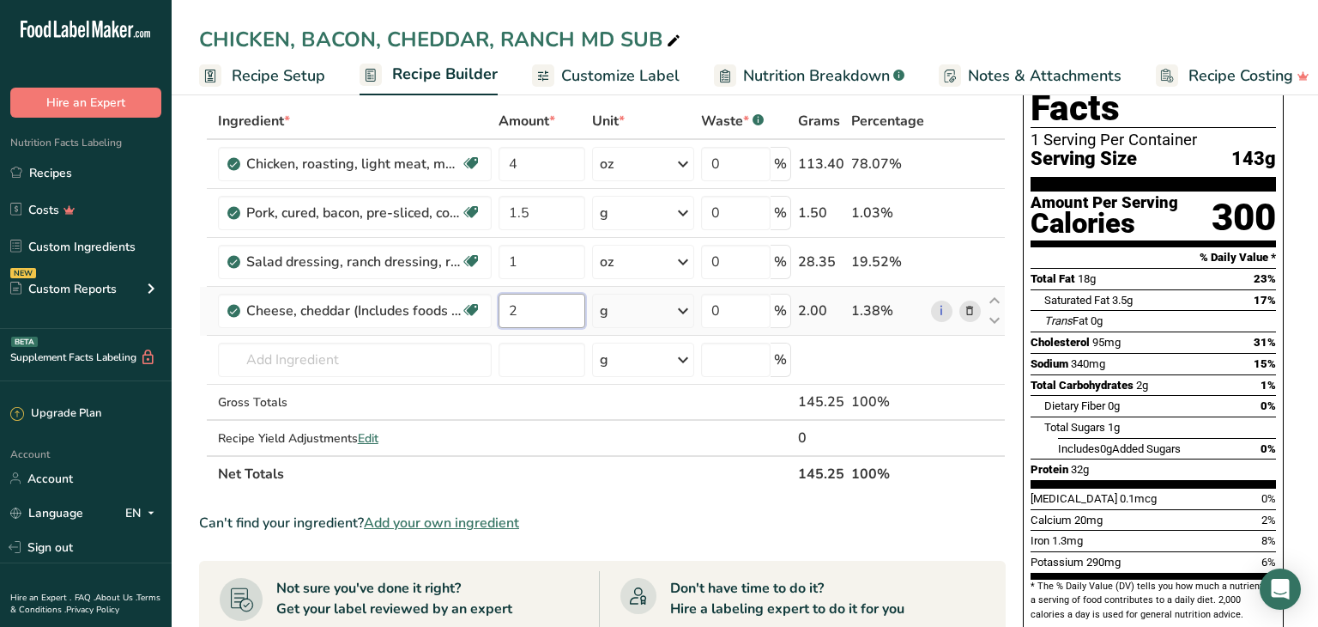
type input "2"
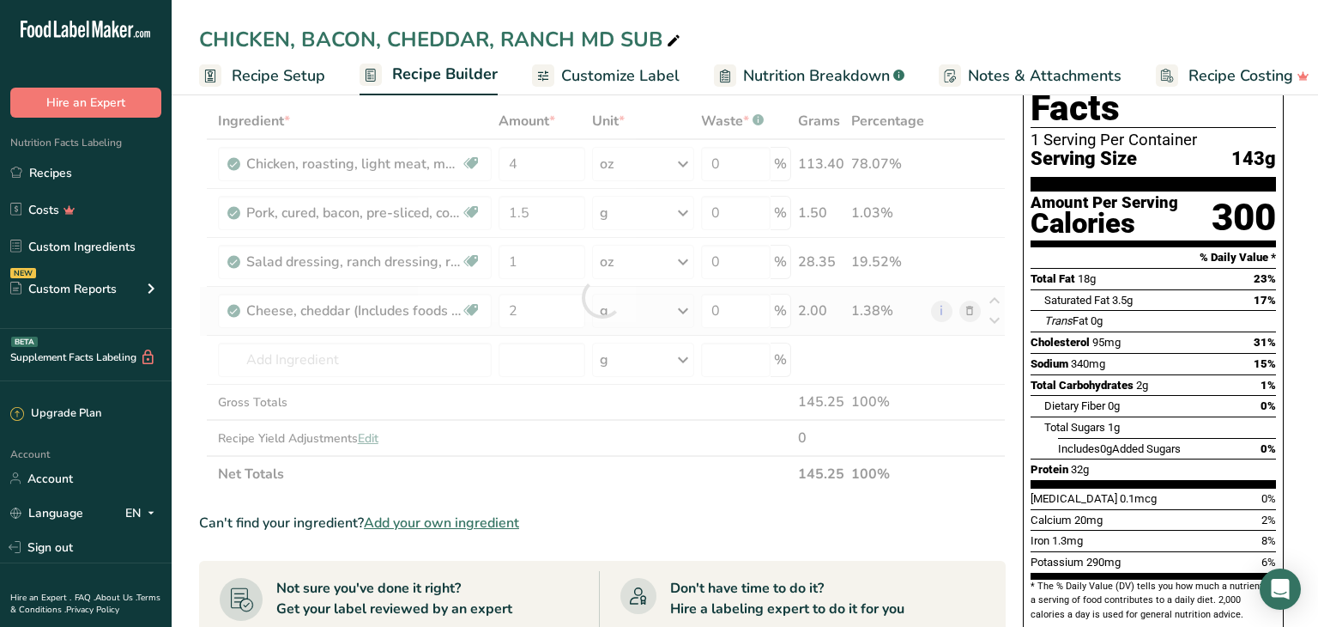
click at [688, 307] on div "Ingredient * Amount * Unit * Waste * .a-a{fill:#347362;}.b-a{fill:#fff;} Grams …" at bounding box center [602, 297] width 807 height 389
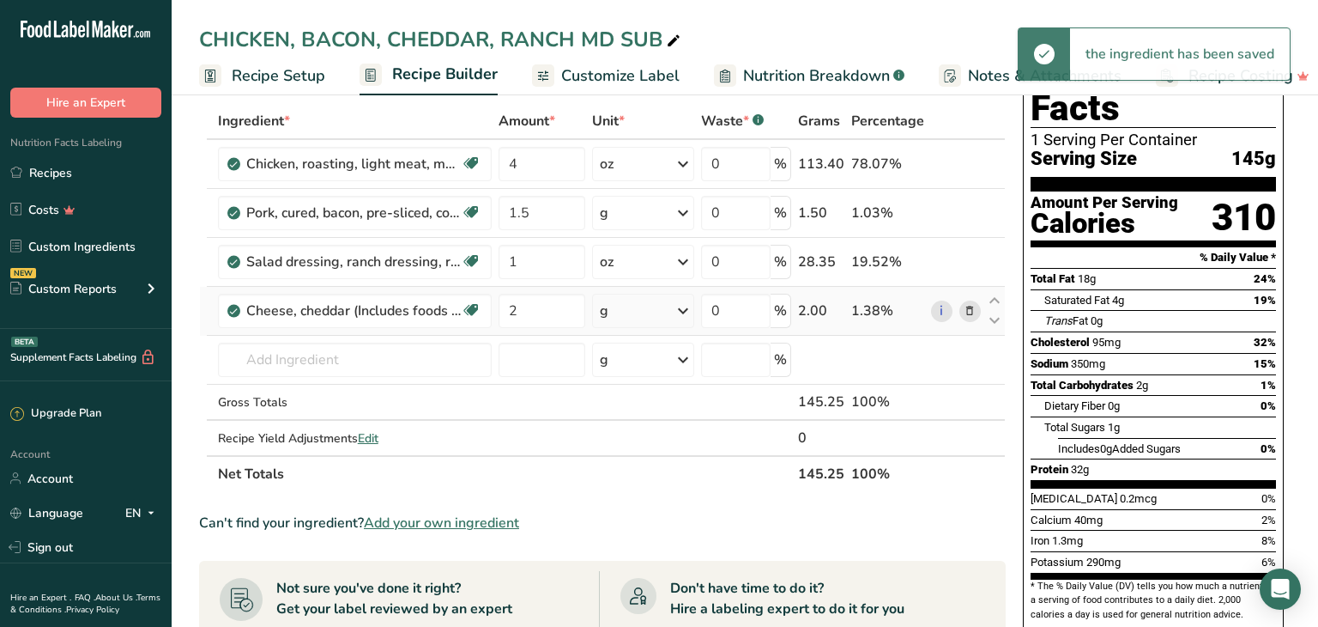
click at [683, 312] on icon at bounding box center [683, 310] width 21 height 31
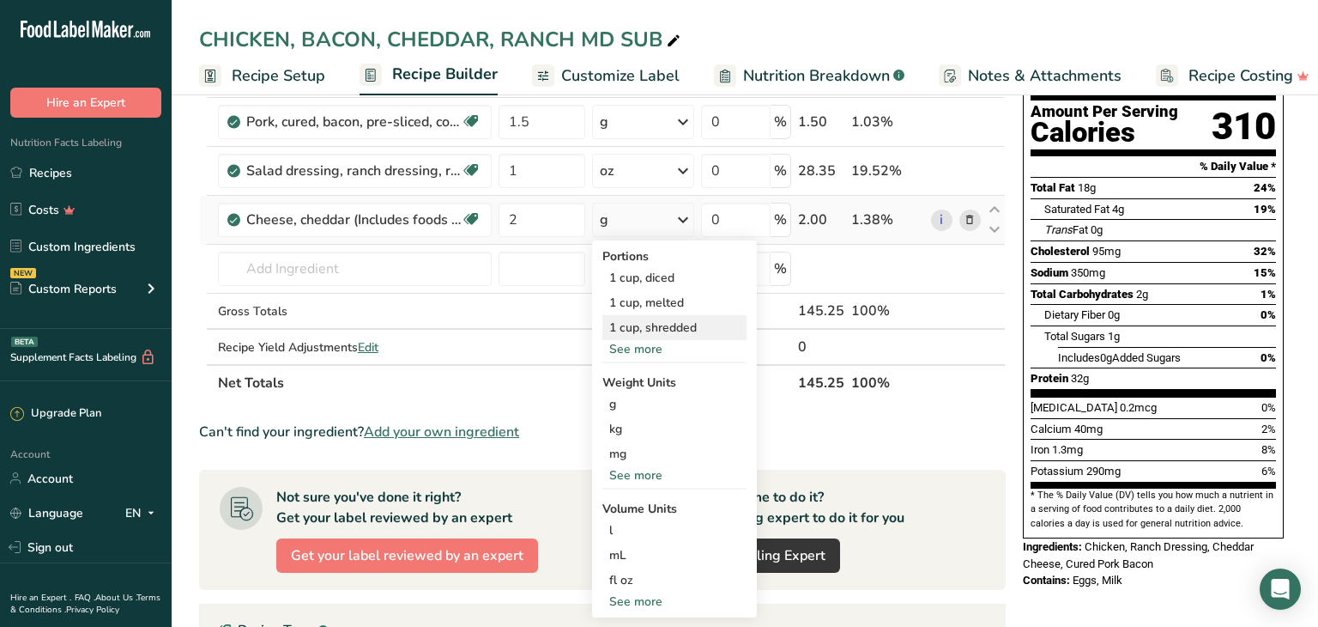
scroll to position [199, 0]
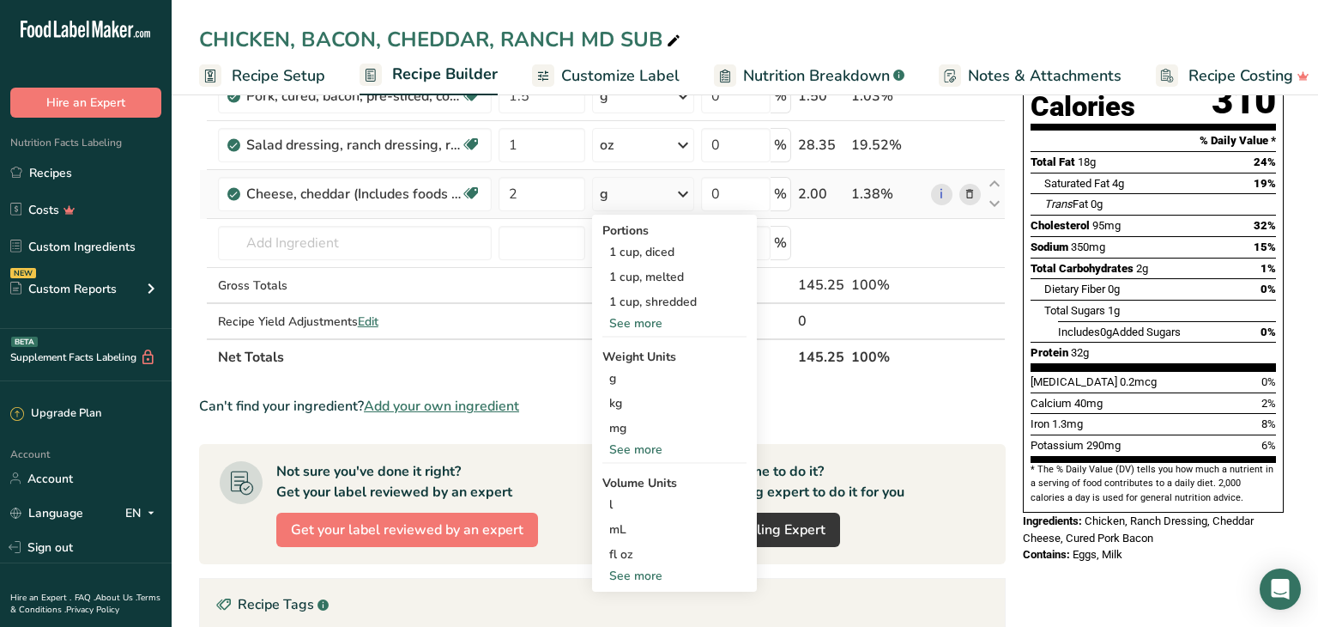
click at [632, 324] on div "See more" at bounding box center [675, 323] width 144 height 18
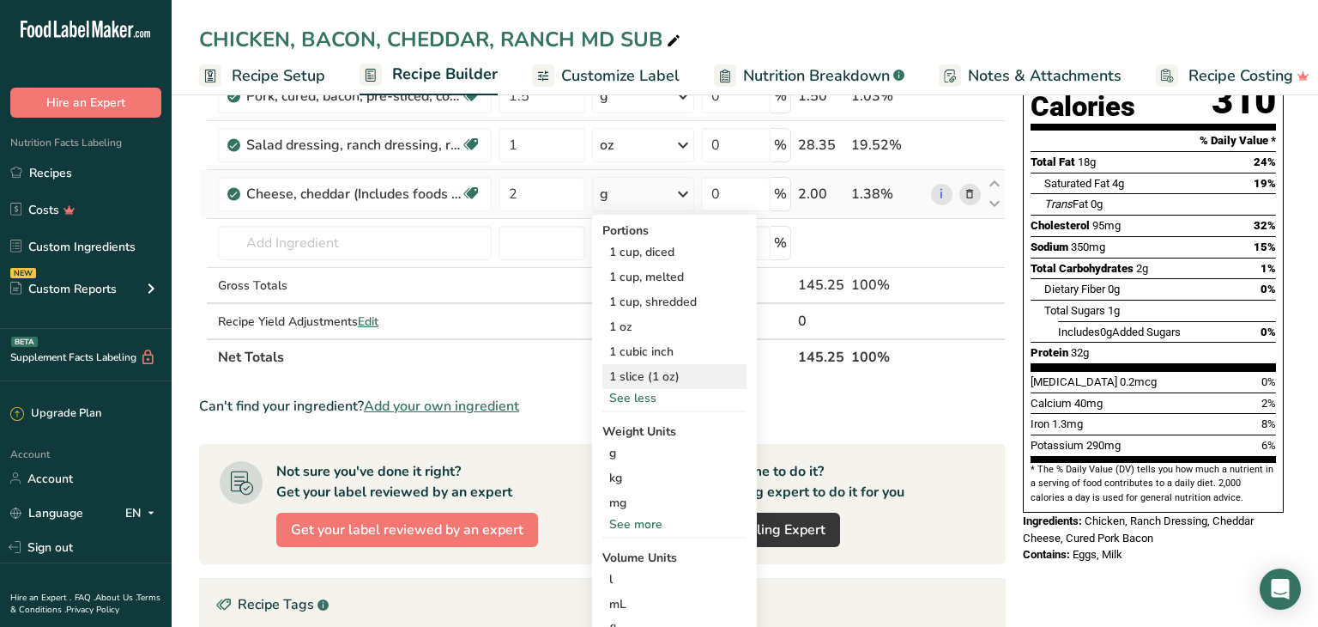
click at [625, 375] on div "1 slice (1 oz)" at bounding box center [675, 376] width 144 height 25
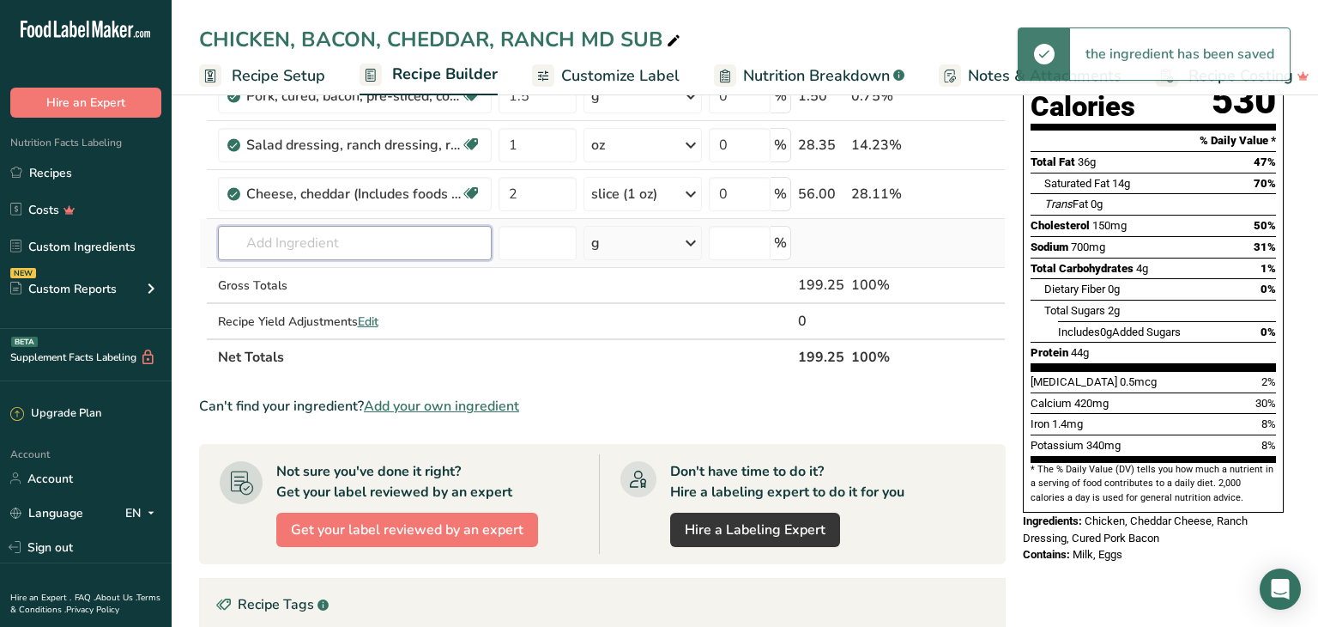
click at [273, 244] on input "text" at bounding box center [355, 243] width 274 height 34
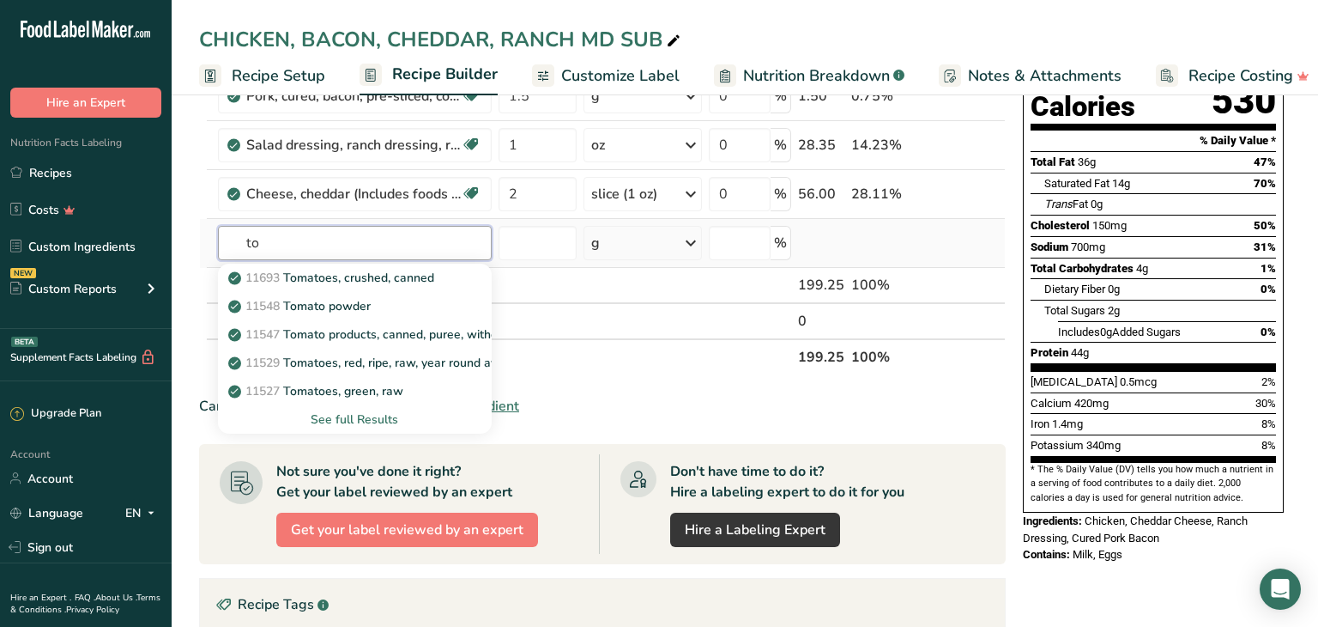
type input "t"
type input "Tomat"
click at [345, 360] on p "11529 Tomatoes, red, ripe, raw, year round average" at bounding box center [380, 363] width 297 height 18
type input "Tomatoes, red, ripe, raw, year round average"
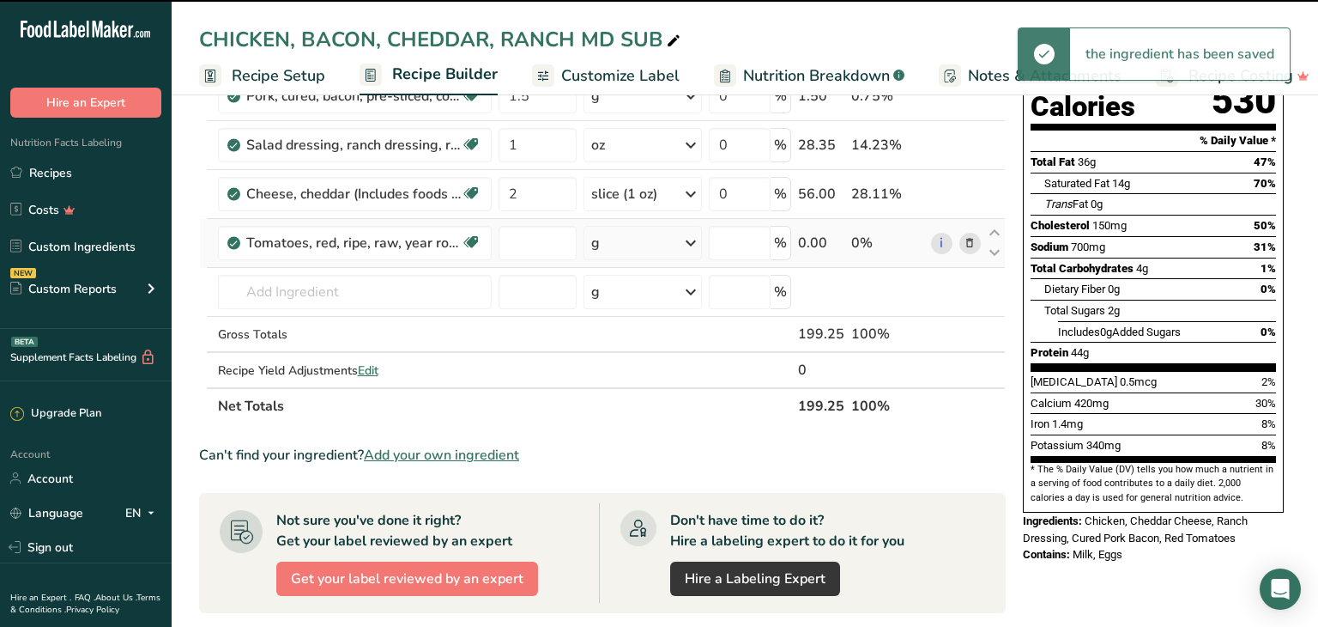
type input "0"
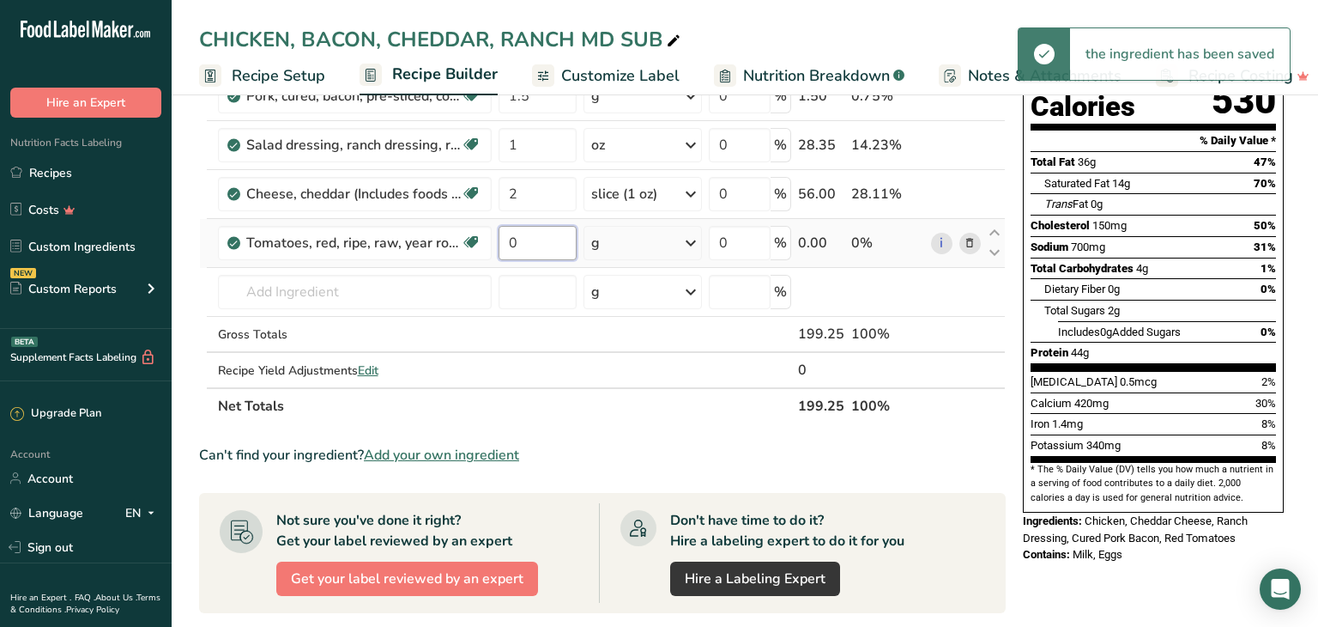
click at [520, 247] on input "0" at bounding box center [538, 243] width 79 height 34
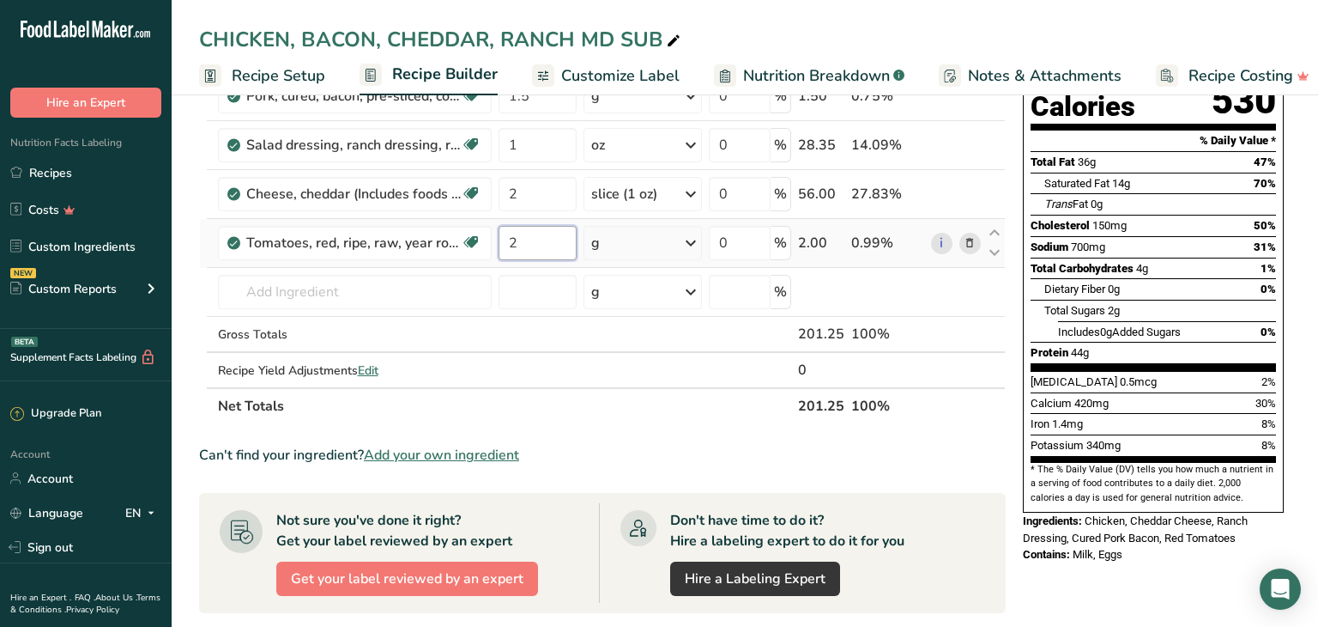
type input "2"
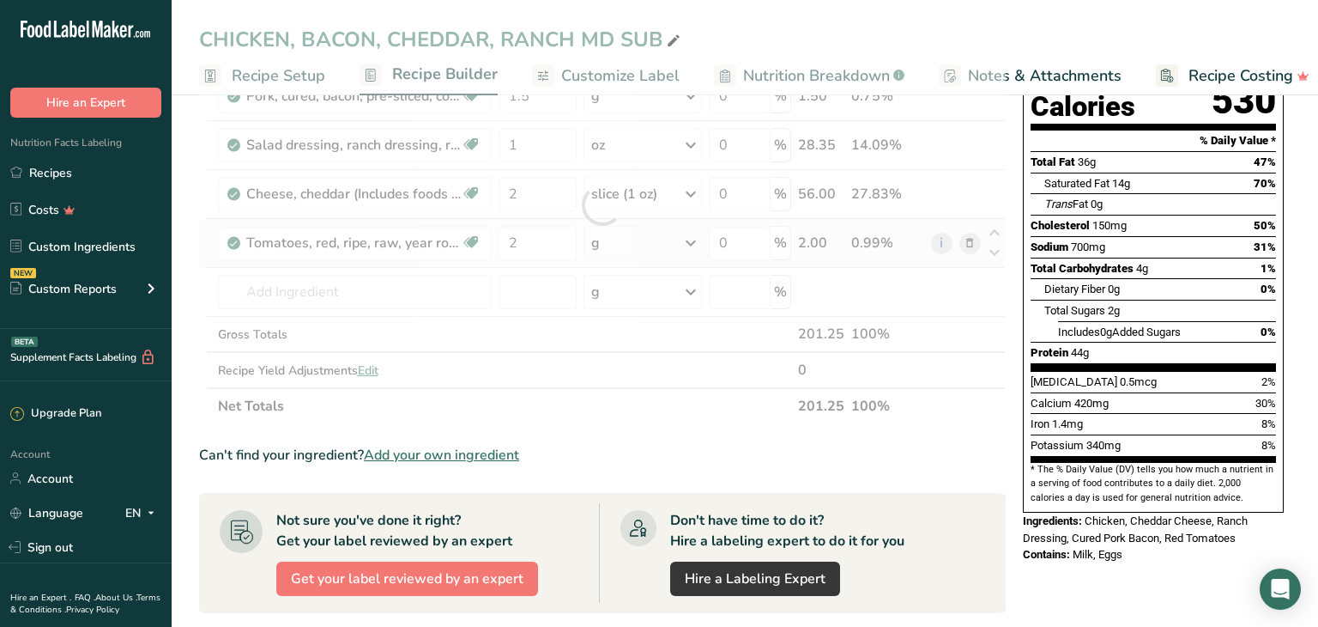
click at [697, 239] on div "Ingredient * Amount * Unit * Waste * .a-a{fill:#347362;}.b-a{fill:#fff;} Grams …" at bounding box center [602, 205] width 807 height 438
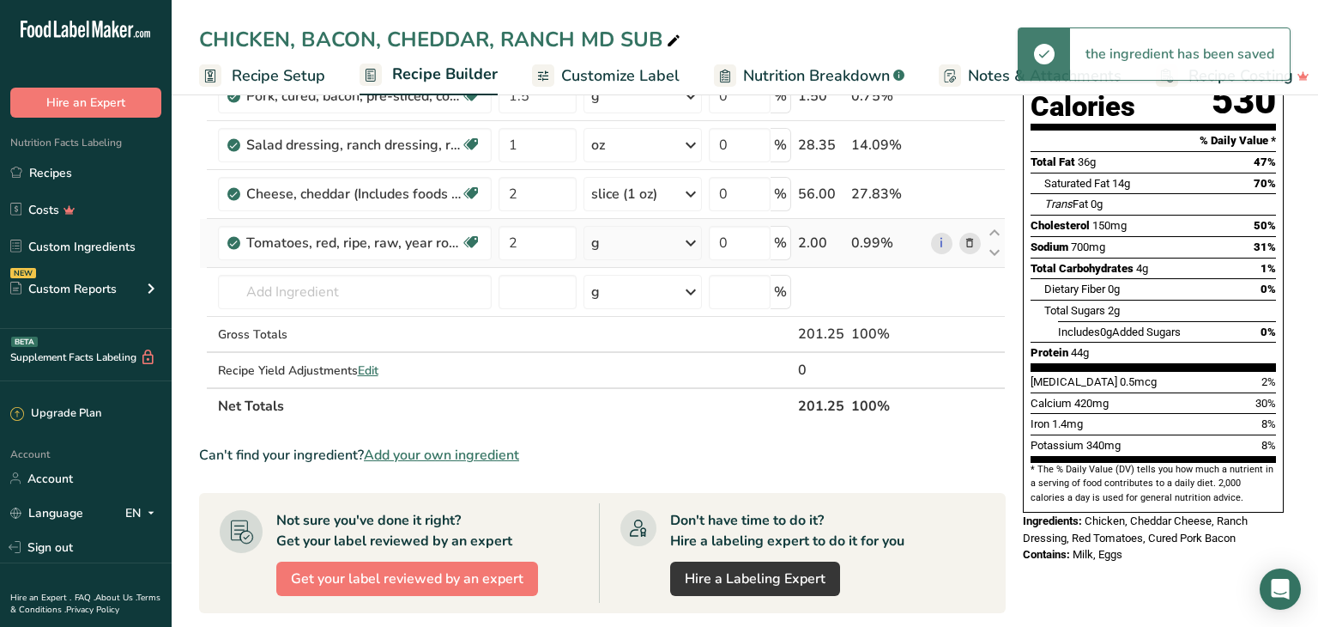
click at [691, 239] on icon at bounding box center [691, 242] width 21 height 31
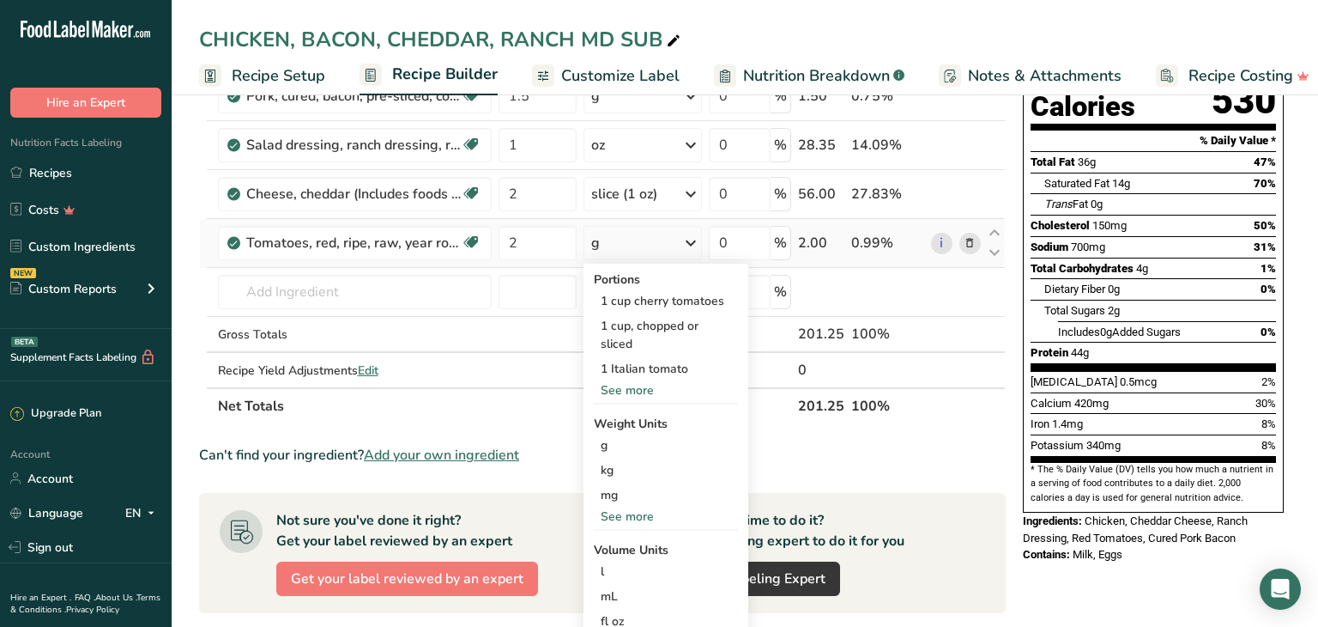
click at [631, 381] on div "See more" at bounding box center [666, 390] width 144 height 18
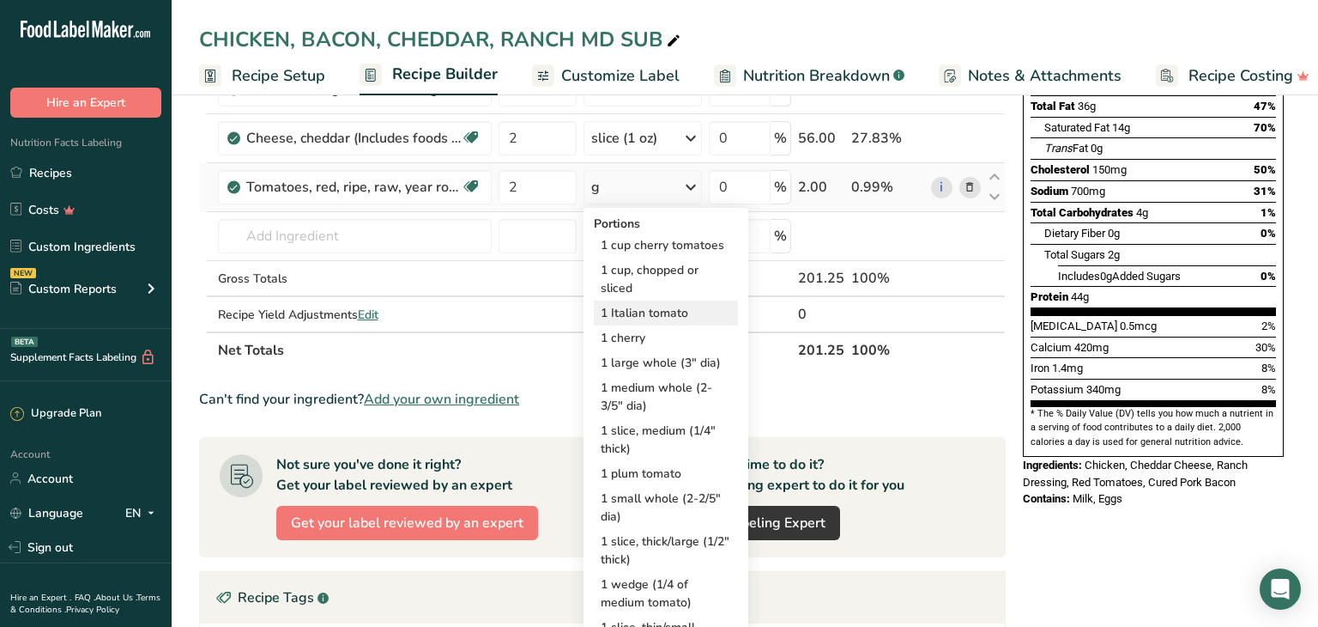
scroll to position [299, 0]
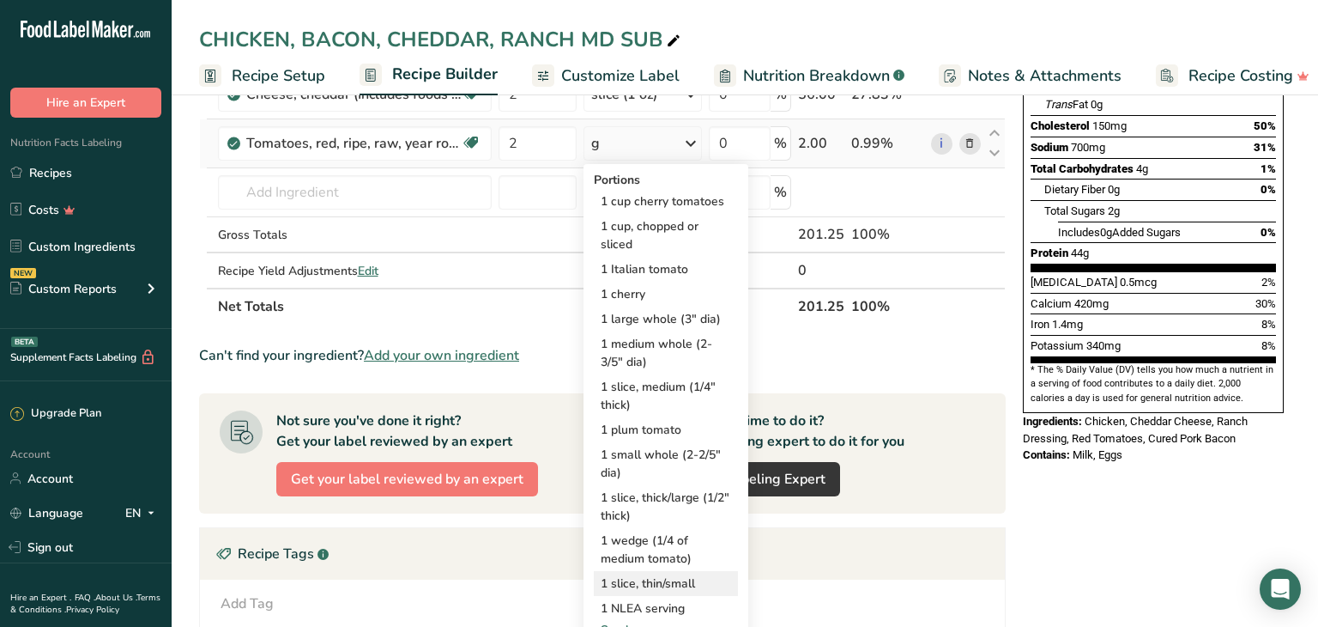
click at [630, 583] on div "1 slice, thin/small" at bounding box center [666, 583] width 144 height 25
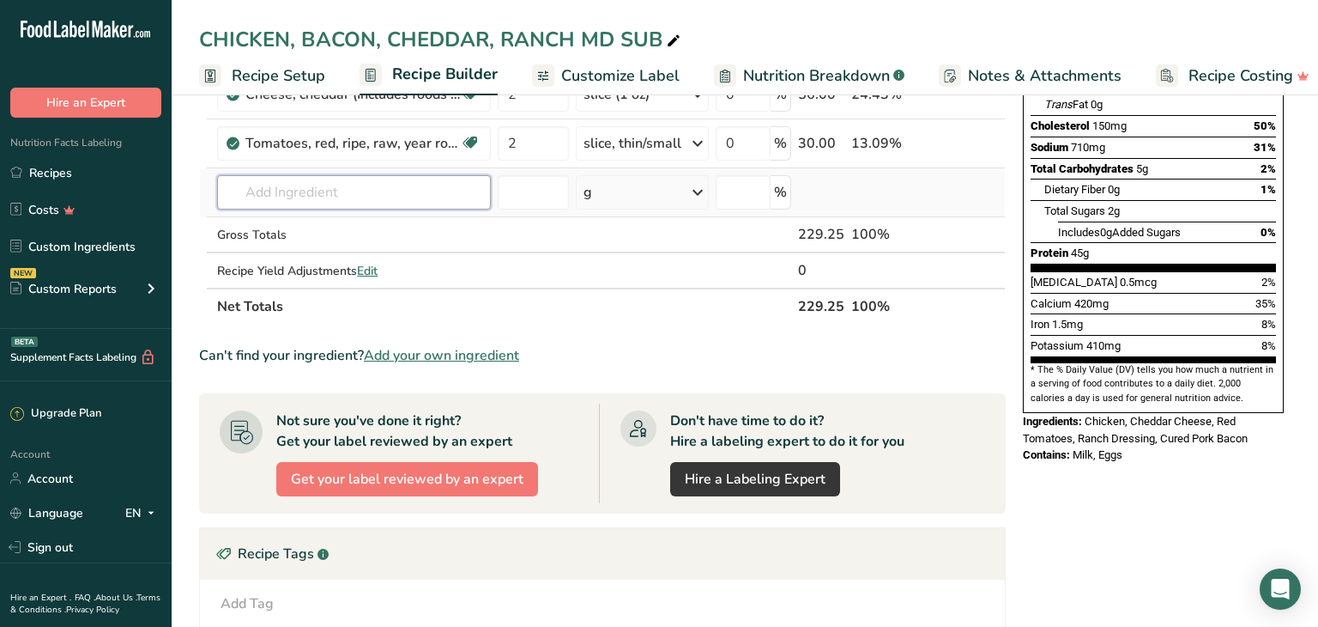
click at [248, 187] on input "text" at bounding box center [354, 192] width 274 height 34
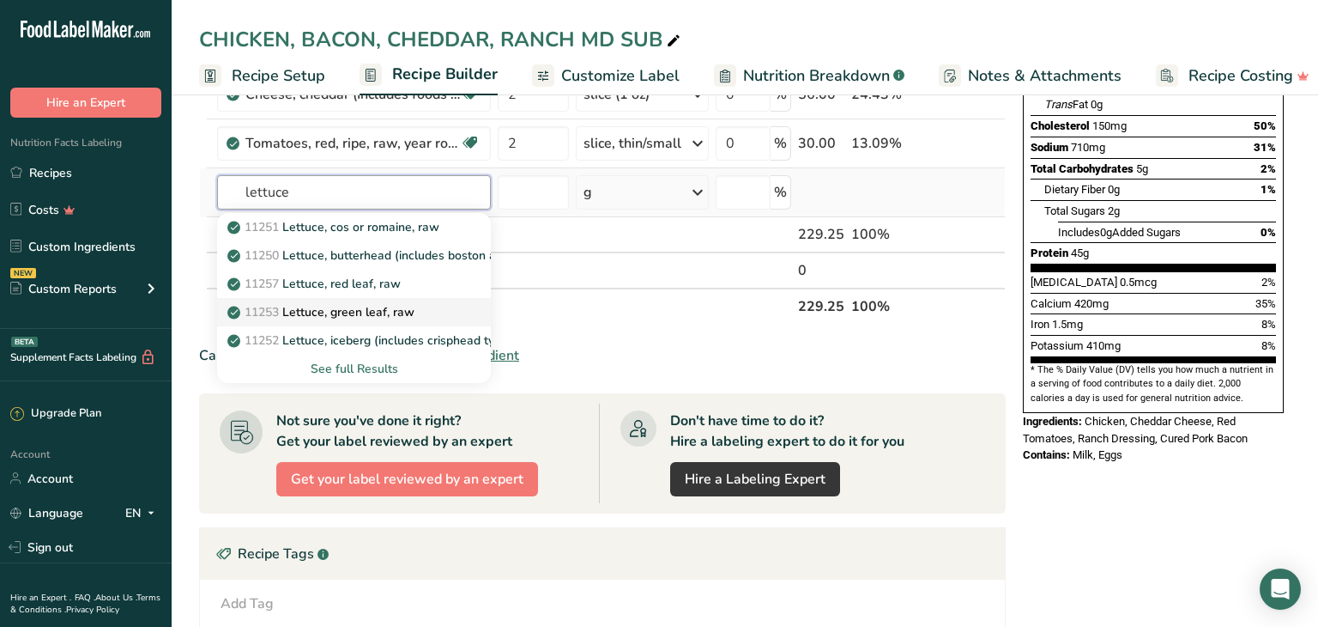
type input "lettuce"
click at [355, 305] on p "11253 Lettuce, green leaf, raw" at bounding box center [323, 312] width 184 height 18
type input "Lettuce, green leaf, raw"
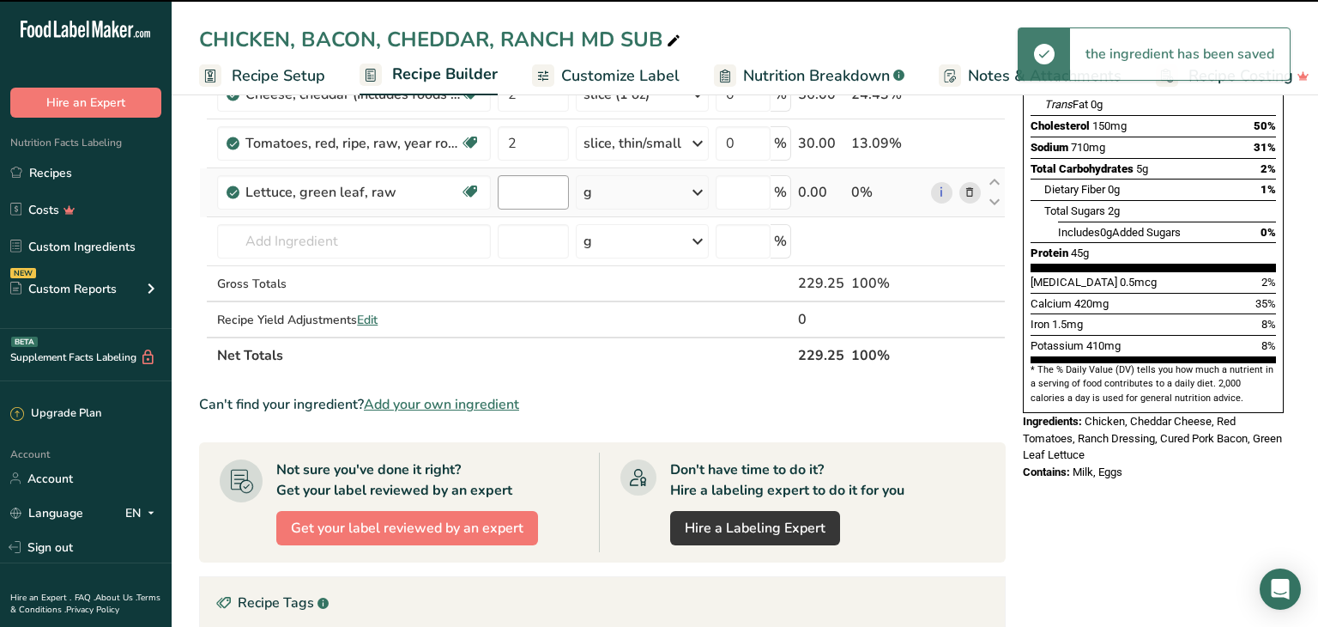
type input "0"
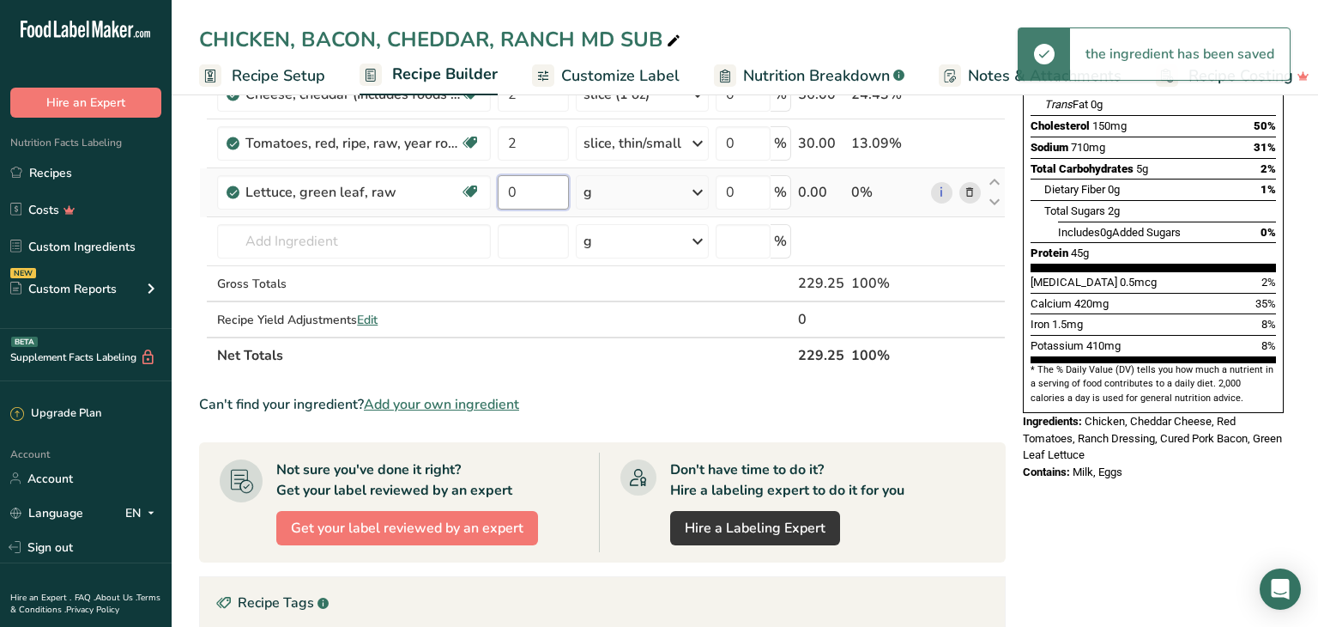
click at [519, 193] on input "0" at bounding box center [533, 192] width 70 height 34
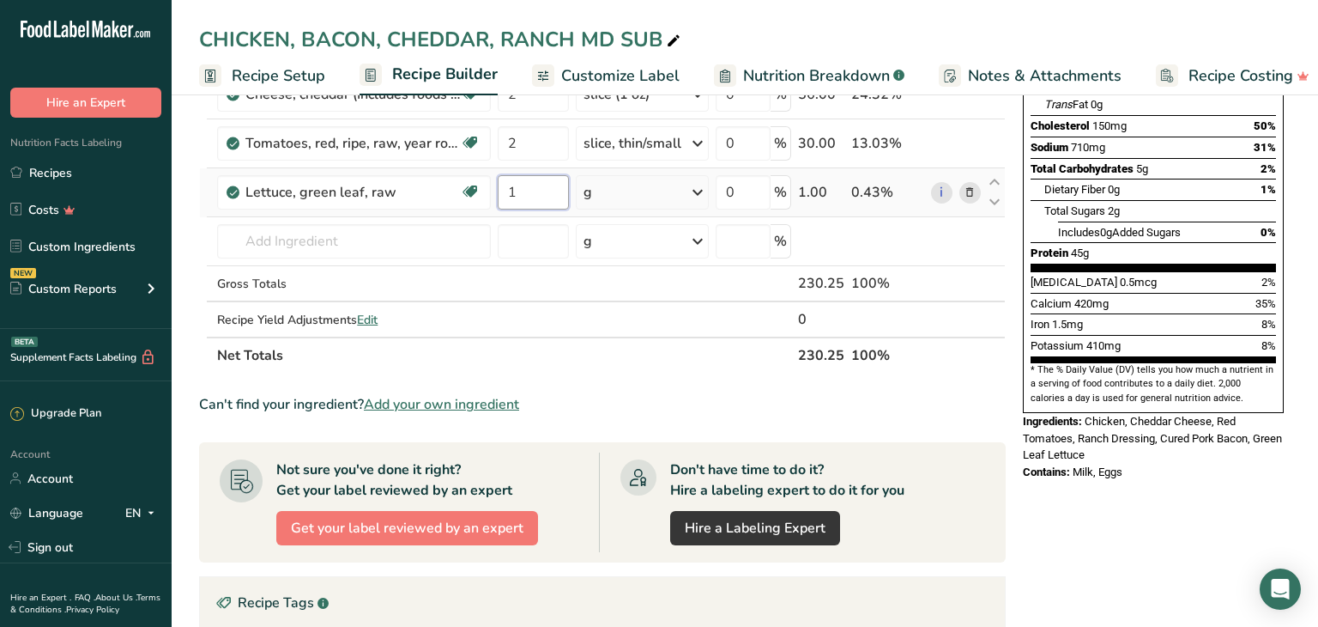
type input "1"
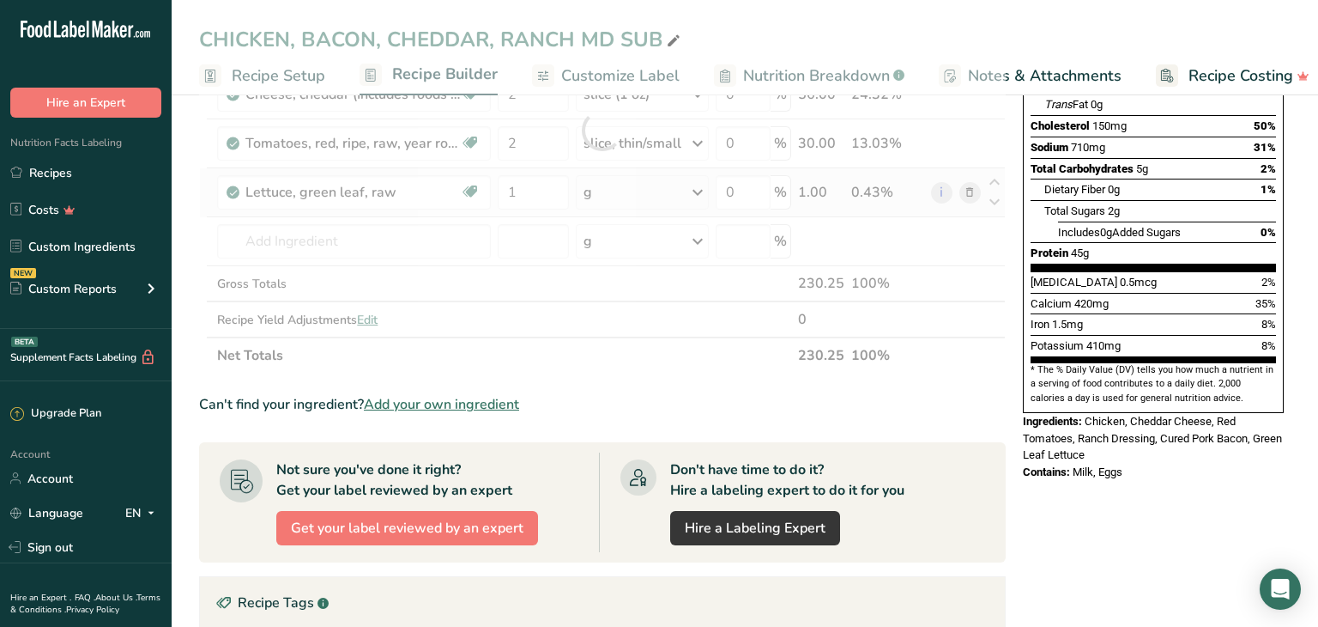
click at [701, 195] on div "Ingredient * Amount * Unit * Waste * .a-a{fill:#347362;}.b-a{fill:#fff;} Grams …" at bounding box center [602, 130] width 807 height 487
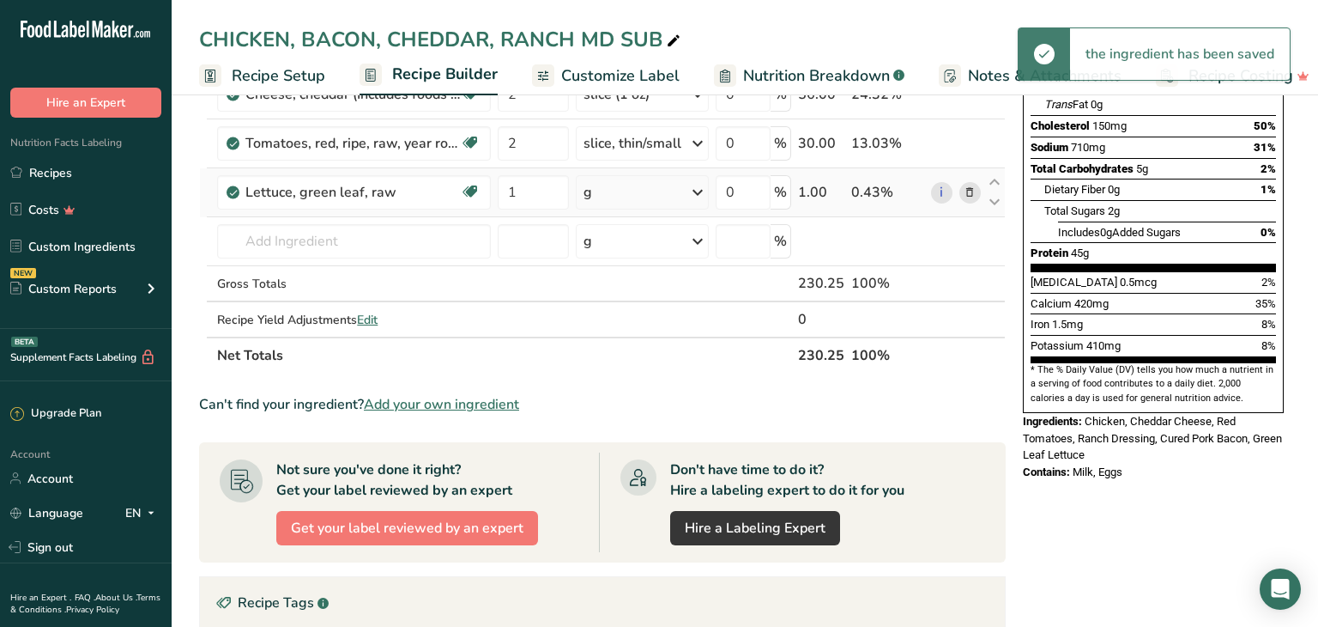
click at [702, 191] on icon at bounding box center [698, 192] width 21 height 31
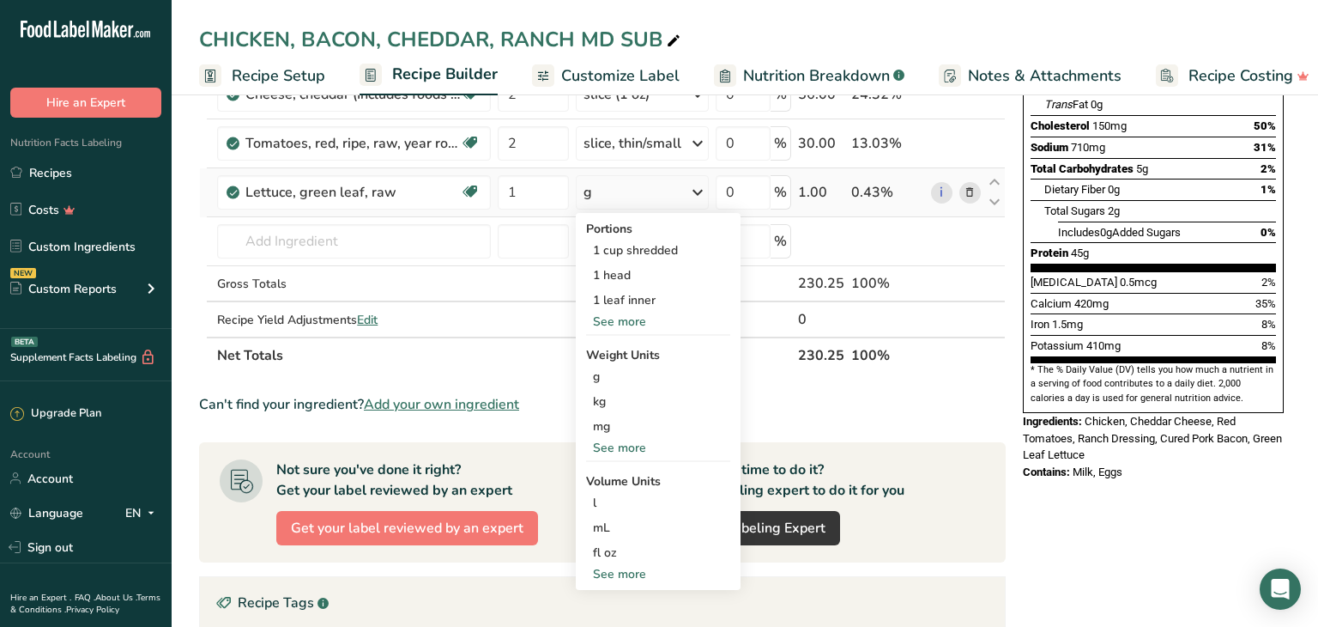
click at [621, 322] on div "See more" at bounding box center [658, 321] width 144 height 18
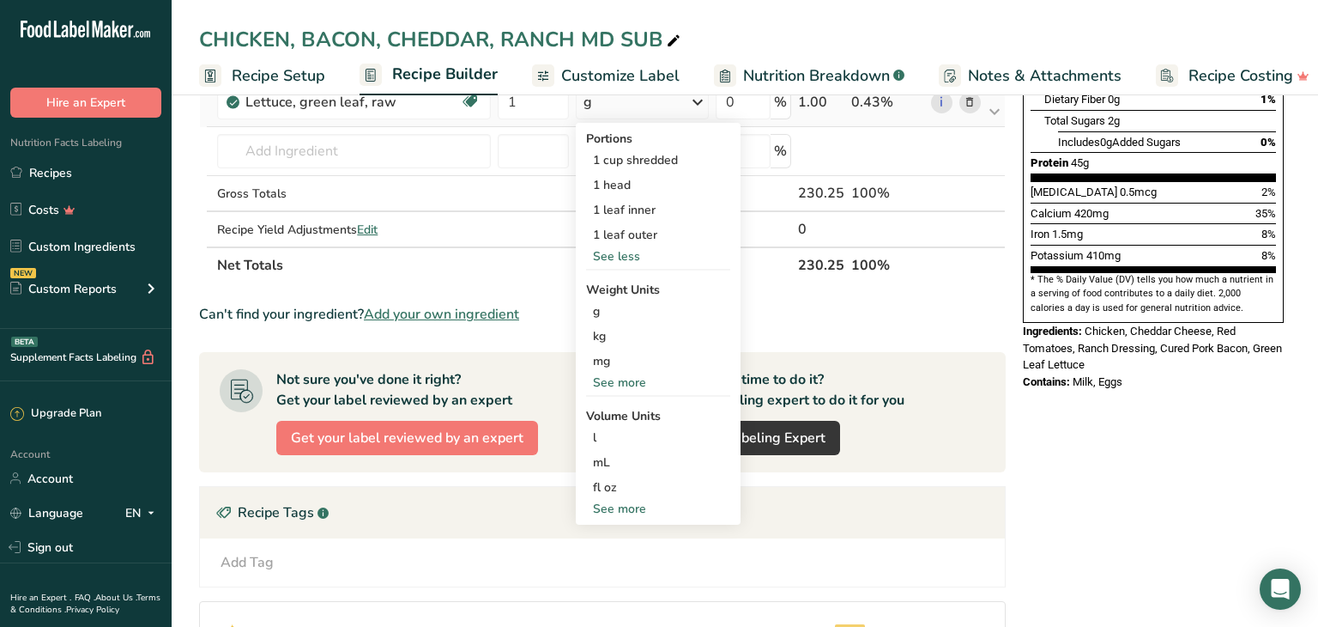
scroll to position [402, 0]
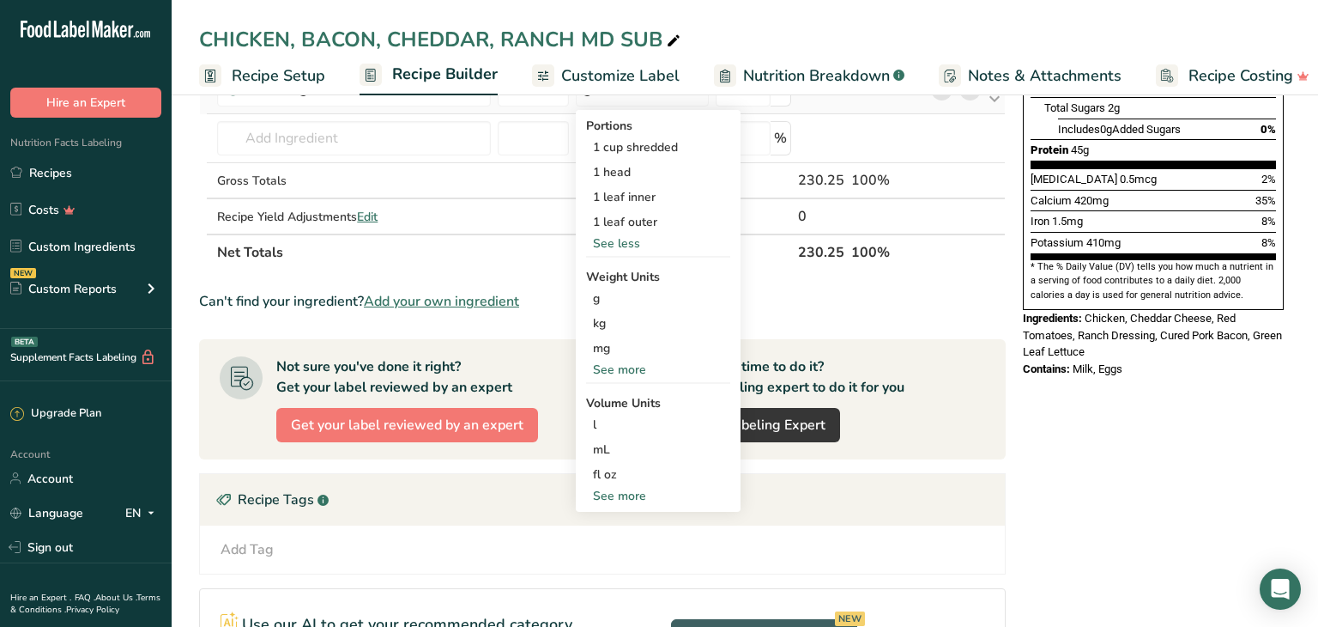
click at [608, 371] on div "See more" at bounding box center [658, 369] width 144 height 18
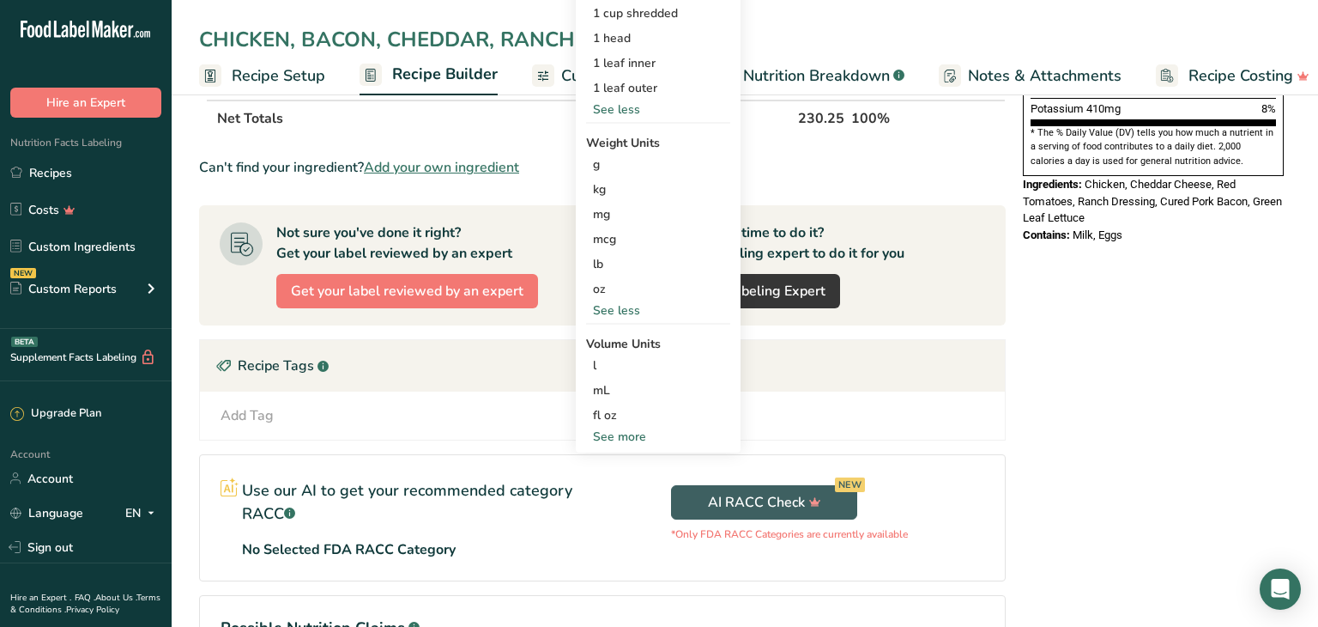
scroll to position [587, 0]
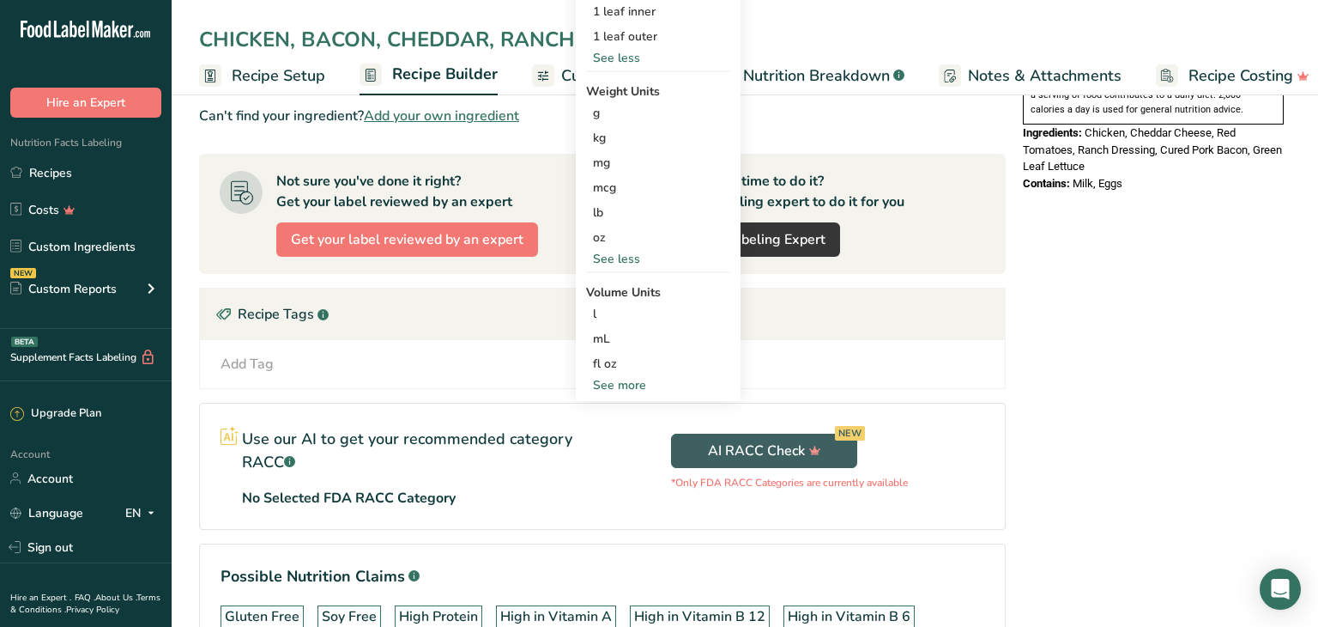
click at [615, 382] on div "See more" at bounding box center [658, 385] width 144 height 18
select select "22"
click at [607, 434] on div "cup" at bounding box center [658, 438] width 130 height 18
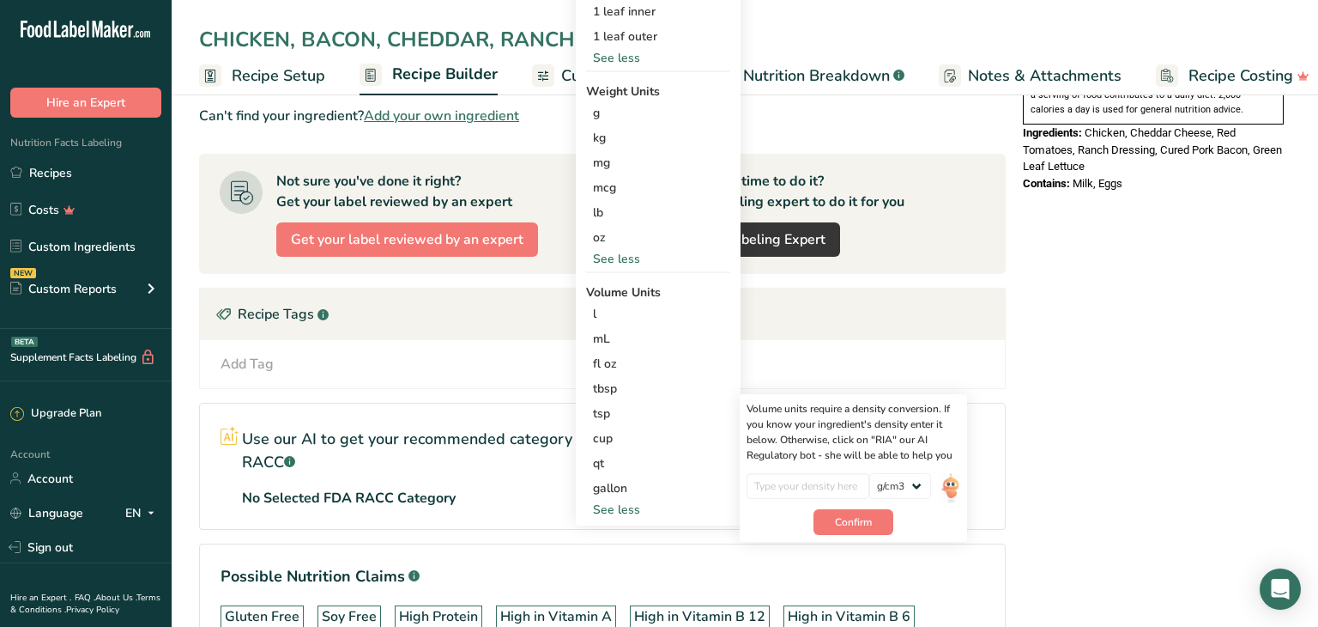
click at [273, 74] on span "Recipe Setup" at bounding box center [279, 75] width 94 height 23
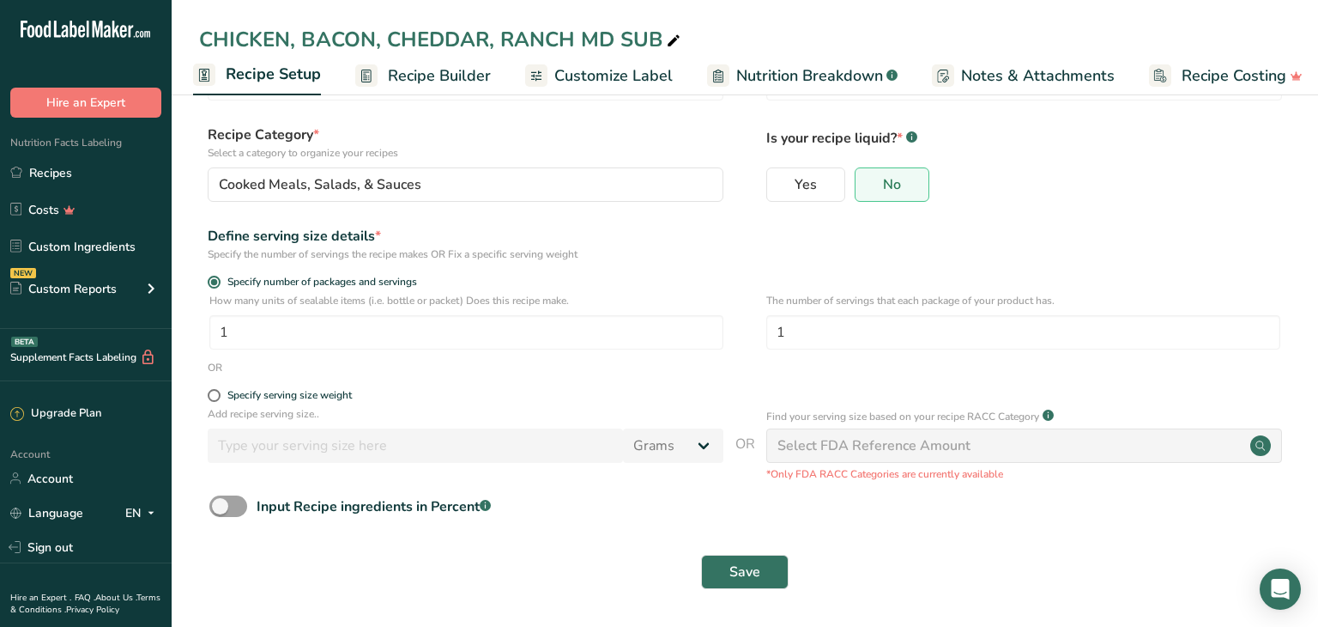
scroll to position [88, 0]
click at [439, 77] on span "Recipe Builder" at bounding box center [439, 75] width 103 height 23
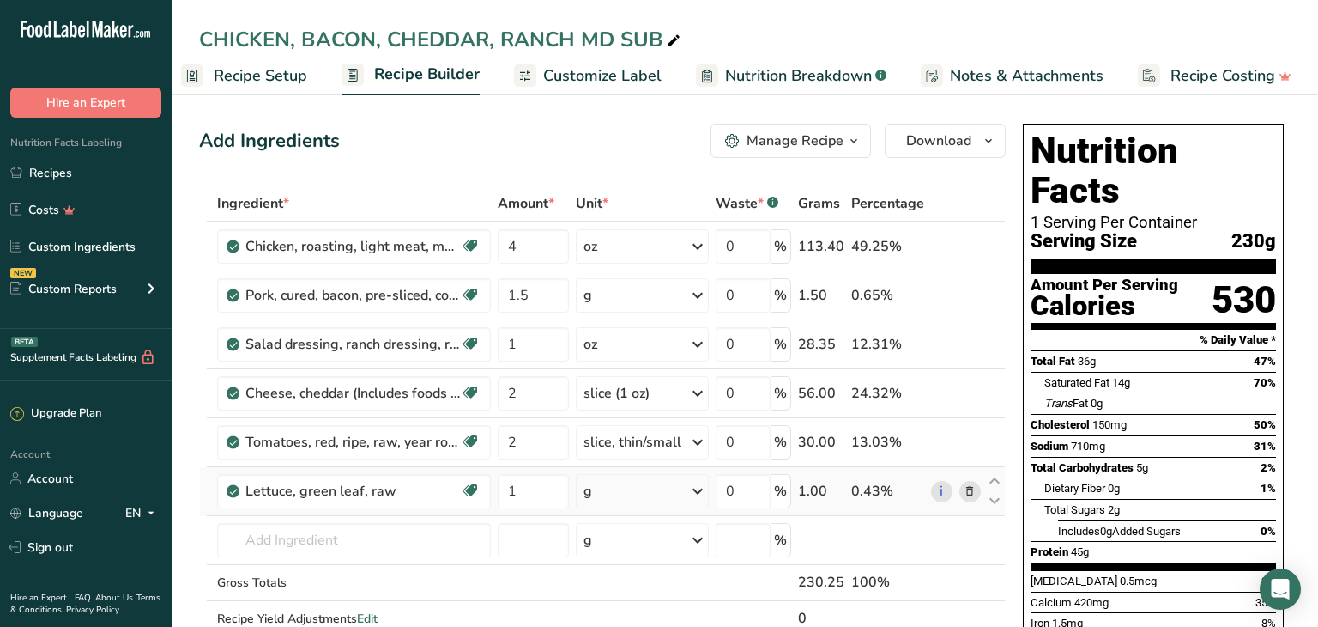
click at [694, 490] on icon at bounding box center [698, 491] width 21 height 31
click at [630, 542] on div "1 cup shredded" at bounding box center [658, 548] width 144 height 25
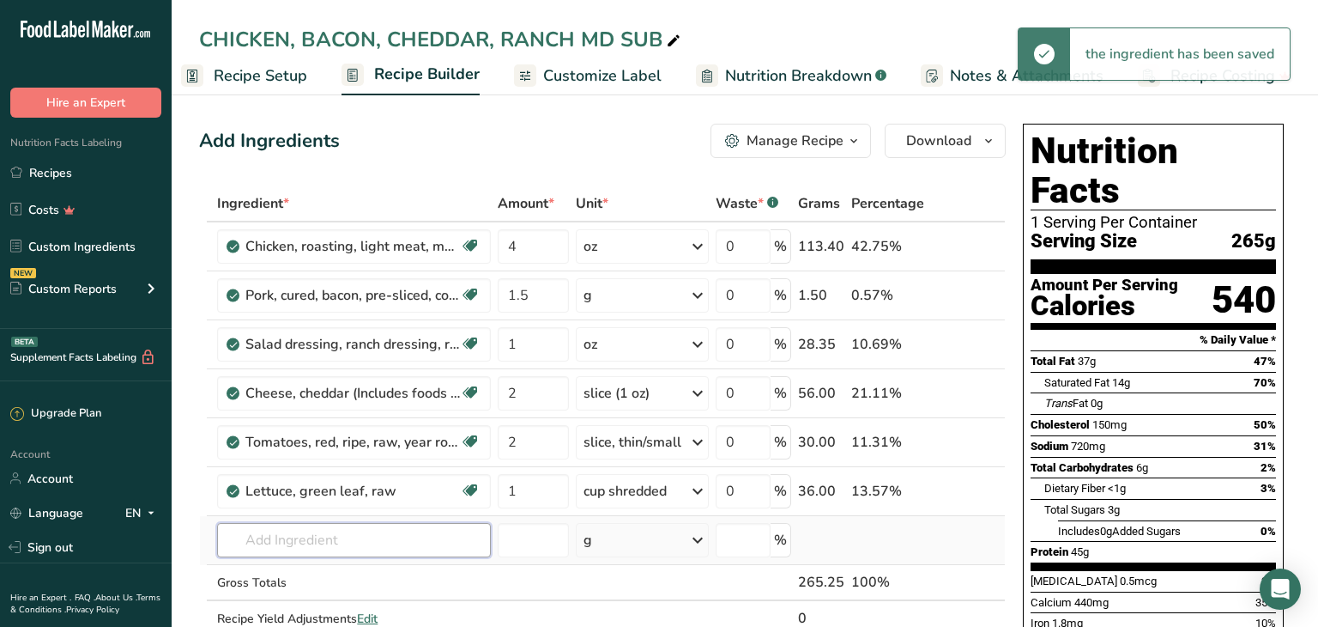
click at [251, 529] on input "text" at bounding box center [354, 540] width 274 height 34
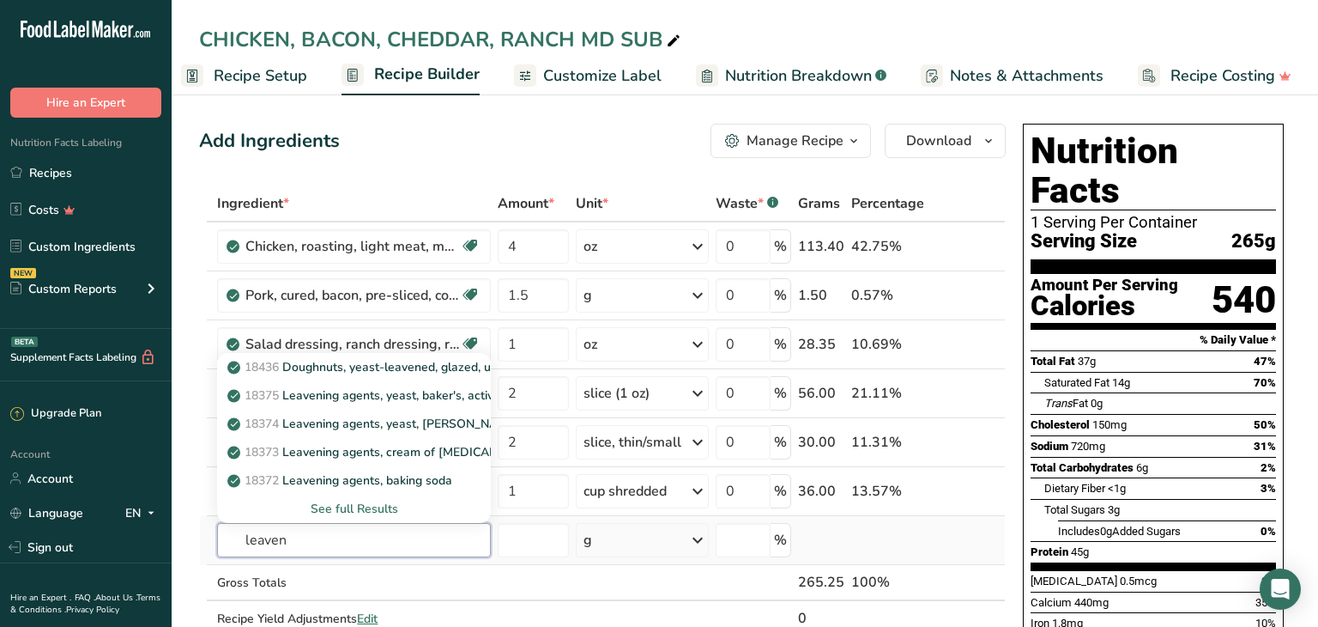
type input "leaven"
click at [354, 506] on div "See full Results" at bounding box center [354, 509] width 246 height 18
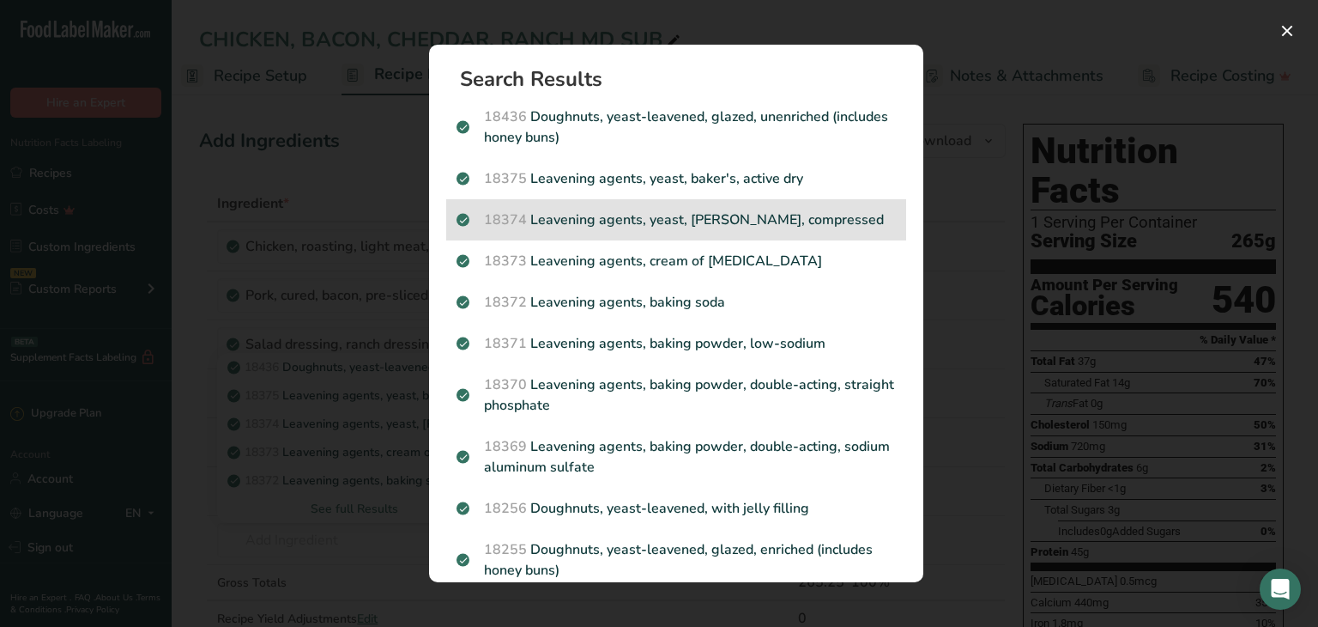
click at [579, 208] on div "18374 Leavening agents, yeast, [PERSON_NAME], compressed" at bounding box center [676, 219] width 460 height 41
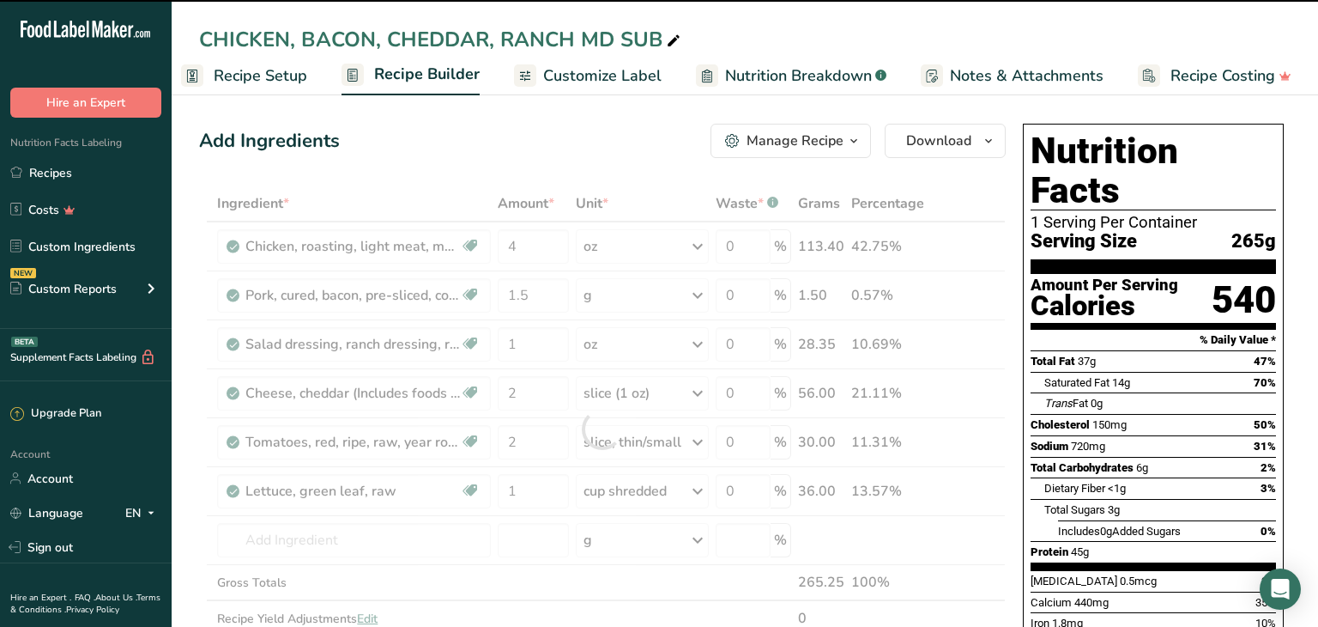
type input "0"
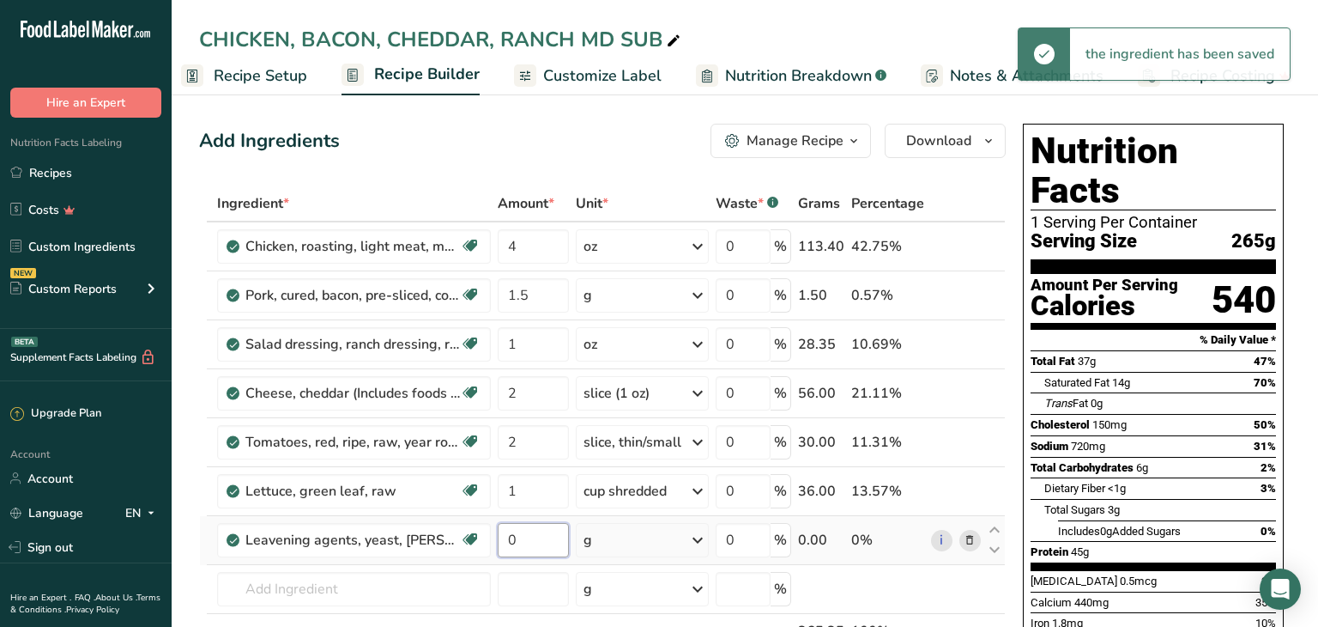
click at [520, 536] on input "0" at bounding box center [533, 540] width 70 height 34
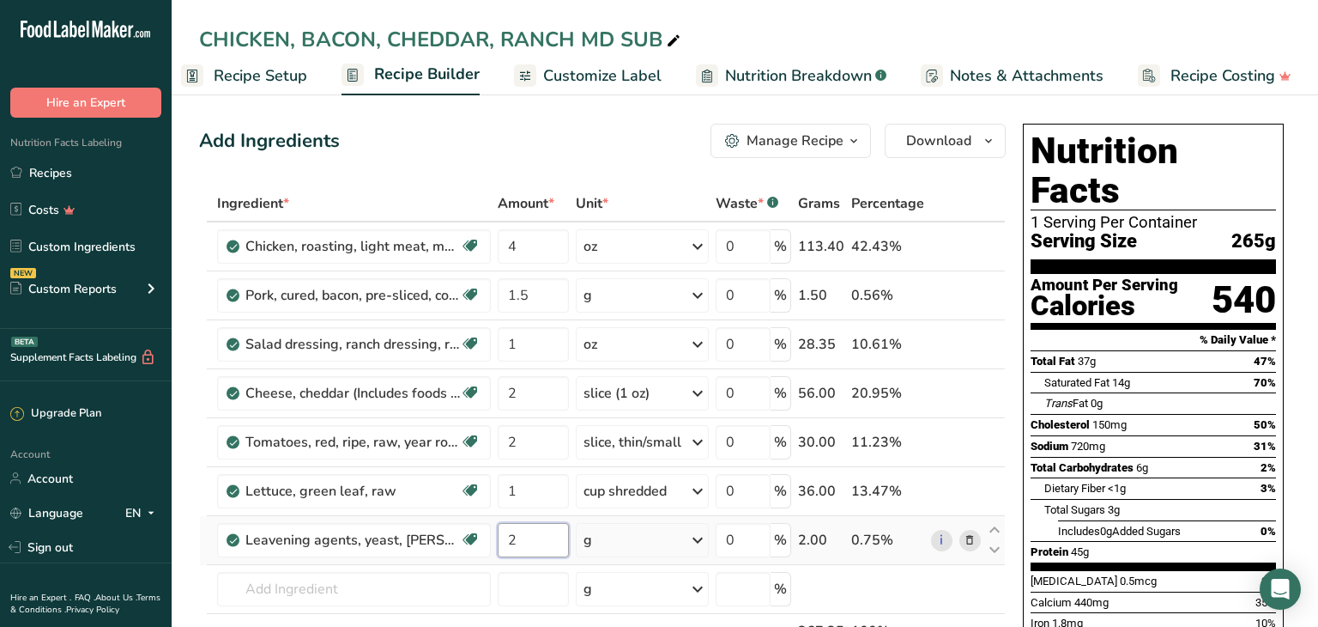
type input "2"
click at [700, 538] on div "Ingredient * Amount * Unit * Waste * .a-a{fill:#347362;}.b-a{fill:#fff;} Grams …" at bounding box center [602, 453] width 807 height 536
click at [700, 536] on icon at bounding box center [698, 539] width 21 height 31
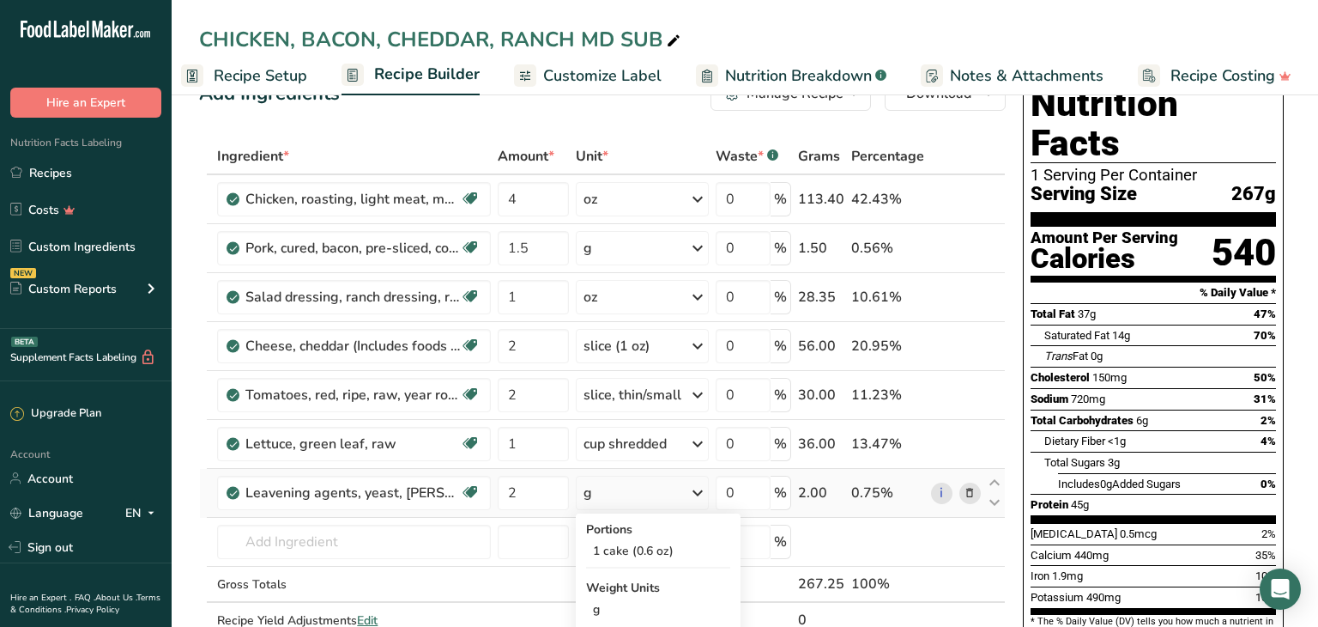
scroll to position [292, 0]
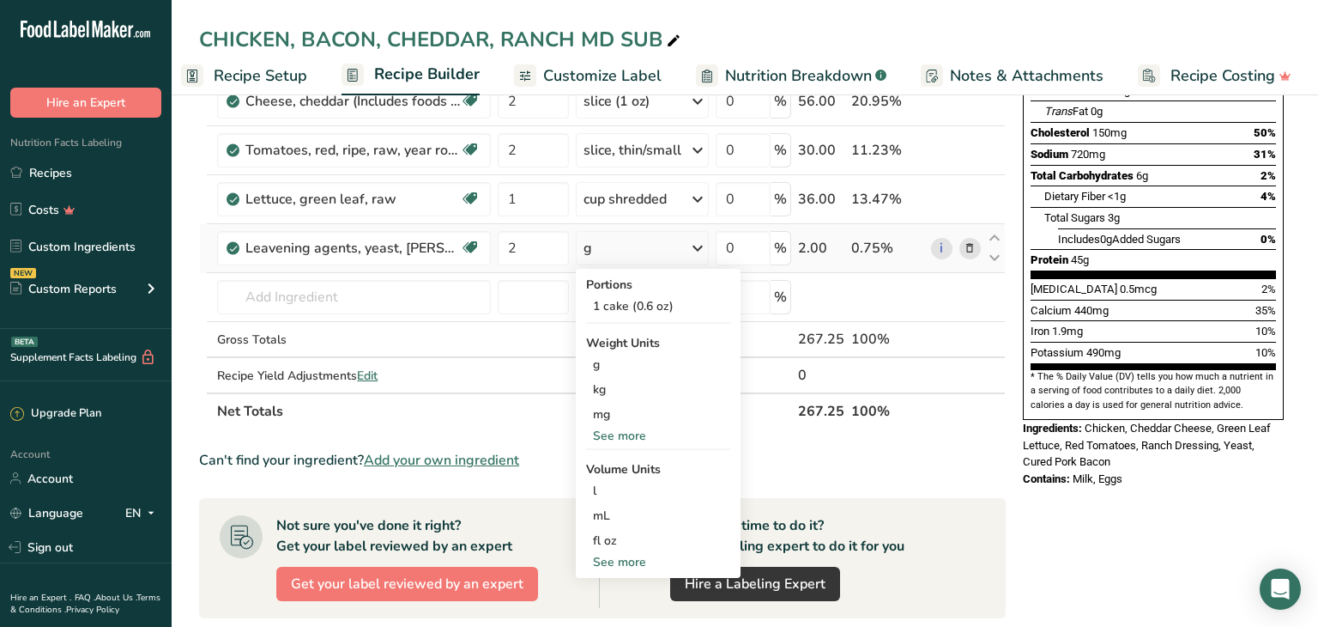
click at [617, 440] on div "See more" at bounding box center [658, 436] width 144 height 18
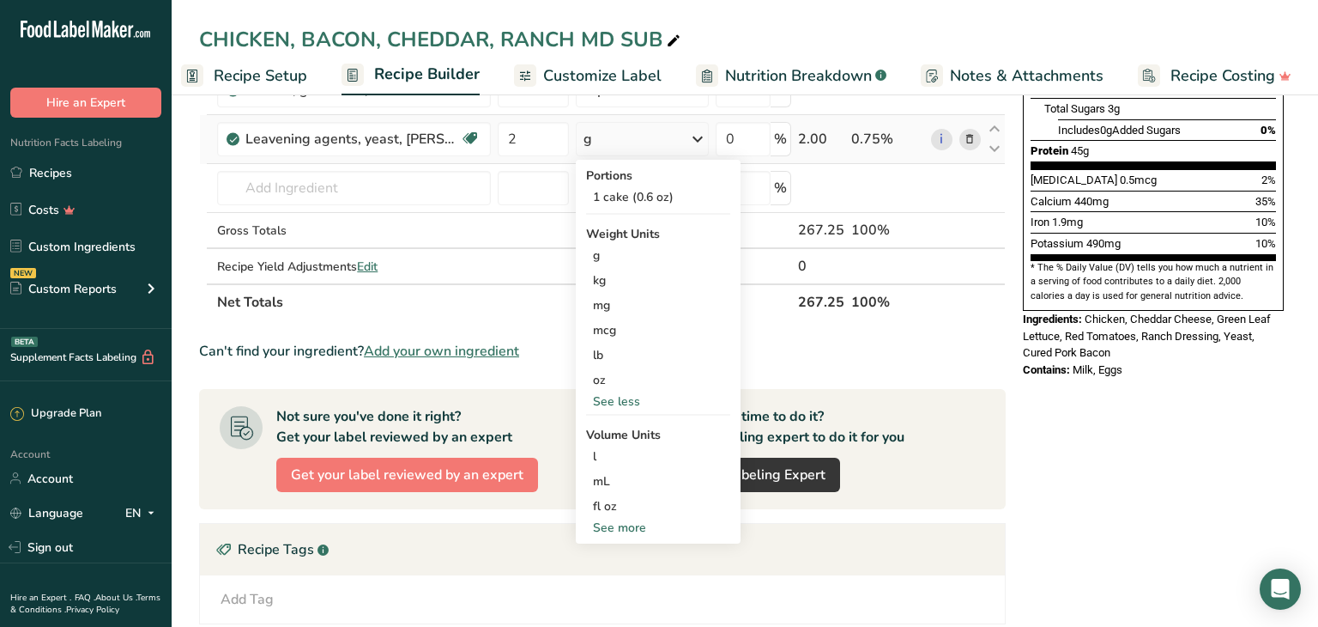
scroll to position [428, 0]
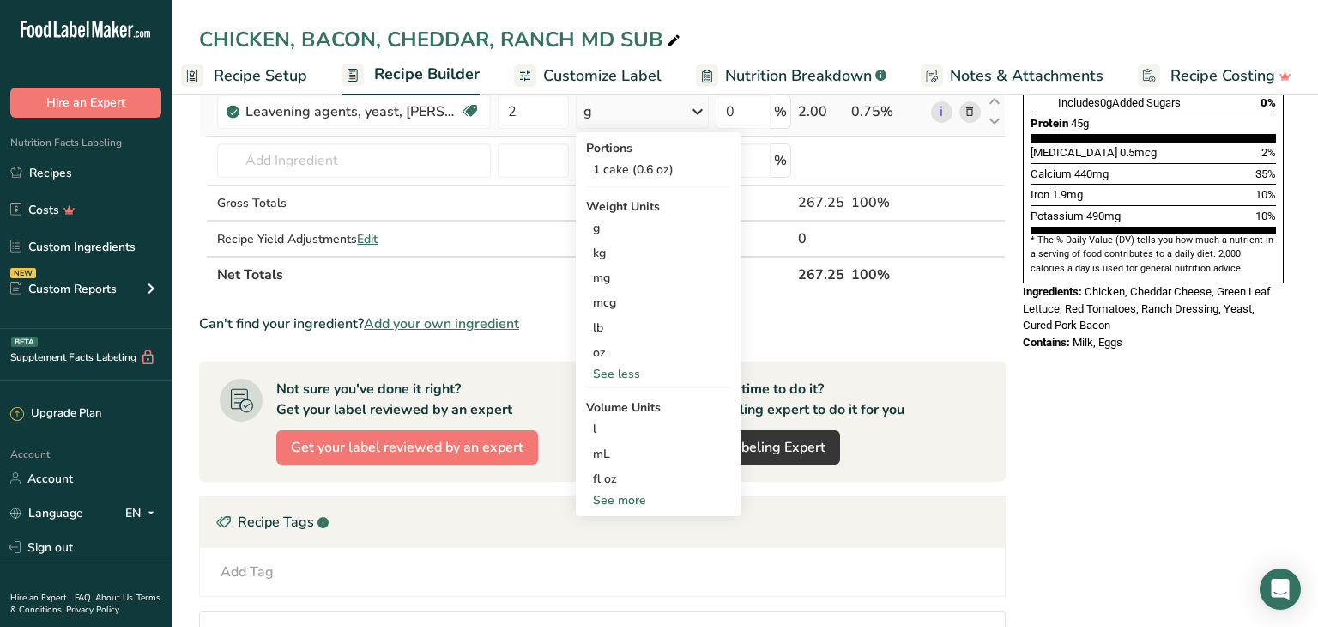
click at [616, 504] on div "See more" at bounding box center [658, 500] width 144 height 18
select select "22"
click at [611, 525] on div "tsp" at bounding box center [658, 528] width 130 height 18
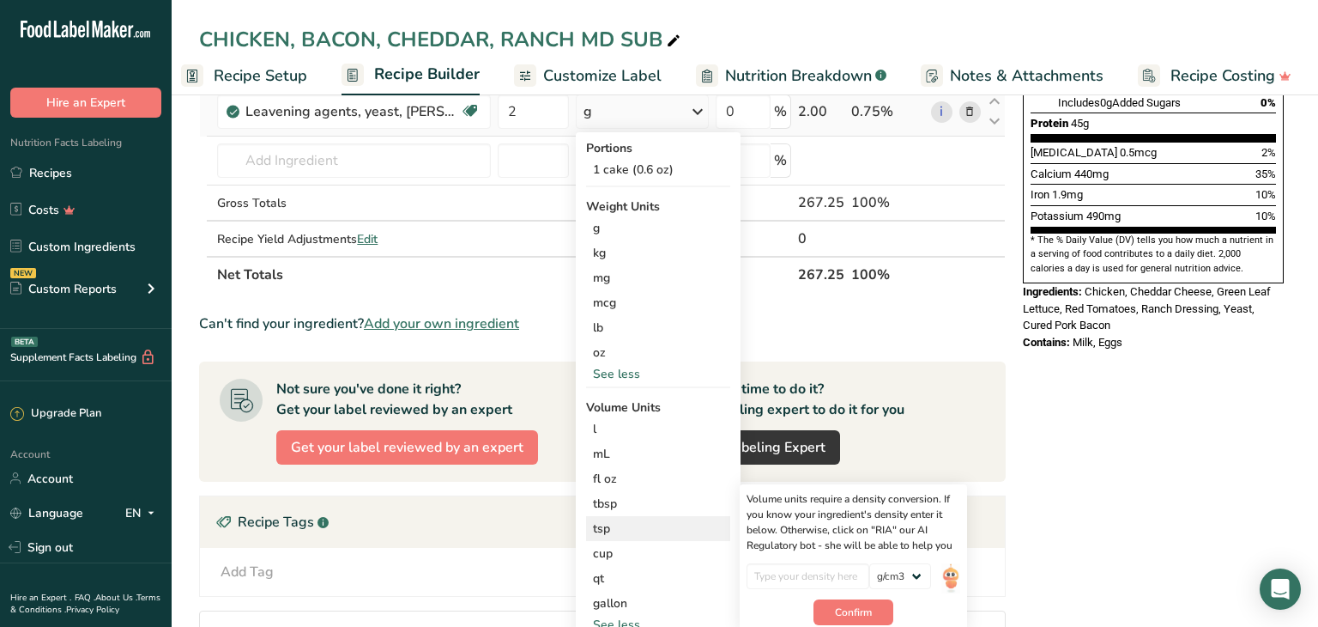
click at [602, 524] on div "tsp" at bounding box center [658, 528] width 130 height 18
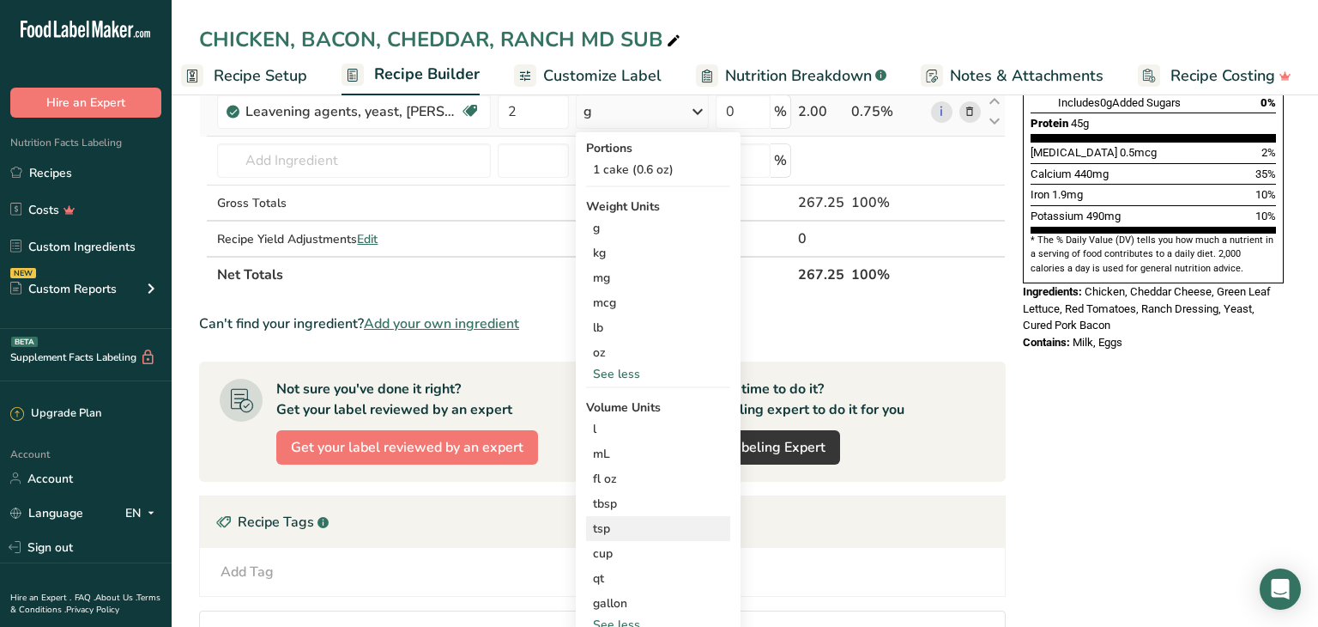
click at [603, 532] on div "tsp" at bounding box center [658, 528] width 130 height 18
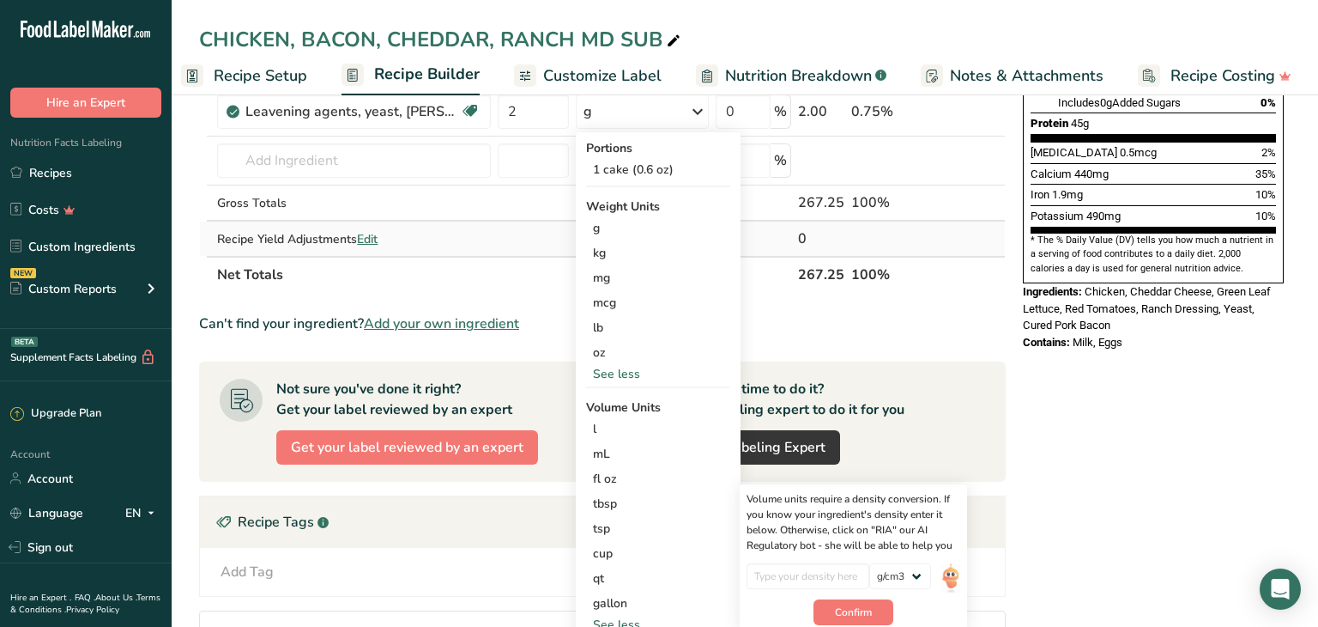
click at [461, 233] on div "Recipe Yield Adjustments Edit" at bounding box center [354, 239] width 274 height 18
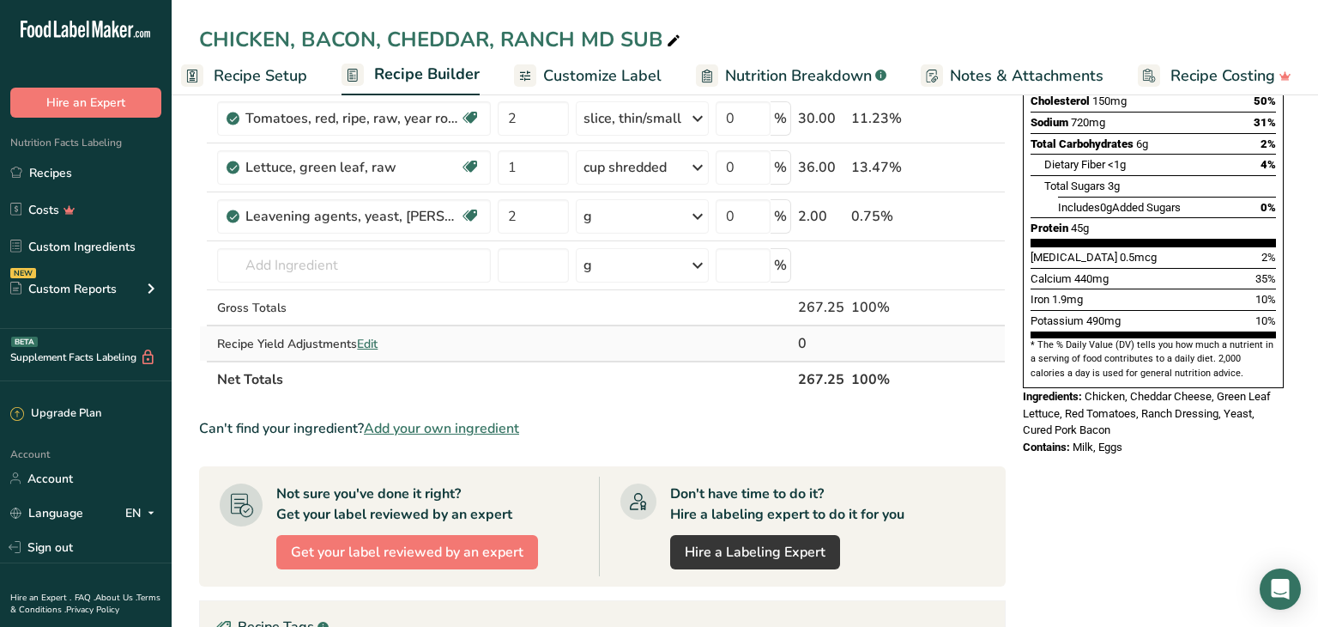
scroll to position [321, 0]
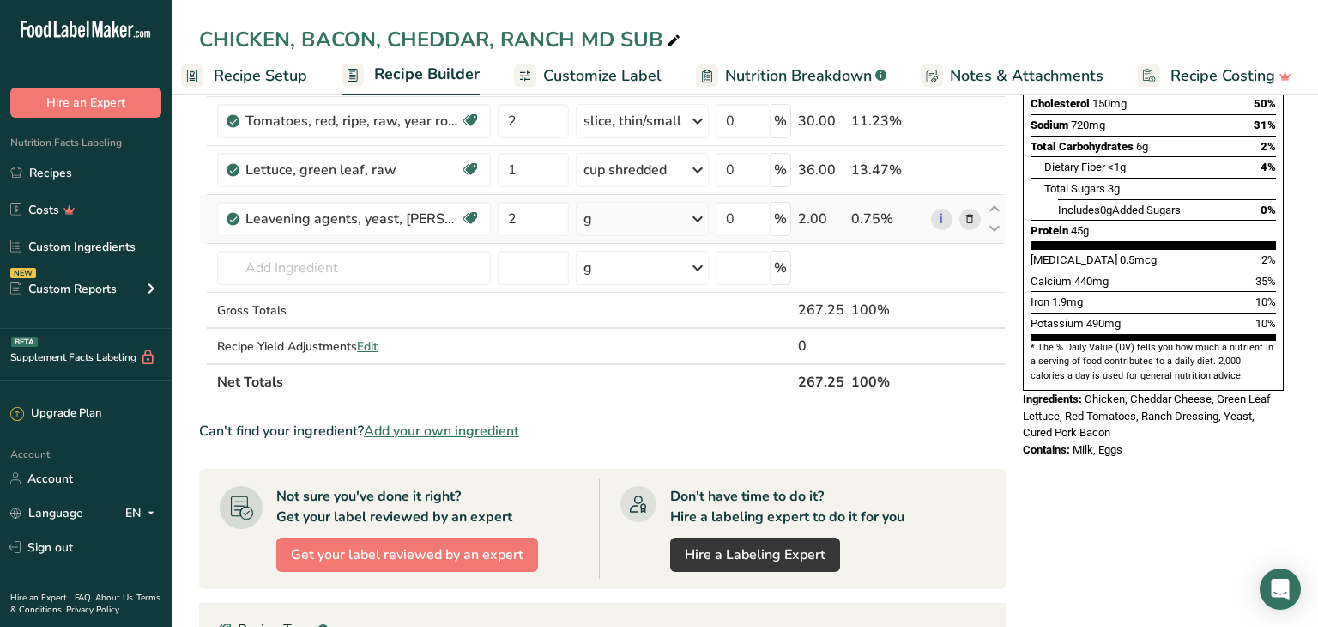
click at [699, 215] on icon at bounding box center [698, 218] width 21 height 31
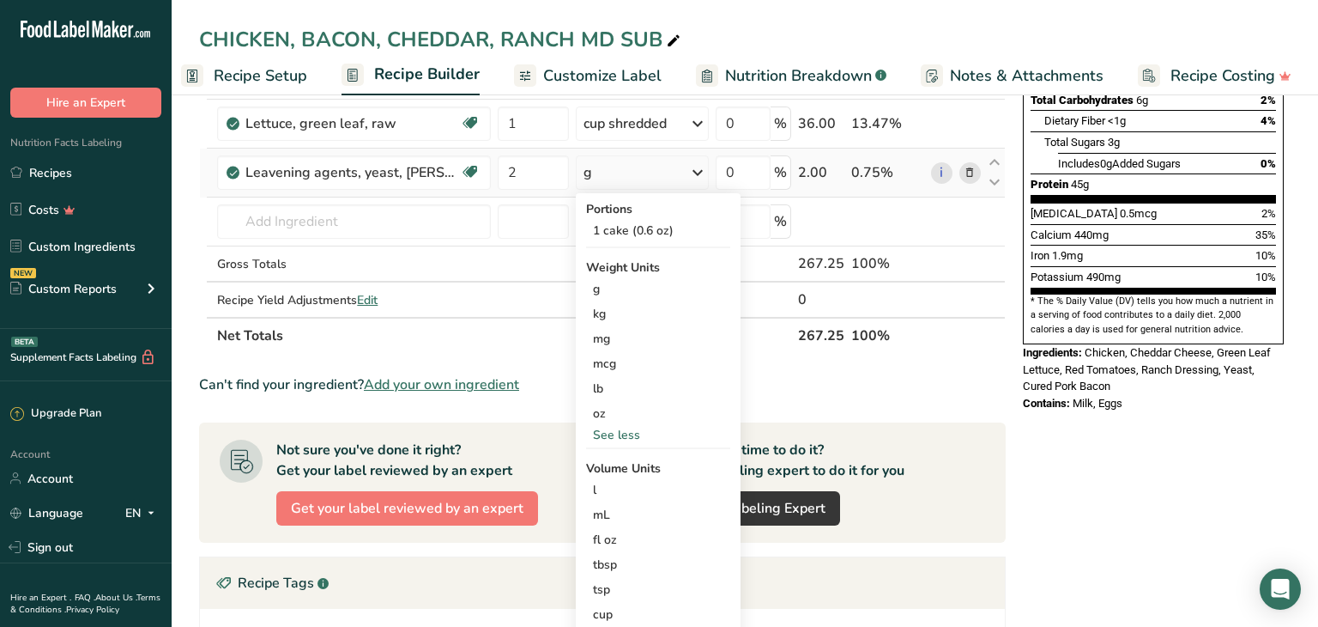
scroll to position [367, 0]
click at [604, 587] on div "tsp" at bounding box center [658, 589] width 130 height 18
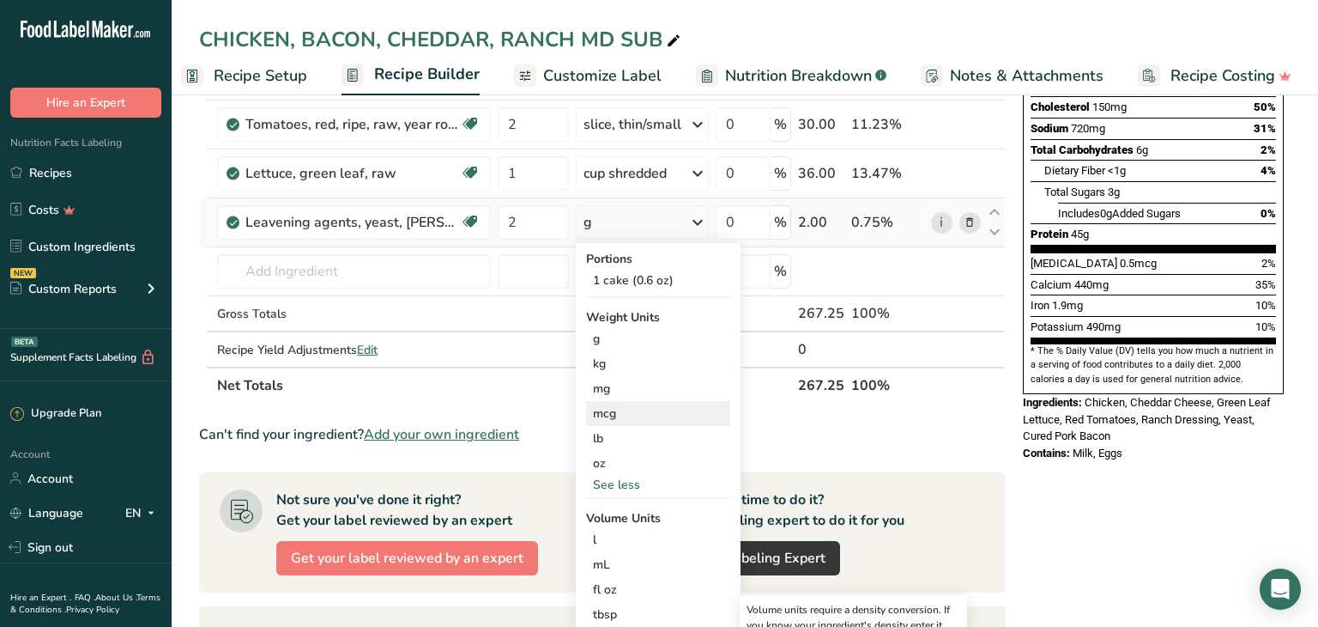
scroll to position [300, 0]
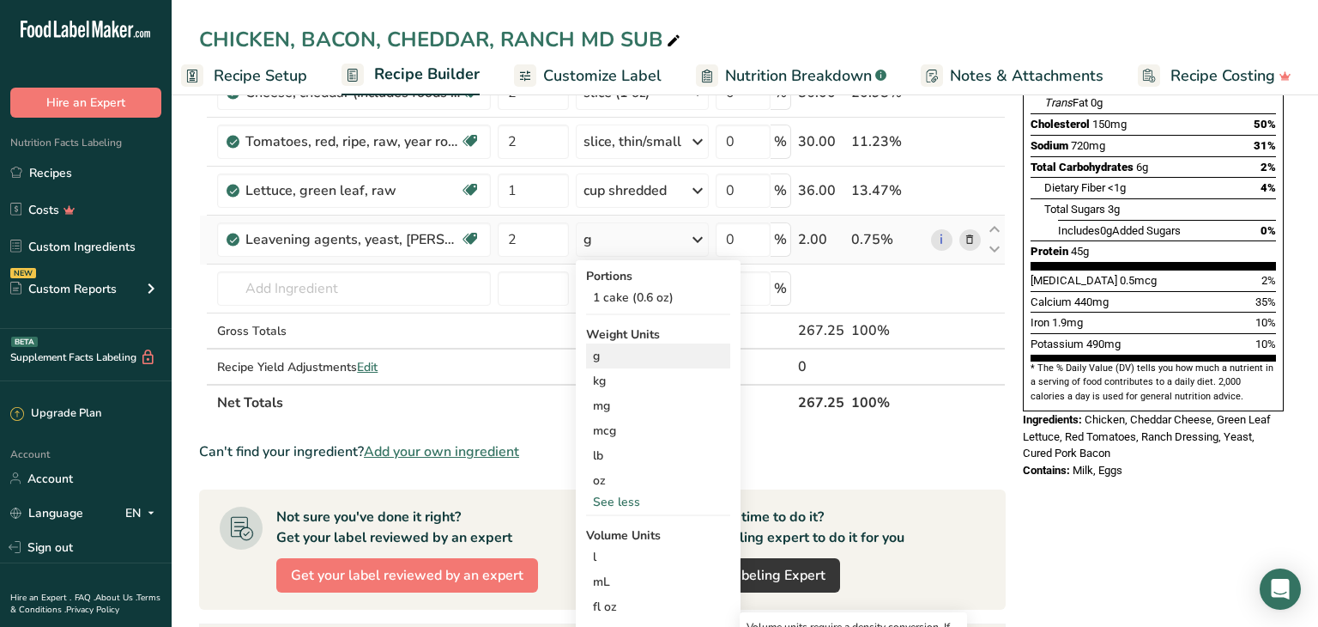
click at [600, 348] on div "g" at bounding box center [658, 355] width 144 height 25
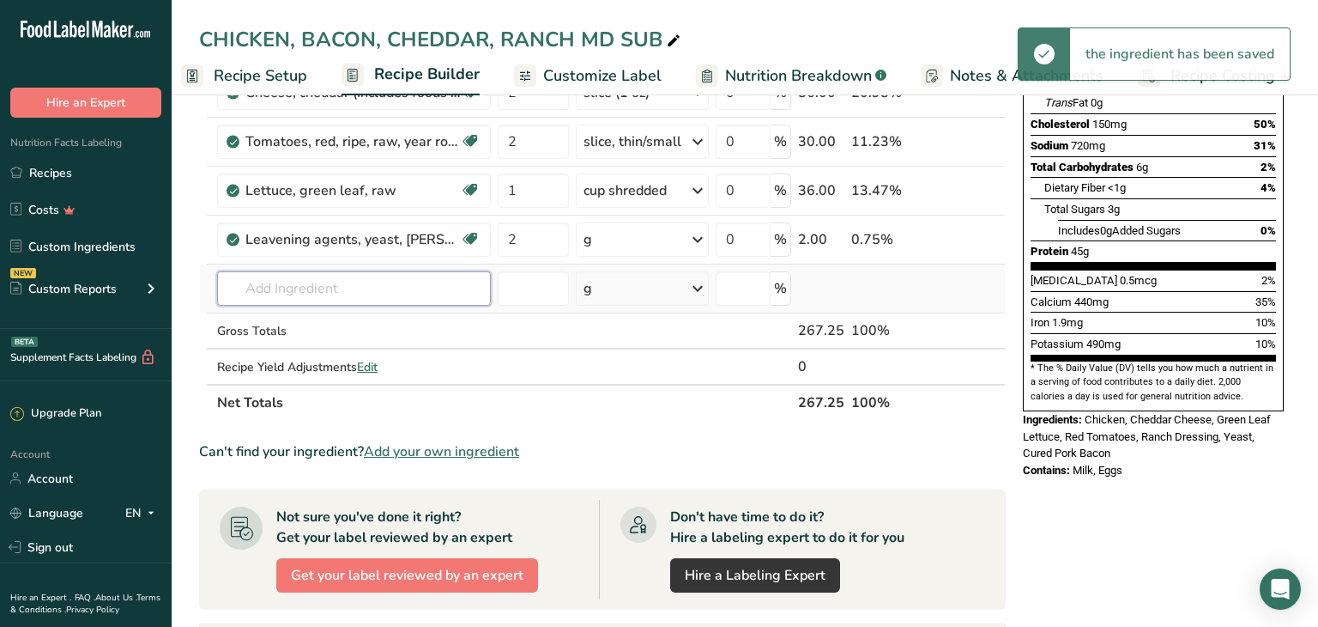
click at [246, 288] on input "text" at bounding box center [354, 288] width 274 height 34
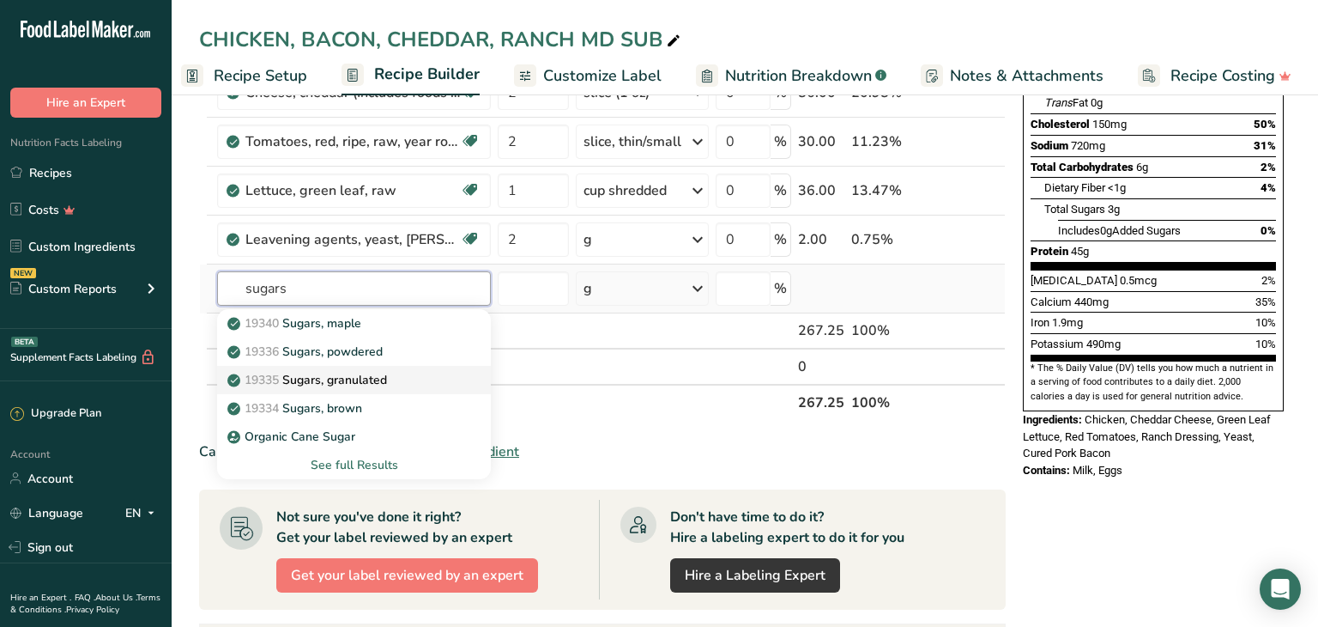
type input "sugars"
click at [306, 379] on p "19335 [GEOGRAPHIC_DATA], granulated" at bounding box center [309, 380] width 156 height 18
type input "Sugars, granulated"
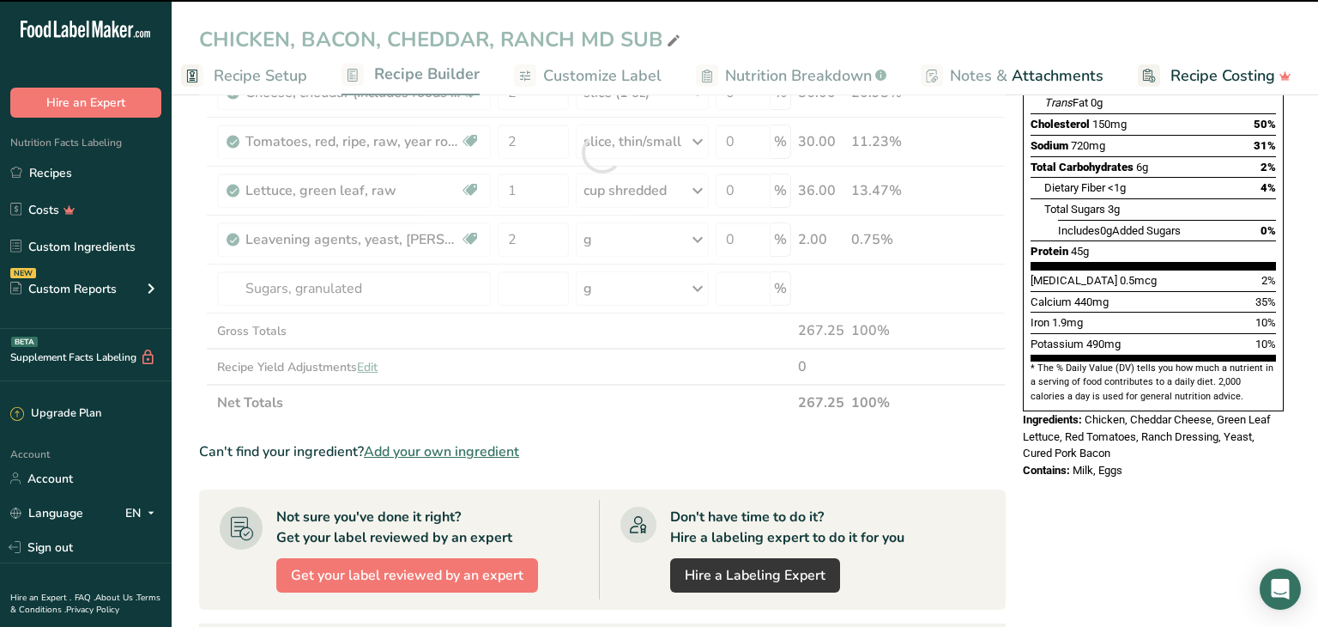
type input "0"
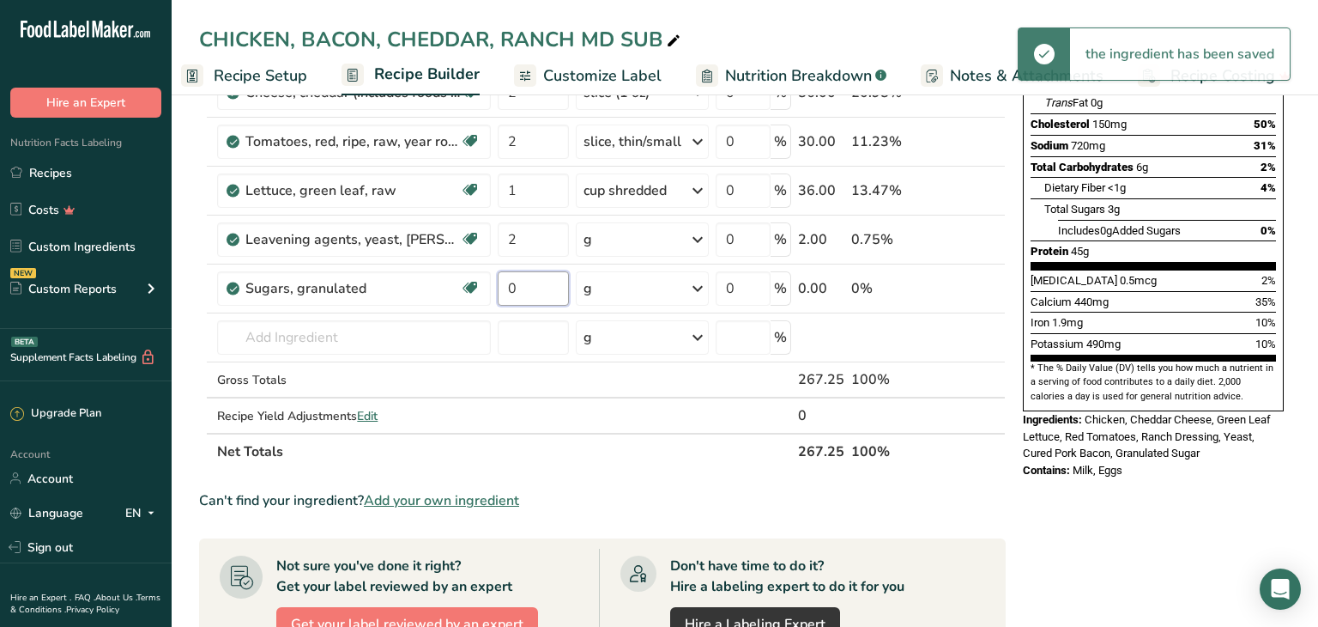
click at [522, 291] on input "0" at bounding box center [533, 288] width 70 height 34
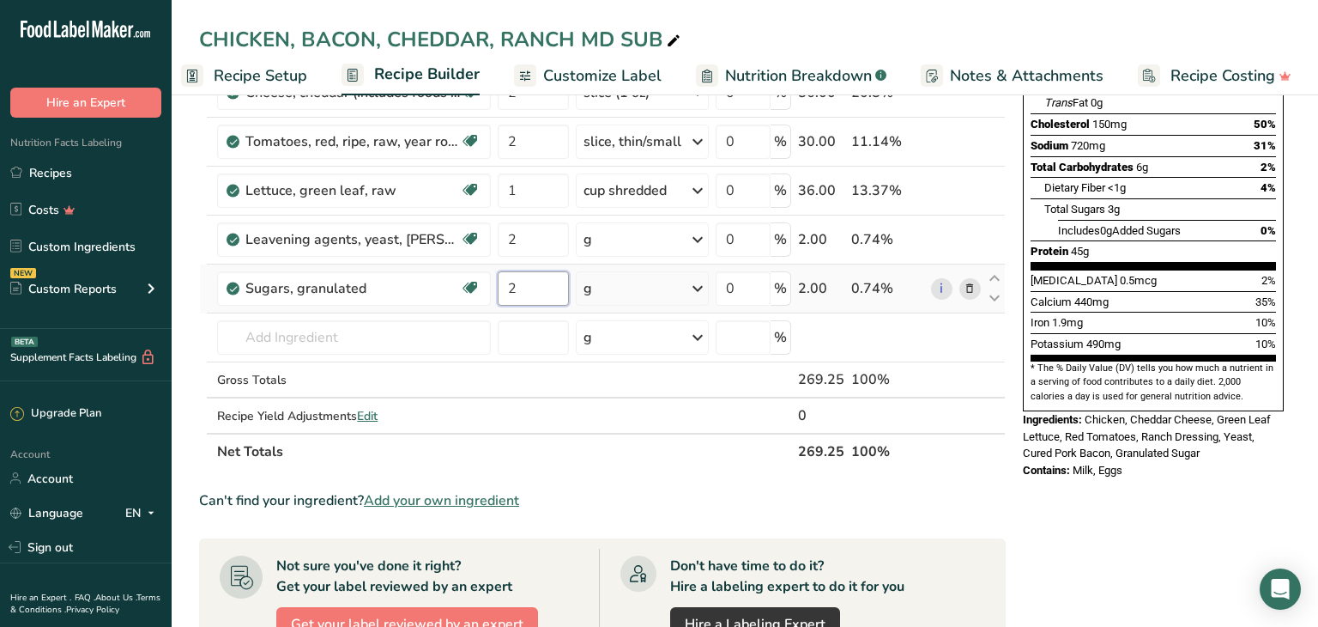
type input "2"
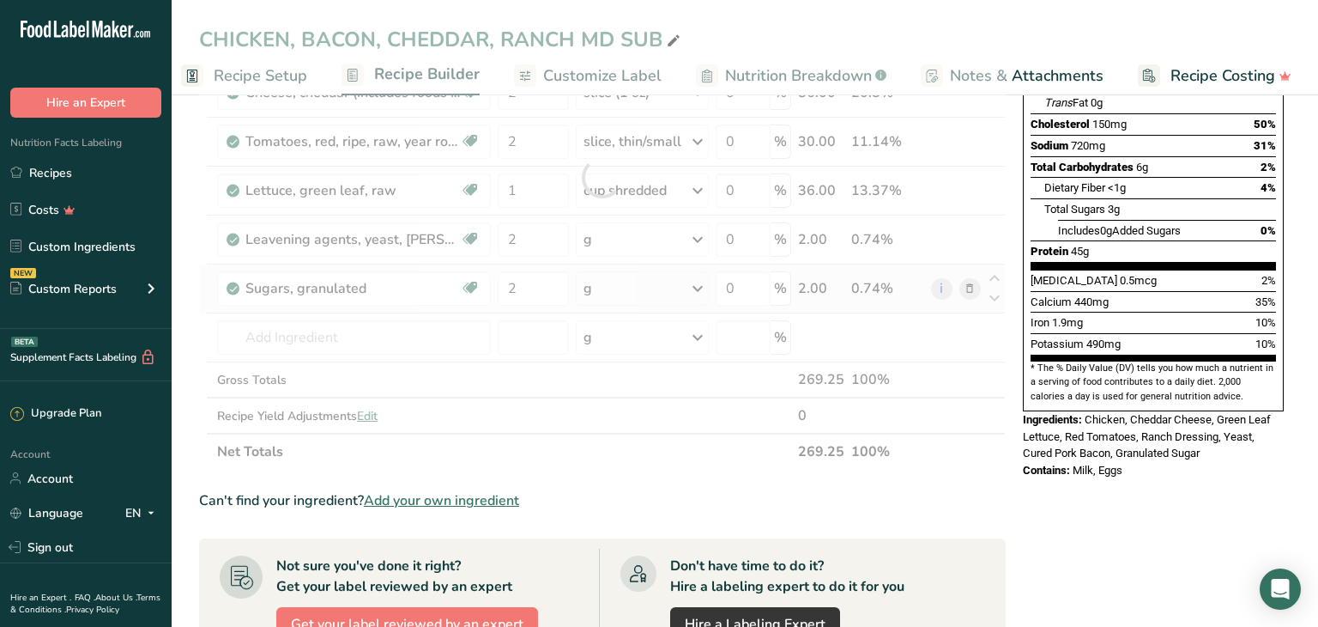
click at [697, 282] on div "Ingredient * Amount * Unit * Waste * .a-a{fill:#347362;}.b-a{fill:#fff;} Grams …" at bounding box center [602, 177] width 807 height 585
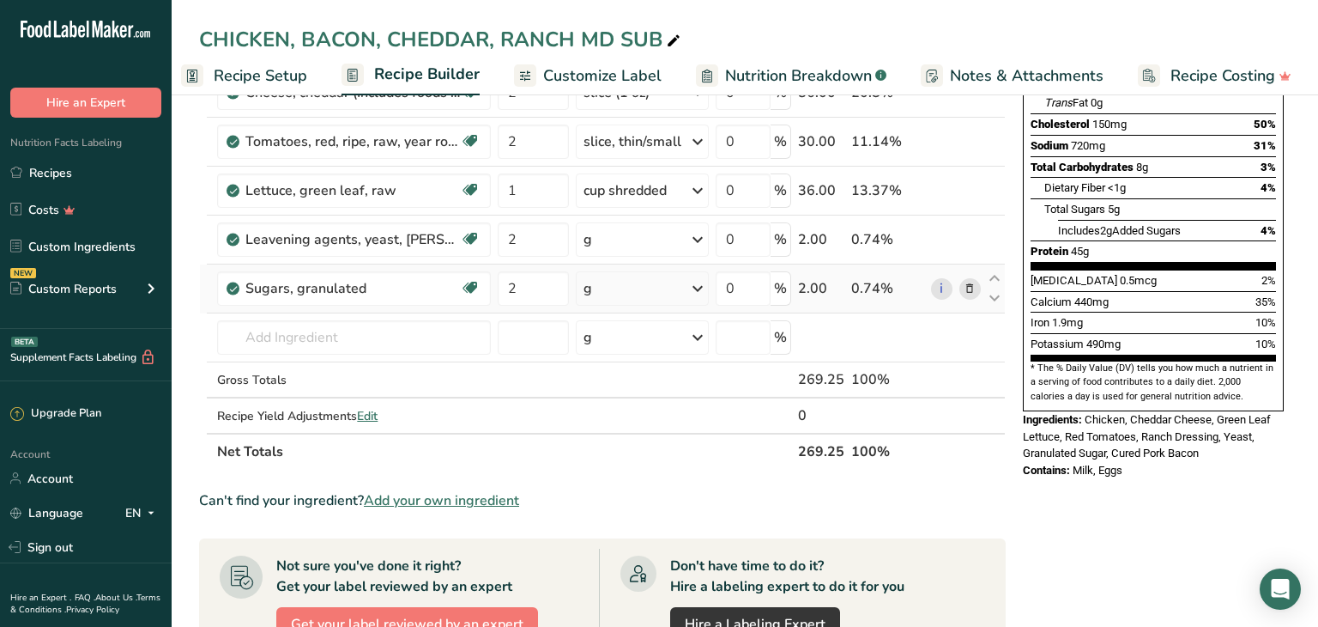
click at [700, 289] on icon at bounding box center [698, 288] width 21 height 31
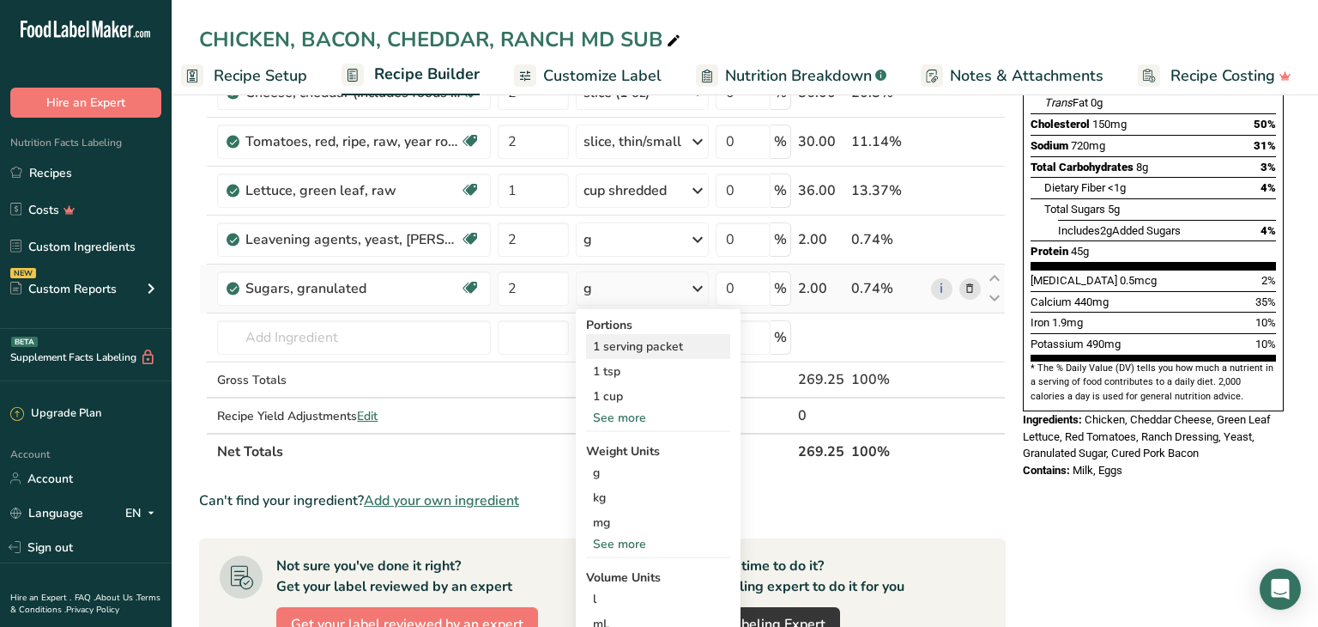
click at [645, 341] on div "1 serving packet" at bounding box center [658, 346] width 144 height 25
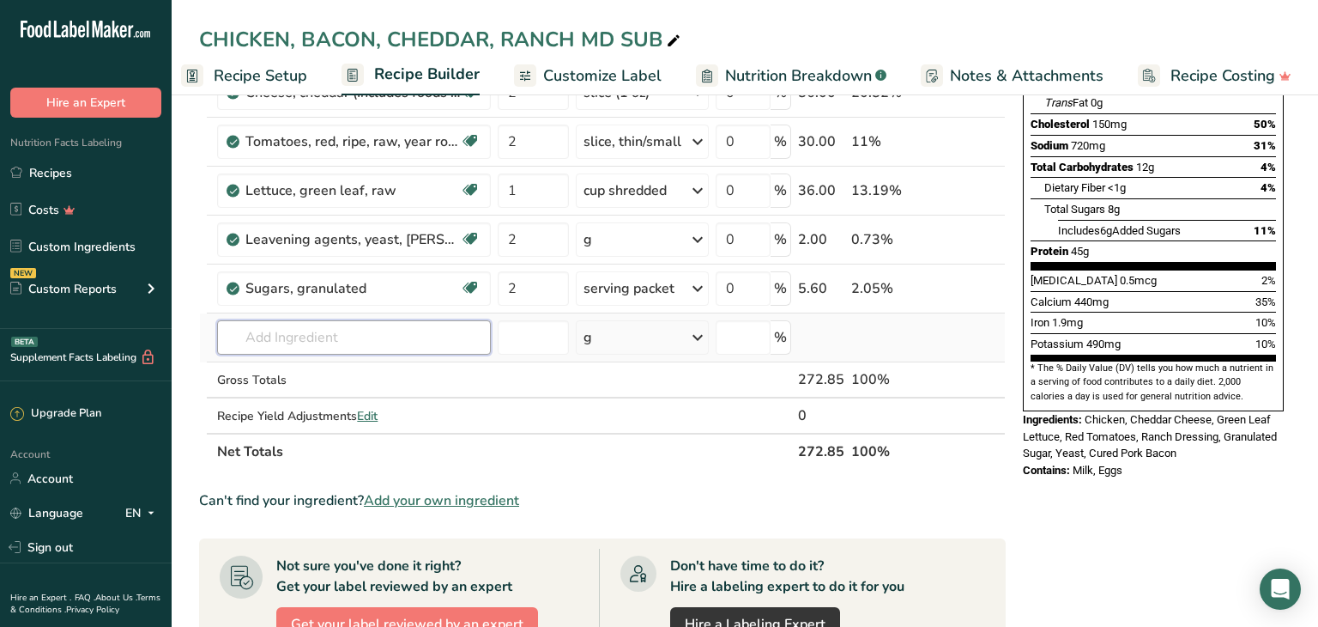
click at [260, 333] on input "text" at bounding box center [354, 337] width 274 height 34
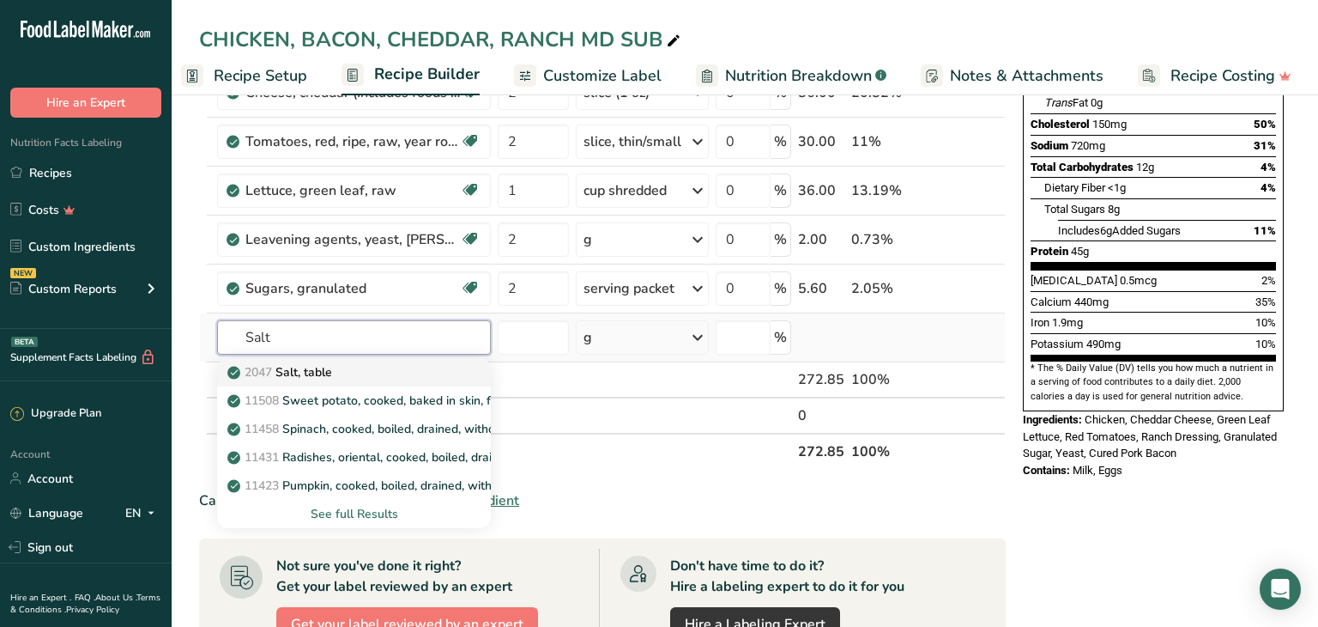
type input "Salt"
click at [301, 374] on p "2047 Salt, table" at bounding box center [281, 372] width 101 height 18
type input "Salt, table"
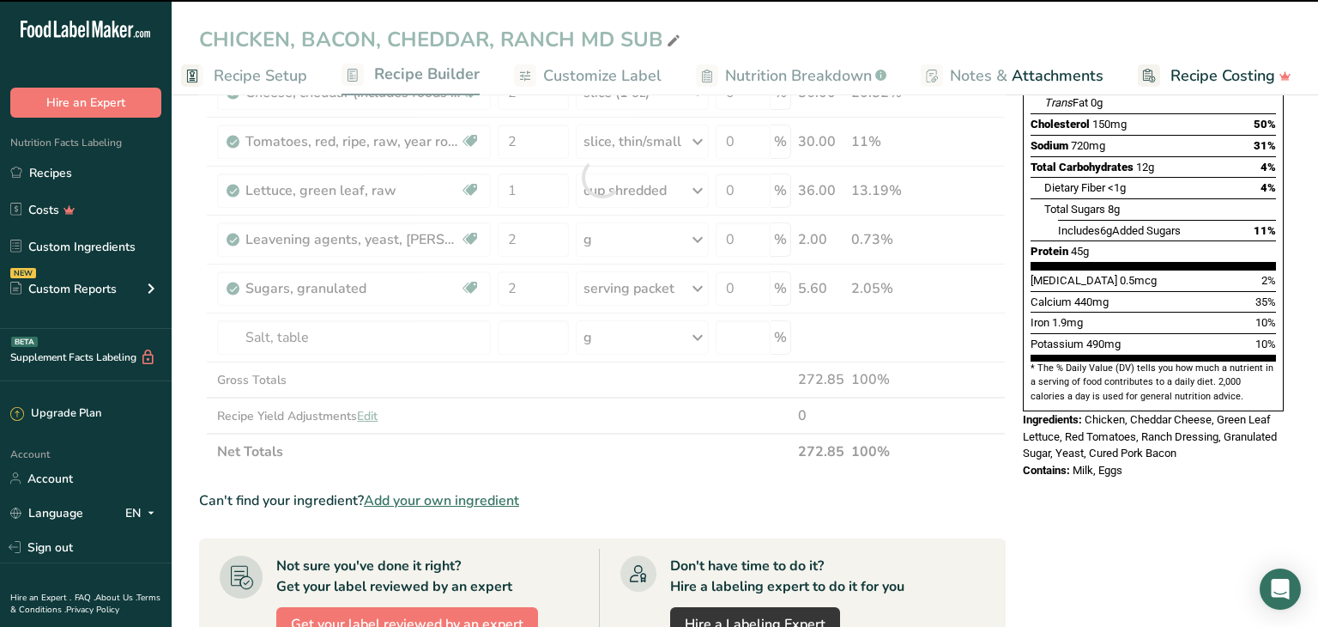
type input "0"
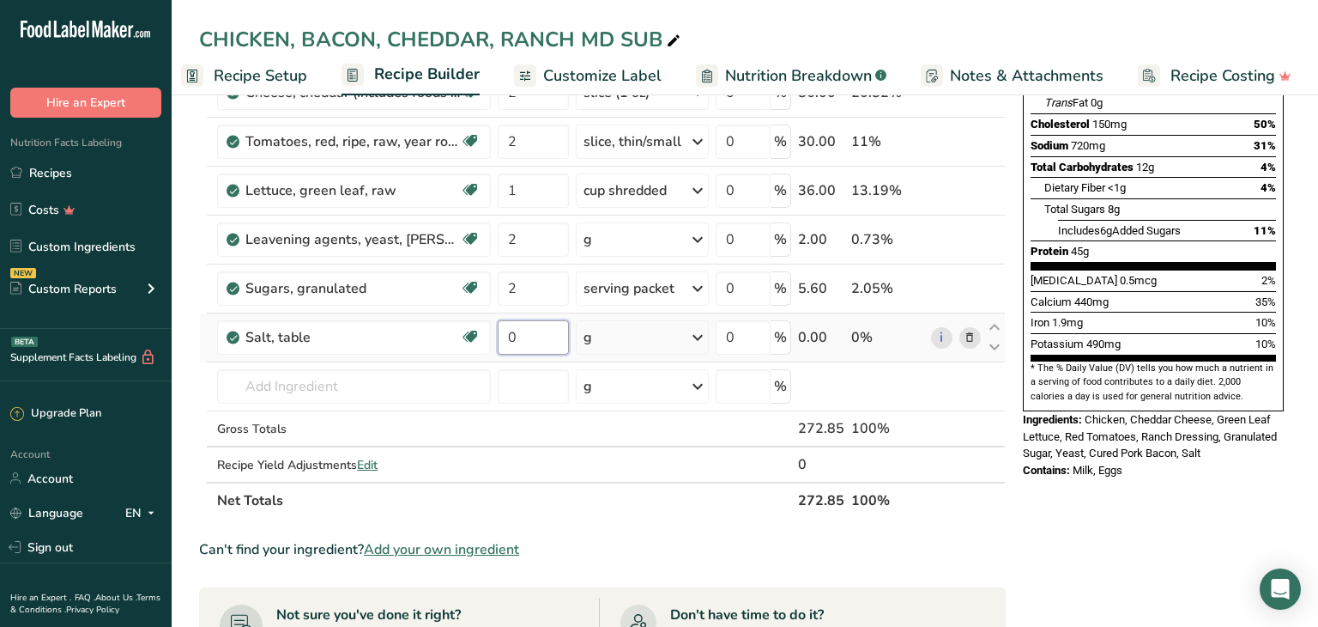
click at [523, 331] on input "0" at bounding box center [533, 337] width 70 height 34
type input "1.5"
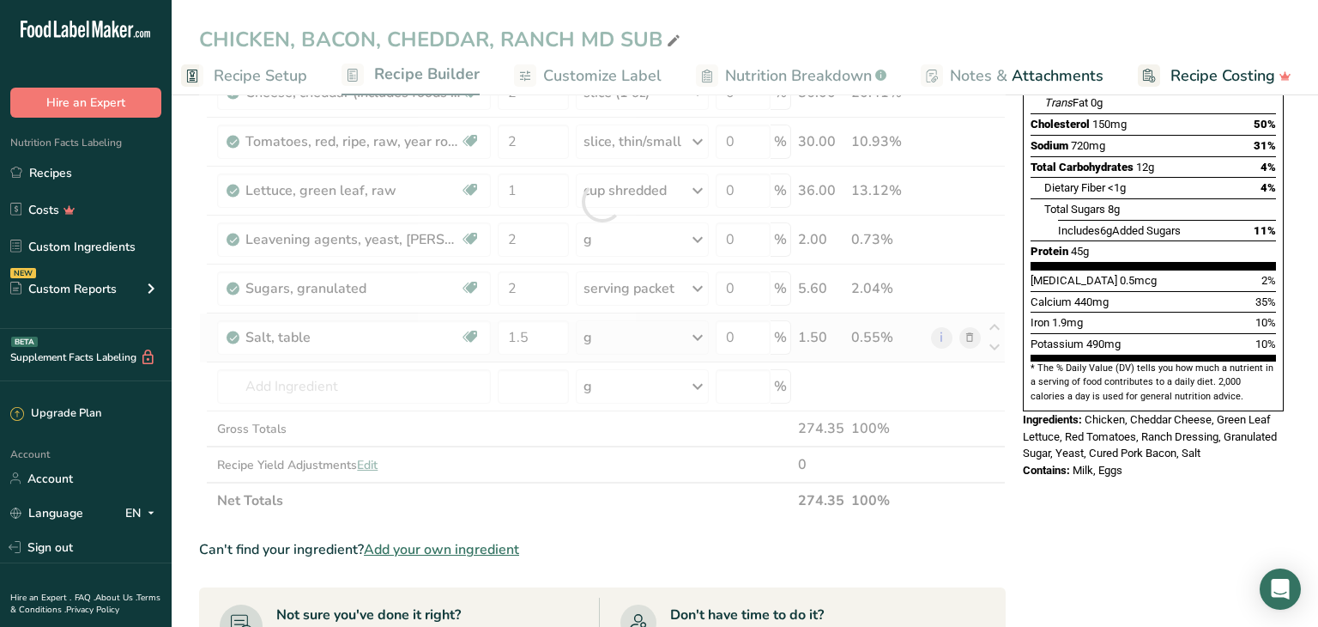
click at [704, 338] on div "Ingredient * Amount * Unit * Waste * .a-a{fill:#347362;}.b-a{fill:#fff;} Grams …" at bounding box center [602, 201] width 807 height 633
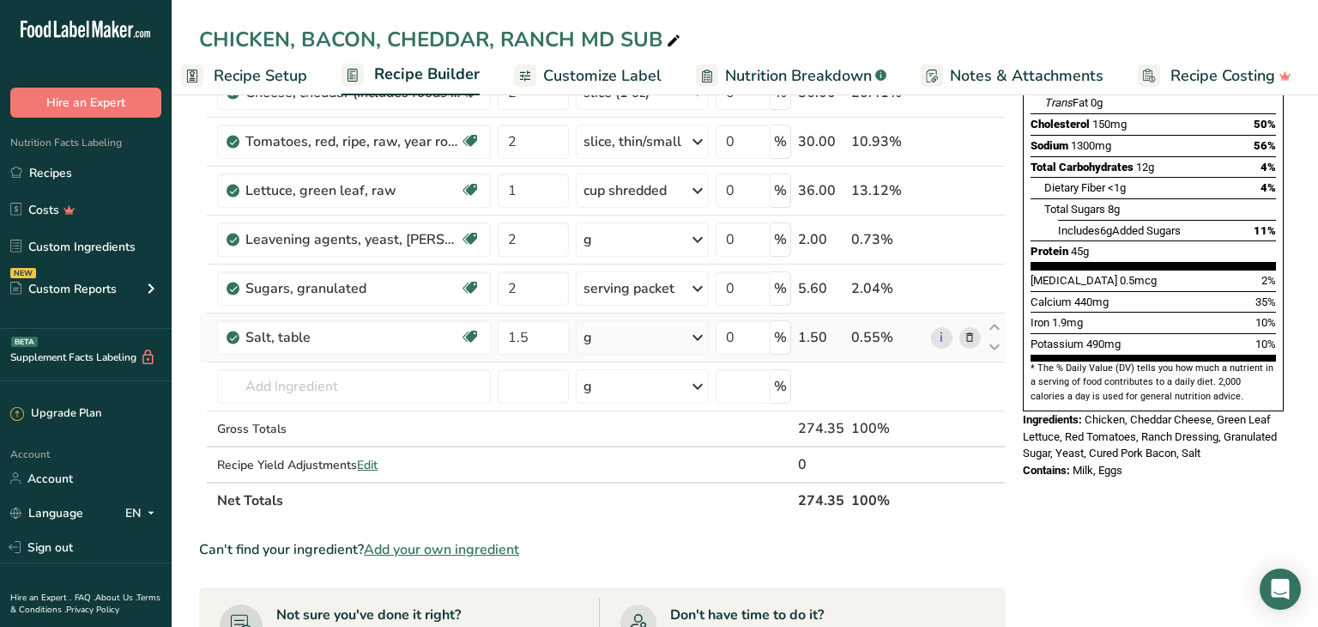
click at [702, 337] on icon at bounding box center [698, 337] width 21 height 31
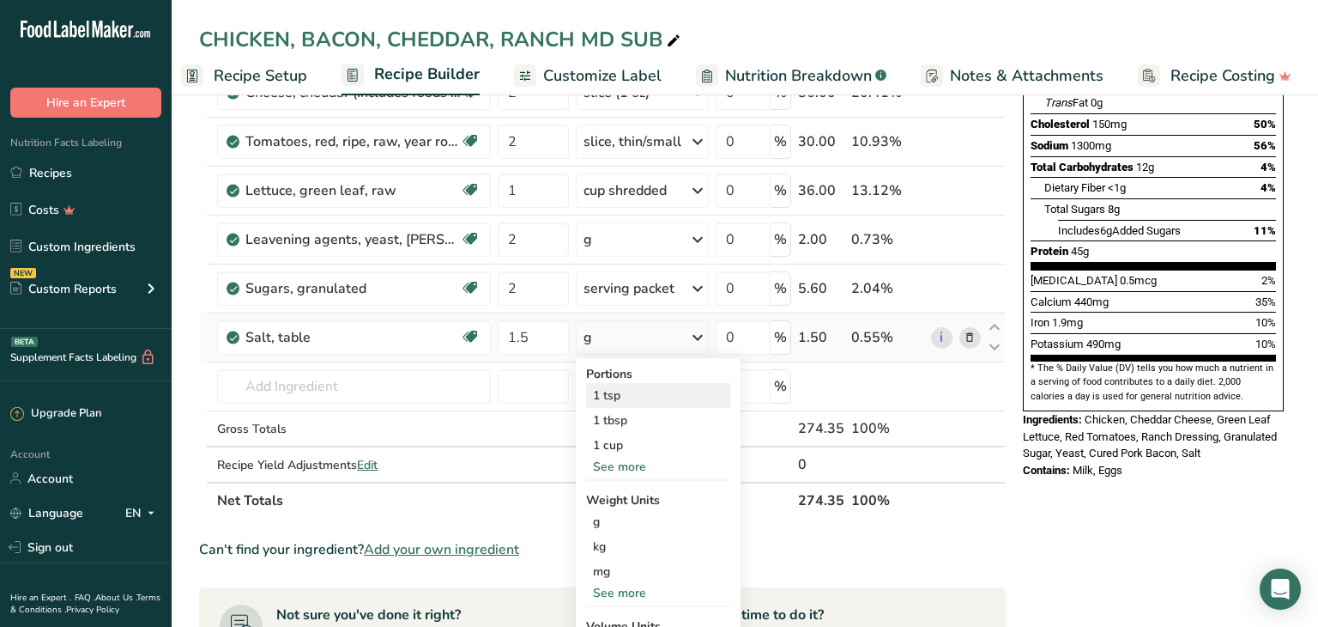
click at [596, 397] on div "1 tsp" at bounding box center [658, 395] width 144 height 25
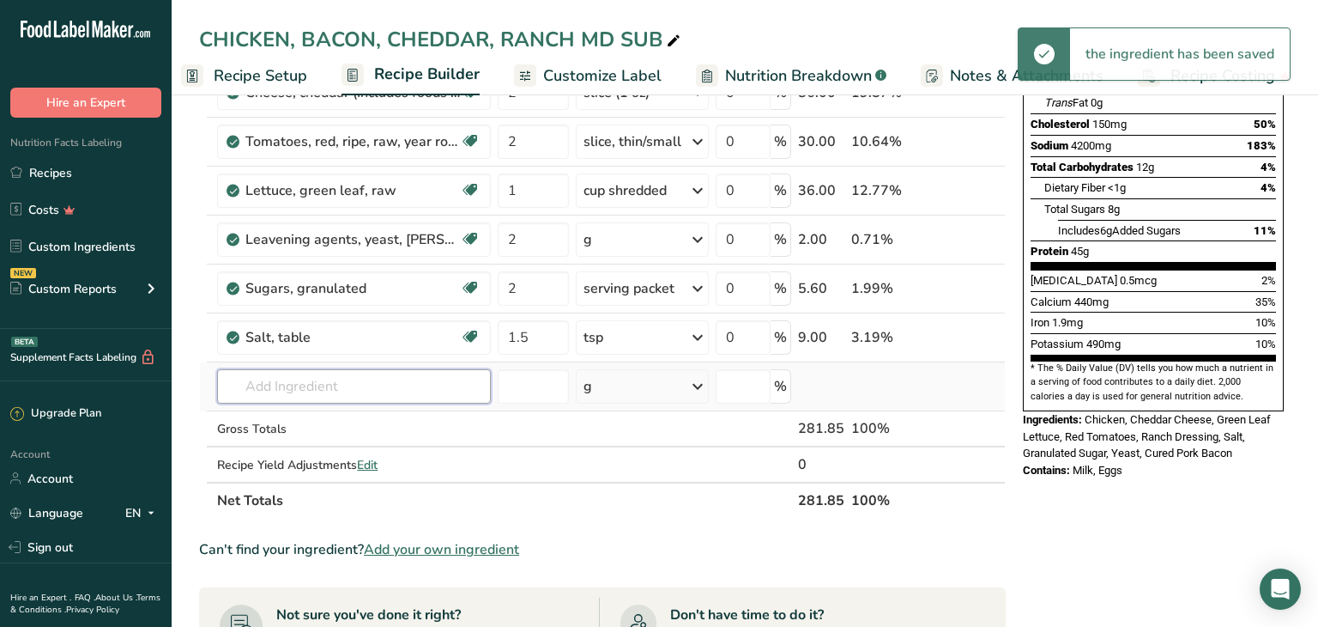
click at [238, 382] on input "text" at bounding box center [354, 386] width 274 height 34
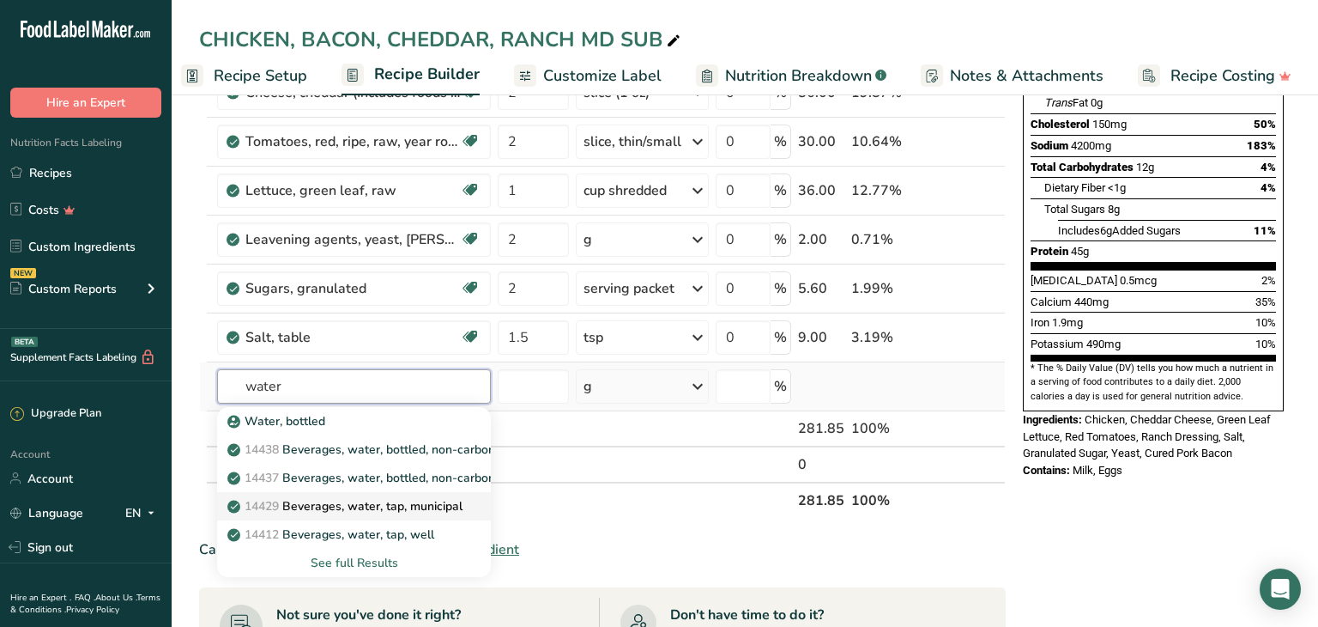
type input "water"
click at [379, 512] on link "14429 [GEOGRAPHIC_DATA], water, tap, municipal" at bounding box center [354, 506] width 274 height 28
type input "Beverages, water, tap, municipal"
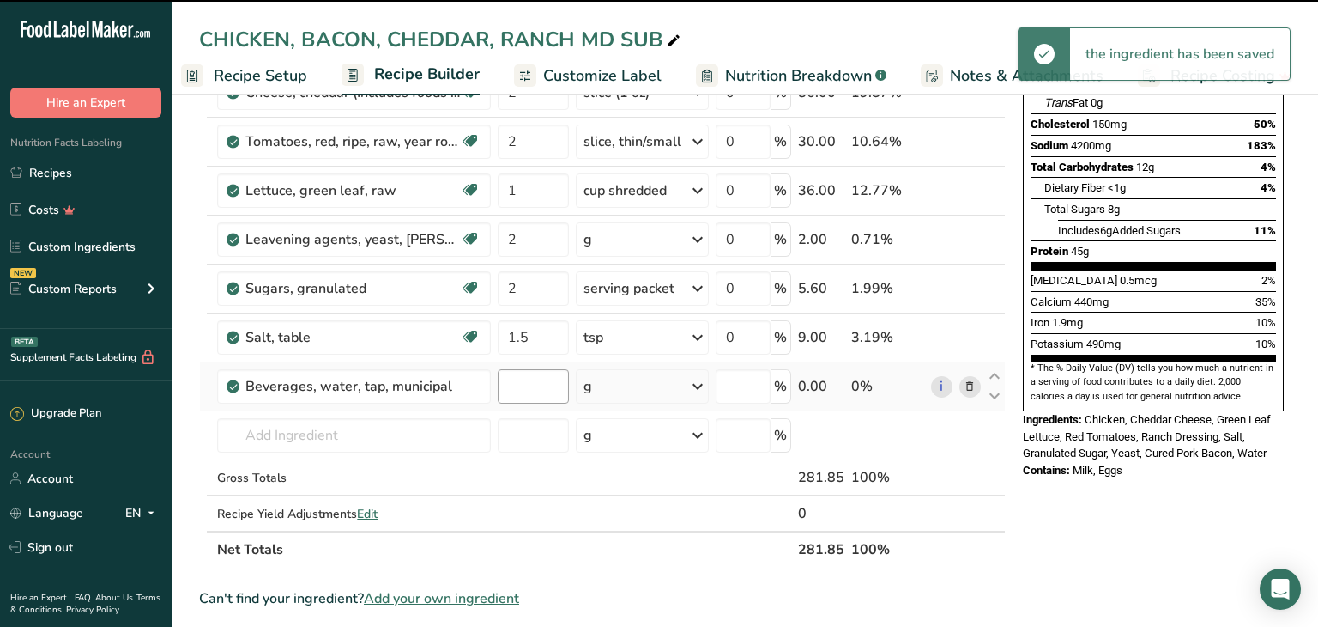
type input "0"
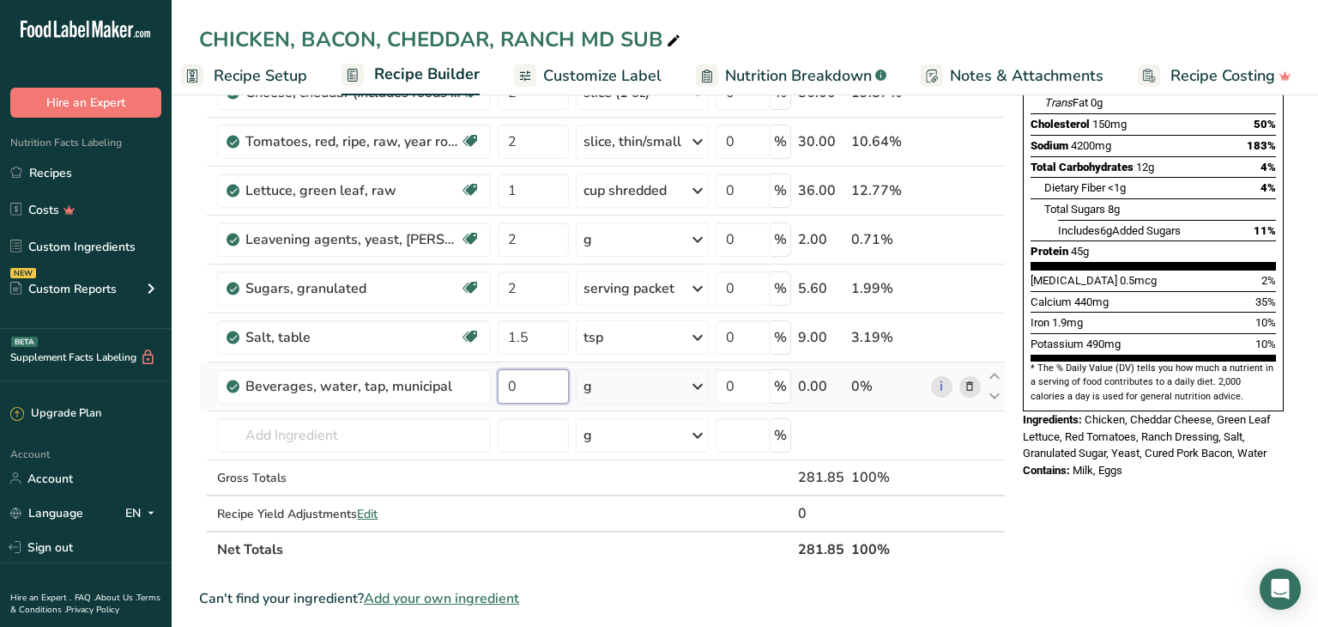
click at [520, 384] on input "0" at bounding box center [533, 386] width 70 height 34
type input "12"
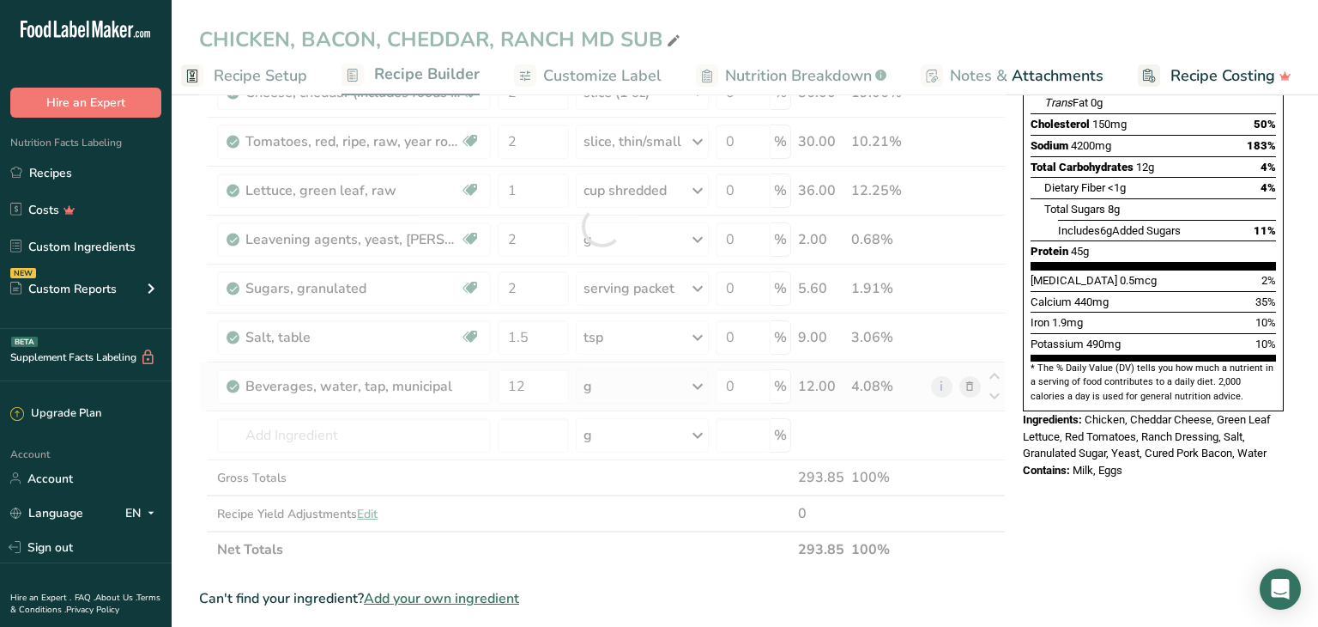
click at [703, 382] on div "Ingredient * Amount * Unit * Waste * .a-a{fill:#347362;}.b-a{fill:#fff;} Grams …" at bounding box center [602, 226] width 807 height 682
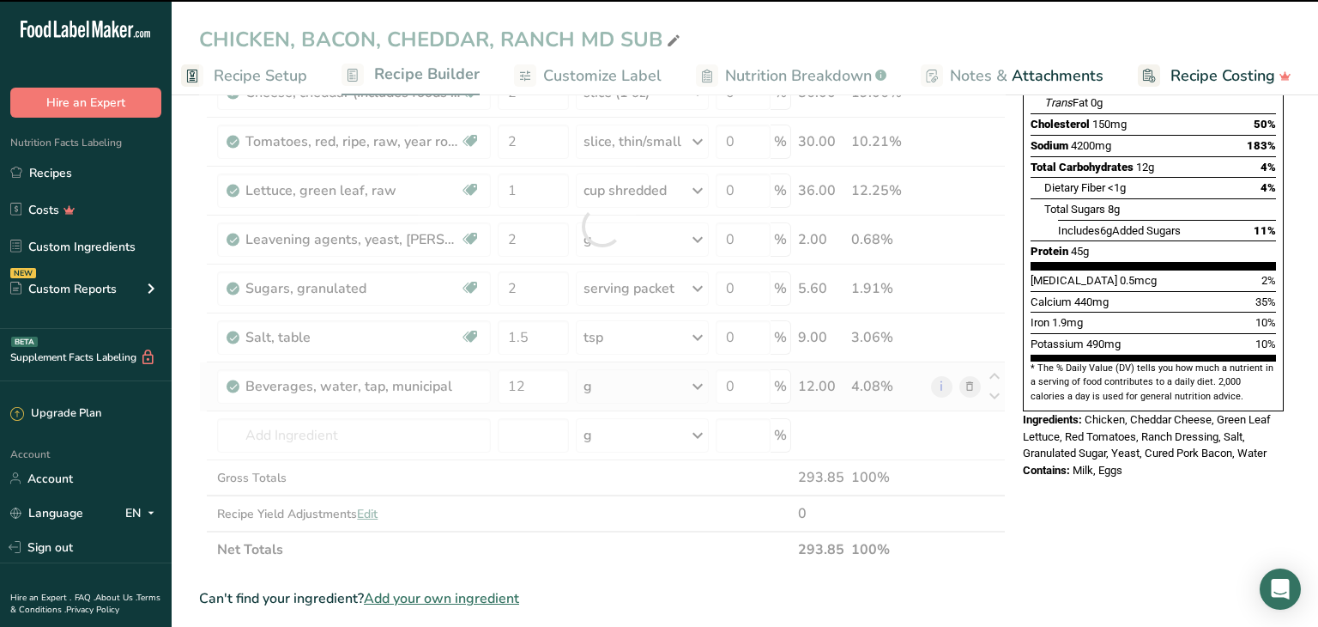
click at [701, 385] on icon at bounding box center [698, 386] width 21 height 31
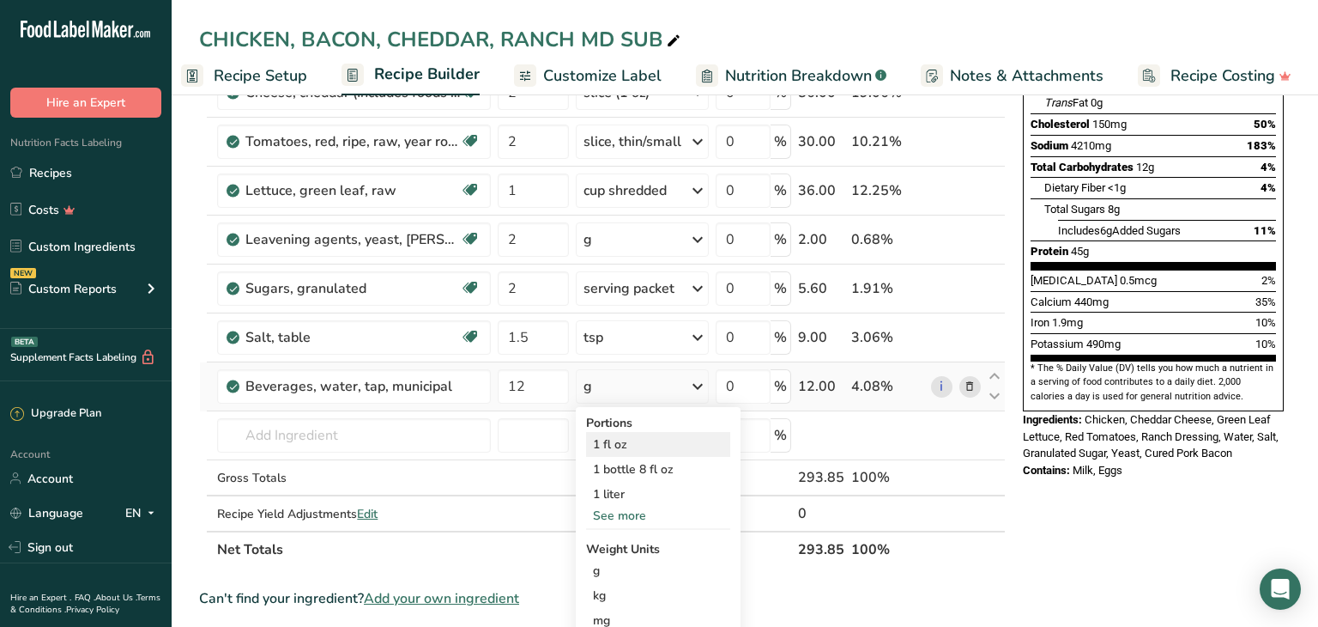
click at [611, 438] on div "1 fl oz" at bounding box center [658, 444] width 144 height 25
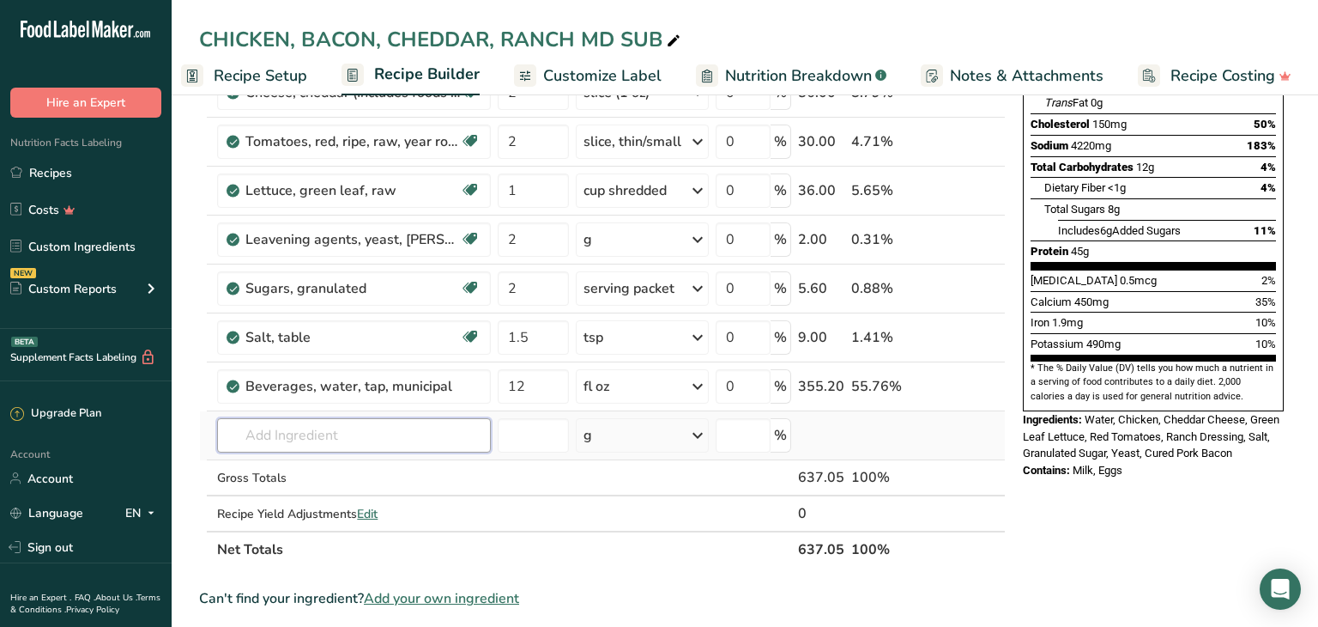
click at [246, 433] on input "text" at bounding box center [354, 435] width 274 height 34
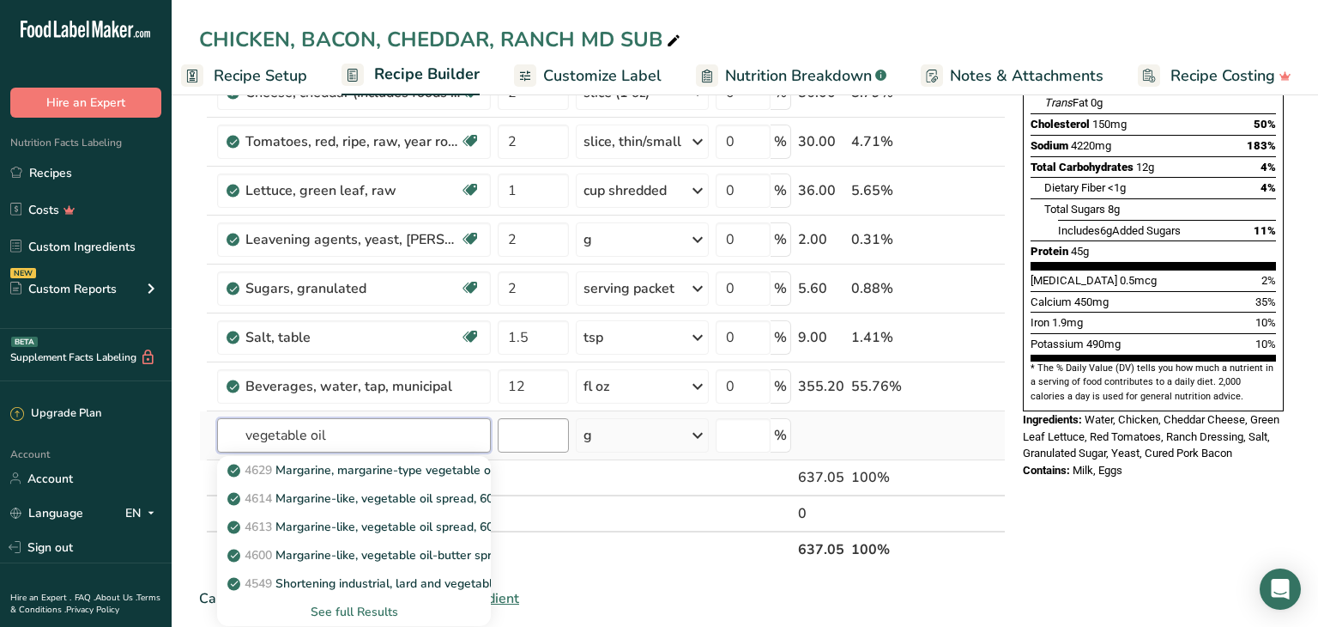
type input "vegetable oil"
click at [517, 433] on input "number" at bounding box center [533, 435] width 70 height 34
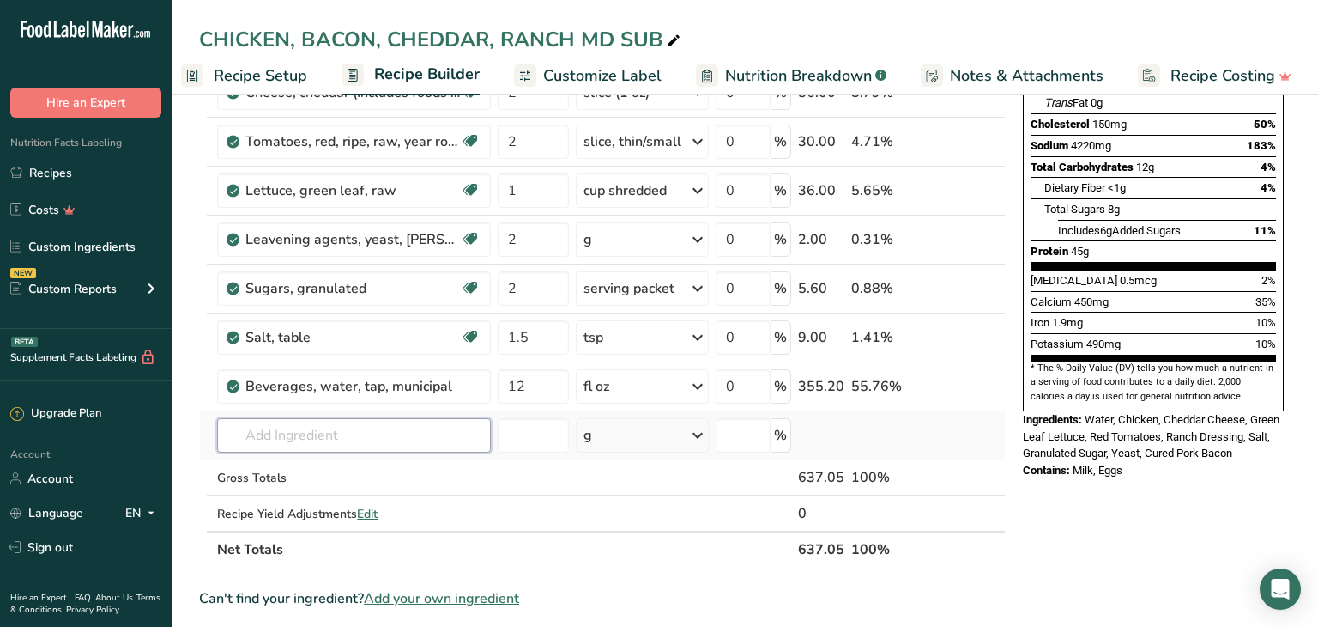
click at [256, 432] on input "text" at bounding box center [354, 435] width 274 height 34
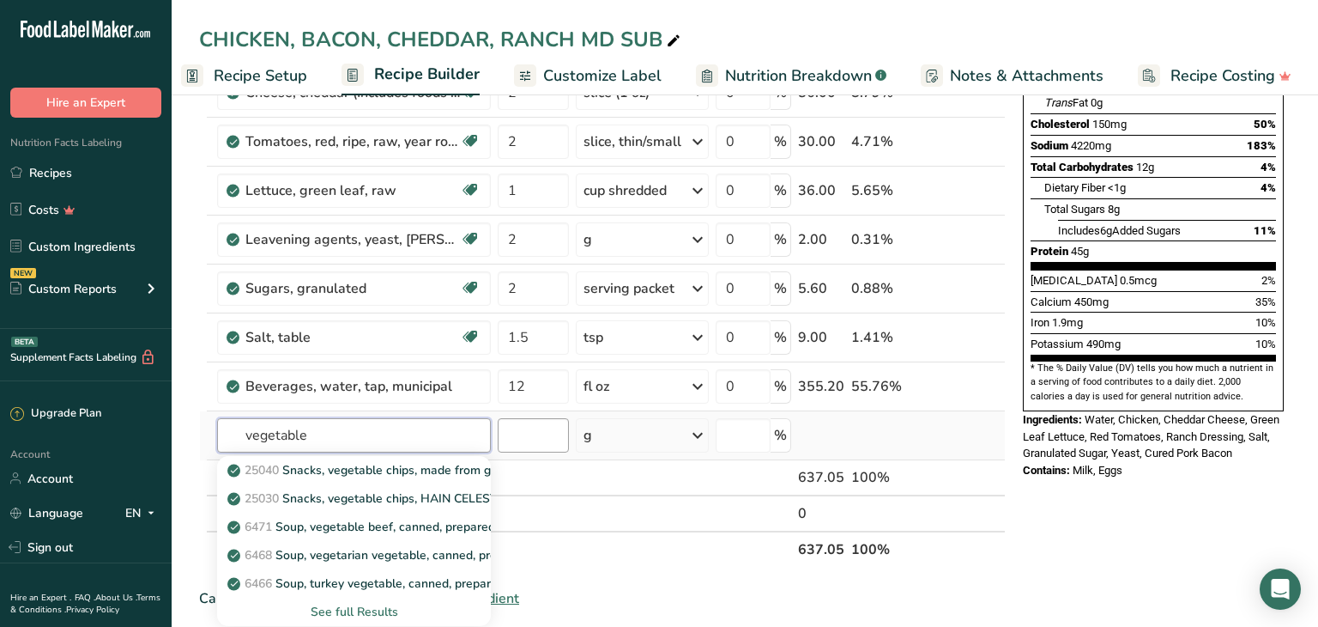
type input "vegetable"
click at [521, 424] on input "number" at bounding box center [533, 435] width 70 height 34
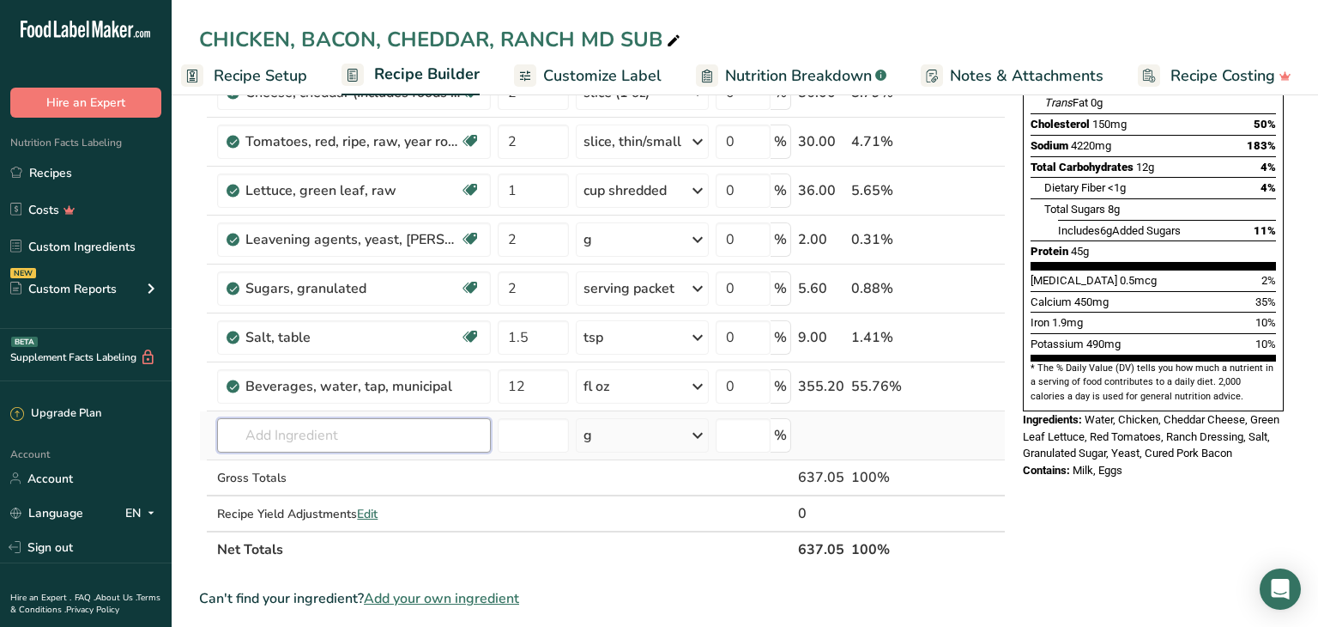
click at [242, 438] on input "text" at bounding box center [354, 435] width 274 height 34
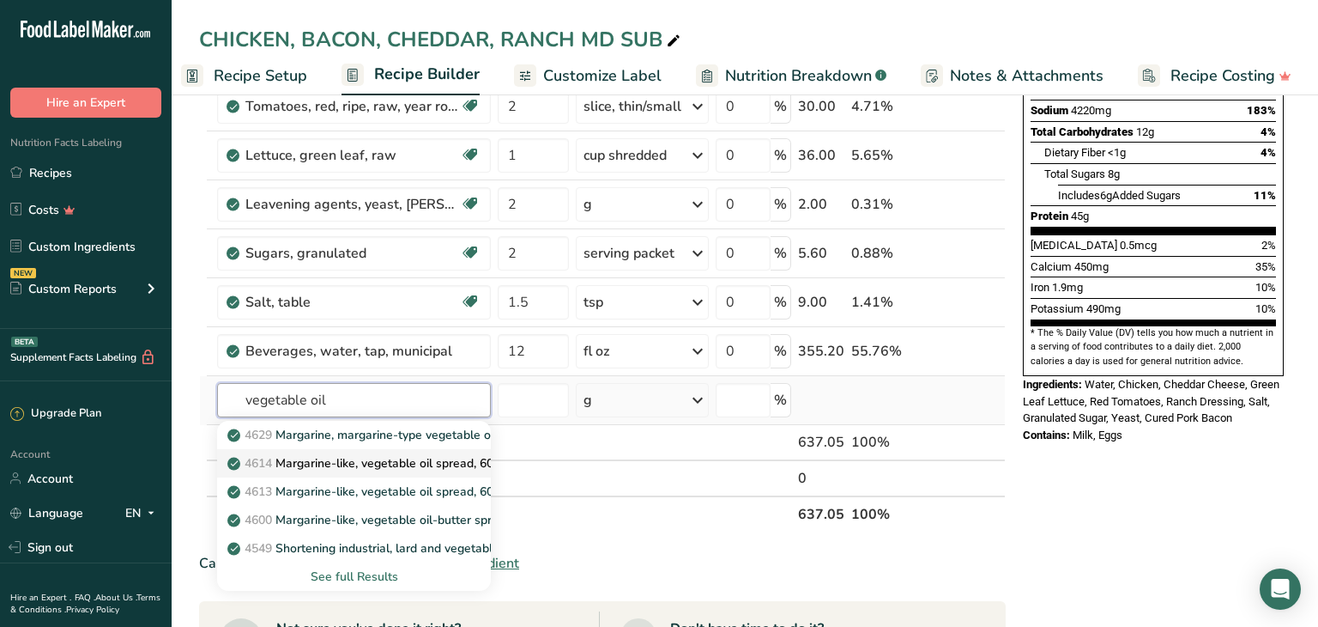
scroll to position [349, 0]
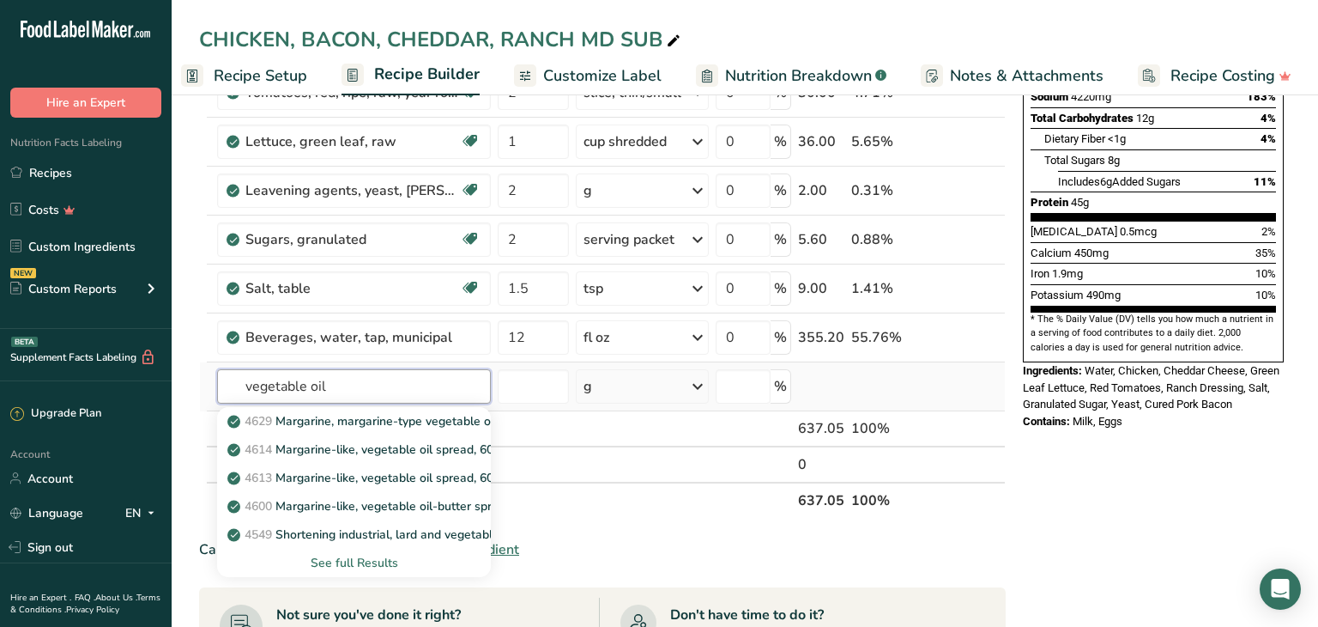
type input "vegetable oil"
click at [361, 560] on div "See full Results" at bounding box center [354, 563] width 246 height 18
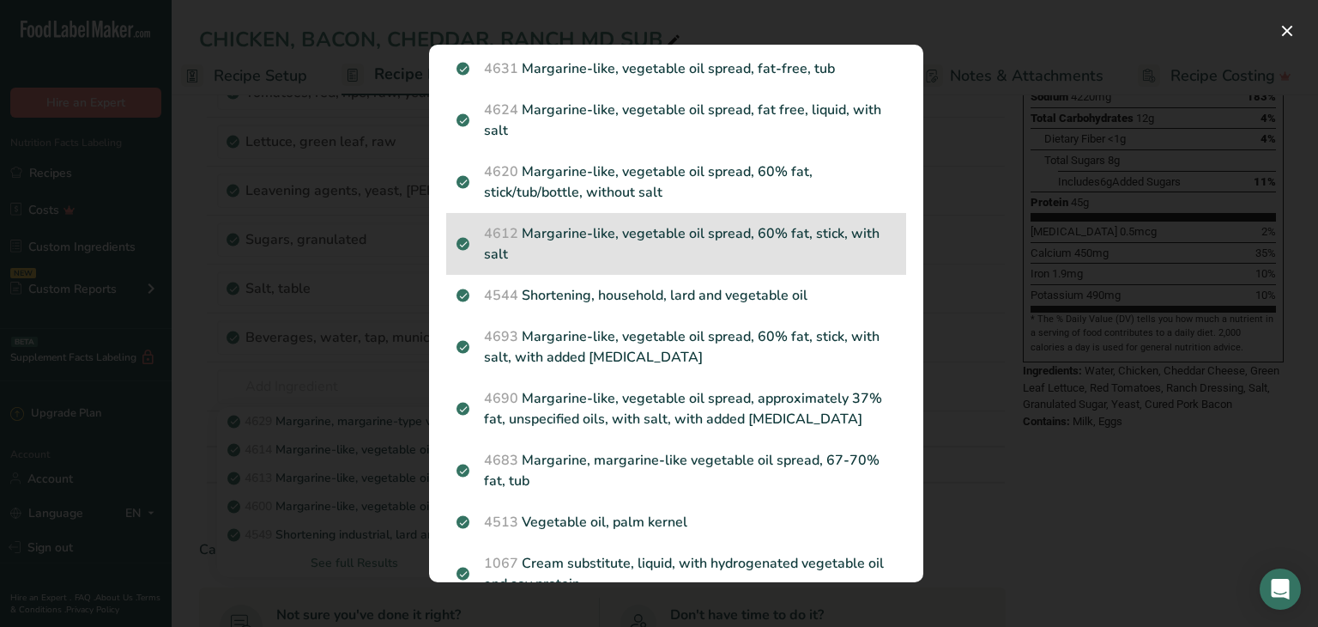
scroll to position [443, 0]
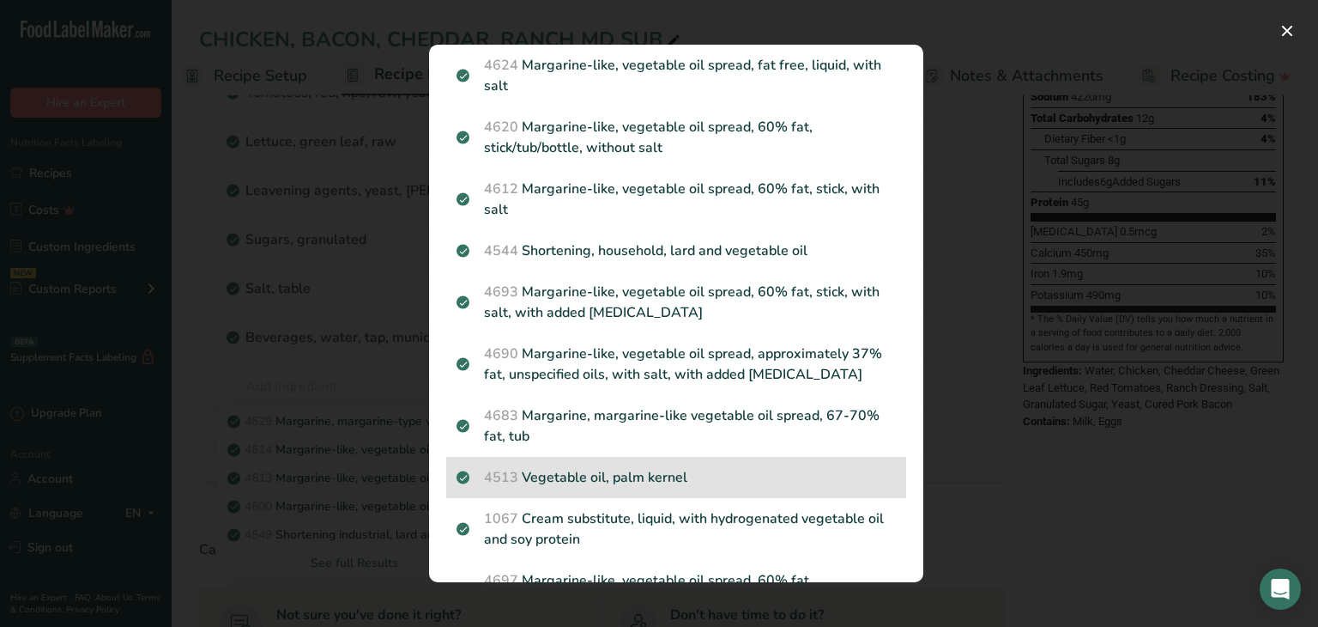
click at [597, 467] on p "4513 Vegetable oil, palm kernel" at bounding box center [676, 477] width 439 height 21
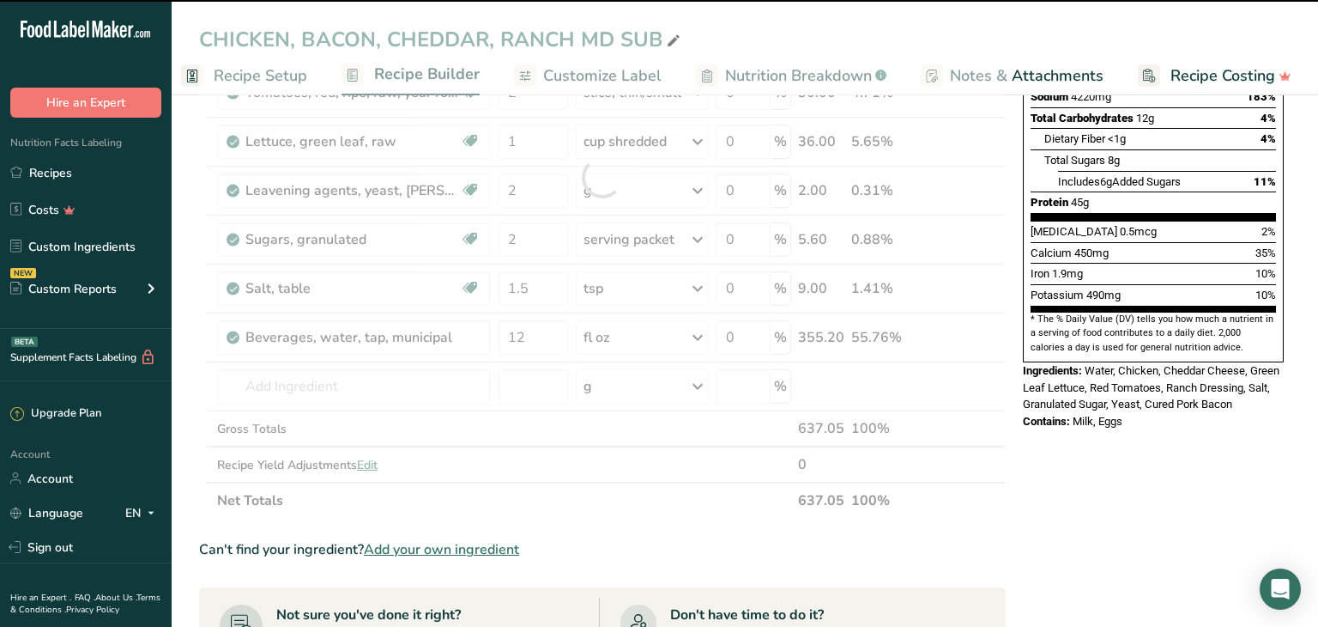
type input "0"
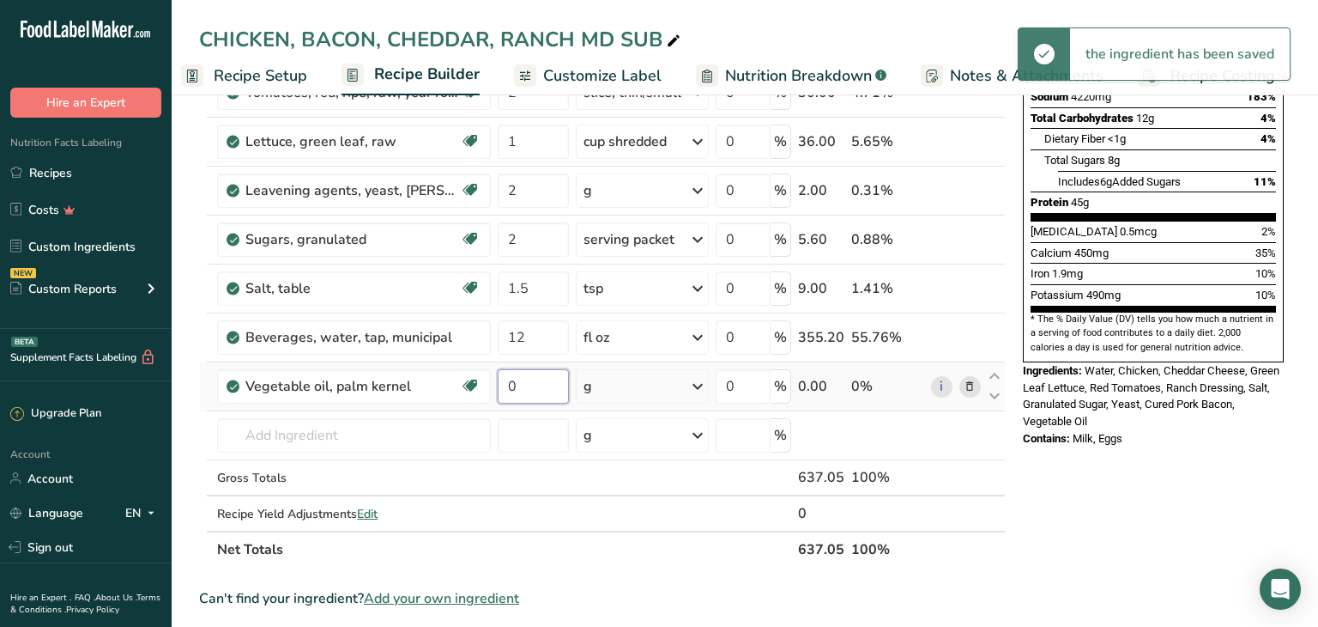
click at [522, 376] on input "0" at bounding box center [533, 386] width 70 height 34
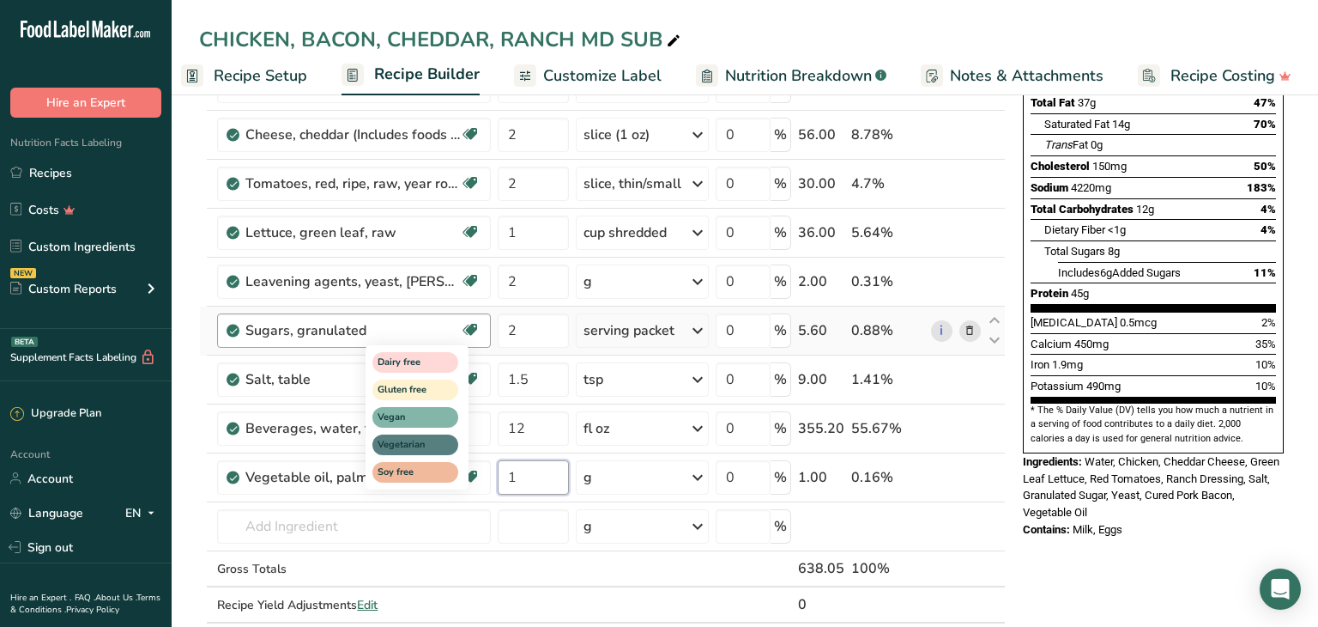
scroll to position [0, 0]
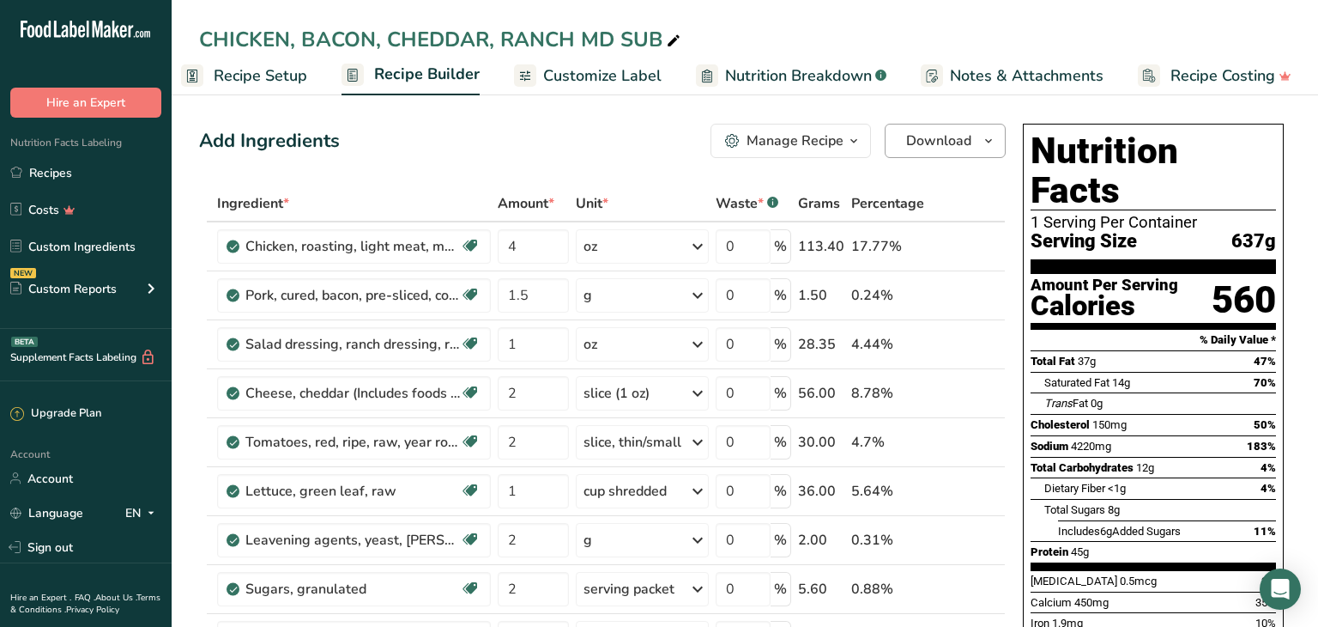
type input "1"
click at [963, 142] on span "Download" at bounding box center [938, 140] width 65 height 21
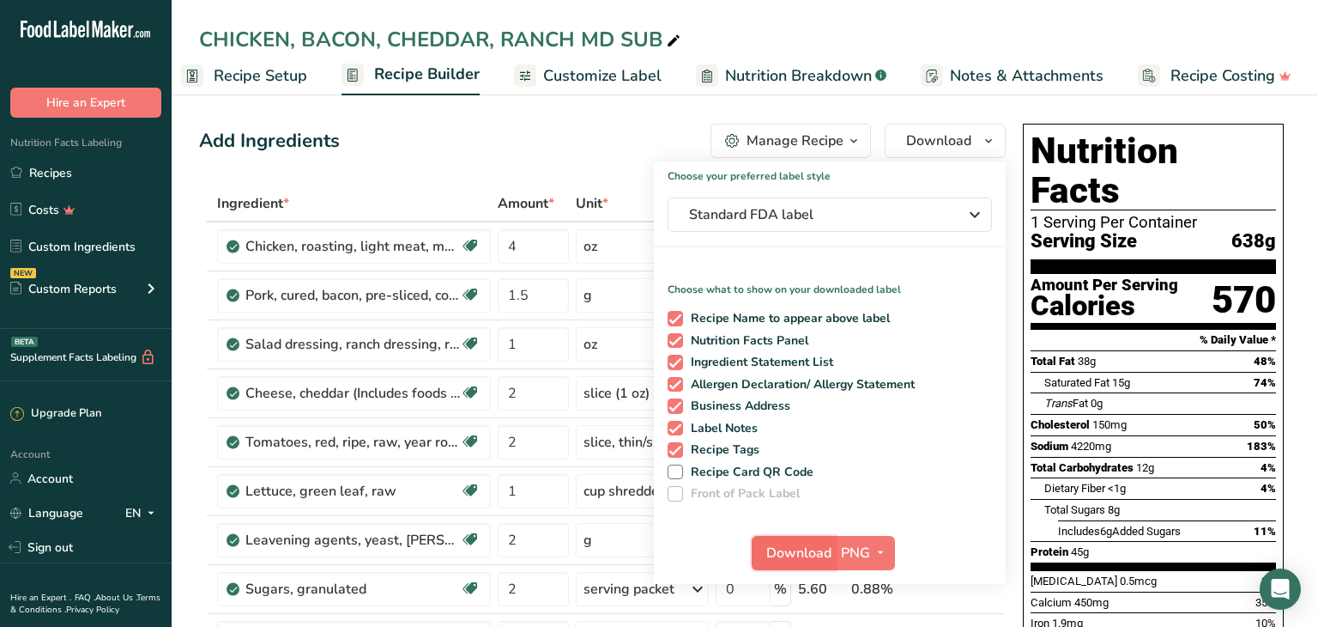
click at [803, 556] on span "Download" at bounding box center [798, 552] width 65 height 21
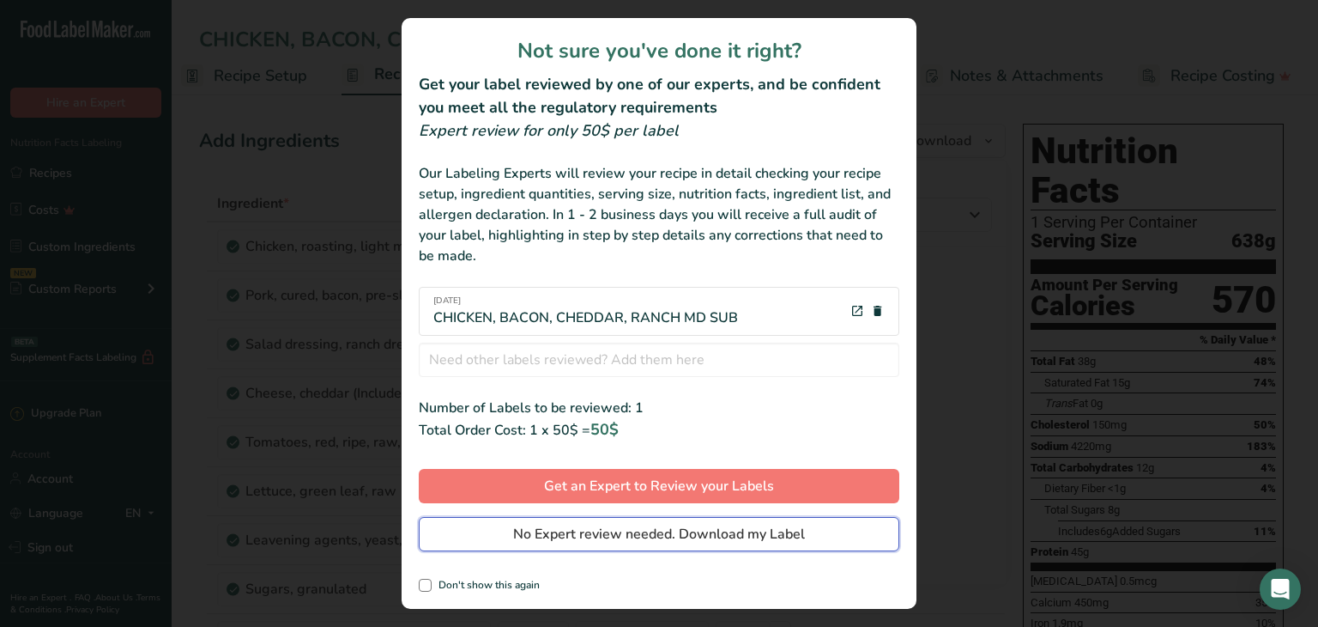
click at [641, 536] on span "No Expert review needed. Download my Label" at bounding box center [659, 534] width 292 height 21
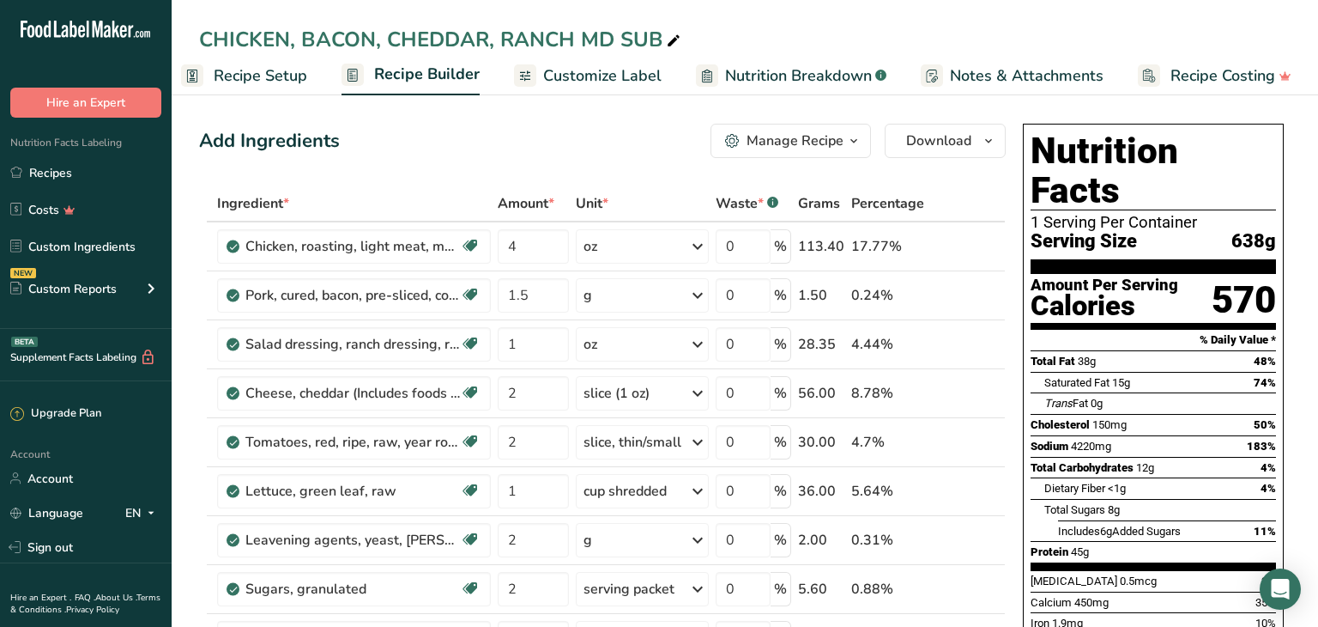
drag, startPoint x: 461, startPoint y: 94, endPoint x: 612, endPoint y: 93, distance: 151.1
click at [597, 82] on span "Customize Label" at bounding box center [602, 75] width 118 height 23
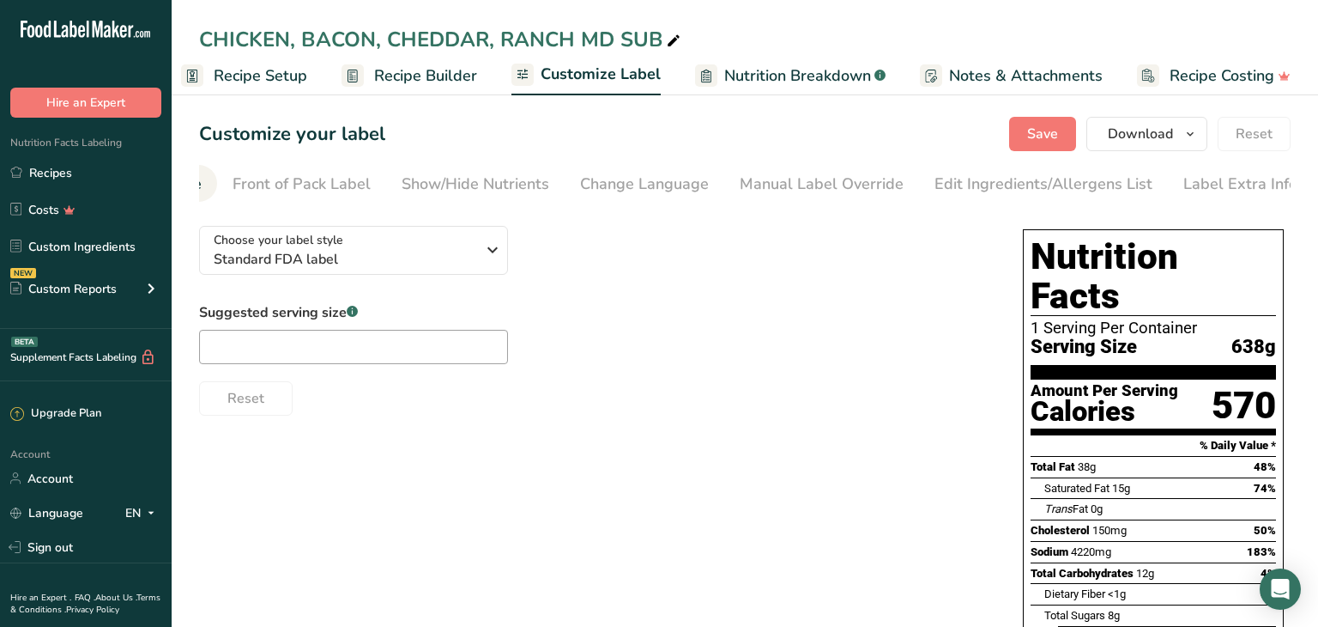
scroll to position [0, 154]
click at [1218, 176] on div "Label Extra Info" at bounding box center [1237, 184] width 114 height 23
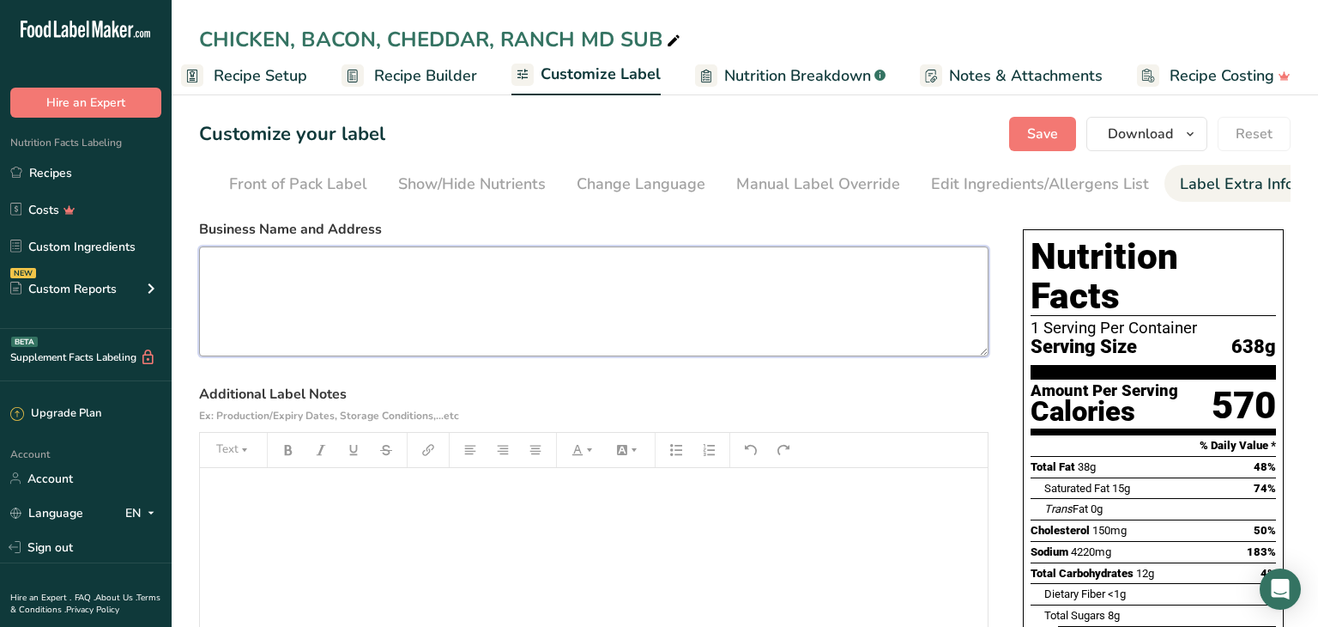
click at [233, 272] on textarea at bounding box center [594, 301] width 790 height 110
click at [1046, 129] on span "Save" at bounding box center [1042, 134] width 31 height 21
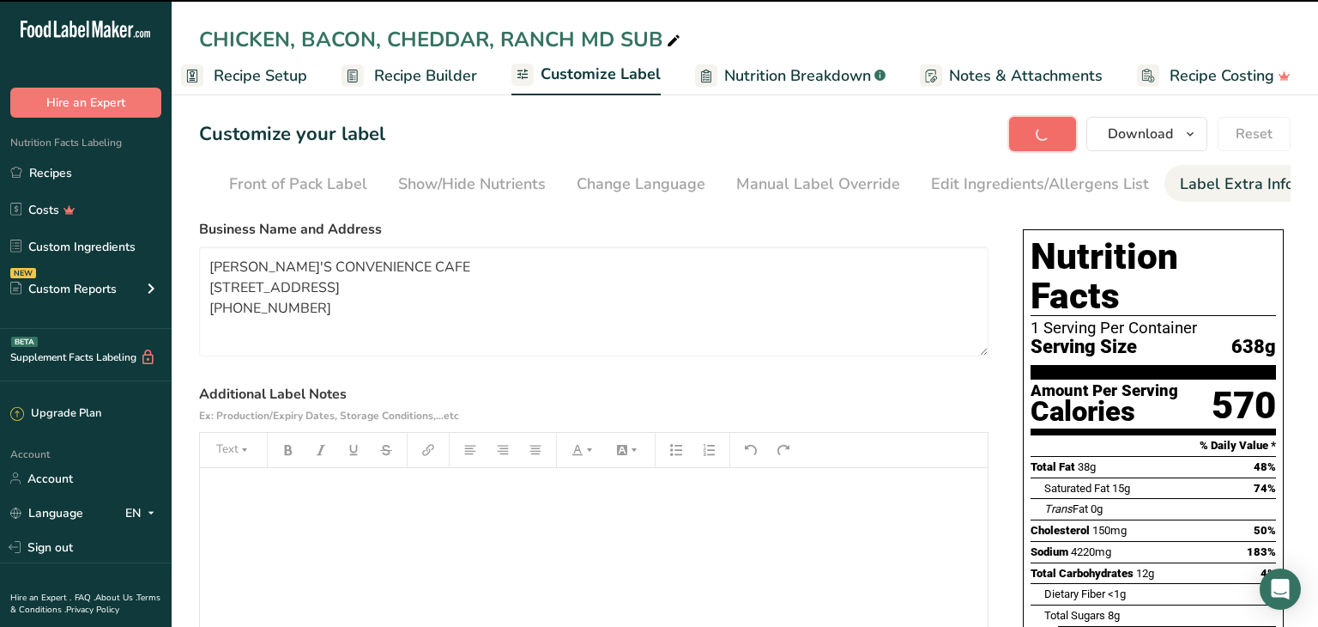
type textarea "[PERSON_NAME]'S CONVENIENCE CAFE [STREET_ADDRESS] [PHONE_NUMBER]"
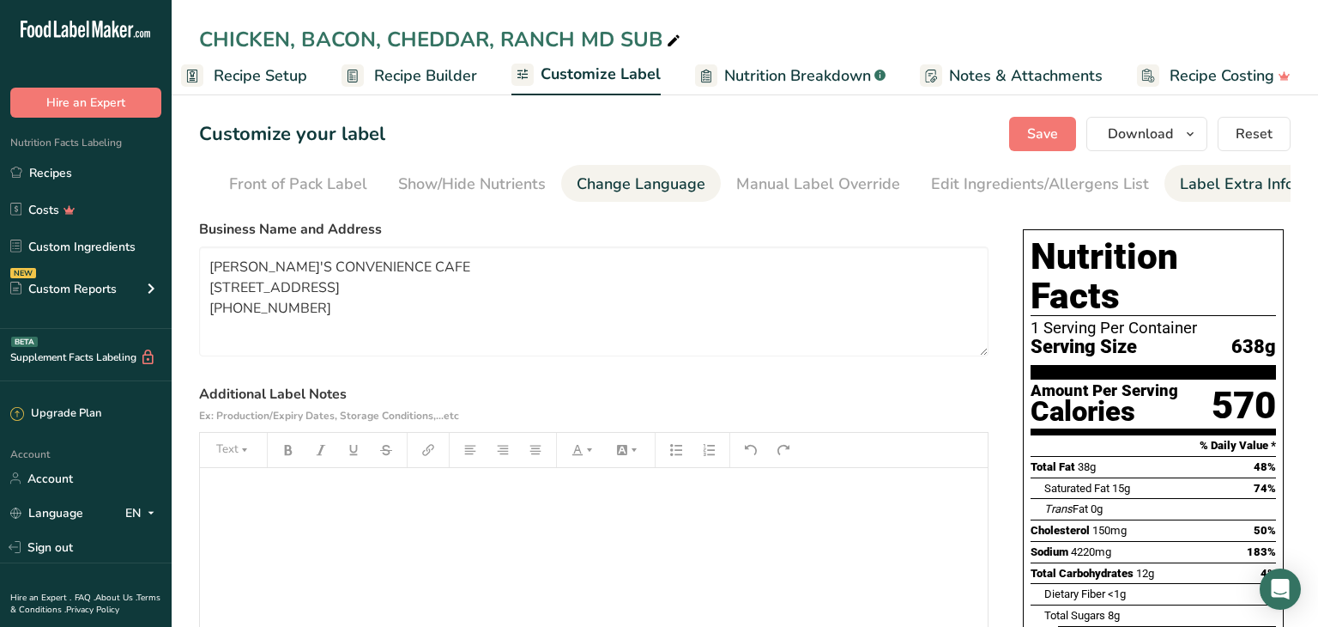
drag, startPoint x: 736, startPoint y: 180, endPoint x: 668, endPoint y: 199, distance: 70.4
click at [688, 195] on section "Customize your label Save Download Choose what to show on your downloaded label…" at bounding box center [745, 548] width 1147 height 918
click at [1045, 132] on span "Save" at bounding box center [1042, 134] width 31 height 21
click at [255, 79] on span "Recipe Setup" at bounding box center [261, 75] width 94 height 23
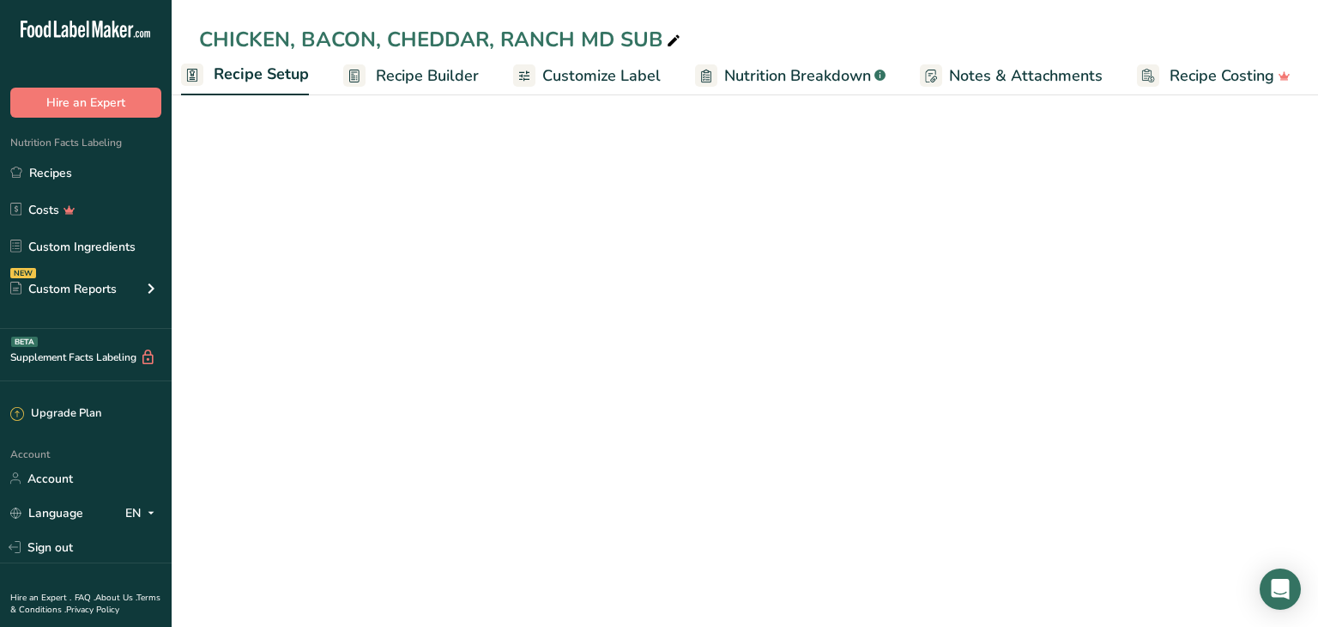
scroll to position [0, 6]
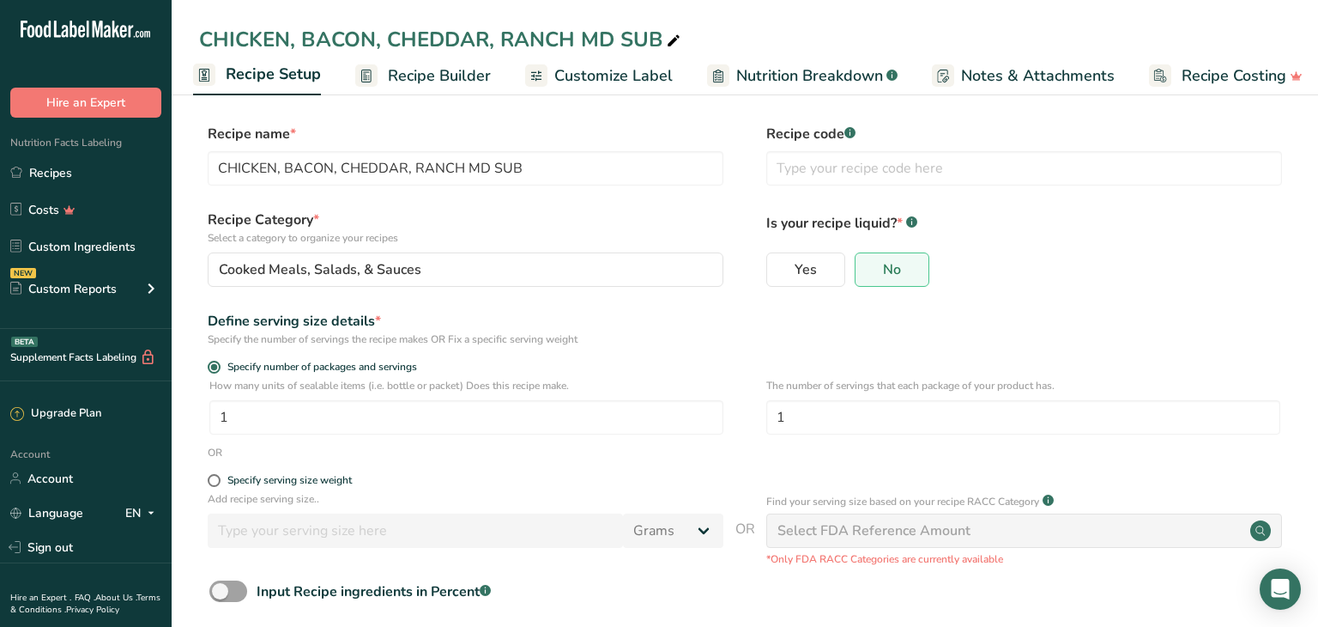
click at [437, 78] on span "Recipe Builder" at bounding box center [439, 75] width 103 height 23
